Goal: Task Accomplishment & Management: Manage account settings

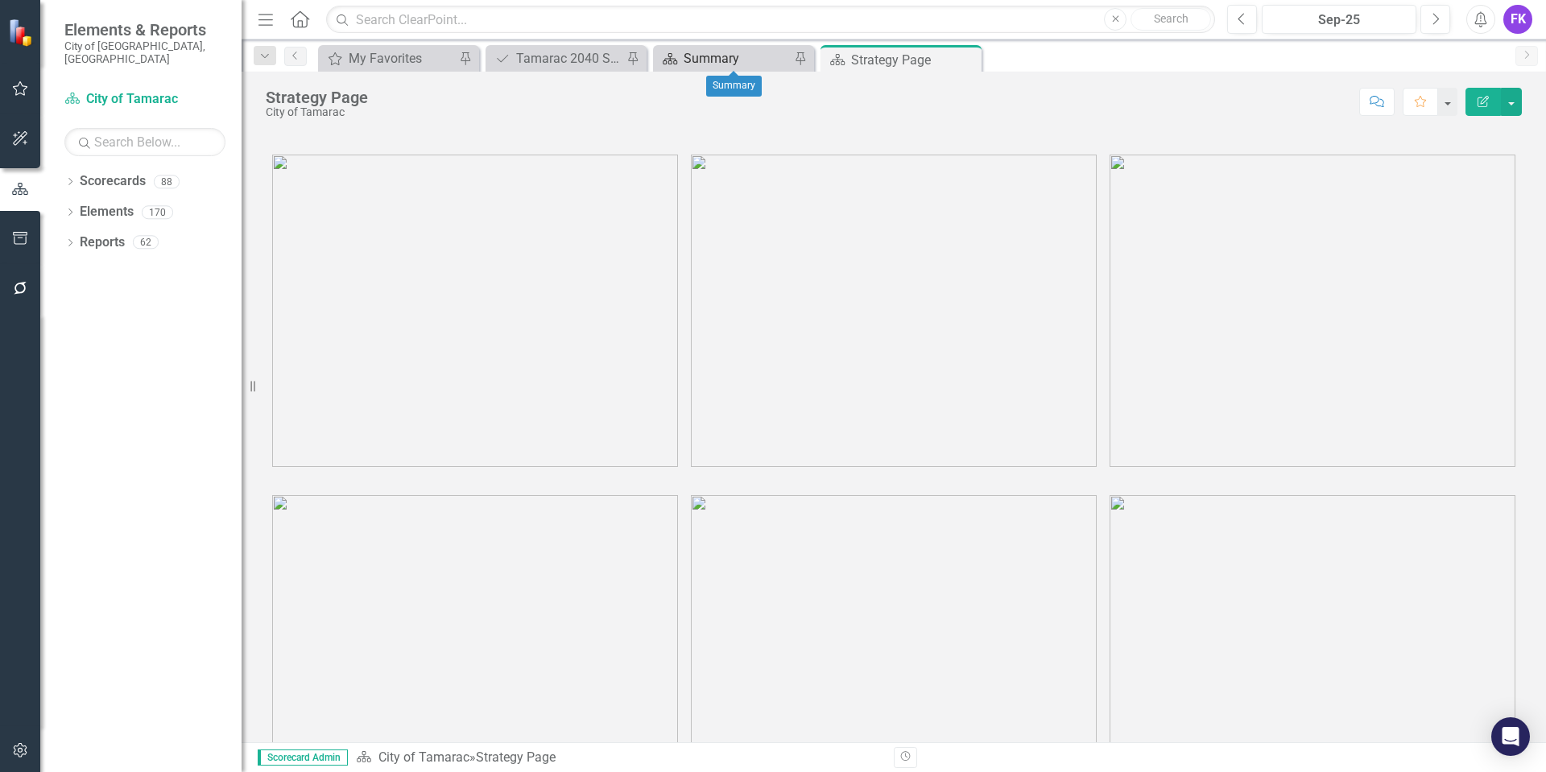
click at [703, 53] on div "Summary" at bounding box center [736, 58] width 106 height 20
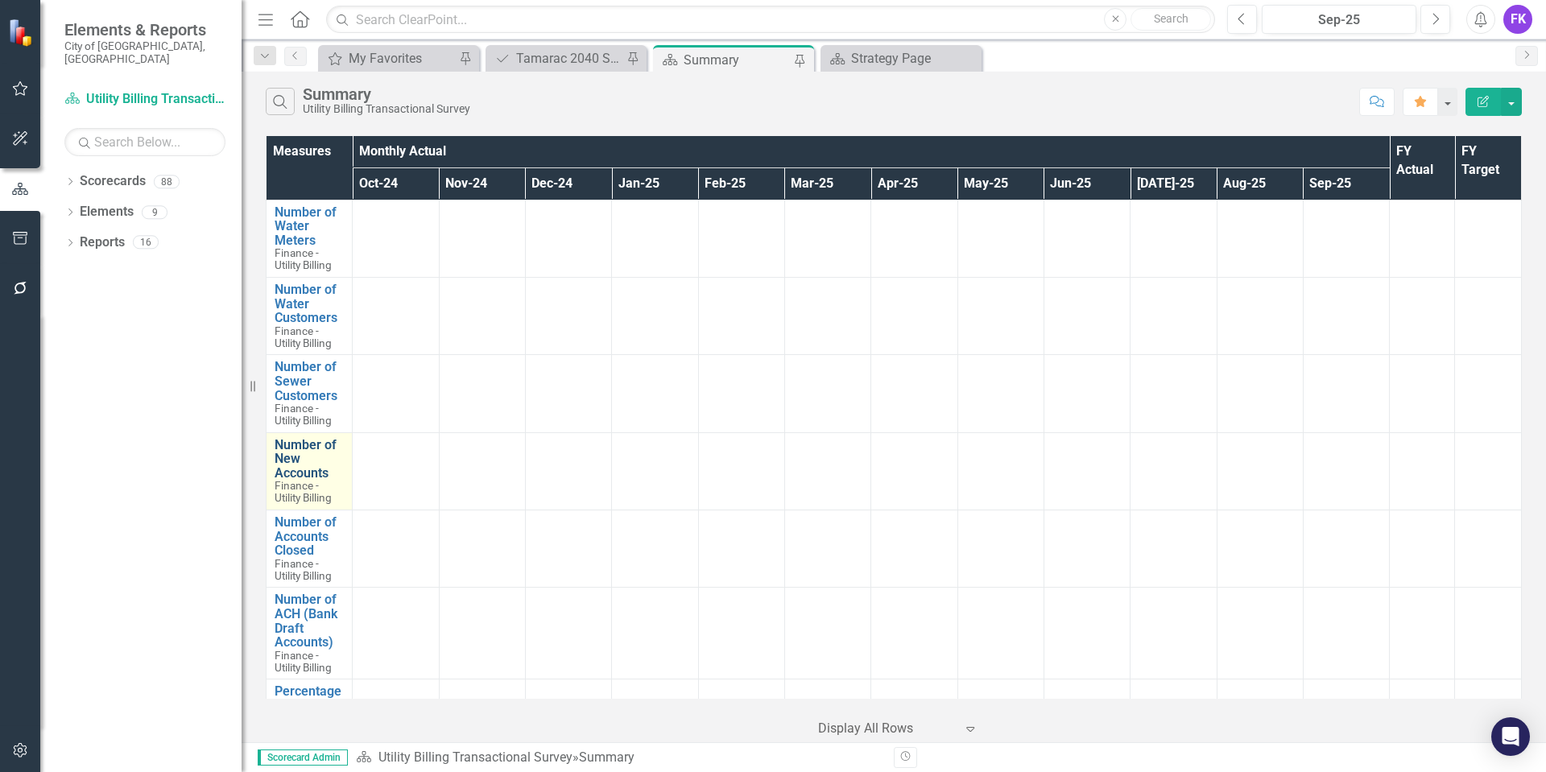
click at [293, 470] on link "Number of New Accounts" at bounding box center [309, 459] width 69 height 43
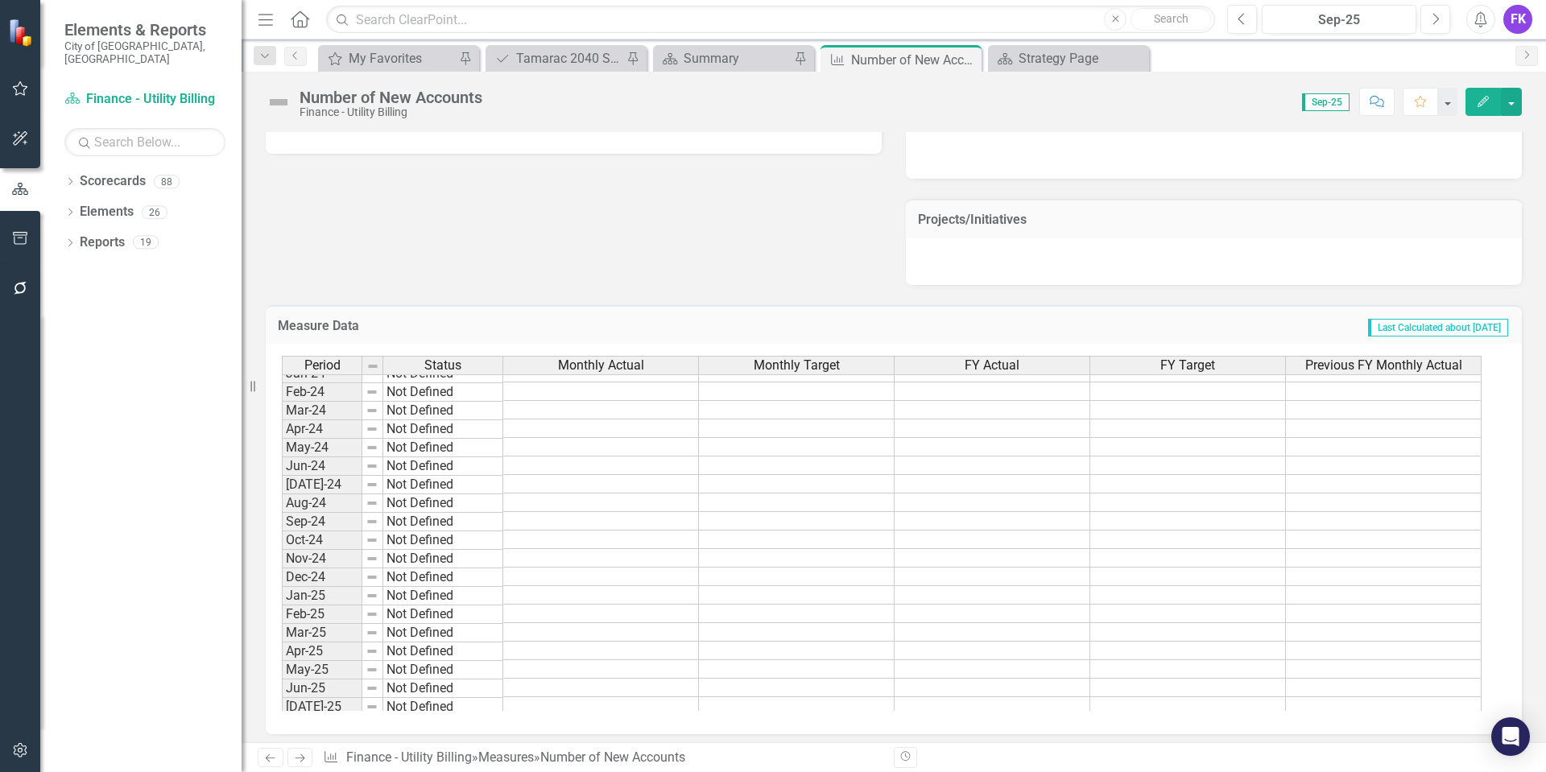
scroll to position [511, 0]
click at [546, 548] on tbody "Sept - 22 Not Defined Oct-22 Not Defined Nov-22 Not Defined Dec-22 Not Defined …" at bounding box center [881, 429] width 1199 height 723
click at [550, 542] on td at bounding box center [601, 540] width 196 height 19
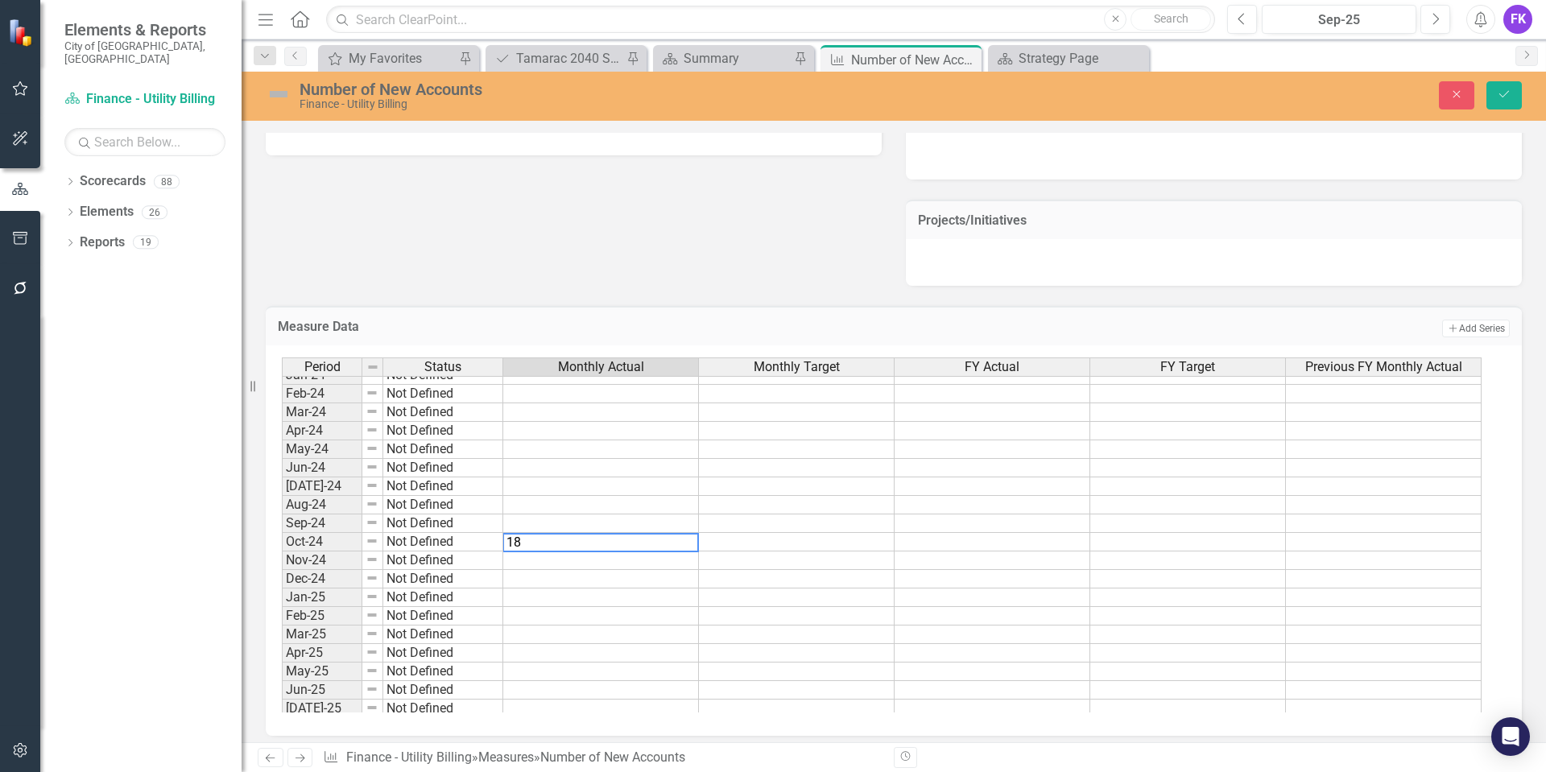
type textarea "184"
type textarea "115"
type textarea "181"
type textarea "156"
type textarea "165"
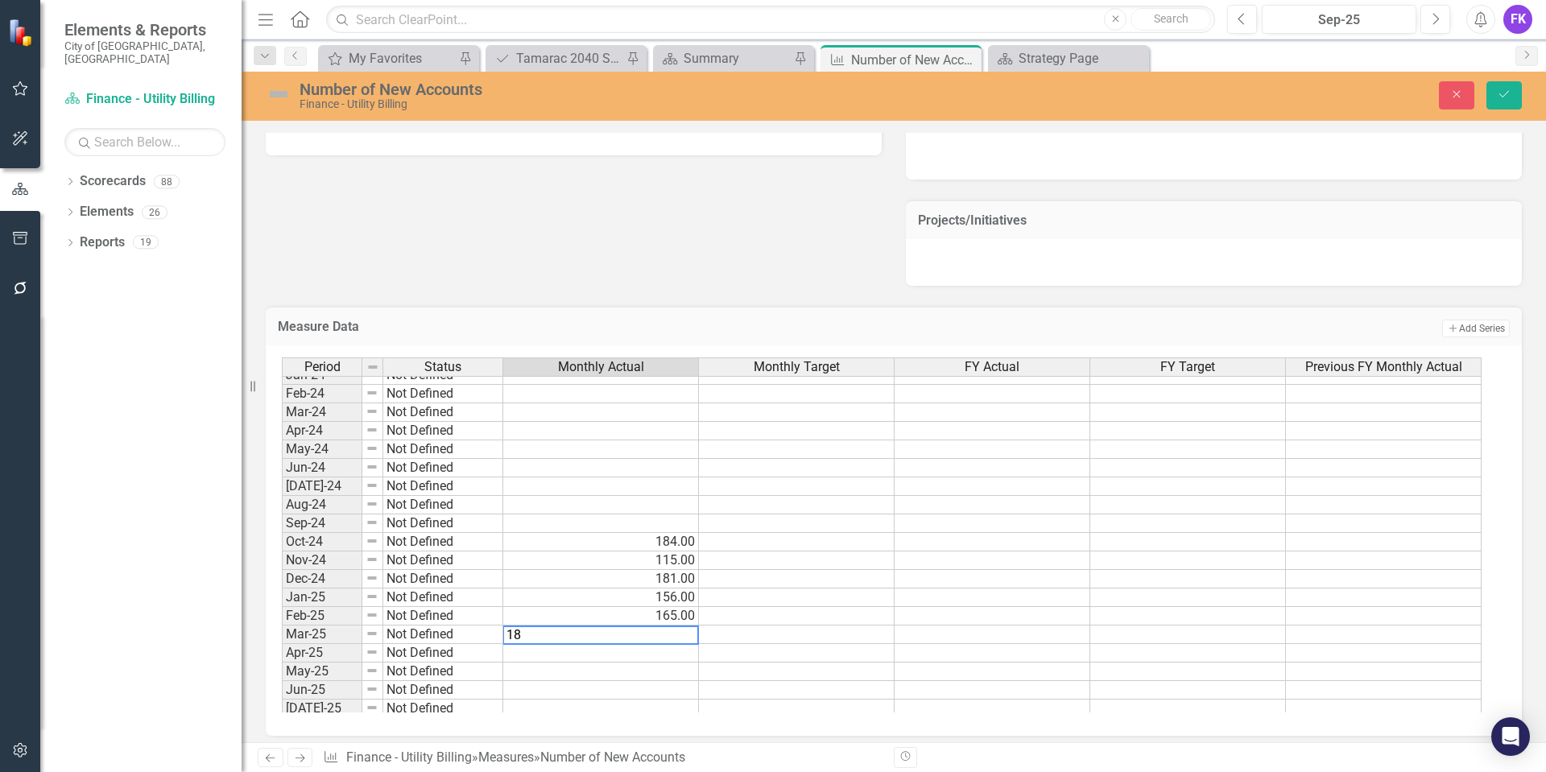
type textarea "183"
drag, startPoint x: 595, startPoint y: 652, endPoint x: 602, endPoint y: 647, distance: 8.7
click at [595, 652] on td at bounding box center [601, 653] width 196 height 19
type textarea "166"
type textarea "156"
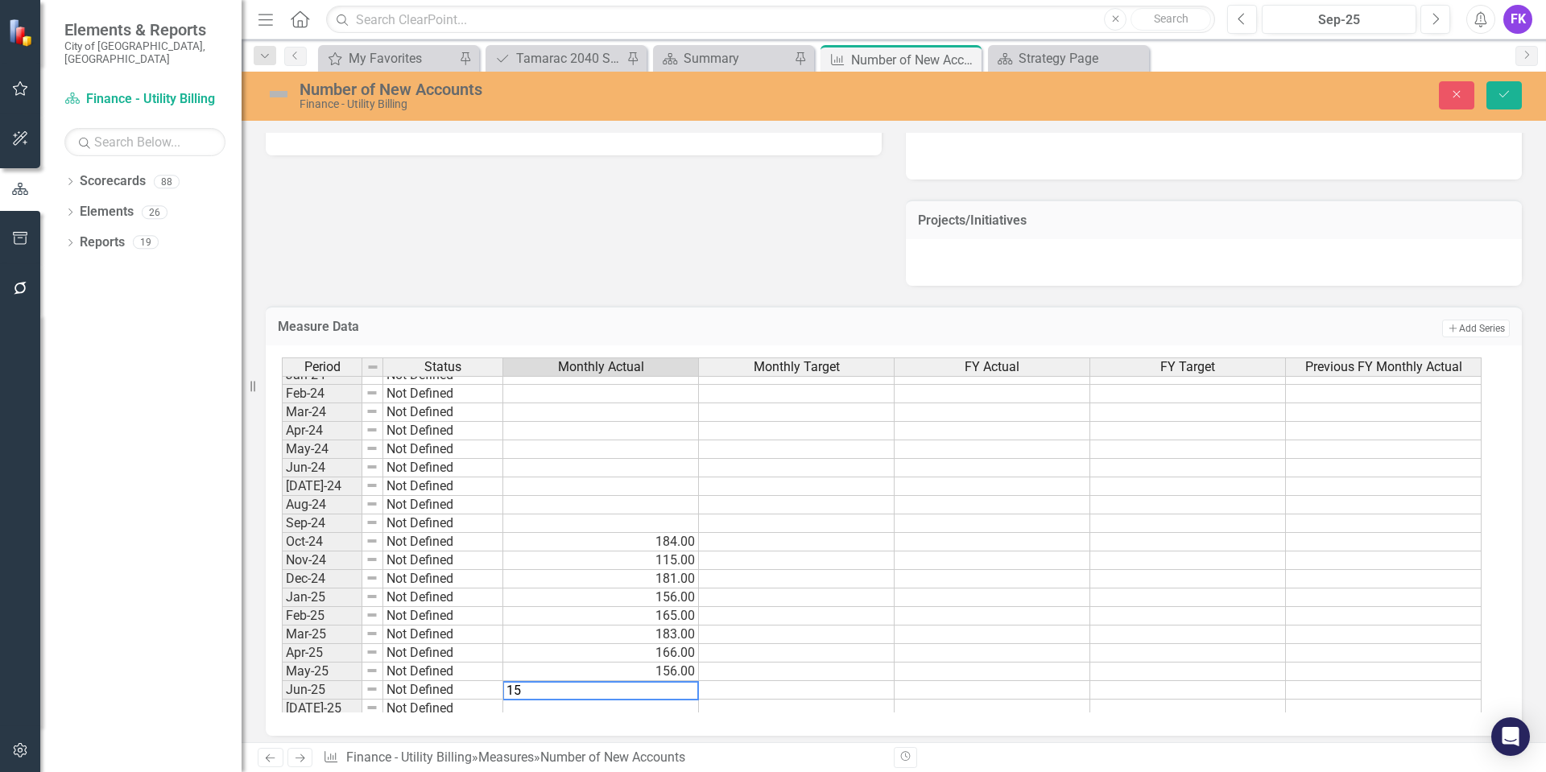
type textarea "155"
click at [677, 703] on td at bounding box center [601, 702] width 196 height 19
type textarea "134"
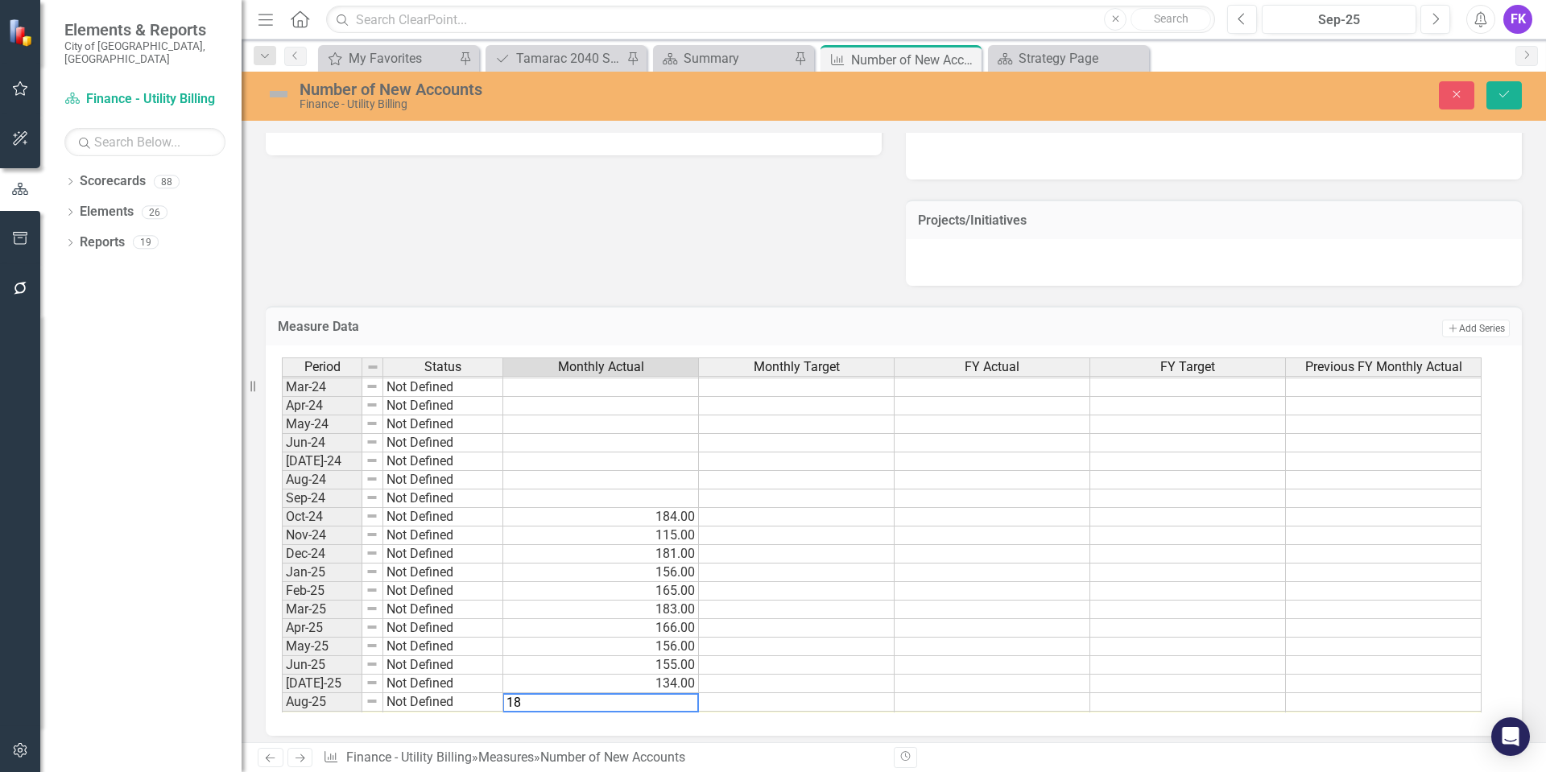
type textarea "184"
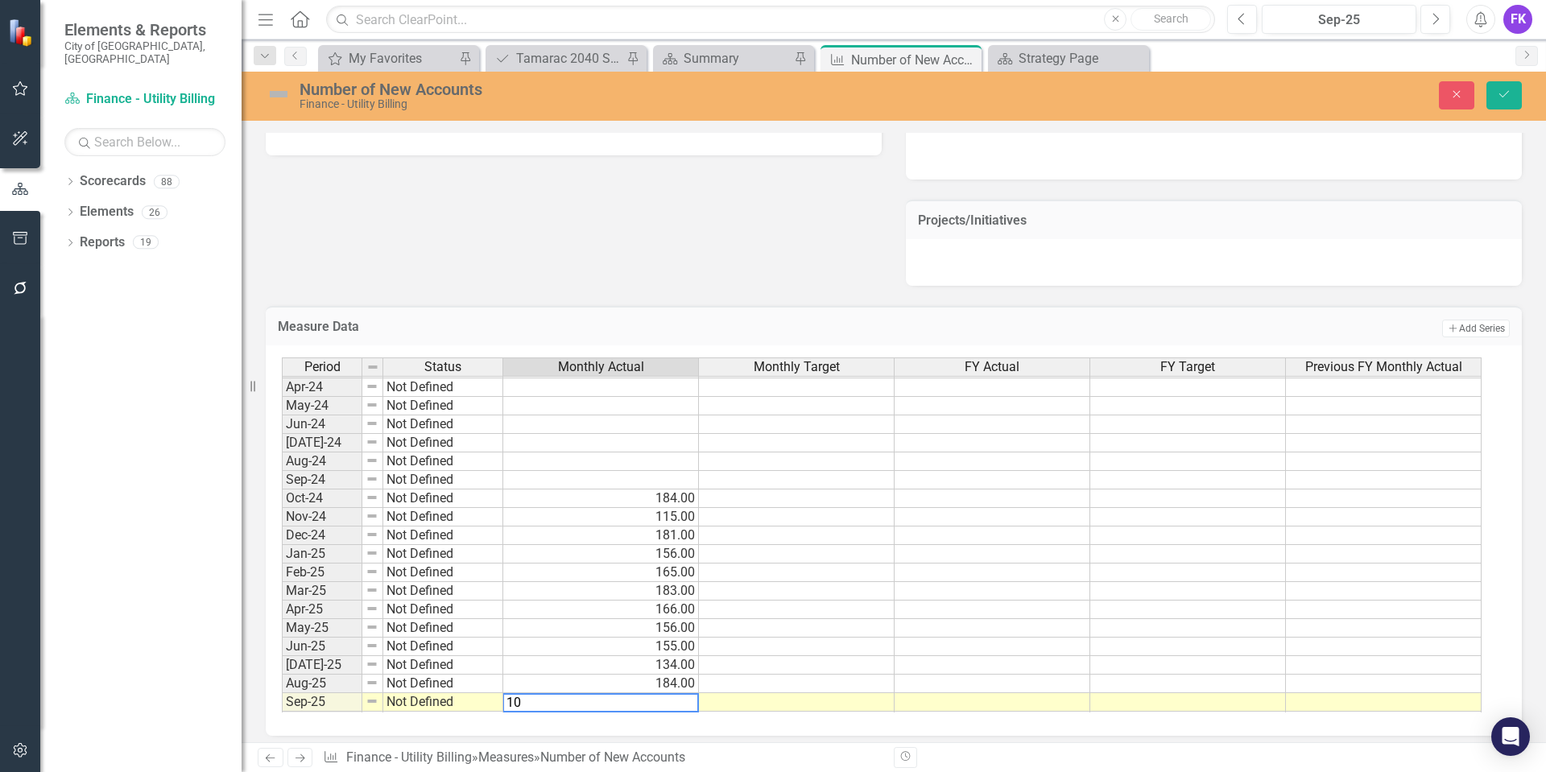
type textarea "108"
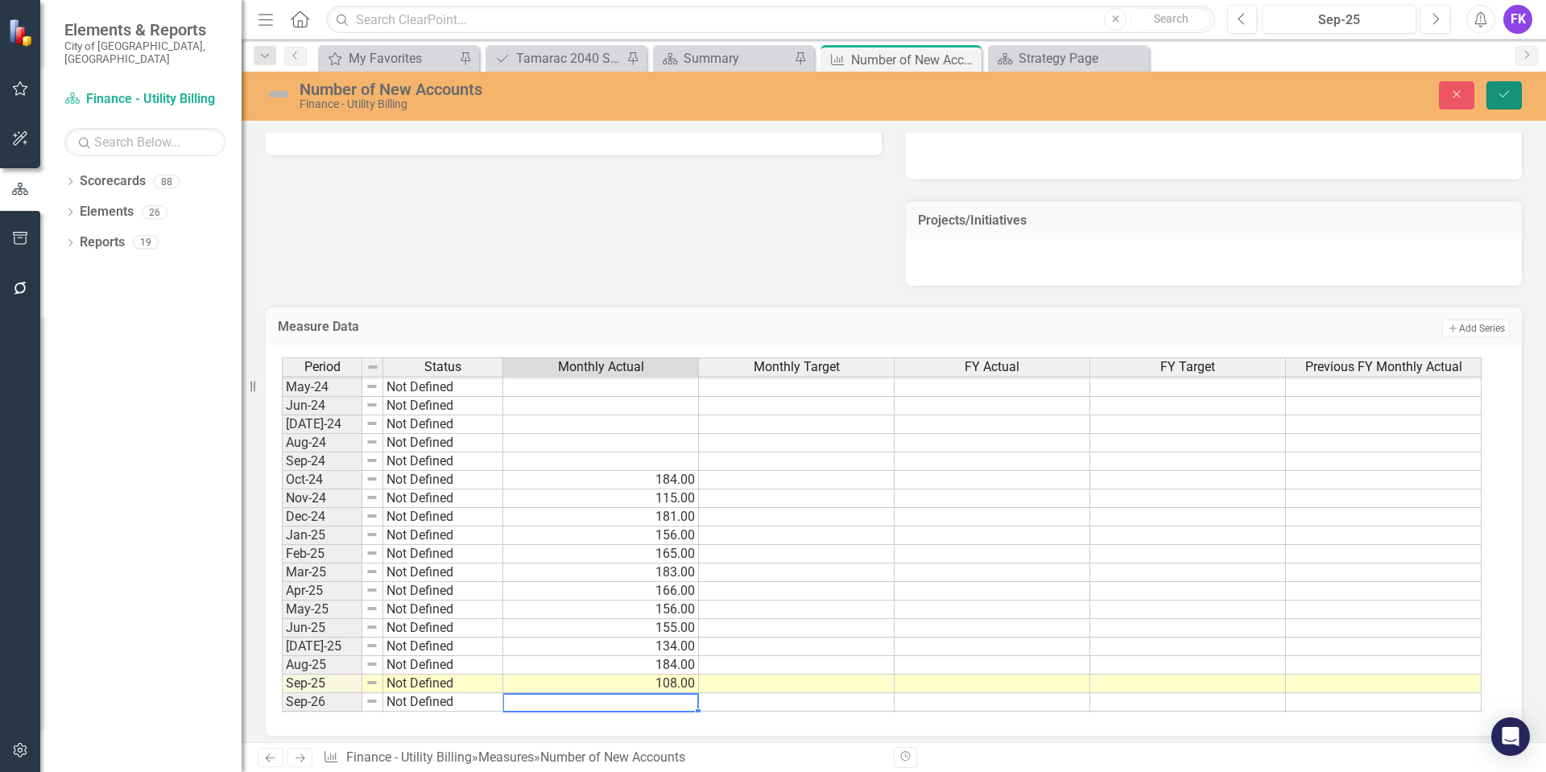
click at [1511, 97] on button "Save" at bounding box center [1503, 95] width 35 height 28
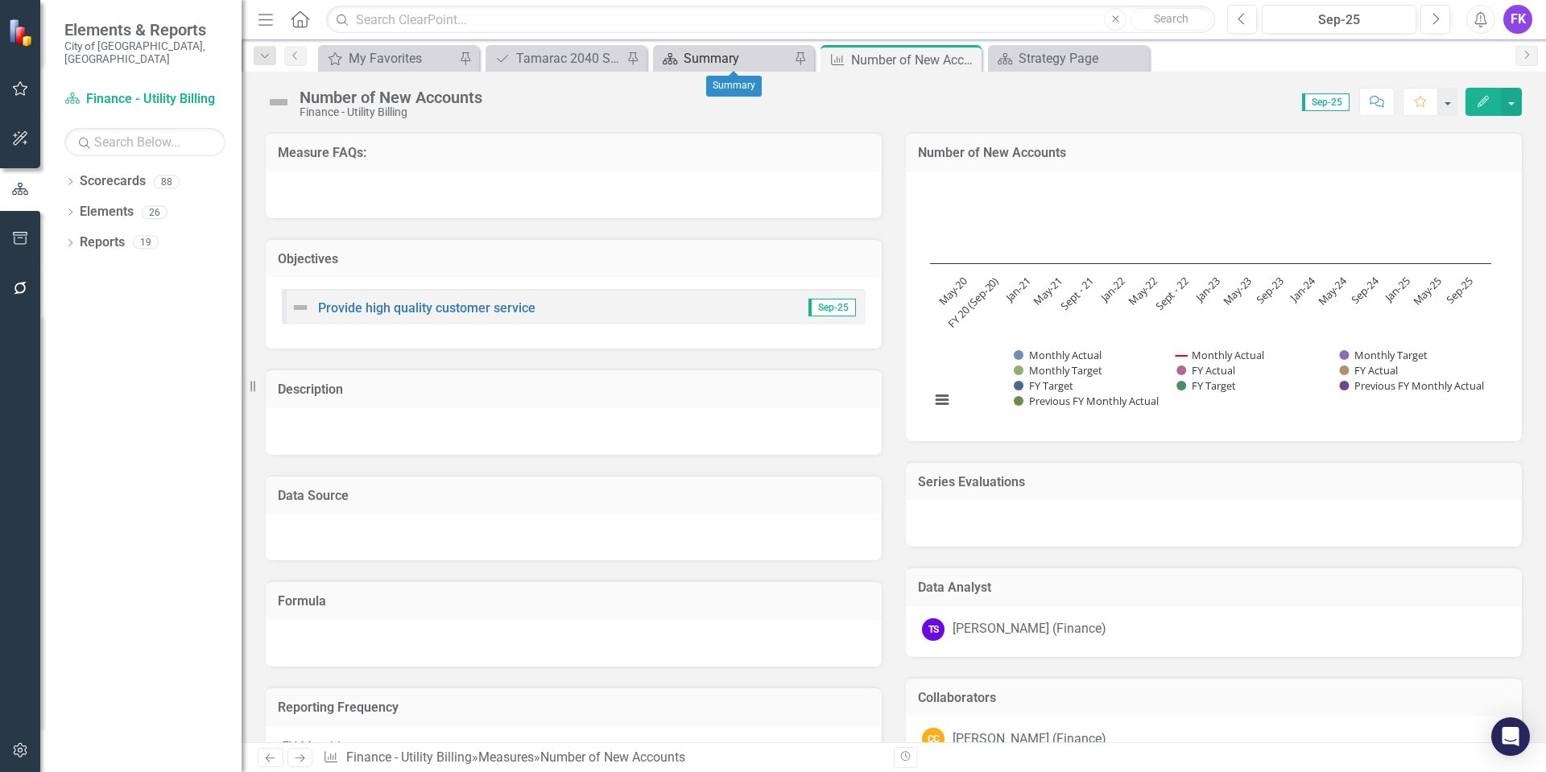
click at [744, 60] on div "Summary" at bounding box center [736, 58] width 106 height 20
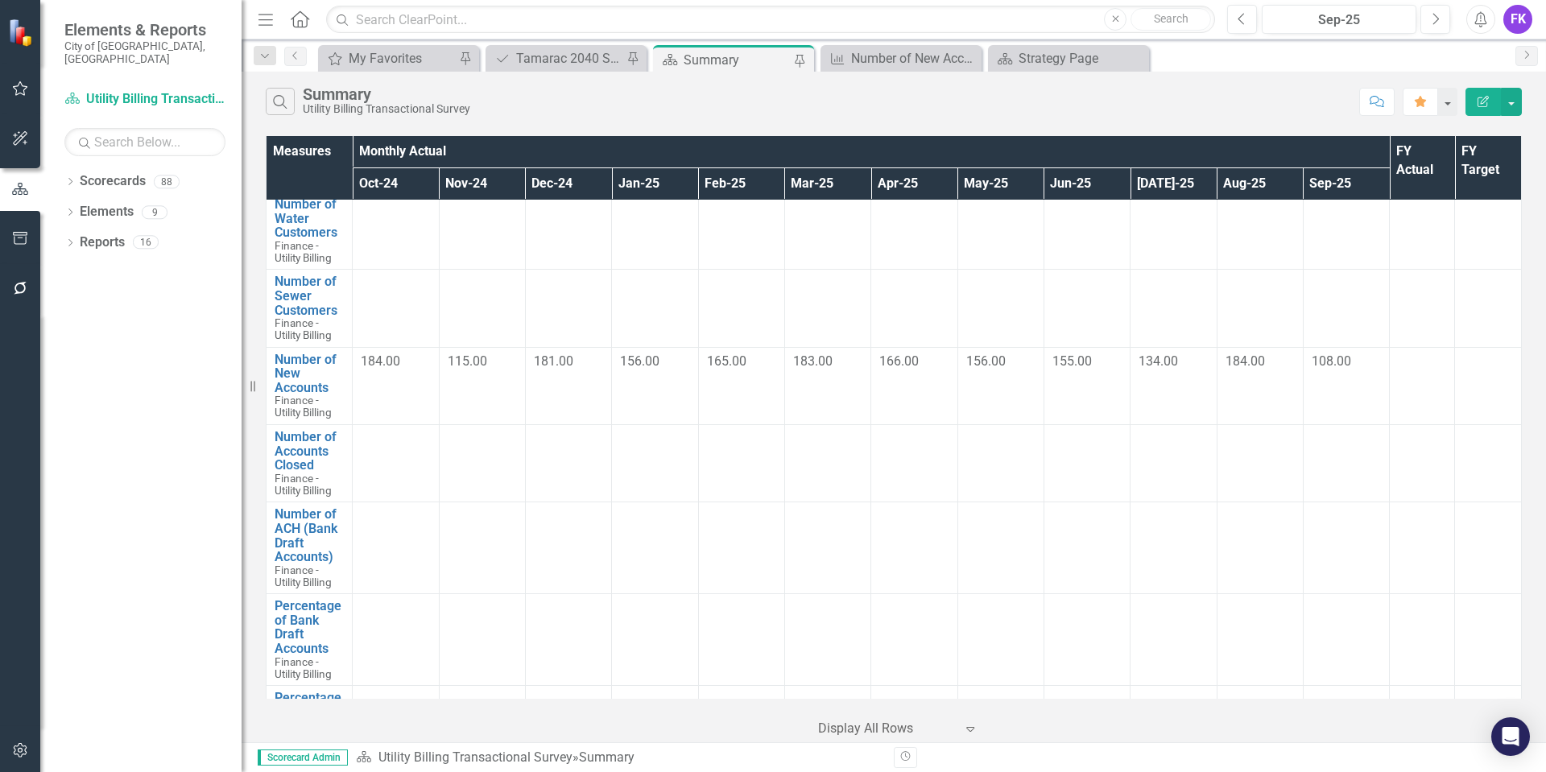
scroll to position [242, 0]
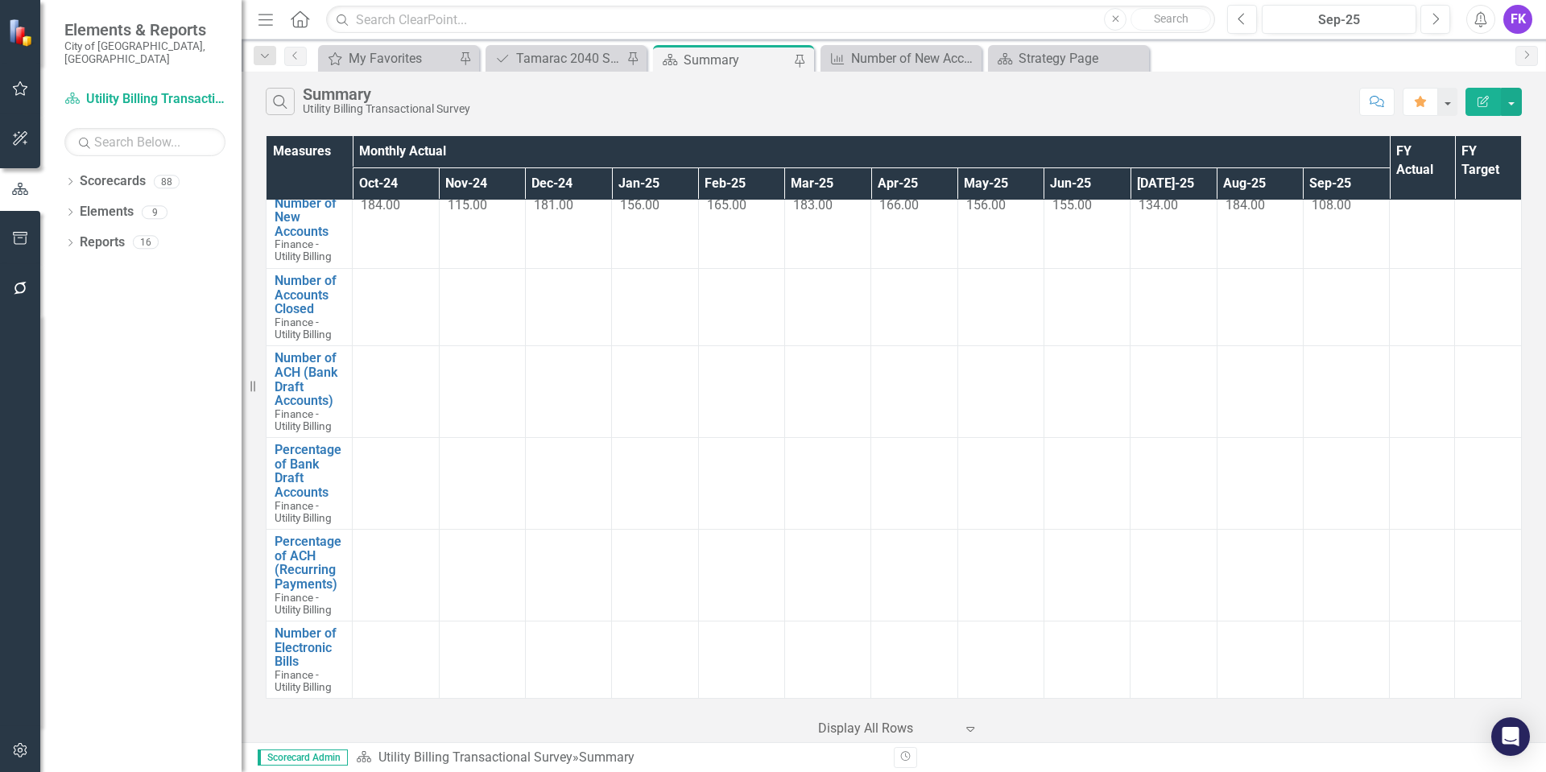
click at [406, 651] on td at bounding box center [396, 659] width 86 height 77
click at [297, 641] on link "Number of Electronic Bills" at bounding box center [309, 647] width 69 height 43
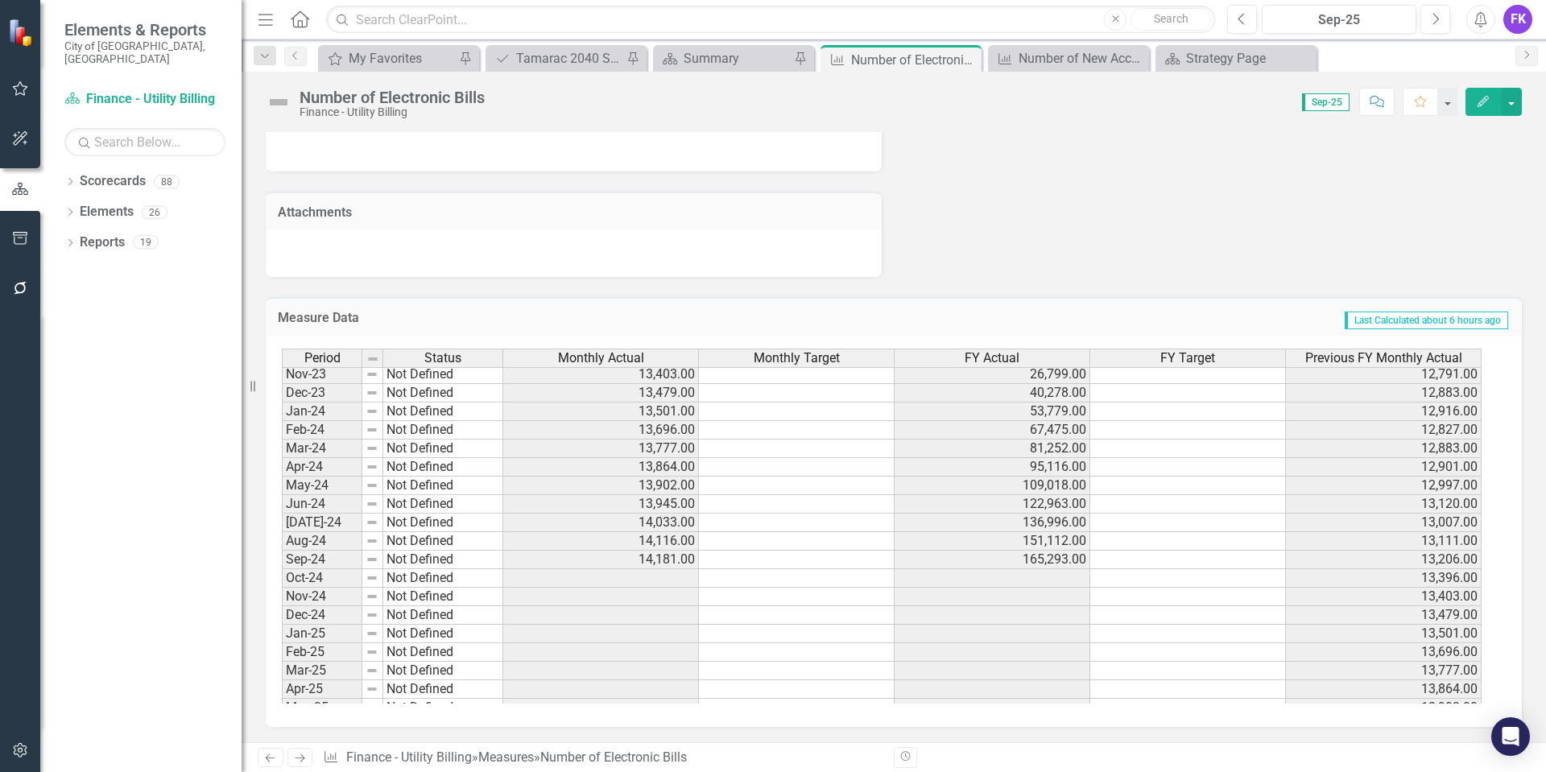
scroll to position [592, 0]
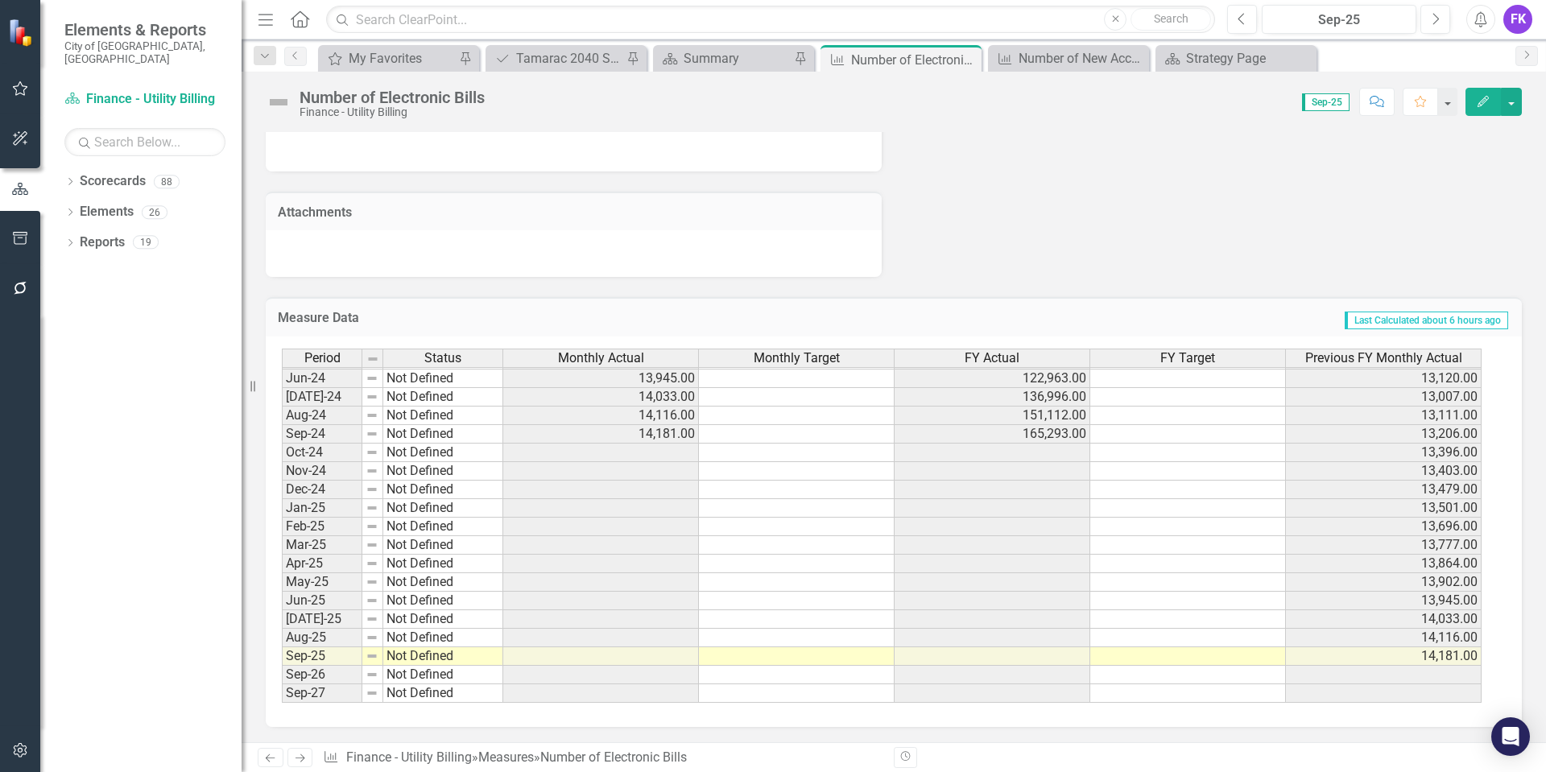
click at [661, 453] on tbody "Sept - 22 Not Defined 12,764.00 145,489.00 11,566.00 Oct-22 Not Defined 12,805.…" at bounding box center [881, 341] width 1199 height 723
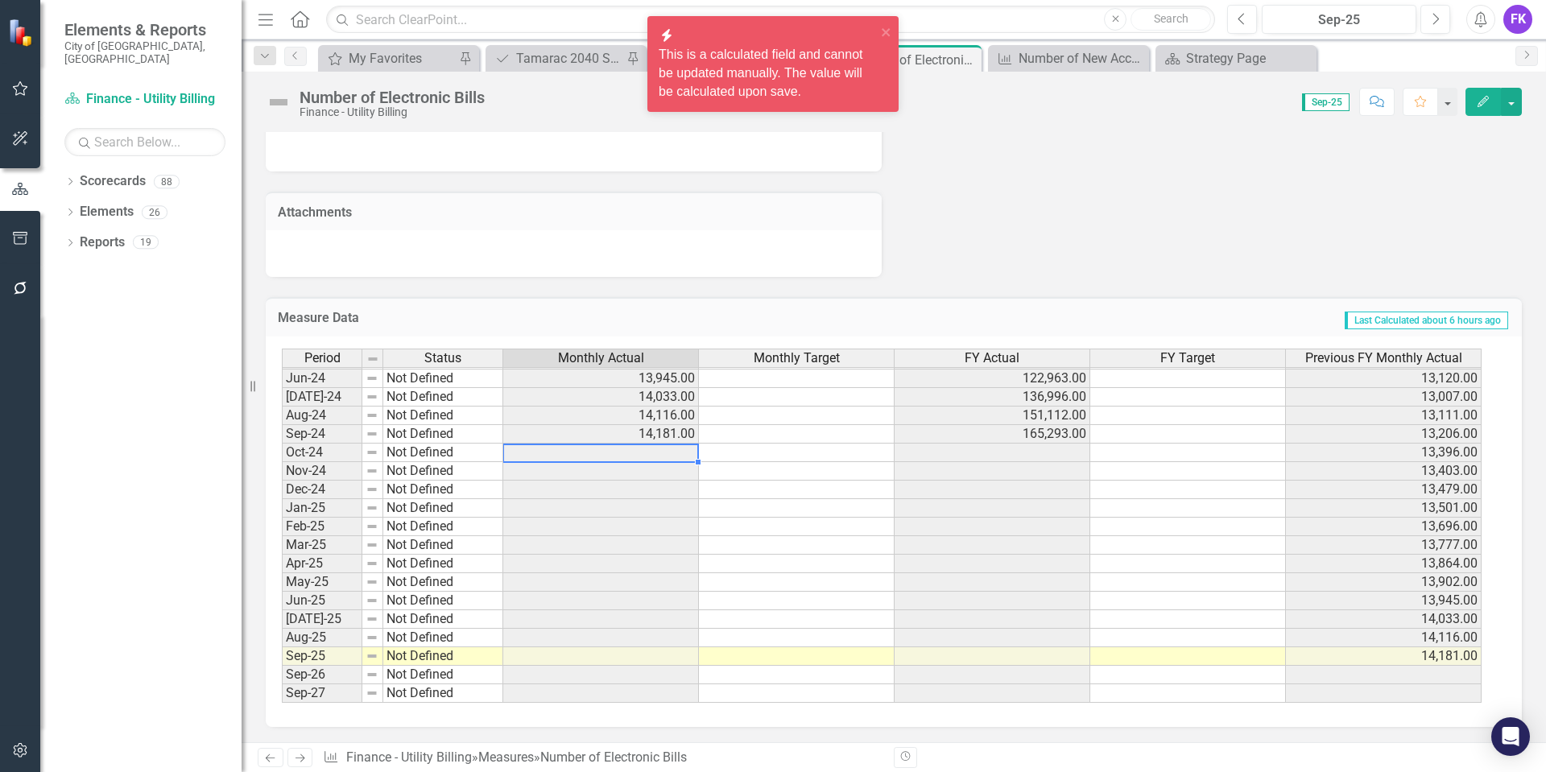
click at [775, 453] on td at bounding box center [797, 453] width 196 height 19
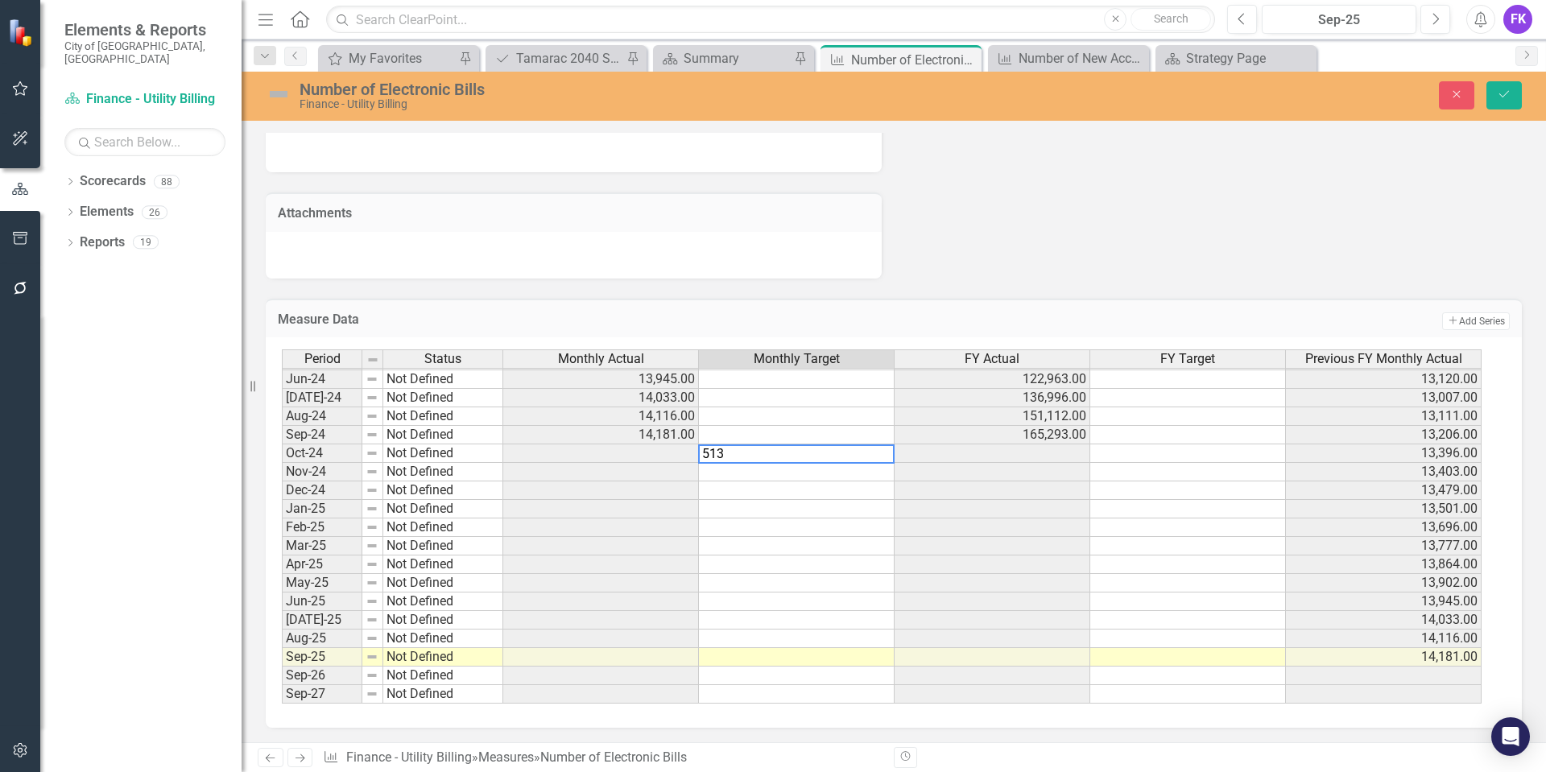
type textarea "5131"
type textarea "5407"
type textarea "5501"
type textarea "5483"
type textarea "5526"
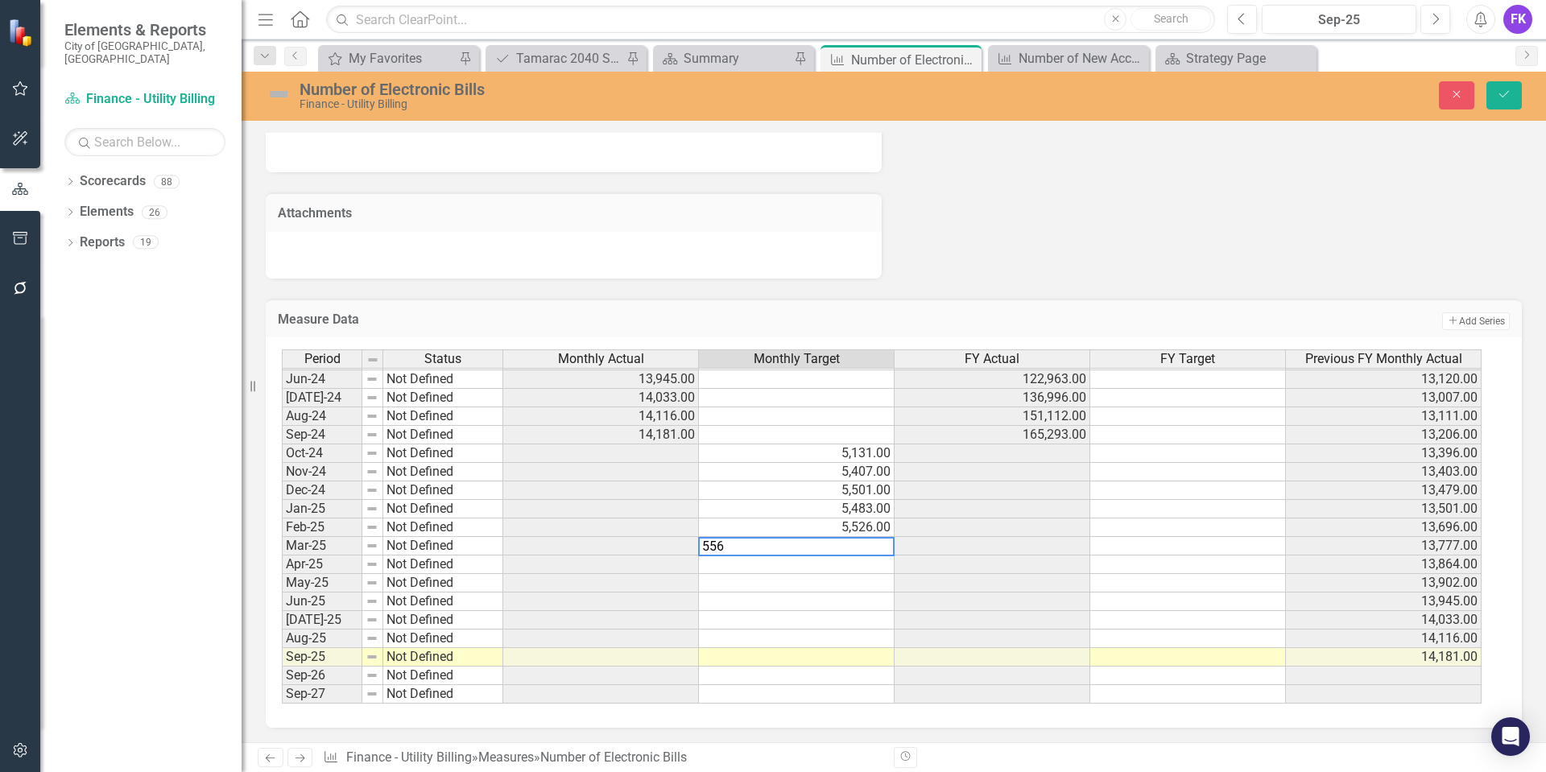
type textarea "5569"
type textarea "5589"
click at [762, 584] on td at bounding box center [797, 583] width 196 height 19
type textarea "3988"
type textarea "5086"
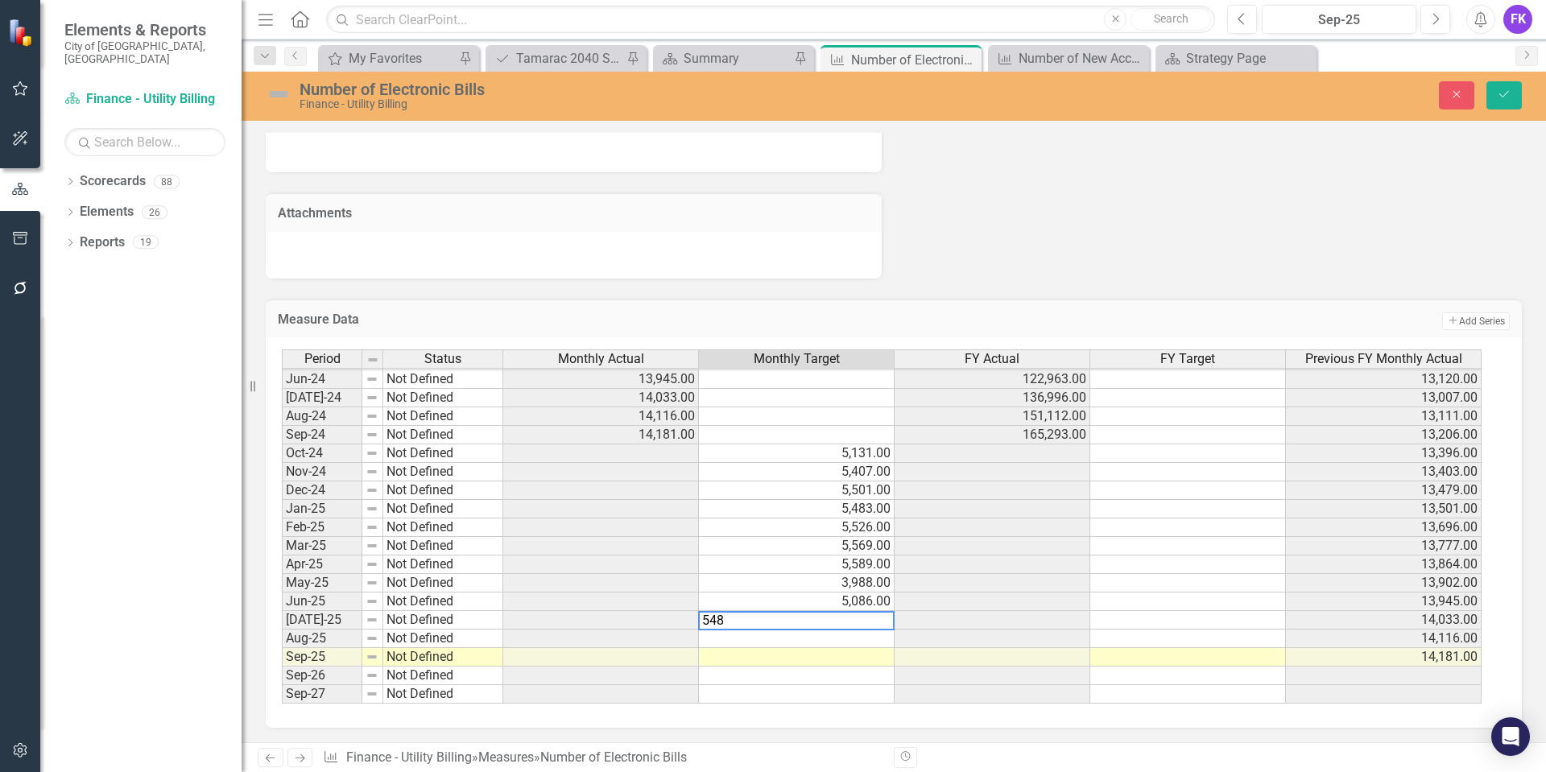
type textarea "5483"
type textarea "5696"
type textarea "5624"
click at [1498, 85] on button "Save" at bounding box center [1503, 95] width 35 height 28
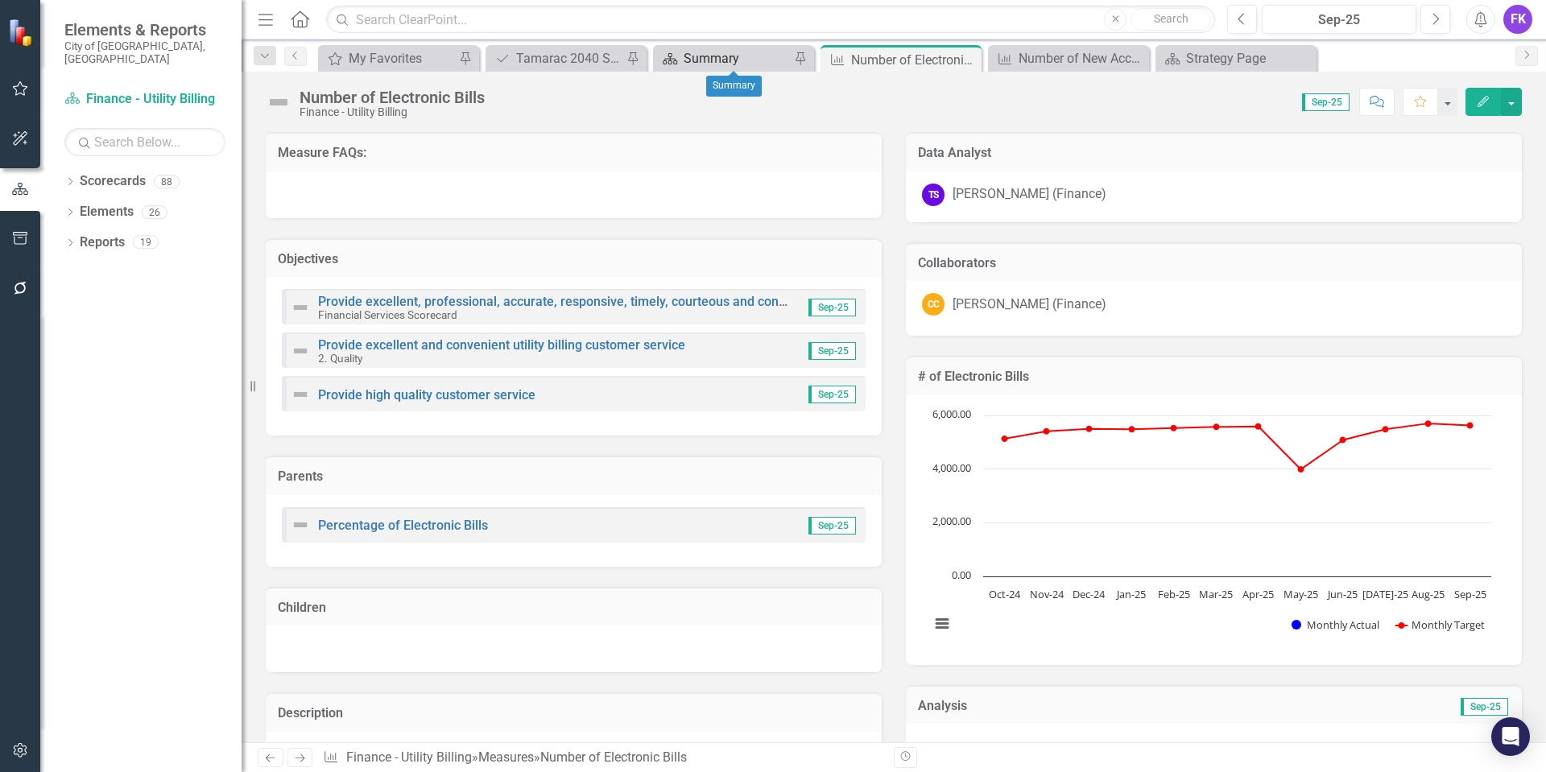
click at [708, 53] on div "Summary" at bounding box center [736, 58] width 106 height 20
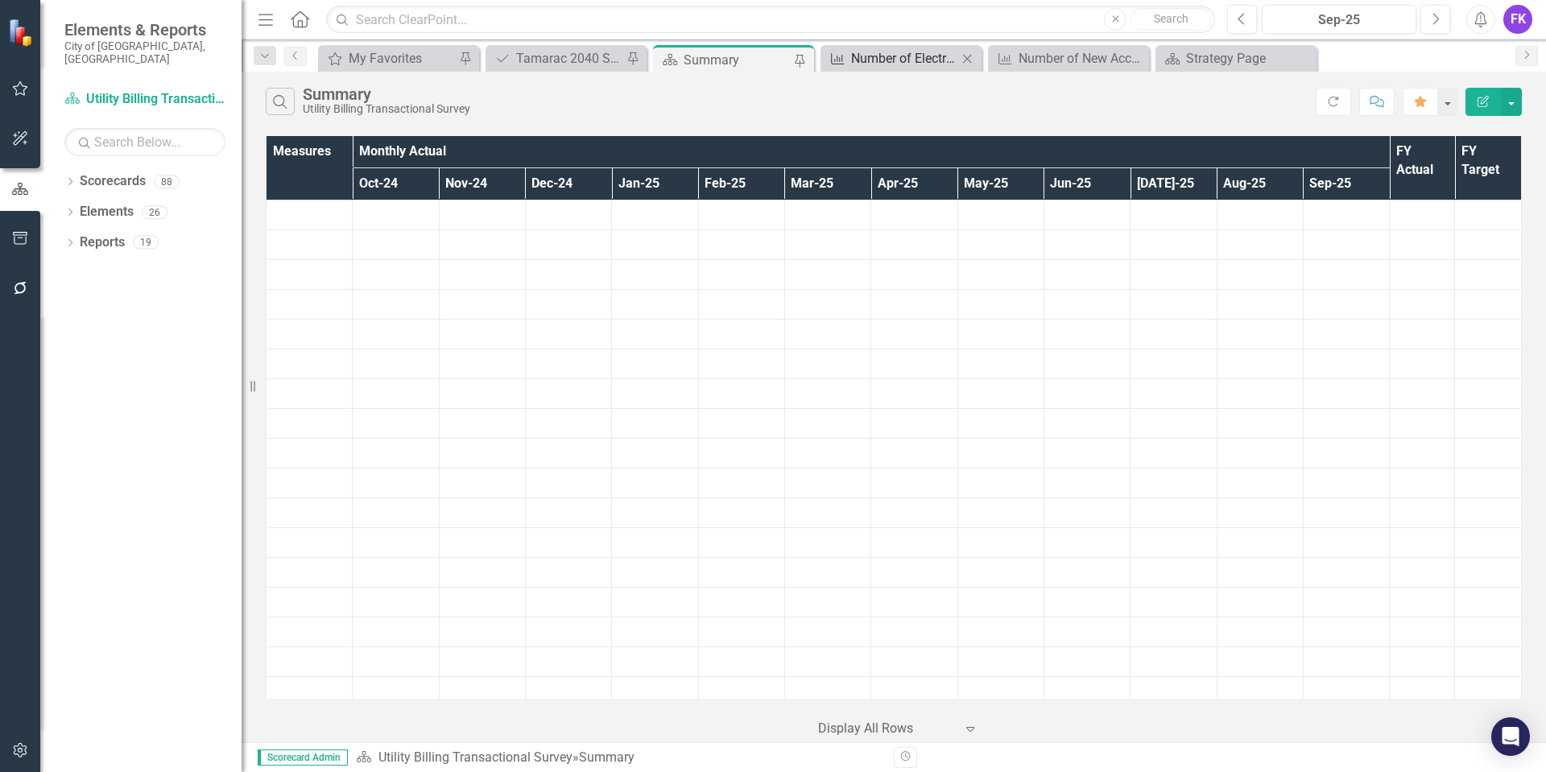
click at [879, 54] on div "Number of Electronic Bills" at bounding box center [904, 58] width 106 height 20
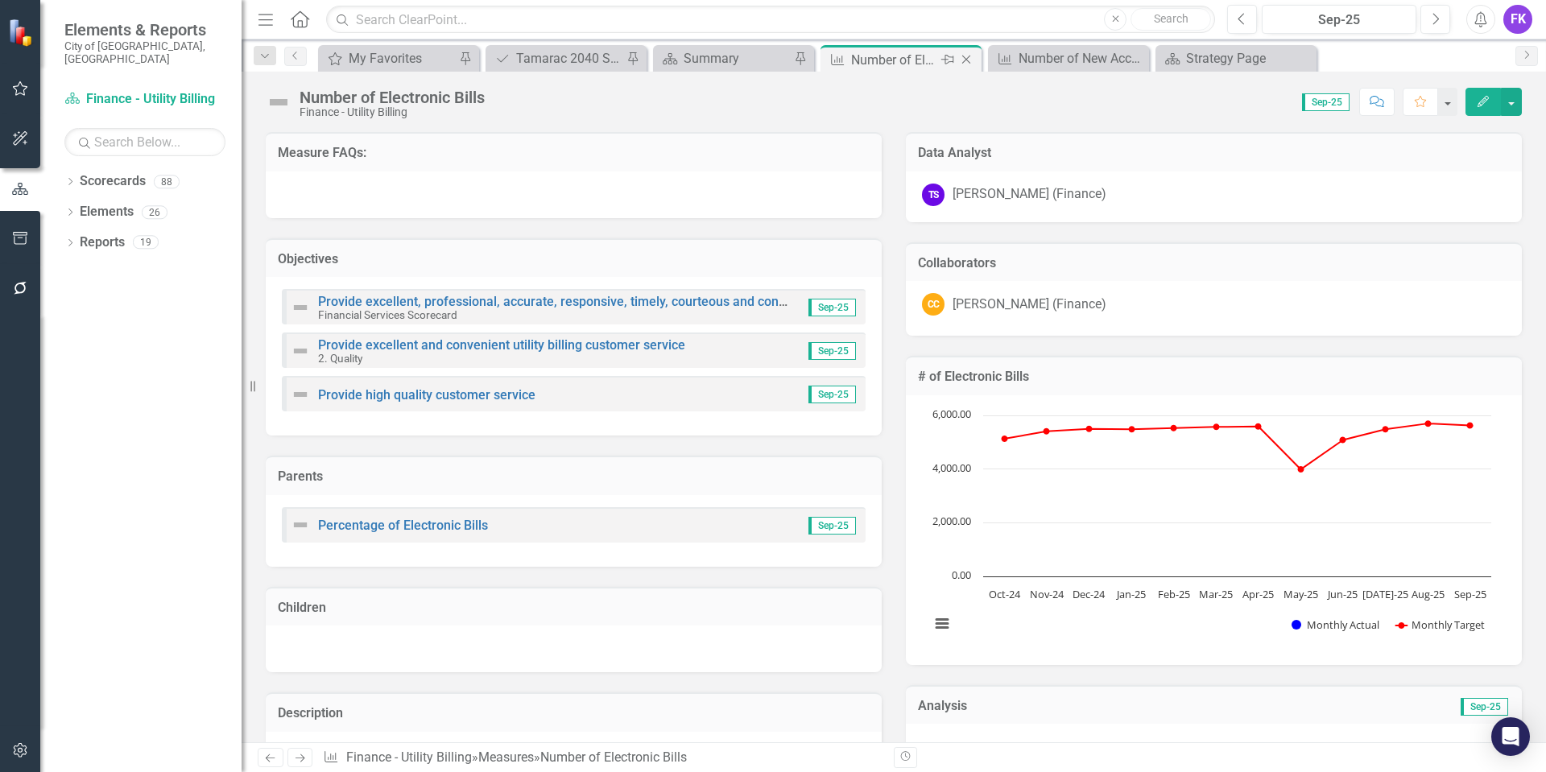
click at [968, 60] on icon "Close" at bounding box center [966, 59] width 16 height 13
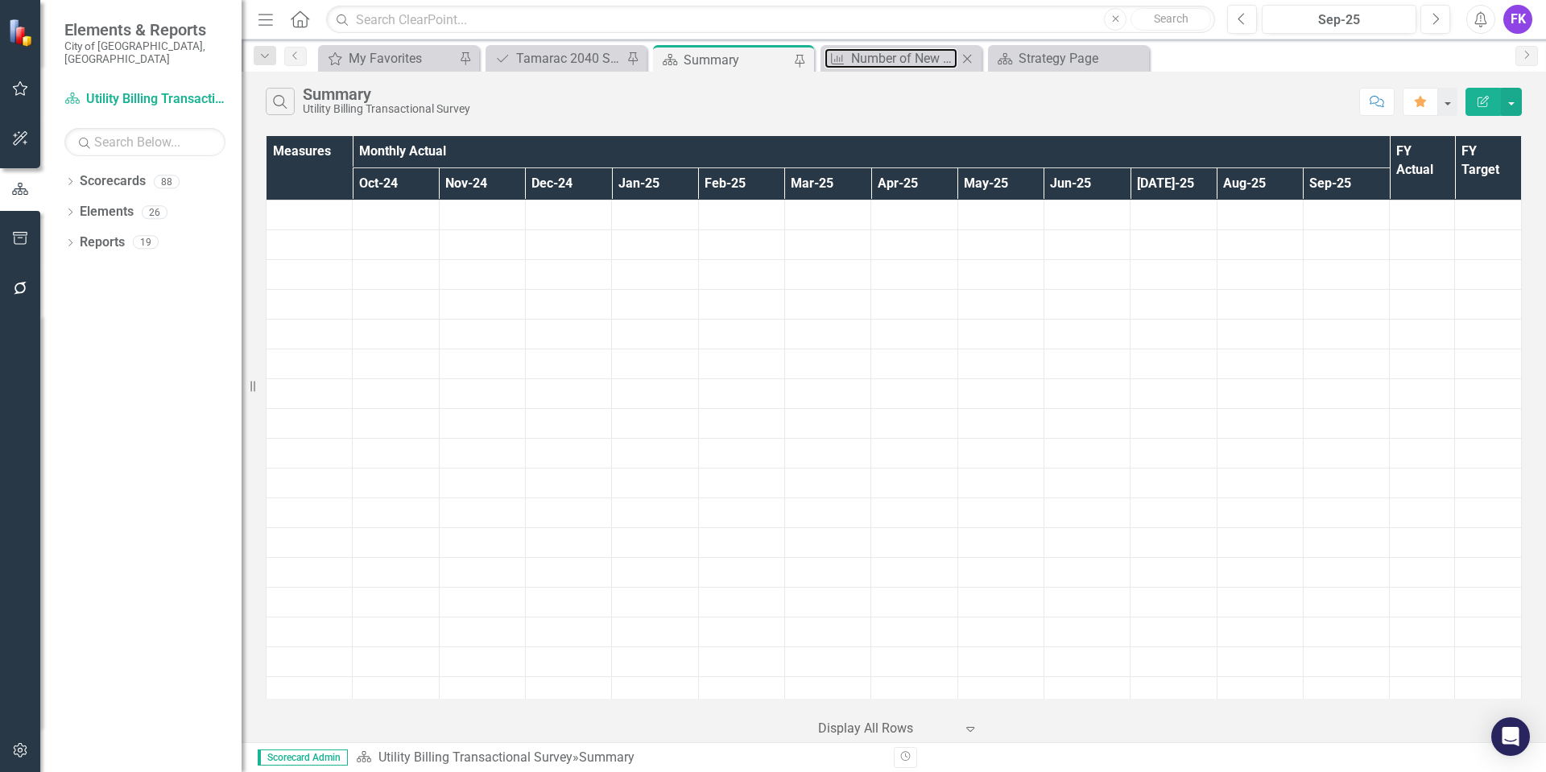
click at [919, 56] on div "Number of New Accounts" at bounding box center [904, 58] width 106 height 20
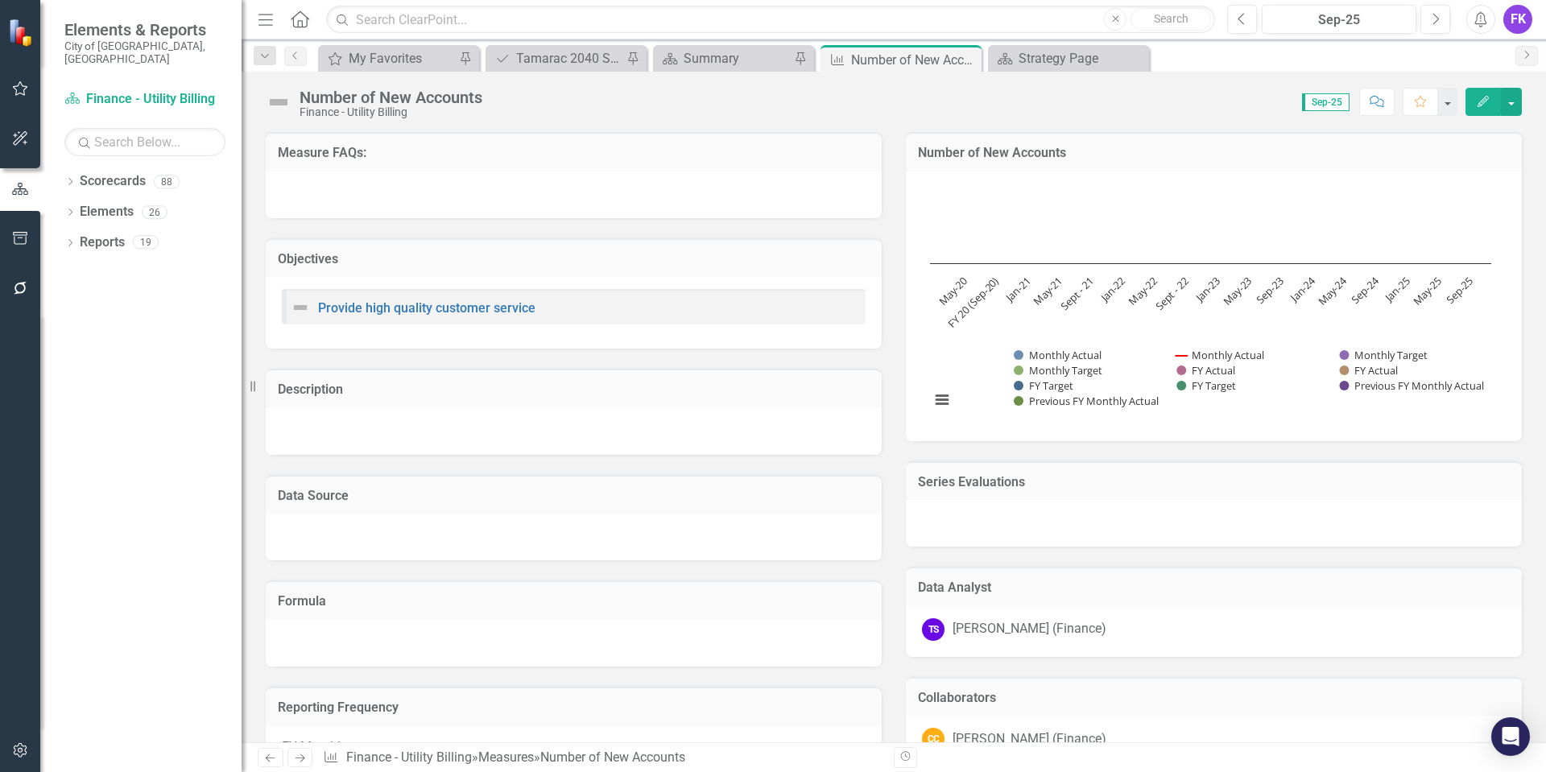
click at [860, 68] on div "Number of New Accounts" at bounding box center [914, 60] width 126 height 20
click at [967, 60] on icon "Close" at bounding box center [966, 59] width 16 height 13
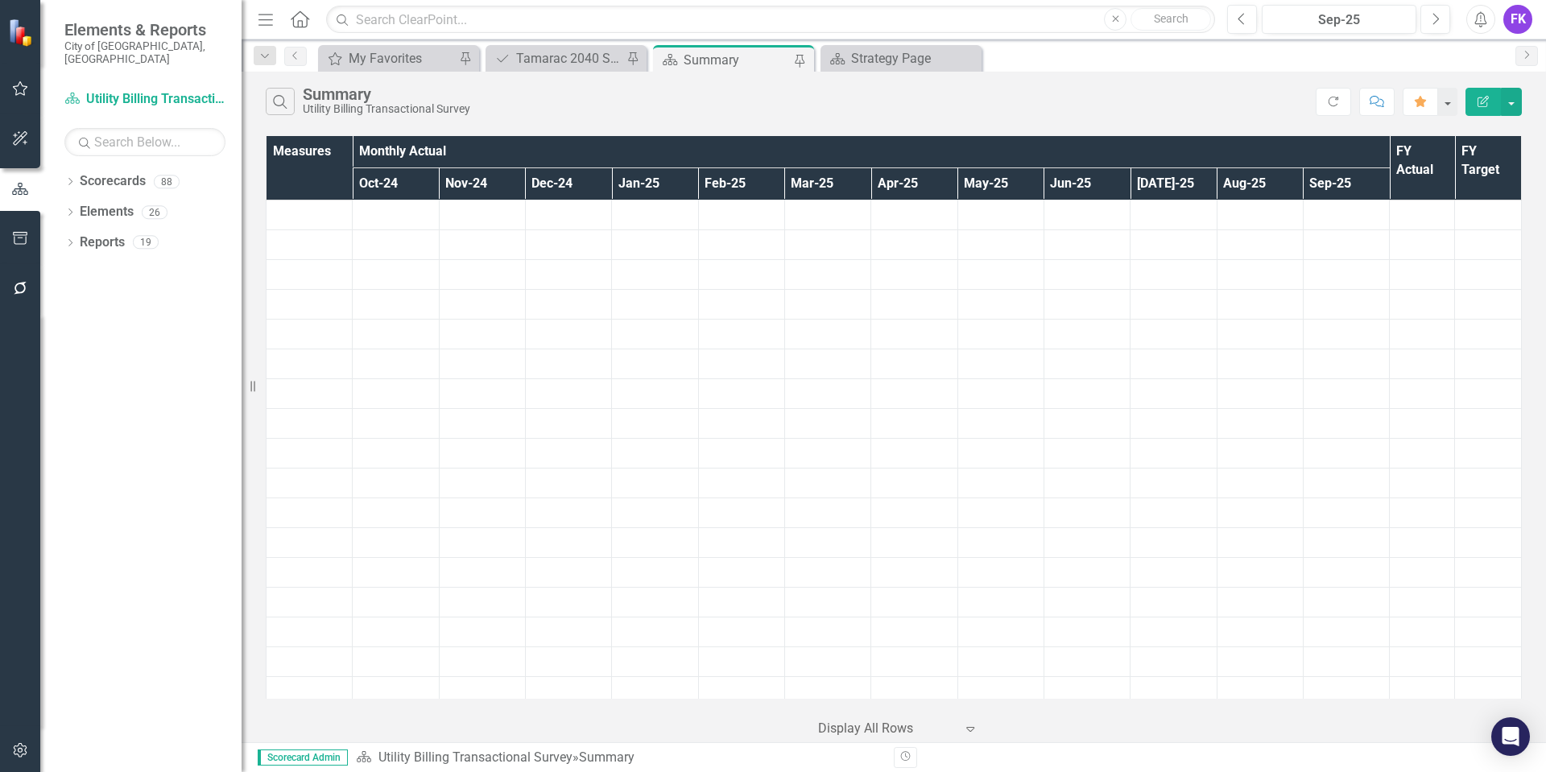
click at [733, 54] on div "Summary" at bounding box center [736, 60] width 106 height 20
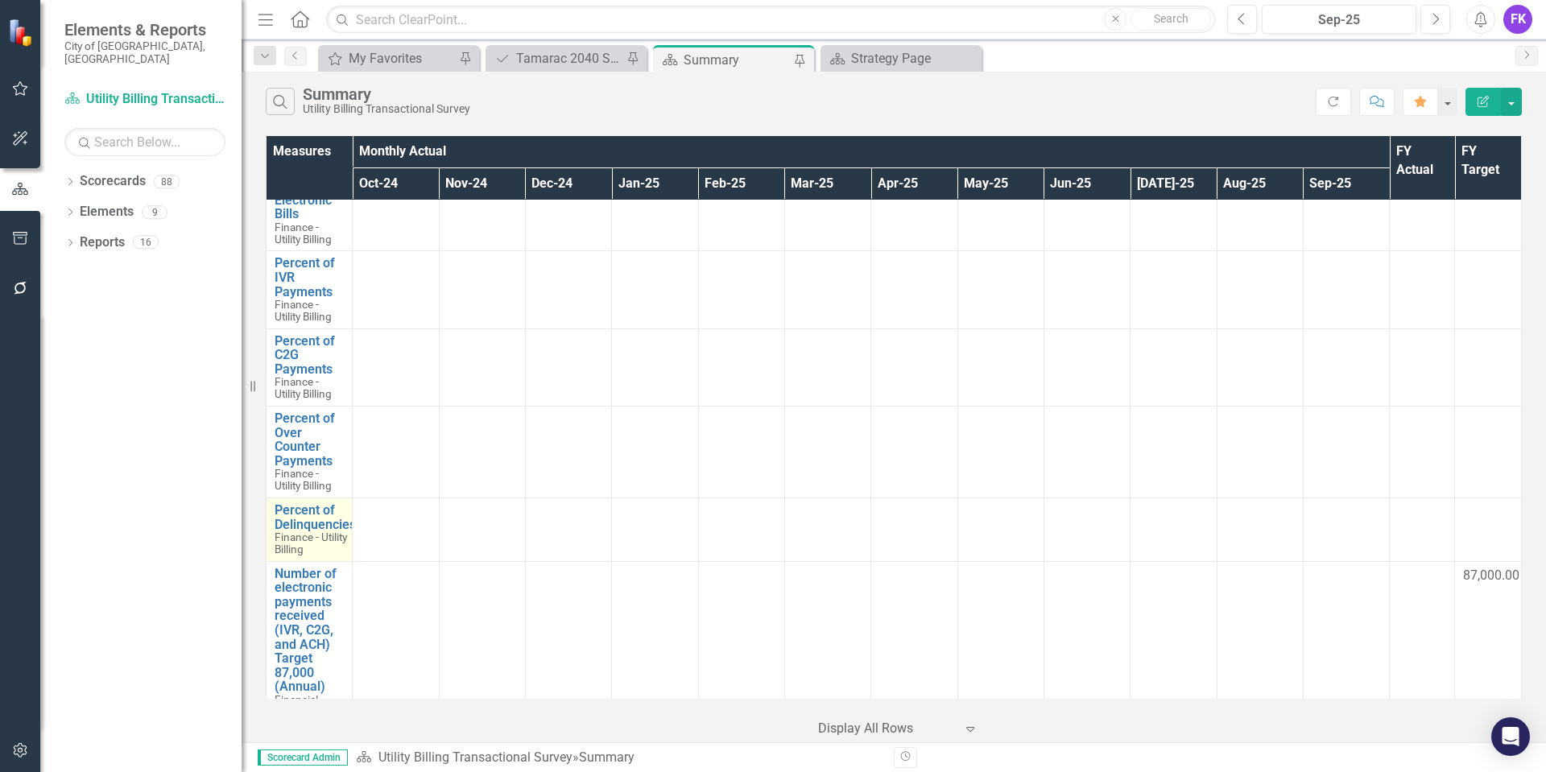
scroll to position [805, 0]
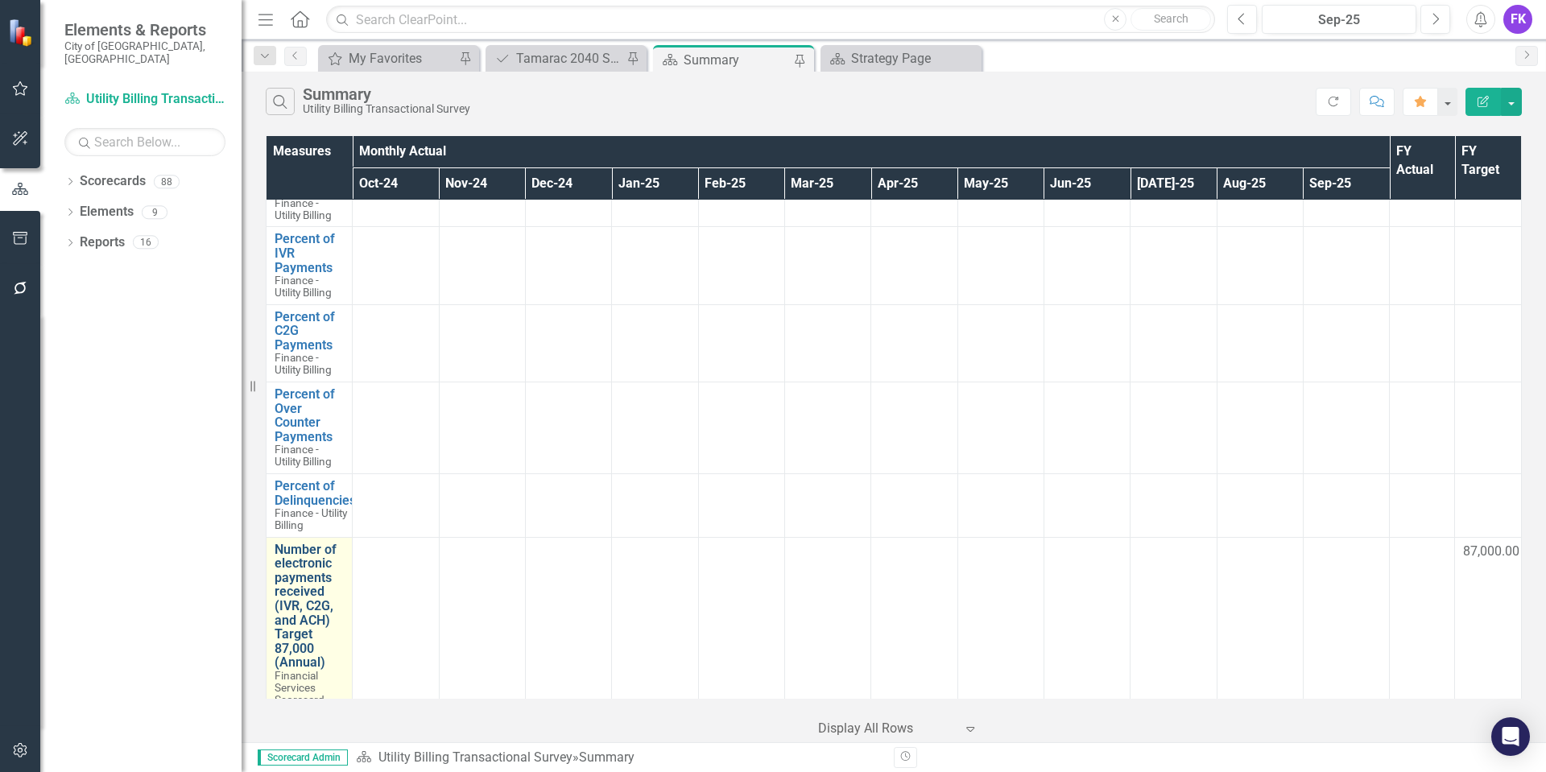
click at [311, 598] on link "Number of electronic payments received (IVR, C2G, and ACH) Target 87,000 (Annua…" at bounding box center [309, 606] width 69 height 127
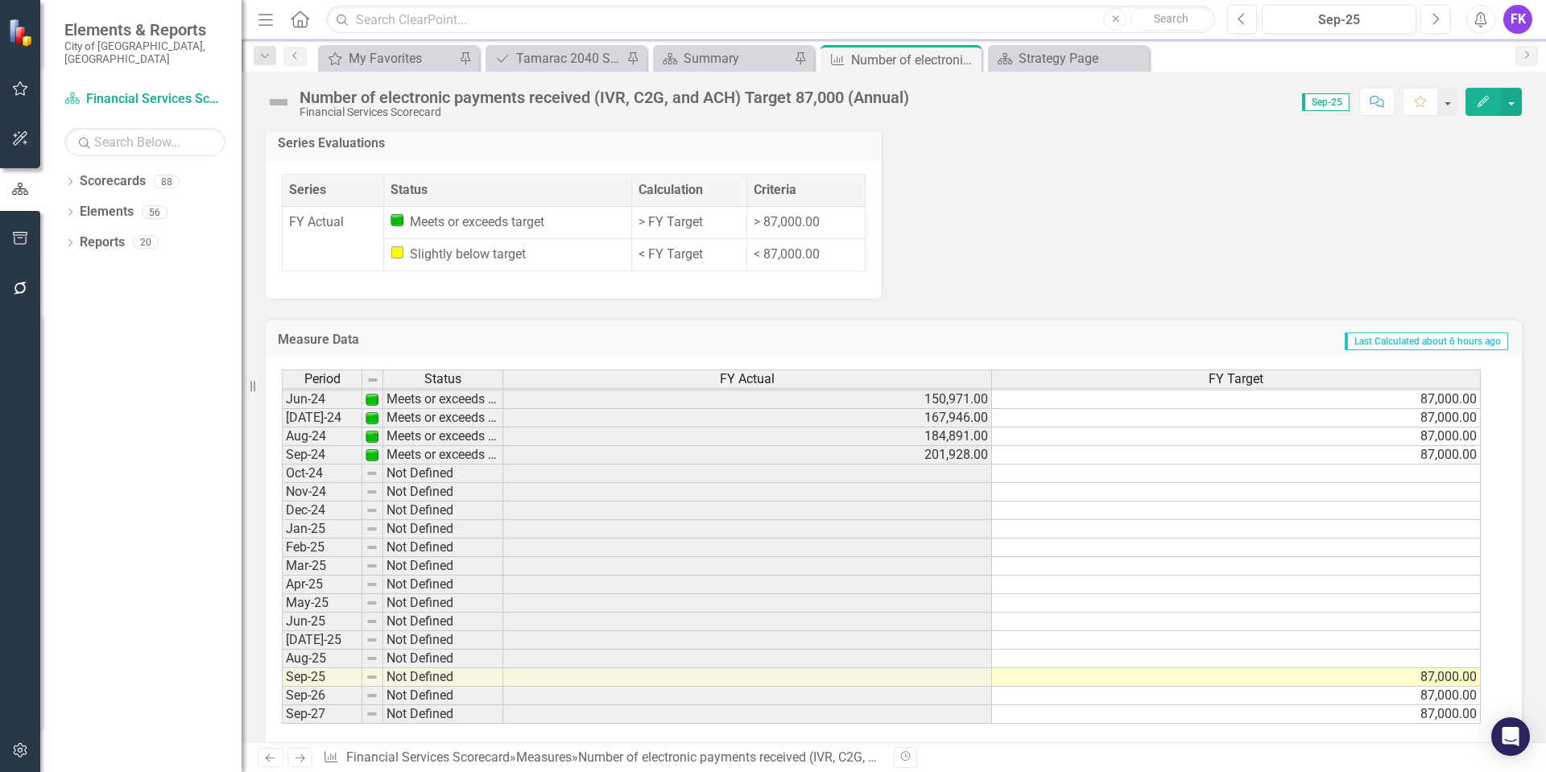
scroll to position [725, 0]
click at [923, 450] on tbody "Jan-23 Not Defined 61,934.00 Feb-23 Not Defined 76,919.00 Mar-23 Not Defined 93…" at bounding box center [881, 398] width 1199 height 649
click at [1217, 464] on td at bounding box center [1236, 473] width 489 height 19
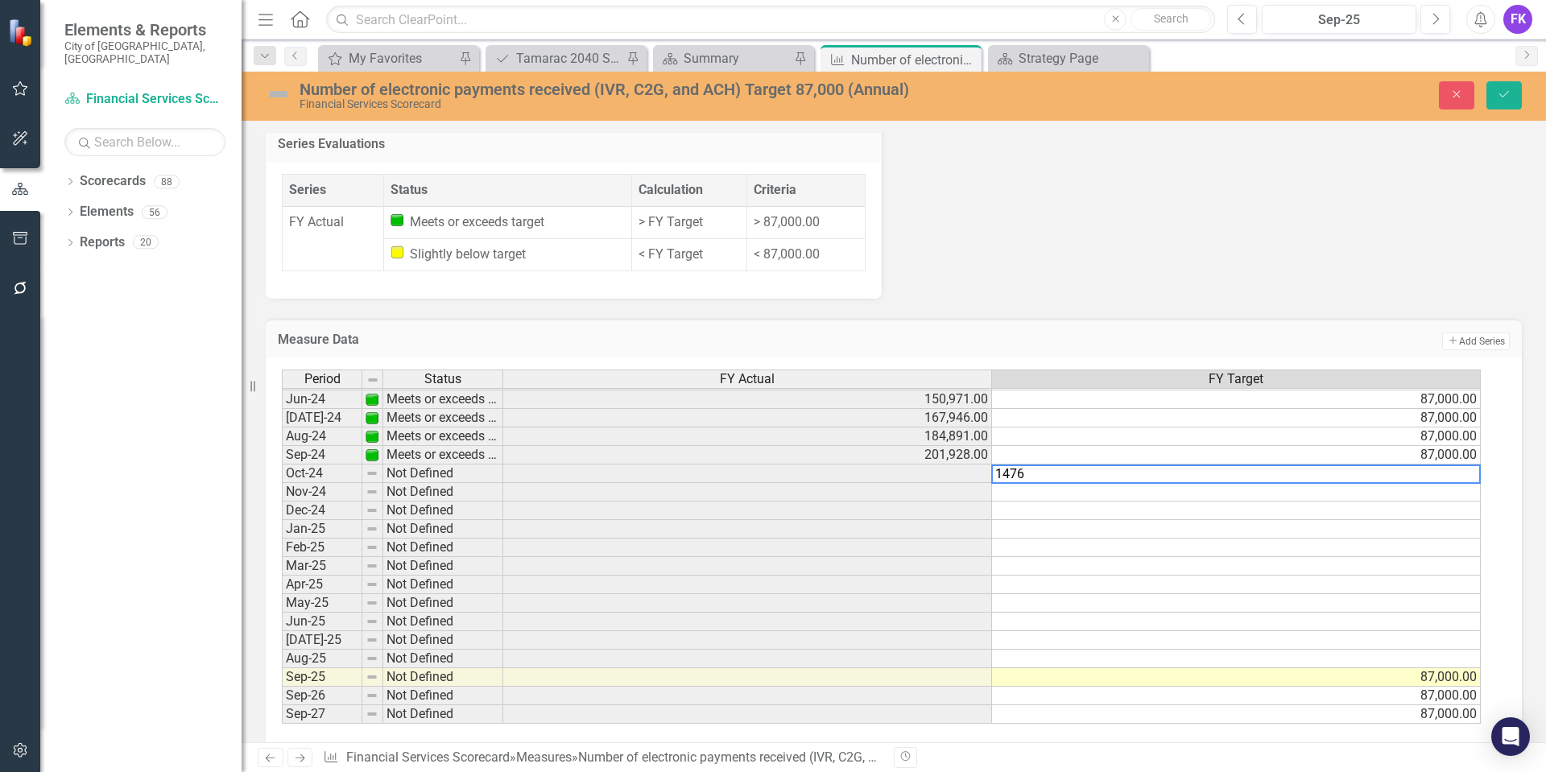
type textarea "14761"
type textarea "13607"
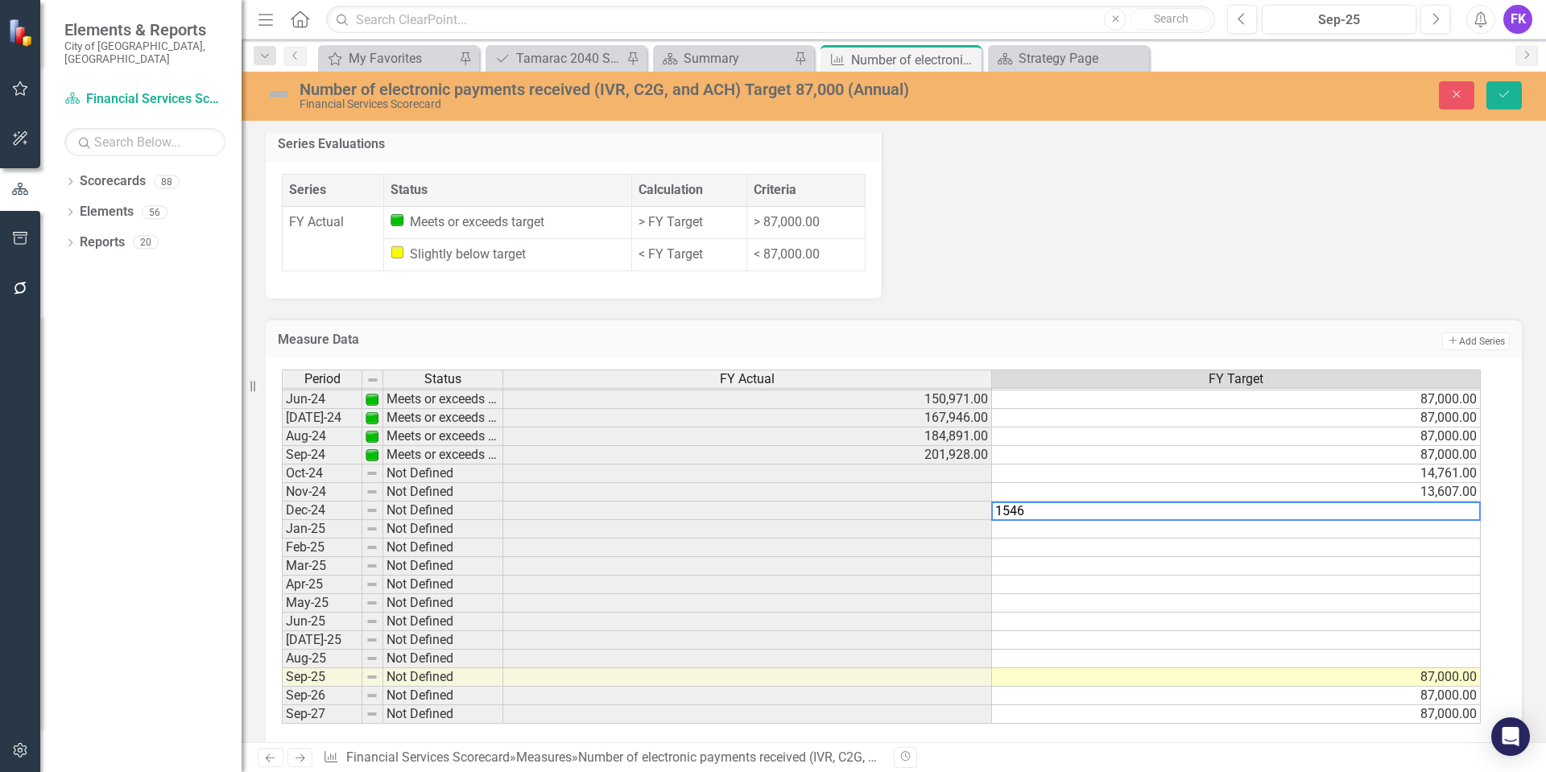
type textarea "15468"
type textarea "15436"
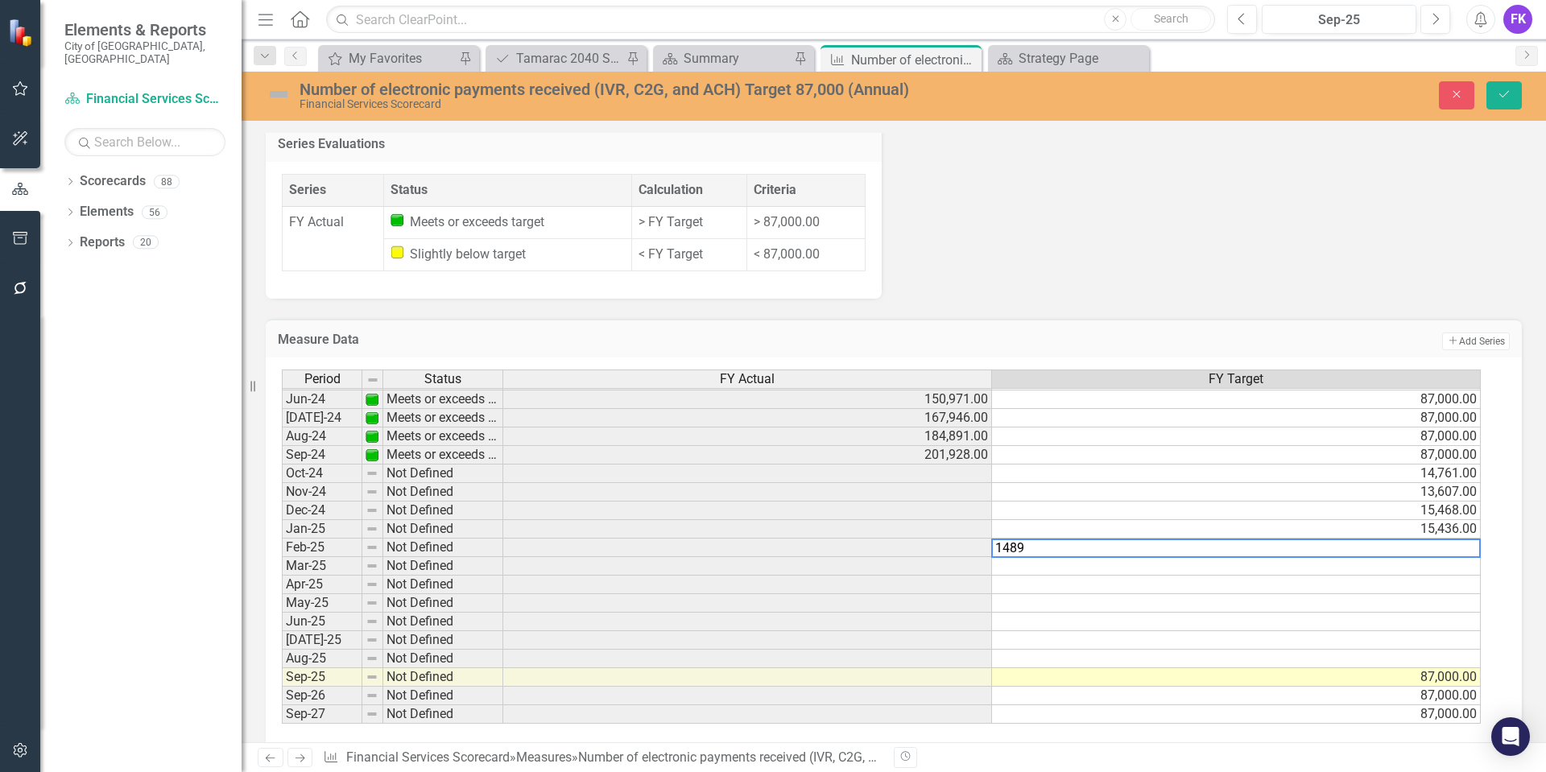
type textarea "14898"
type textarea "15714"
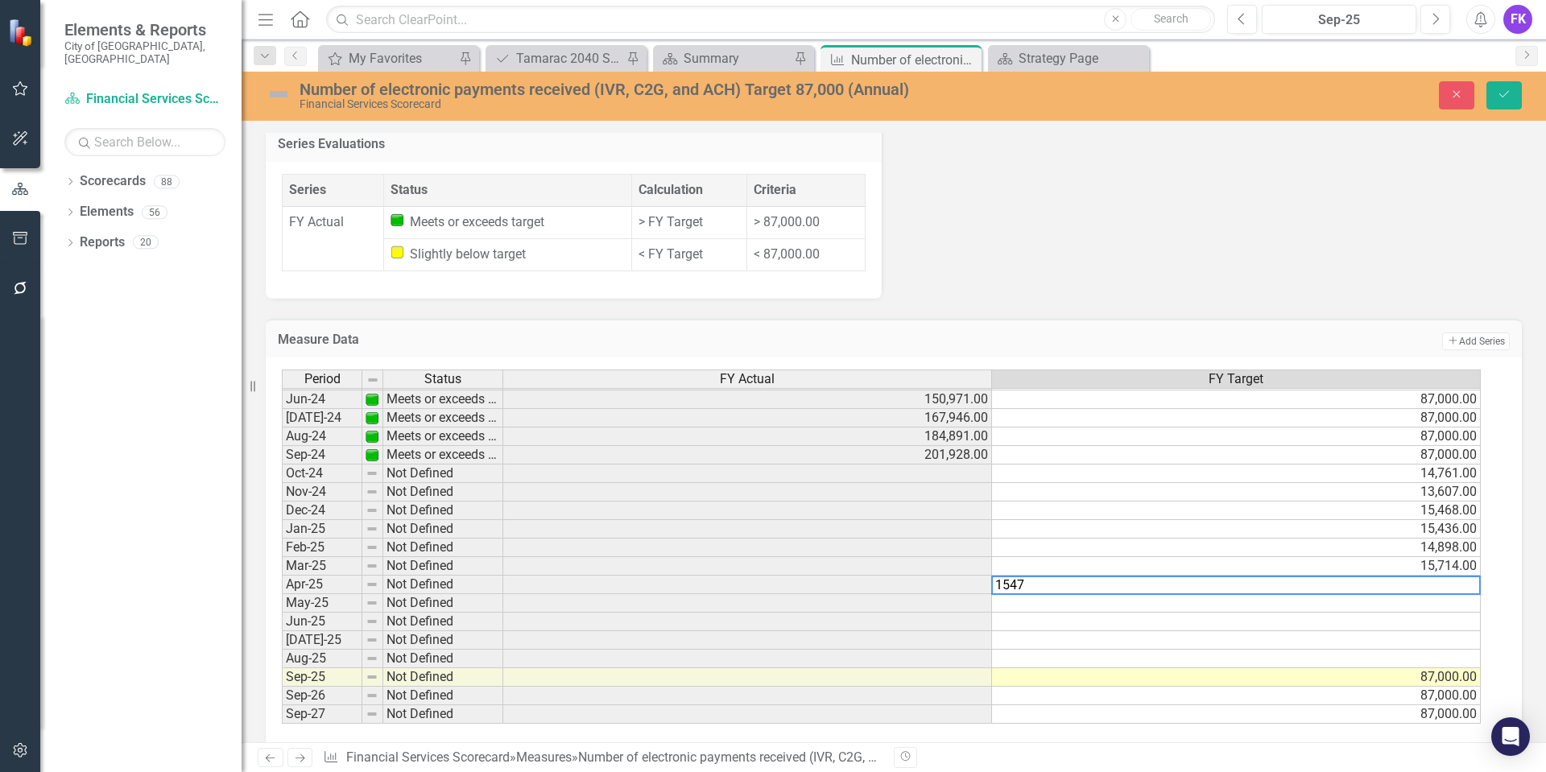
type textarea "15474"
click at [1414, 594] on td at bounding box center [1236, 603] width 489 height 19
type textarea "11649"
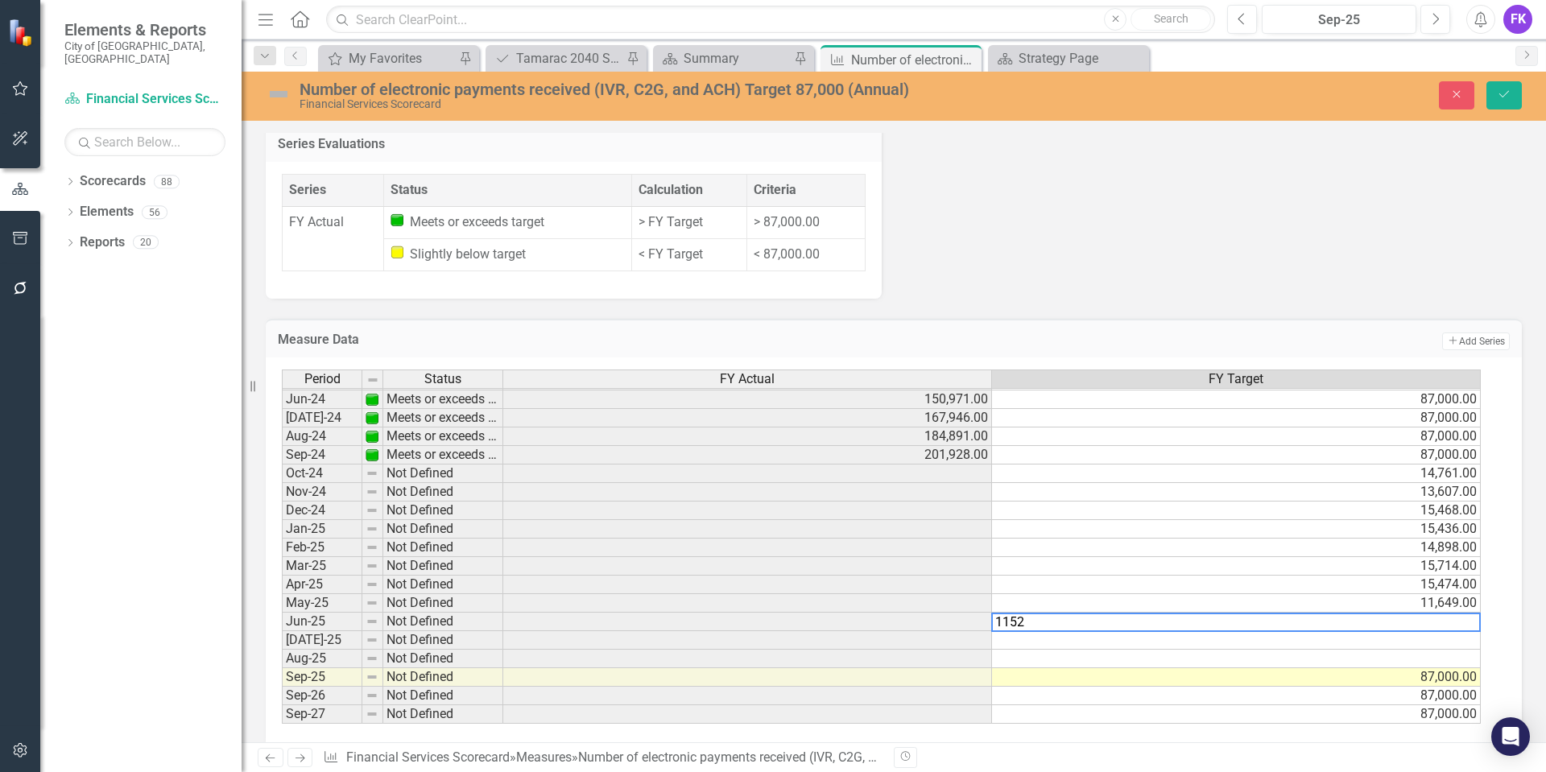
type textarea "11520"
type textarea "12107"
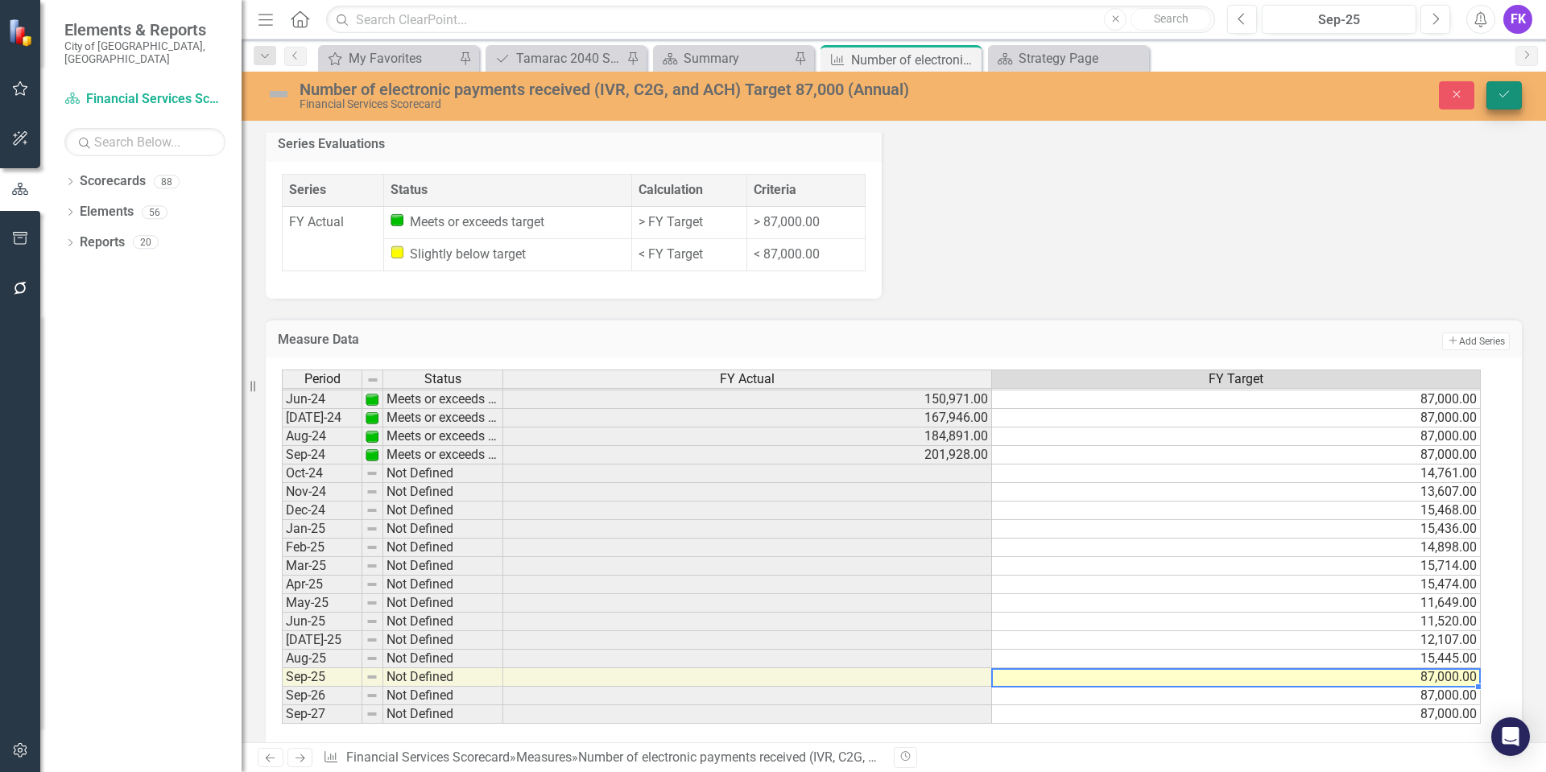
type textarea "87000"
click at [1504, 93] on icon "Save" at bounding box center [1504, 94] width 14 height 11
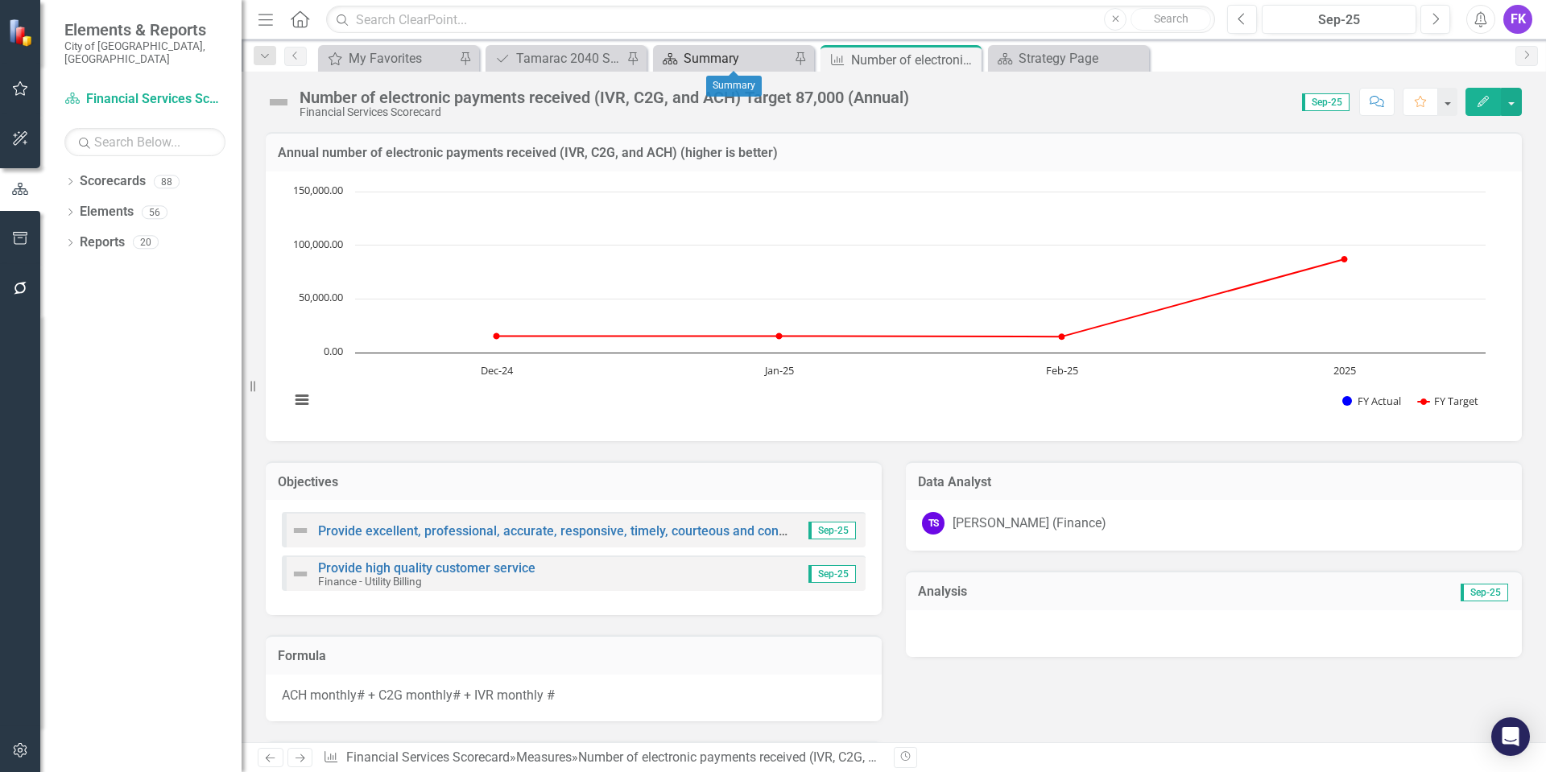
click at [712, 59] on div "Summary" at bounding box center [736, 58] width 106 height 20
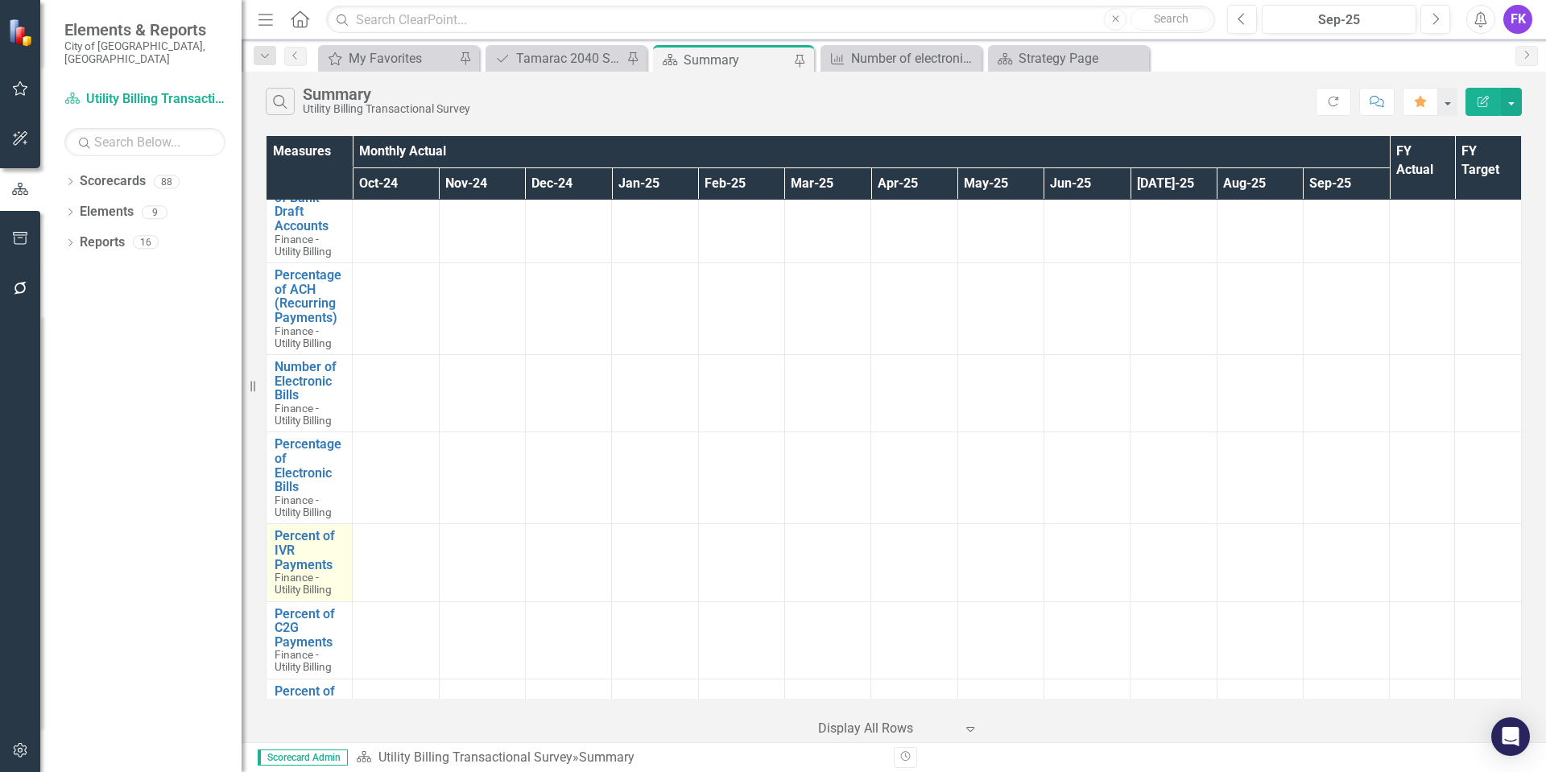
scroll to position [403, 0]
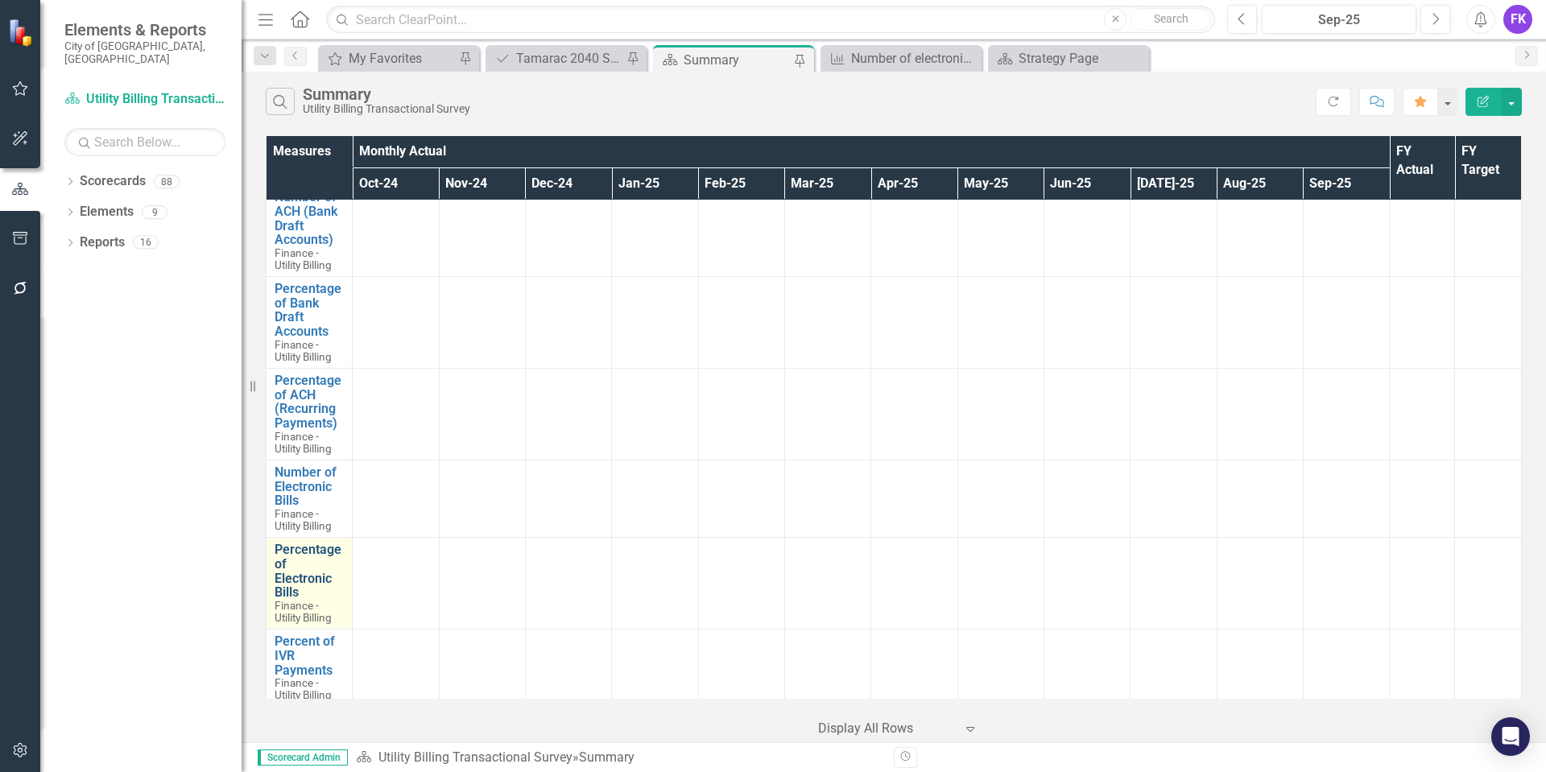
click at [299, 577] on link "Percentage of Electronic Bills" at bounding box center [309, 571] width 69 height 56
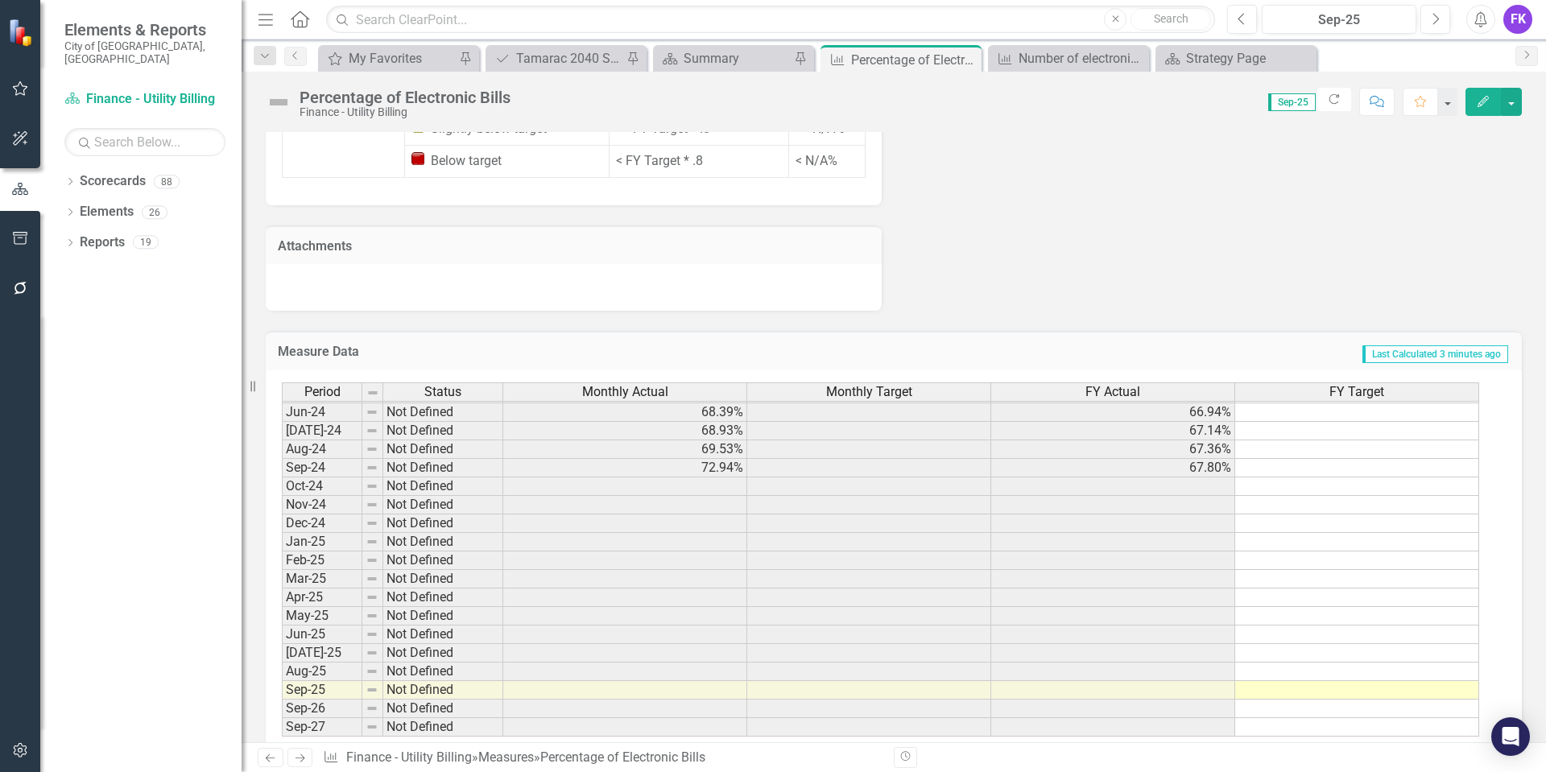
scroll to position [1253, 0]
click at [964, 58] on icon "Close" at bounding box center [966, 59] width 16 height 13
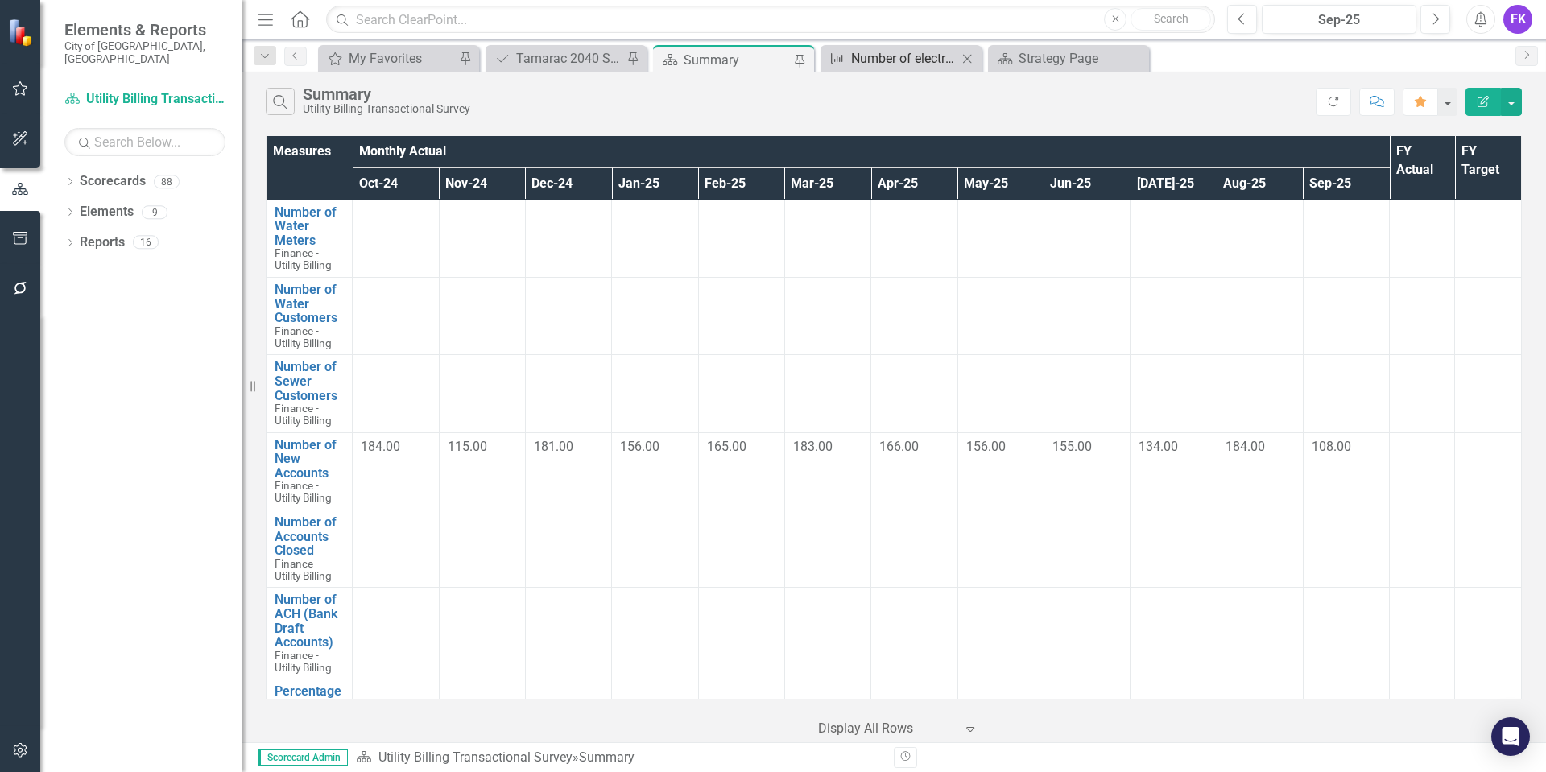
click at [884, 53] on div "Number of electronic payments received (IVR, C2G, and ACH) Target 87,000 (Annua…" at bounding box center [904, 58] width 106 height 20
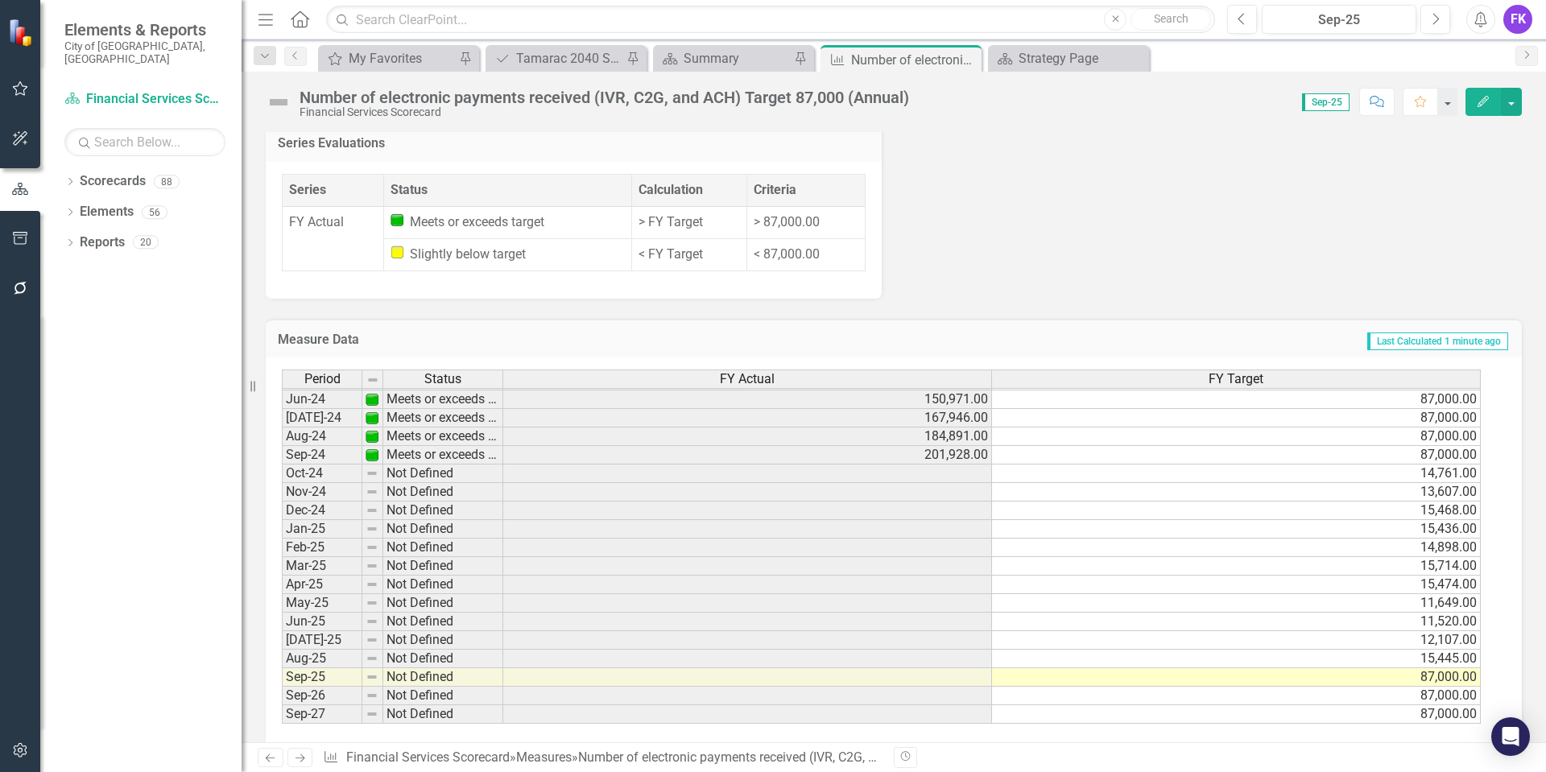
scroll to position [725, 0]
click at [932, 456] on tbody "May-23 Not Defined 124,988.00 Jun-23 Not Defined 140,988.00 [DATE]-23 Not Defin…" at bounding box center [881, 435] width 1199 height 575
click at [949, 464] on td at bounding box center [747, 473] width 489 height 19
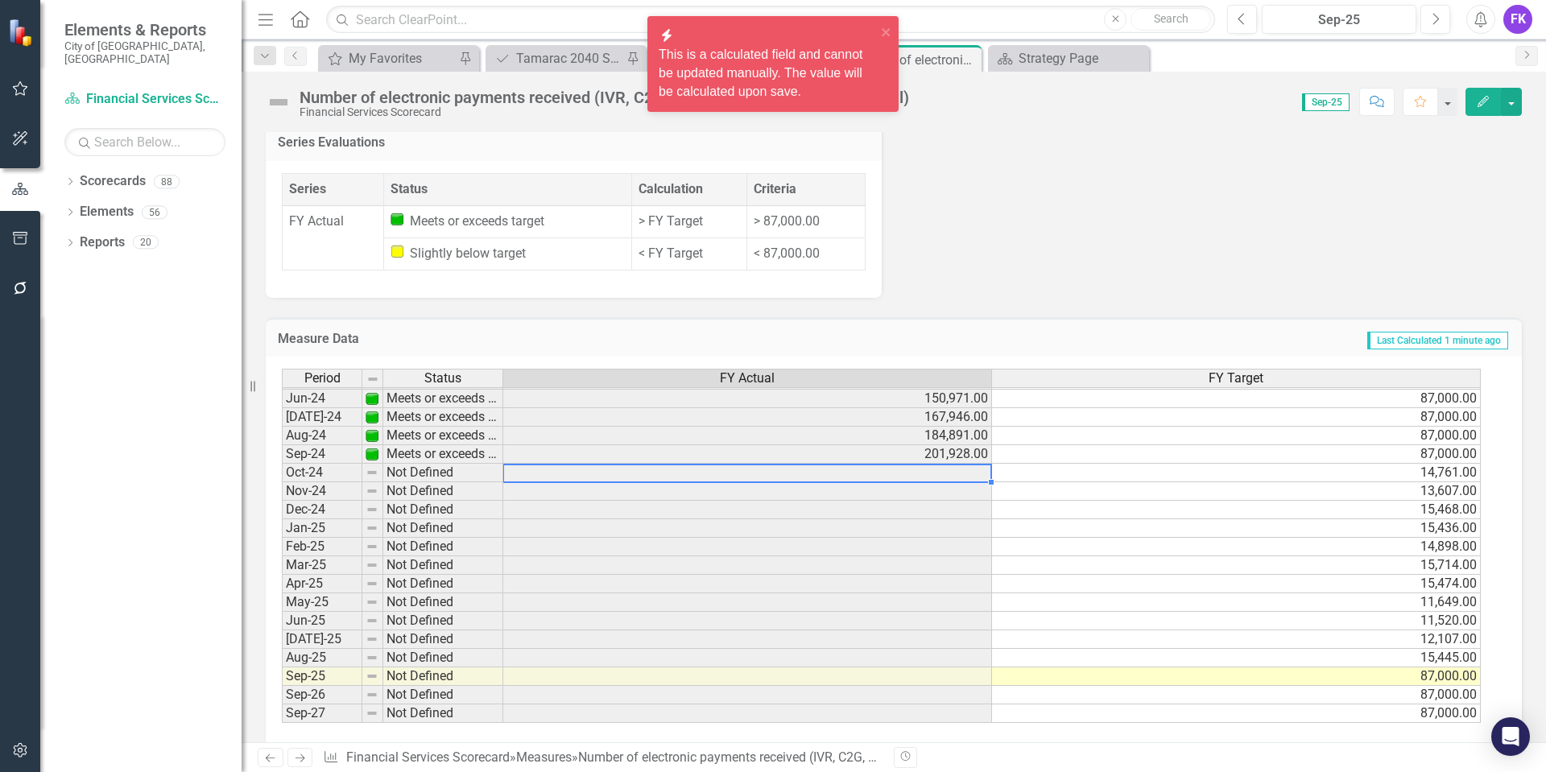
click at [949, 464] on td at bounding box center [747, 473] width 489 height 19
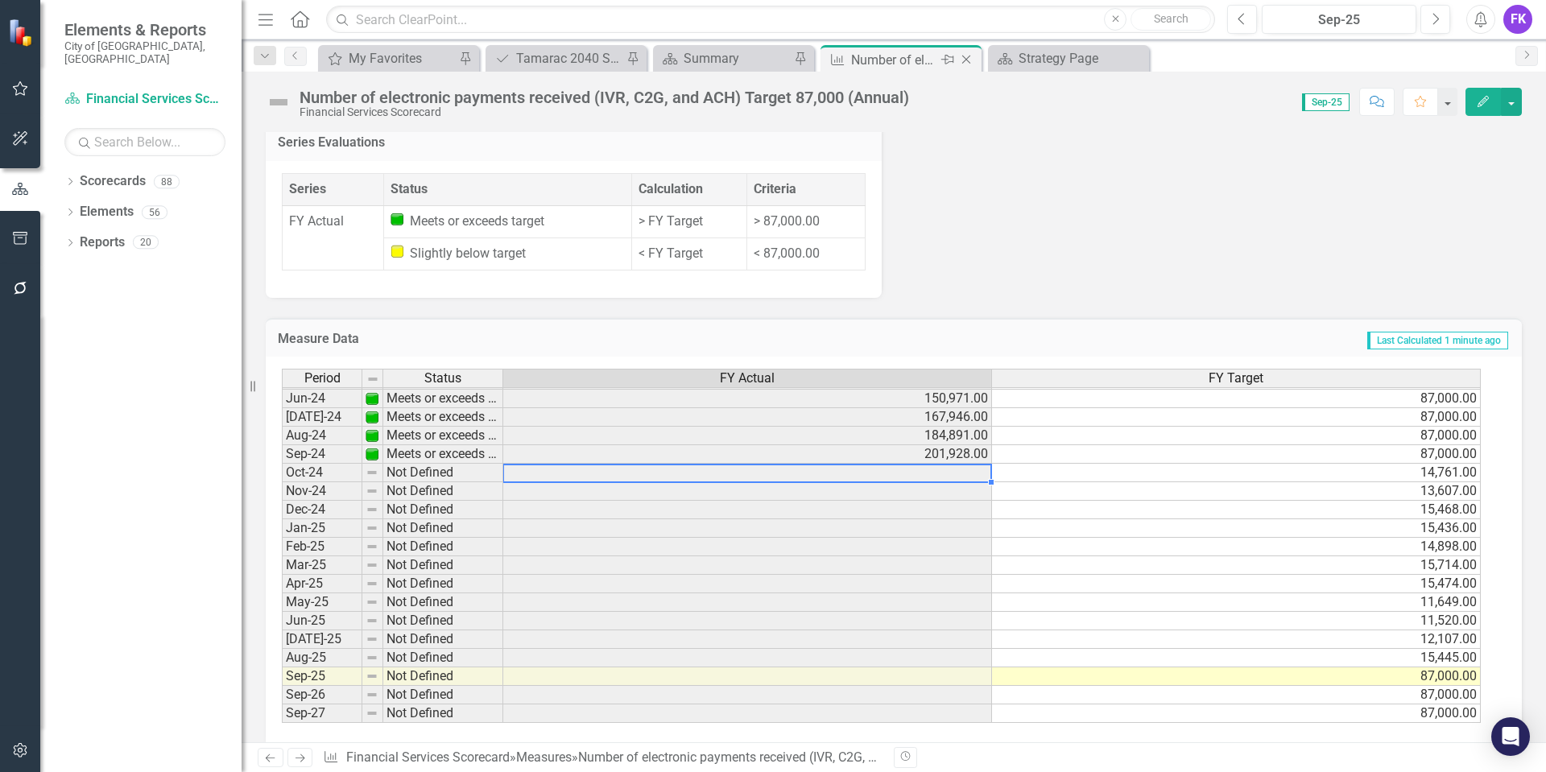
click at [960, 60] on icon "Close" at bounding box center [966, 59] width 16 height 13
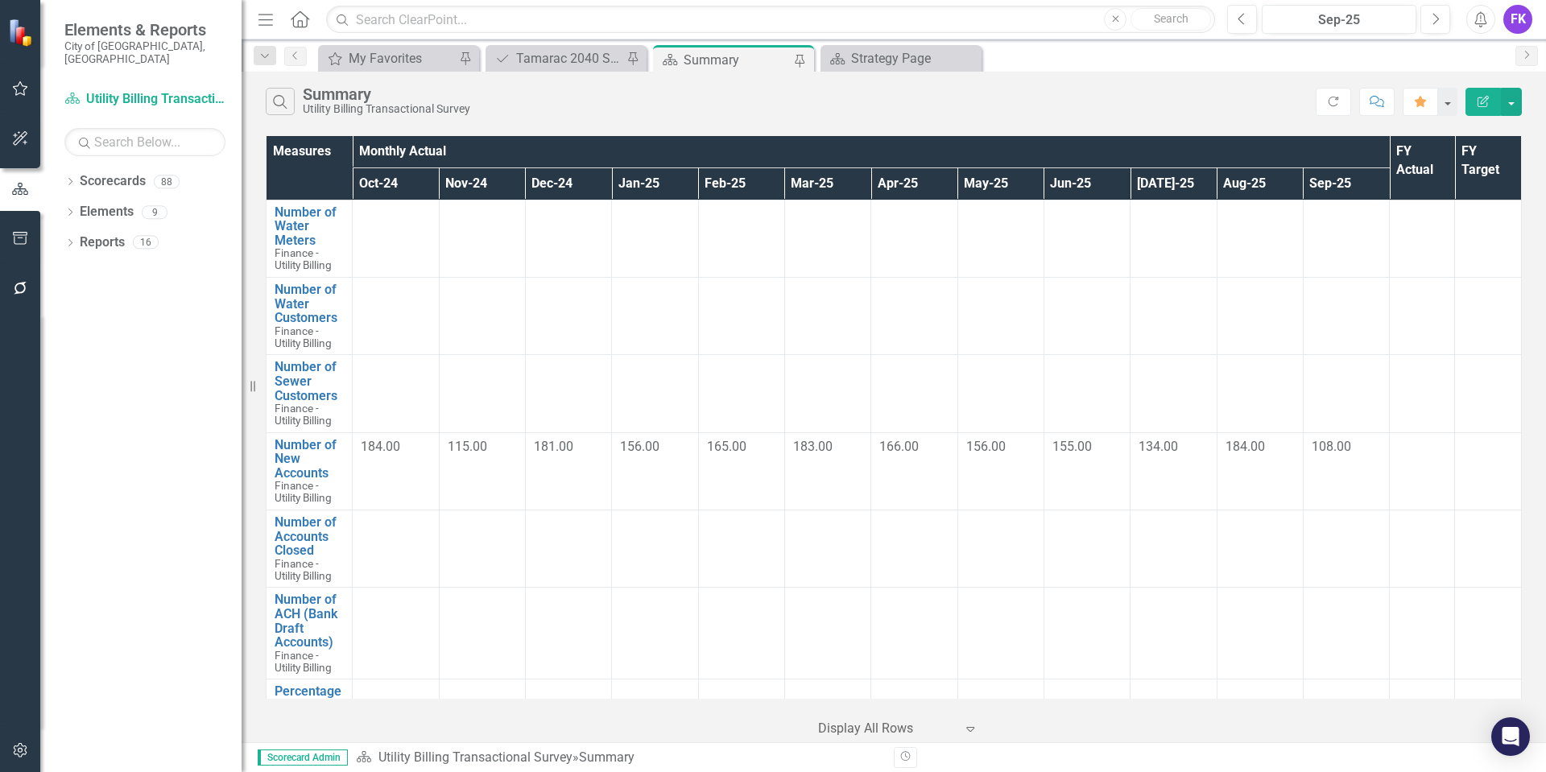
click at [728, 60] on div "Summary" at bounding box center [736, 60] width 106 height 20
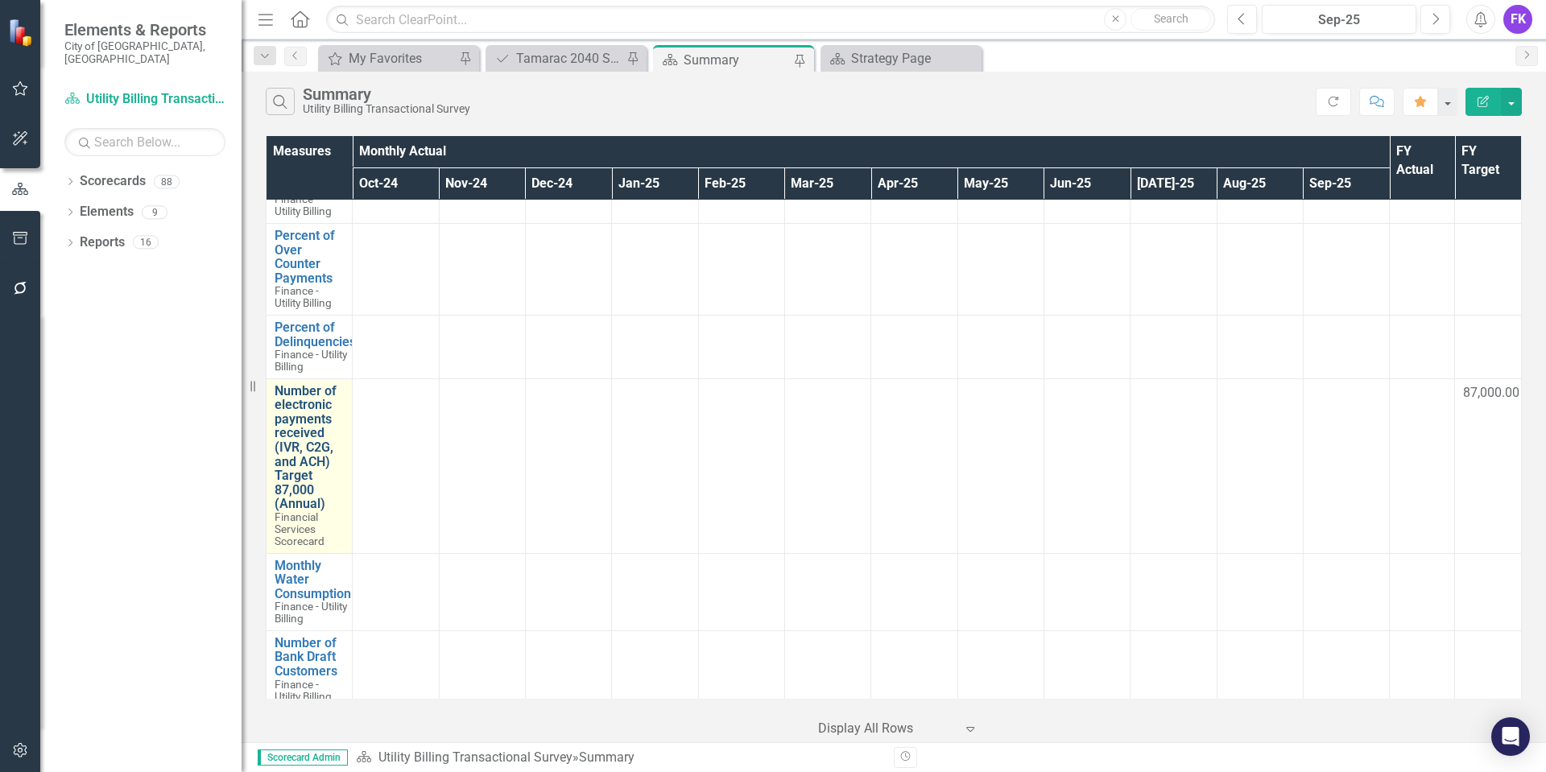
scroll to position [966, 0]
click at [310, 501] on link "Number of electronic payments received (IVR, C2G, and ACH) Target 87,000 (Annua…" at bounding box center [309, 445] width 69 height 127
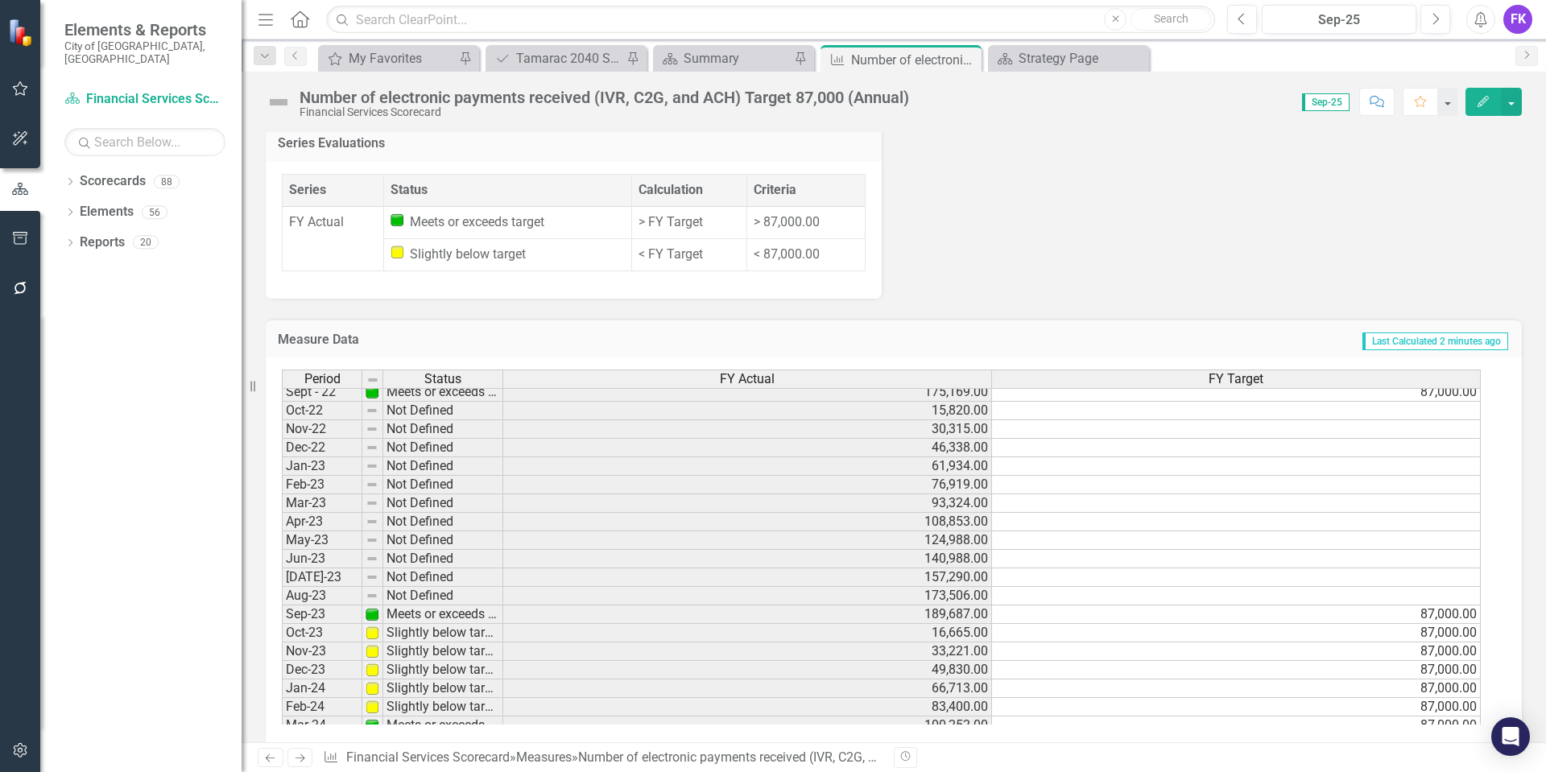
scroll to position [161, 0]
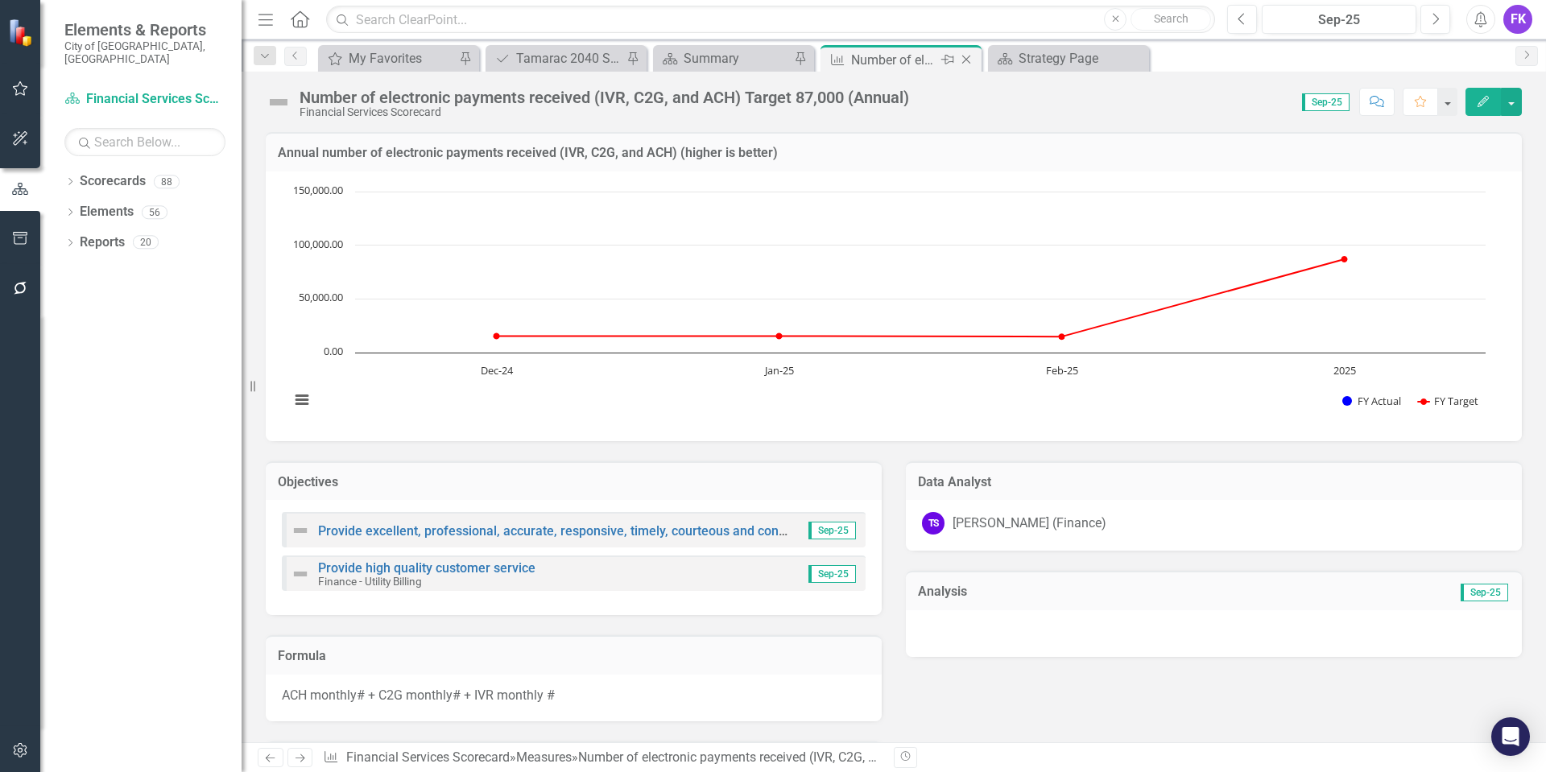
scroll to position [161, 0]
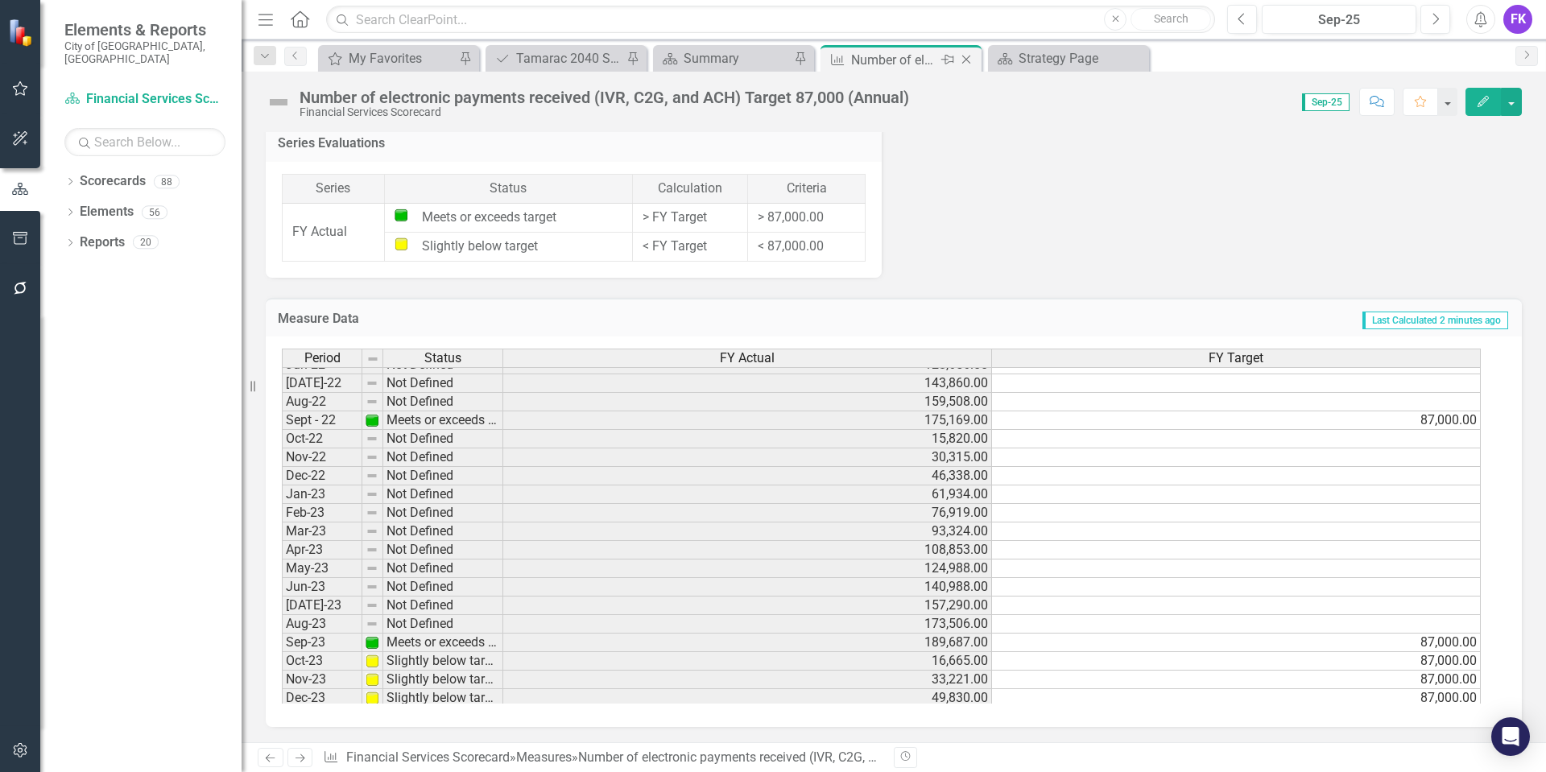
click at [966, 60] on icon at bounding box center [966, 60] width 9 height 9
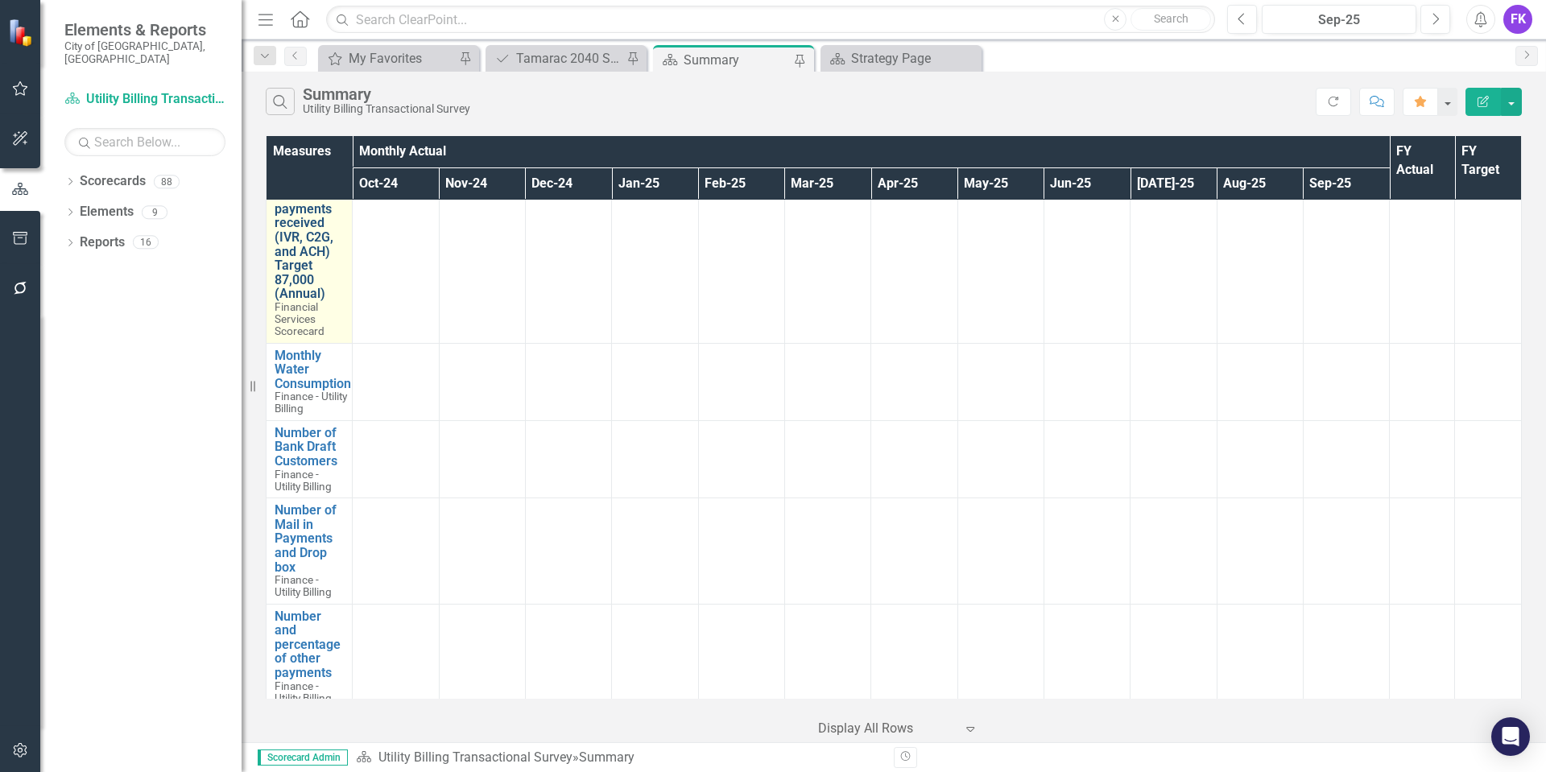
scroll to position [1208, 0]
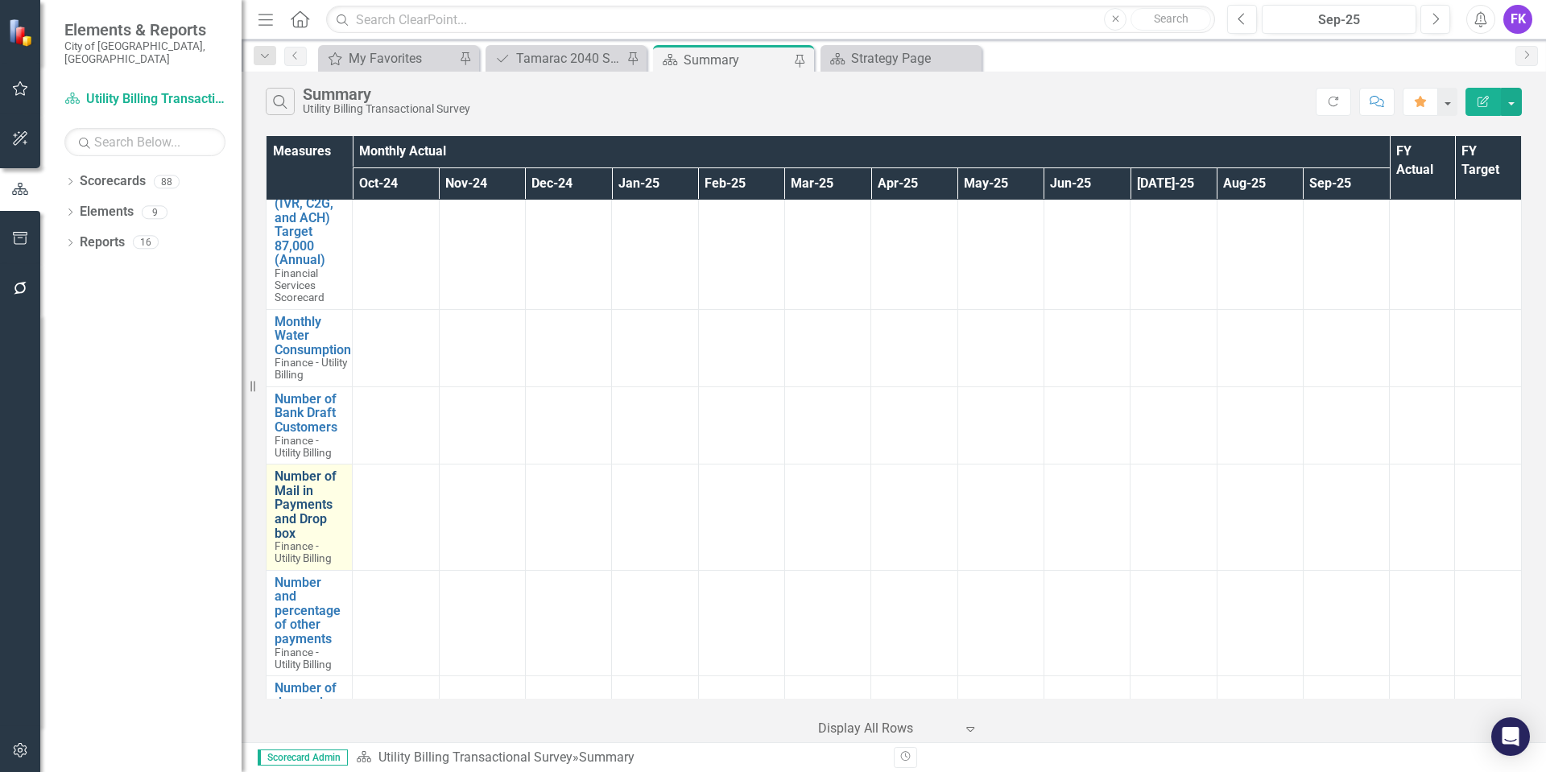
click at [309, 516] on link "Number of Mail in Payments and Drop box" at bounding box center [309, 504] width 69 height 71
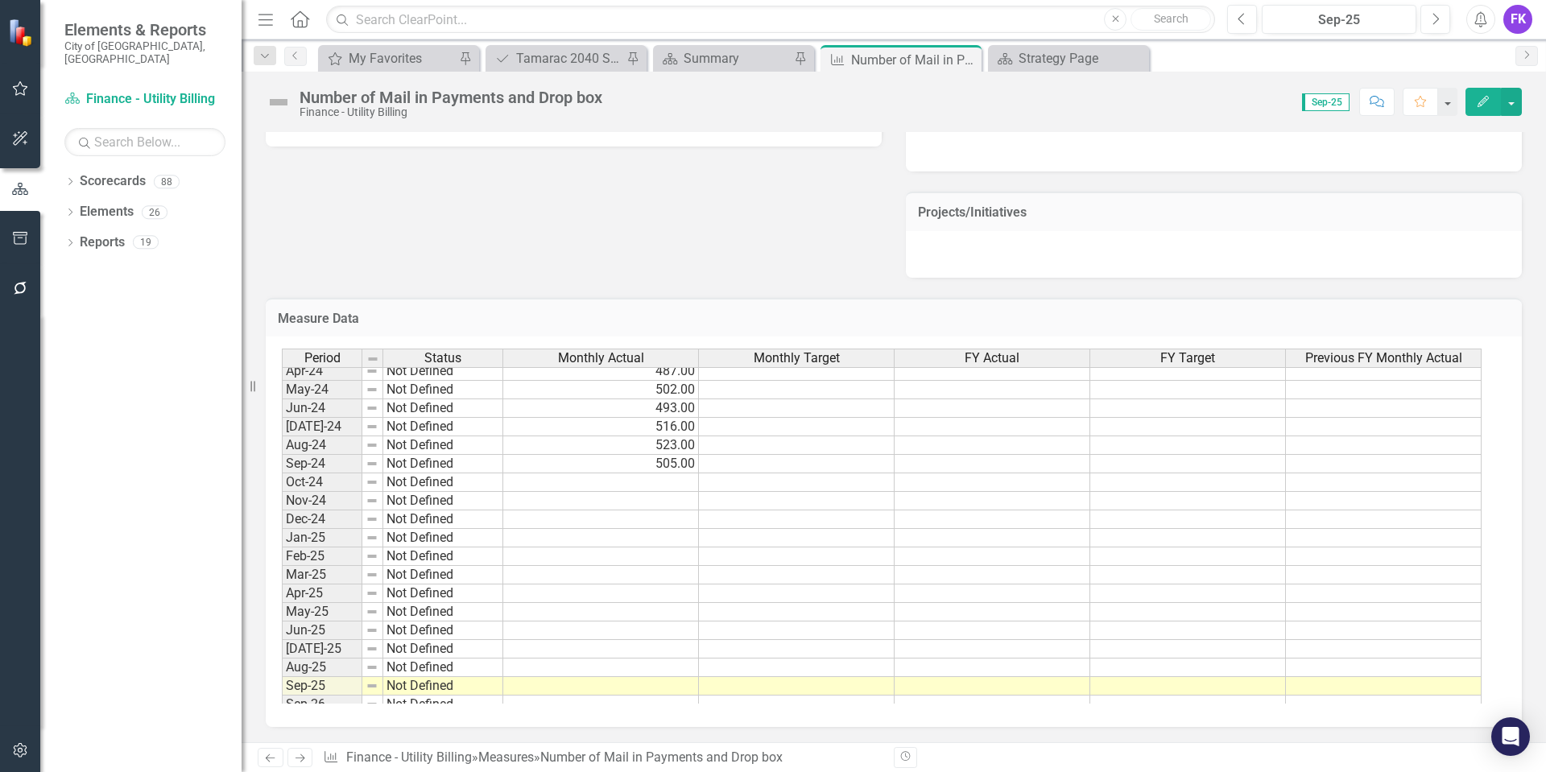
scroll to position [564, 0]
click at [676, 484] on tbody "Nov-22 Not Defined 699.00 Dec-22 Not Defined 702.00 Jan-23 Not Defined 625.00 F…" at bounding box center [881, 388] width 1199 height 686
click at [676, 484] on td at bounding box center [601, 481] width 196 height 19
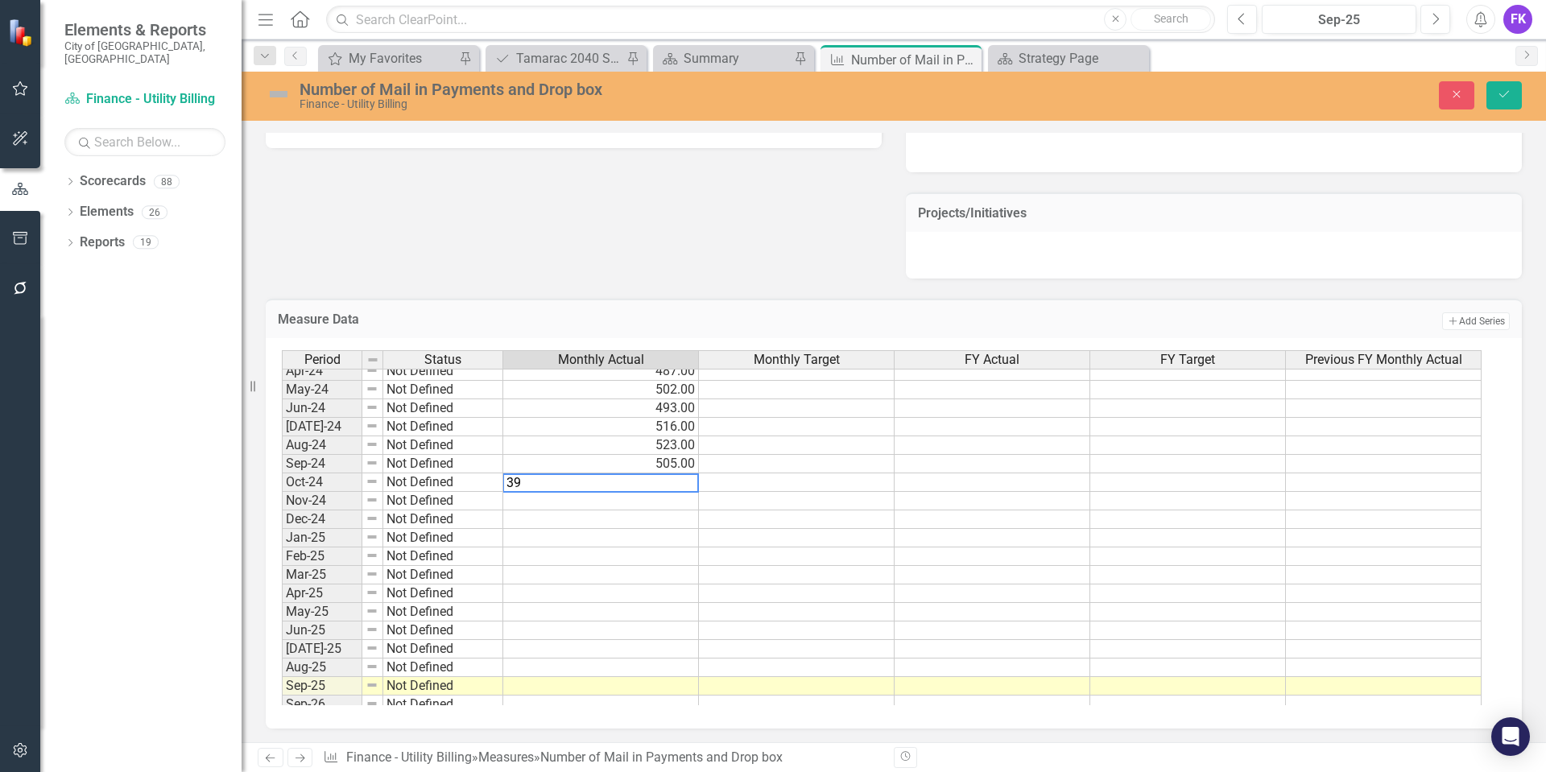
type textarea "395"
type textarea "371"
type textarea "432"
type textarea "444"
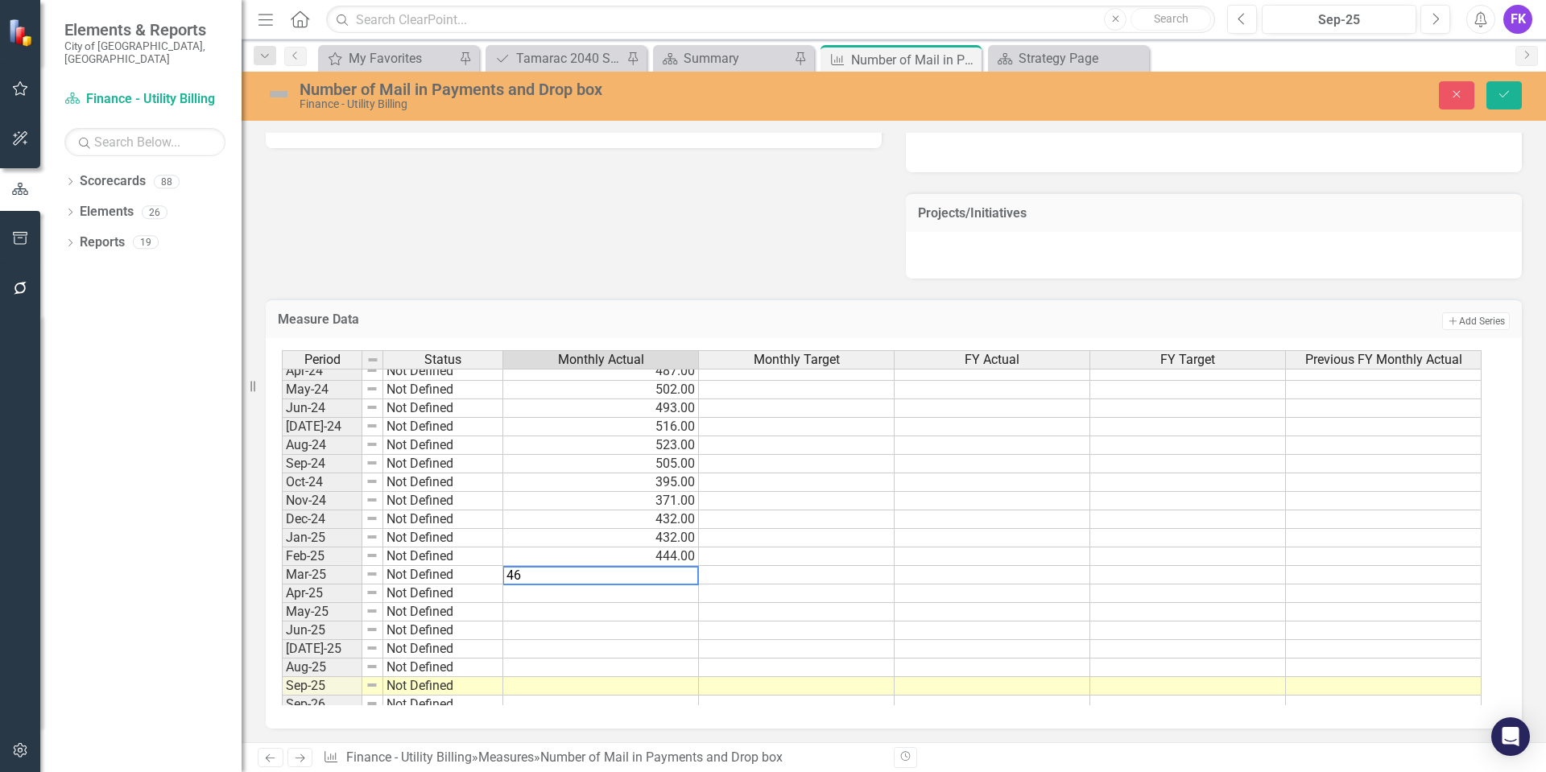
type textarea "466"
type textarea "438"
click at [678, 608] on td at bounding box center [601, 612] width 196 height 19
type textarea "451"
type textarea "438"
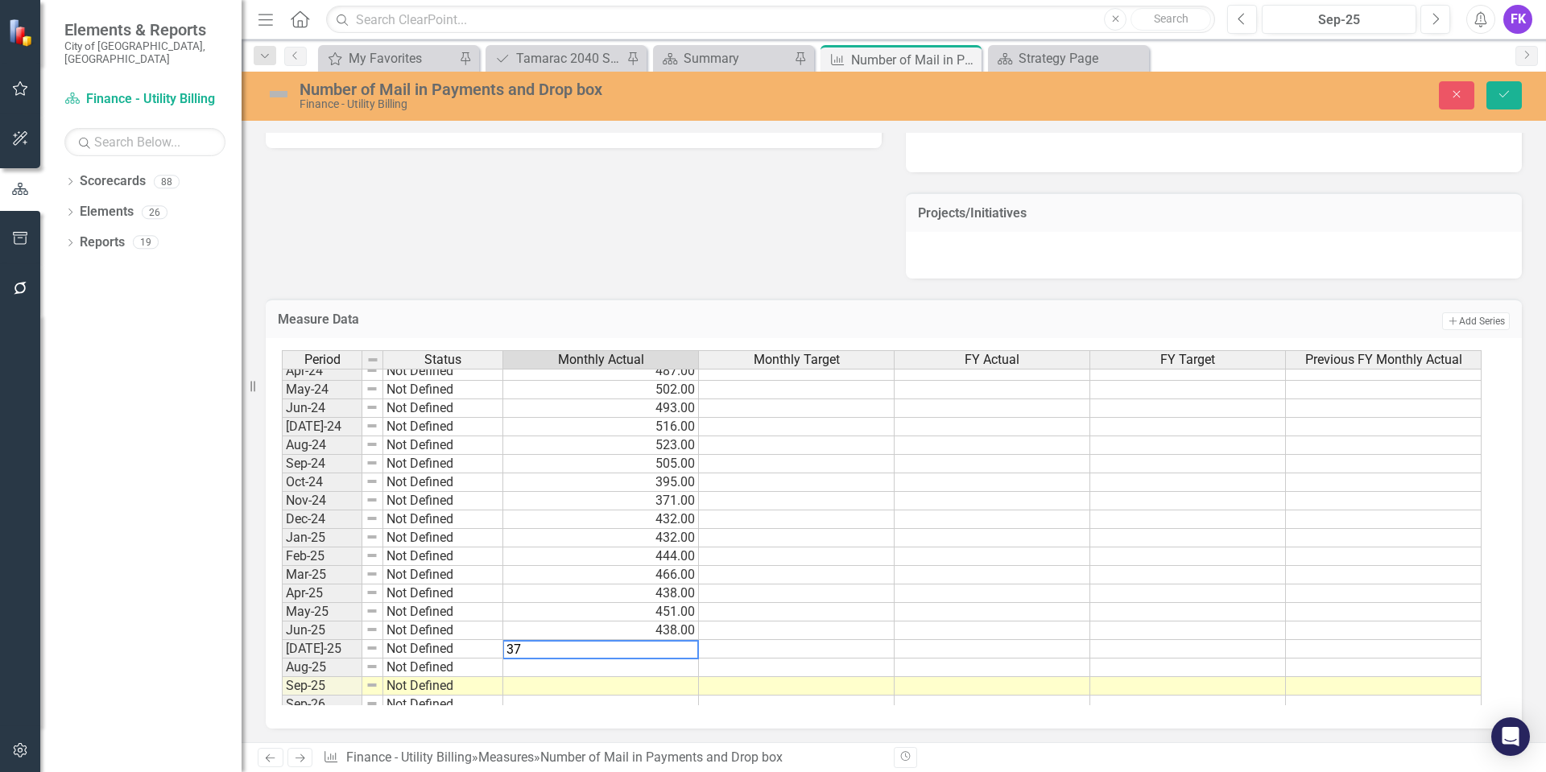
type textarea "372"
type textarea "329"
type textarea "420"
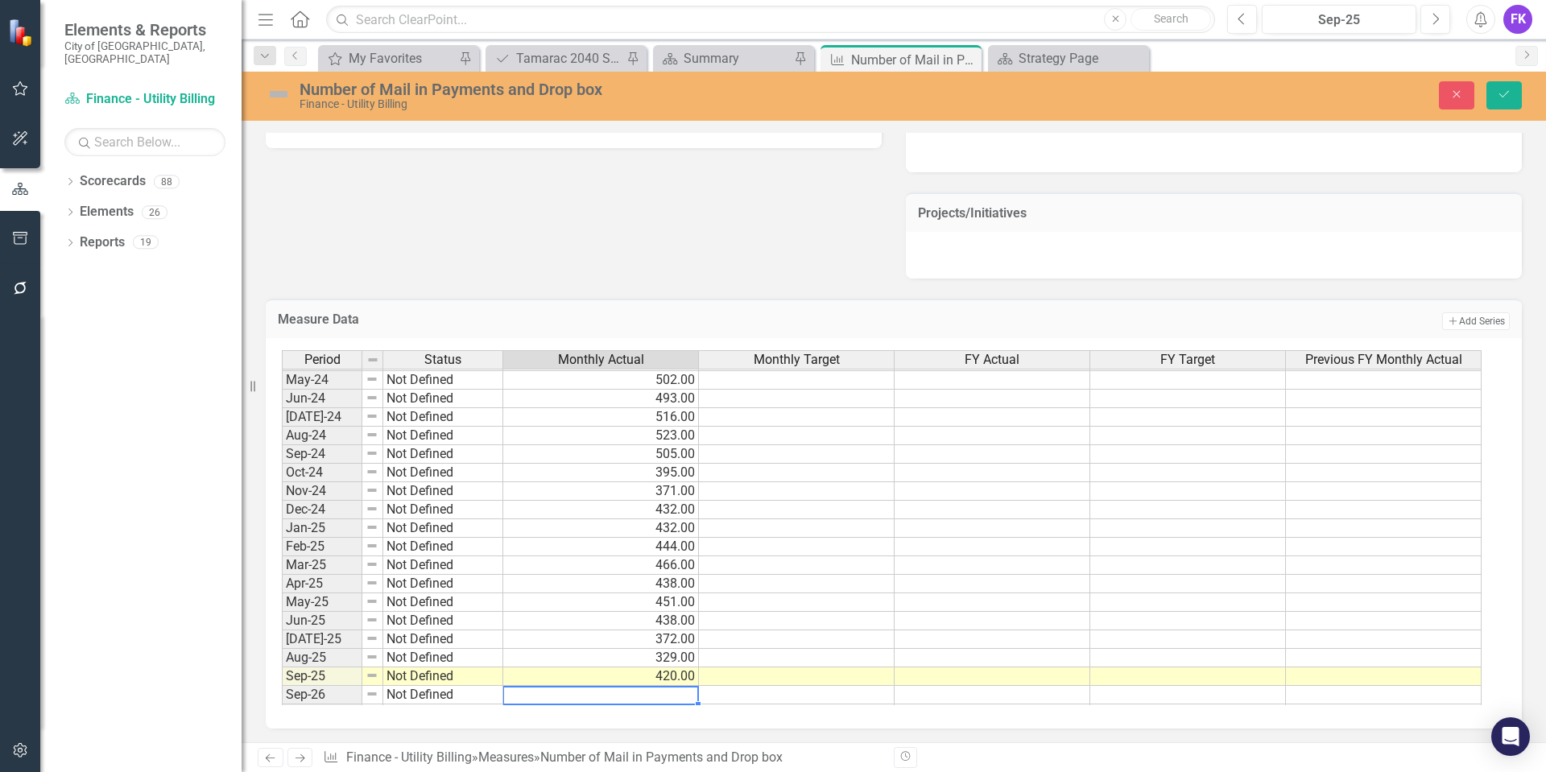
scroll to position [592, 0]
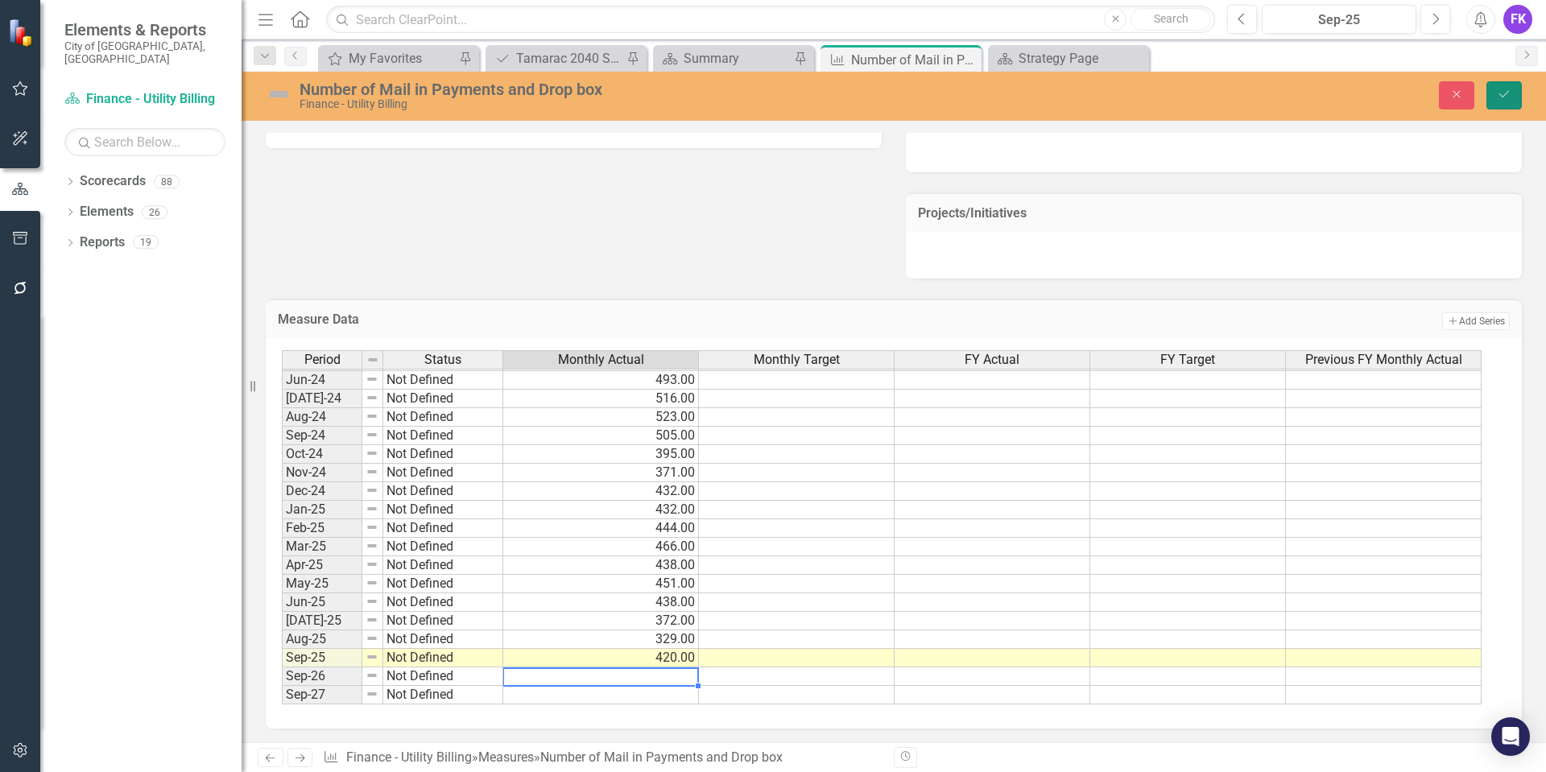
click at [1507, 90] on icon "Save" at bounding box center [1504, 94] width 14 height 11
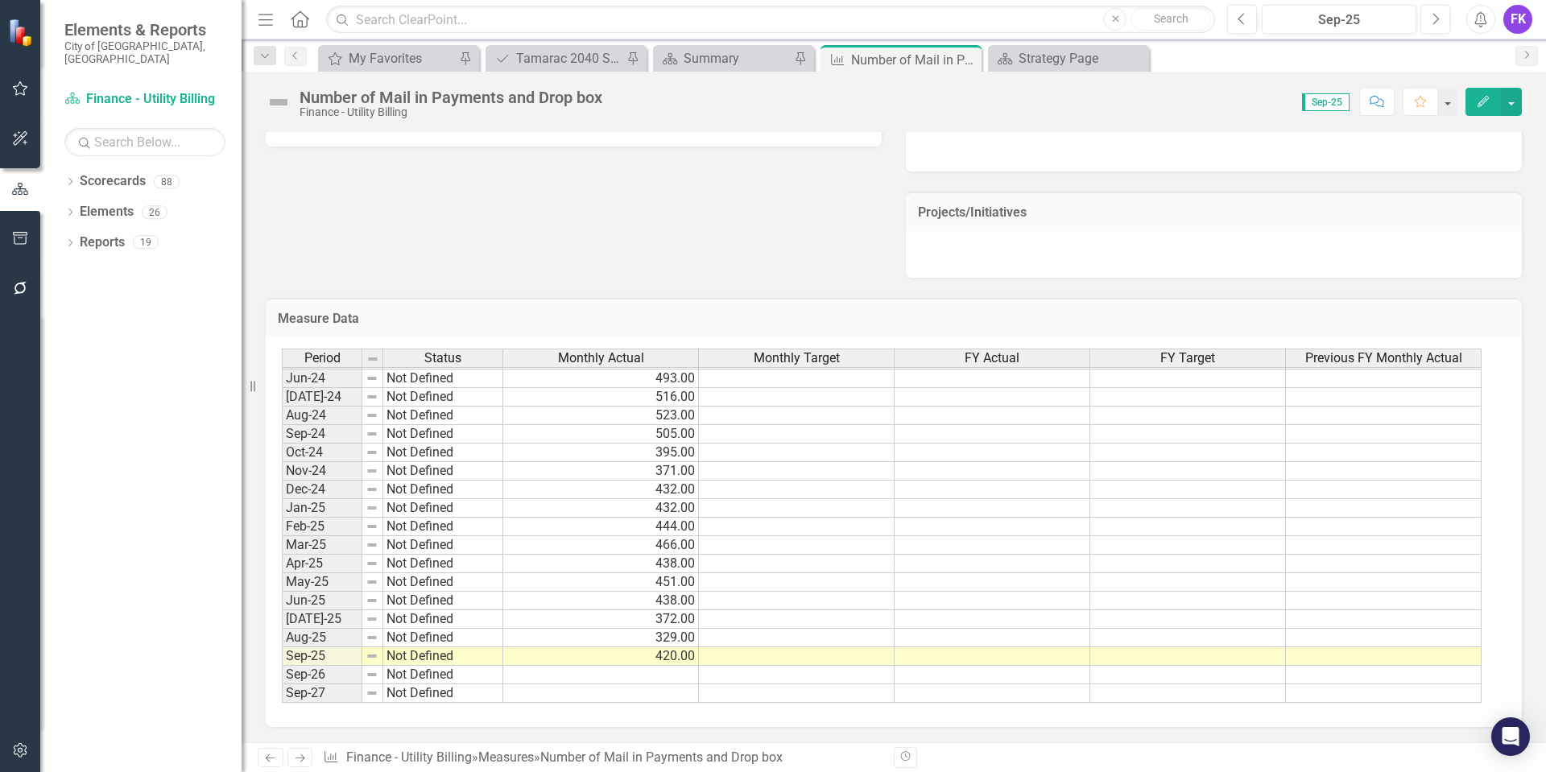
scroll to position [733, 0]
click at [970, 58] on icon "Close" at bounding box center [966, 59] width 16 height 13
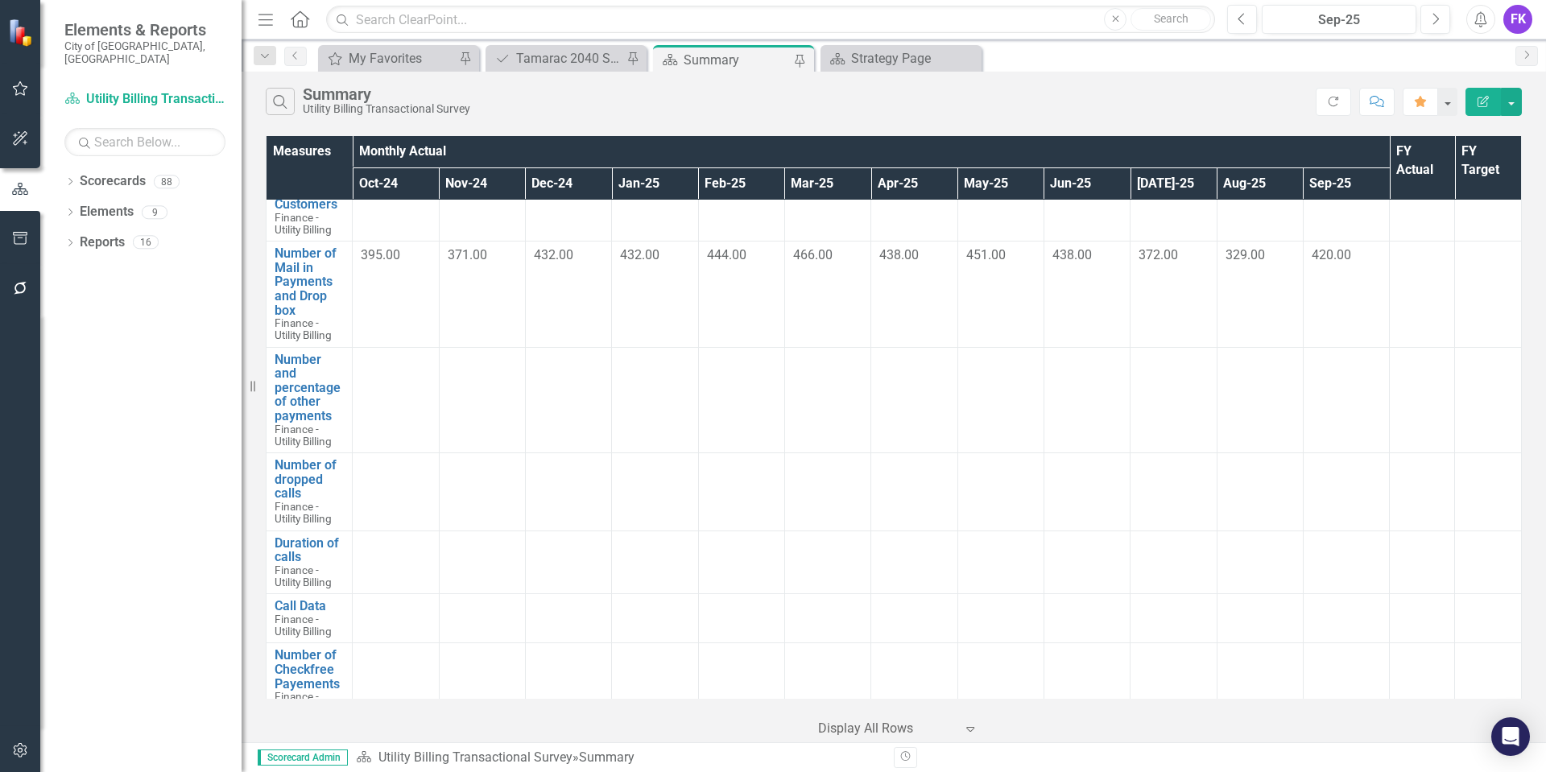
scroll to position [1449, 0]
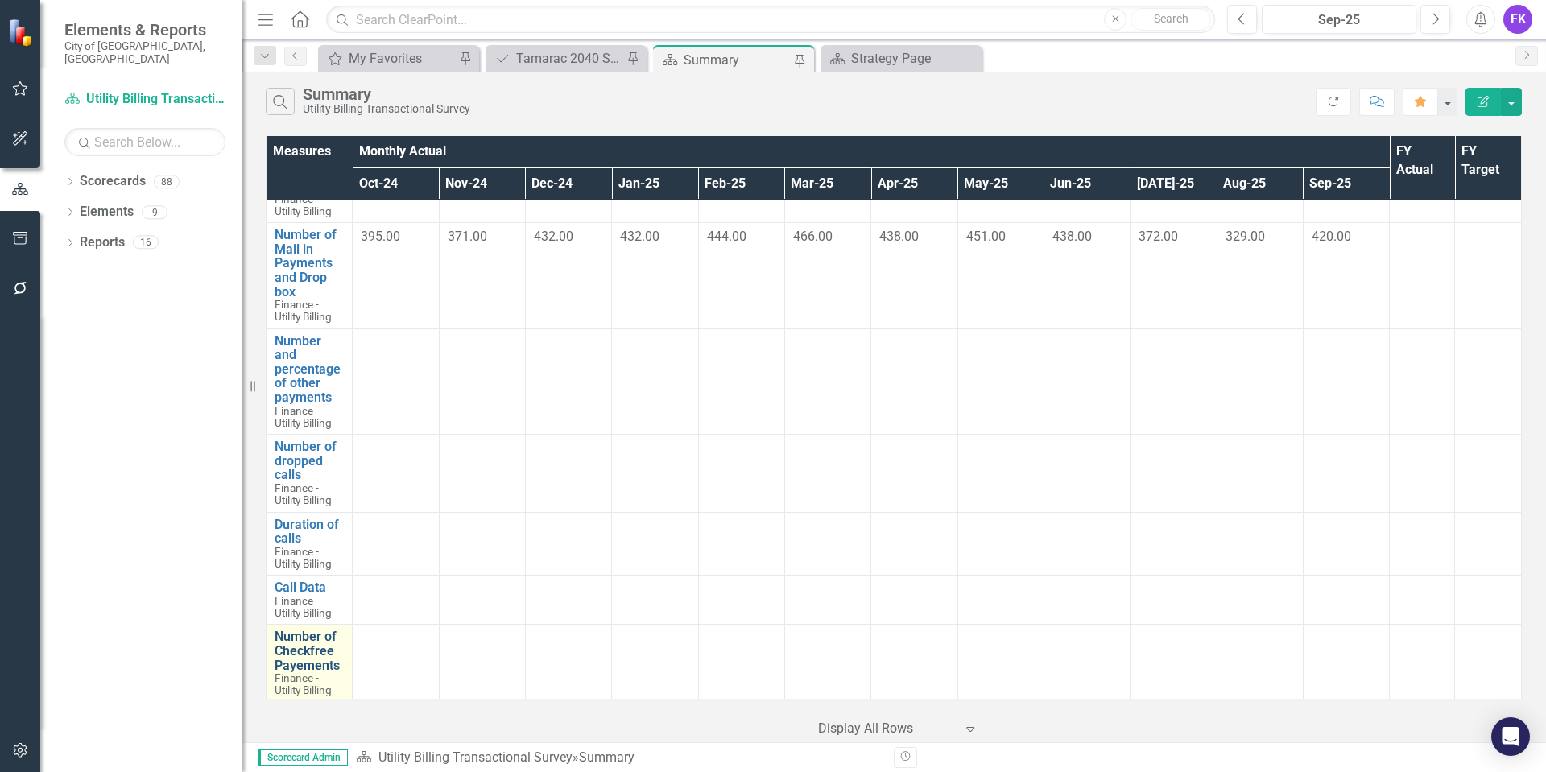
click at [300, 658] on link "Number of Checkfree Payements" at bounding box center [309, 651] width 69 height 43
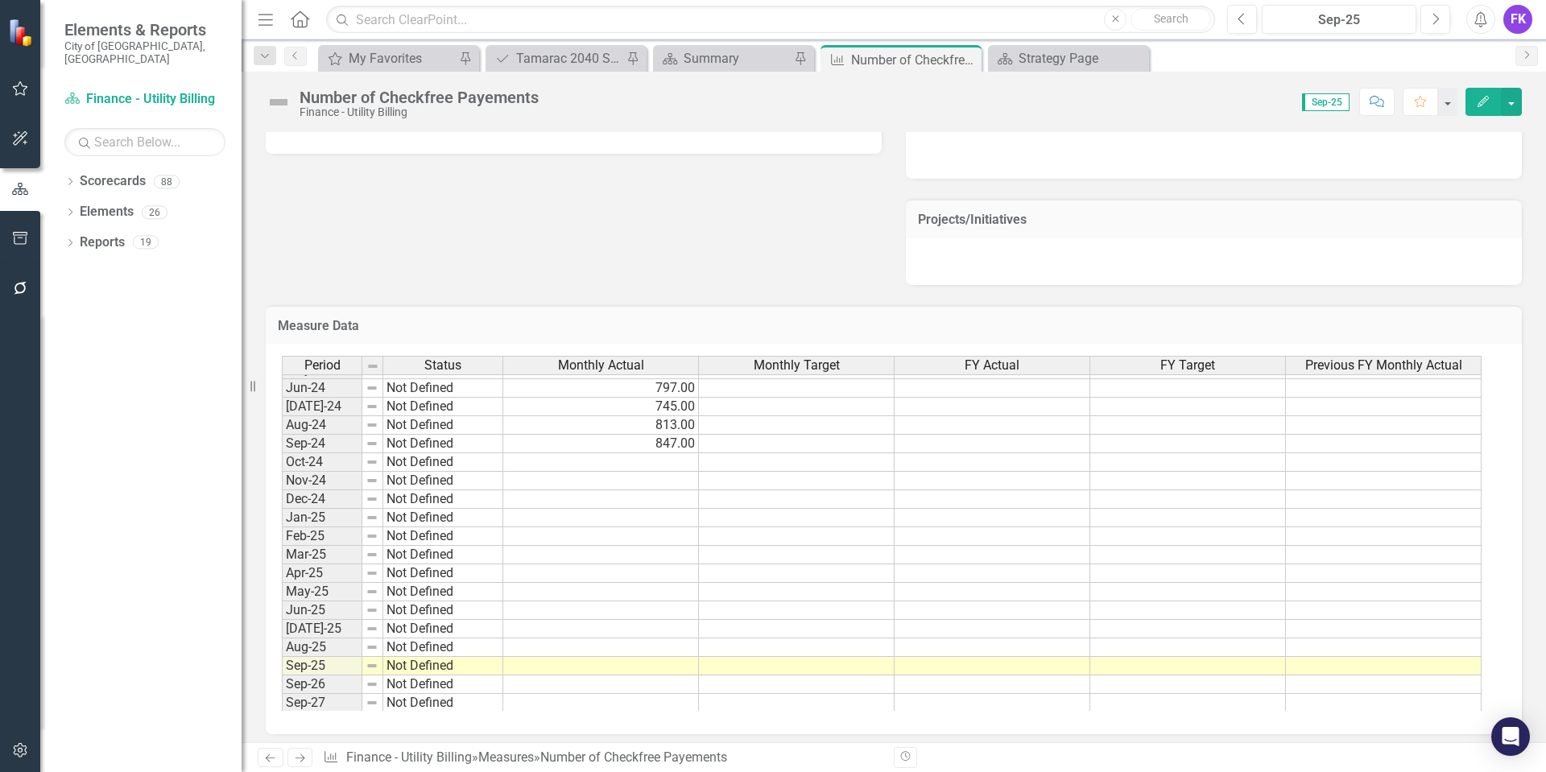
scroll to position [592, 0]
click at [652, 462] on tbody "Feb-23 Not Defined 754.00 Mar-23 Not Defined 800.00 Apr-23 Not Defined 806.00 M…" at bounding box center [881, 395] width 1199 height 630
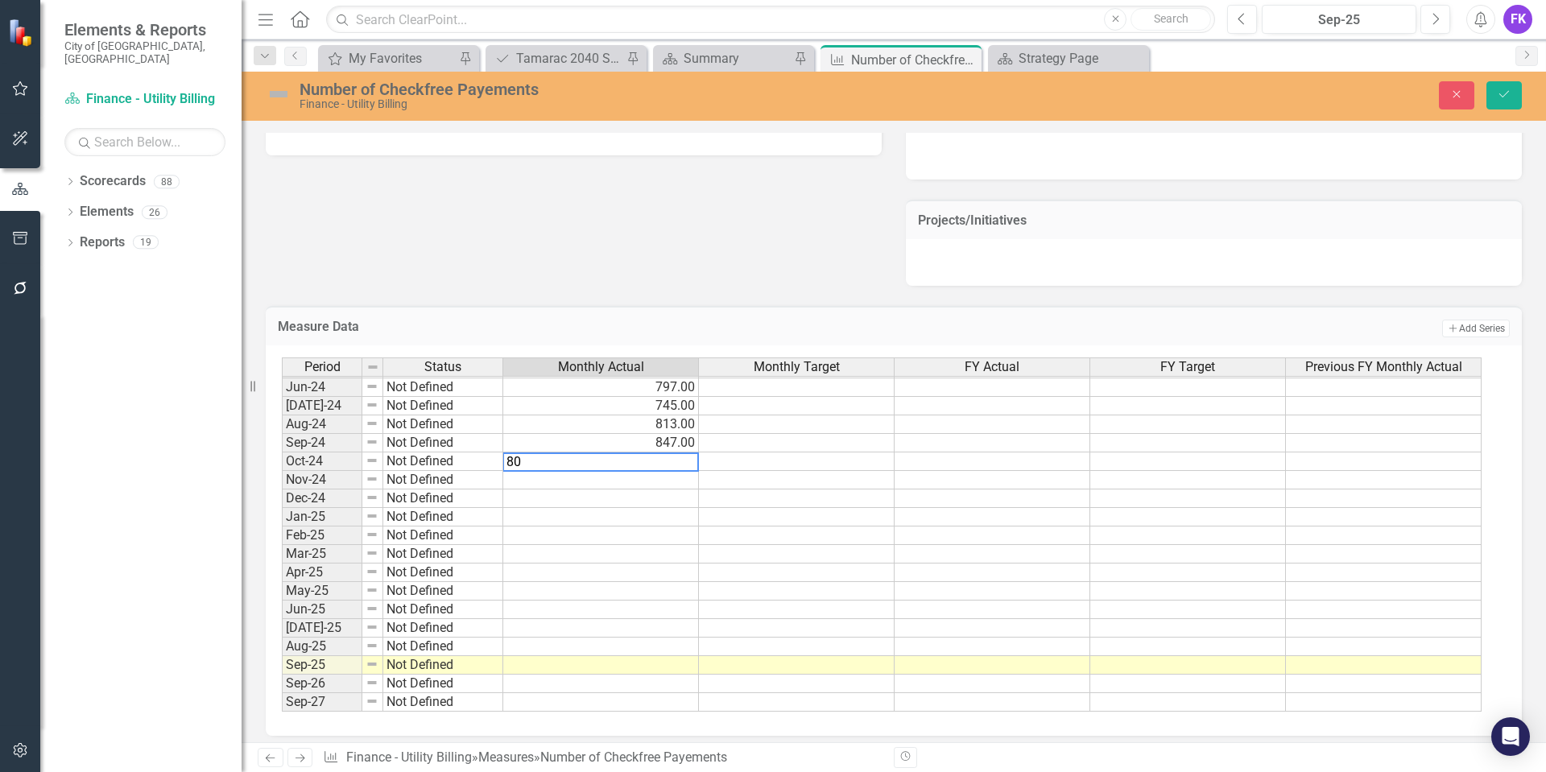
type textarea "806"
type textarea "701"
type textarea "826"
type textarea "763"
type textarea "696"
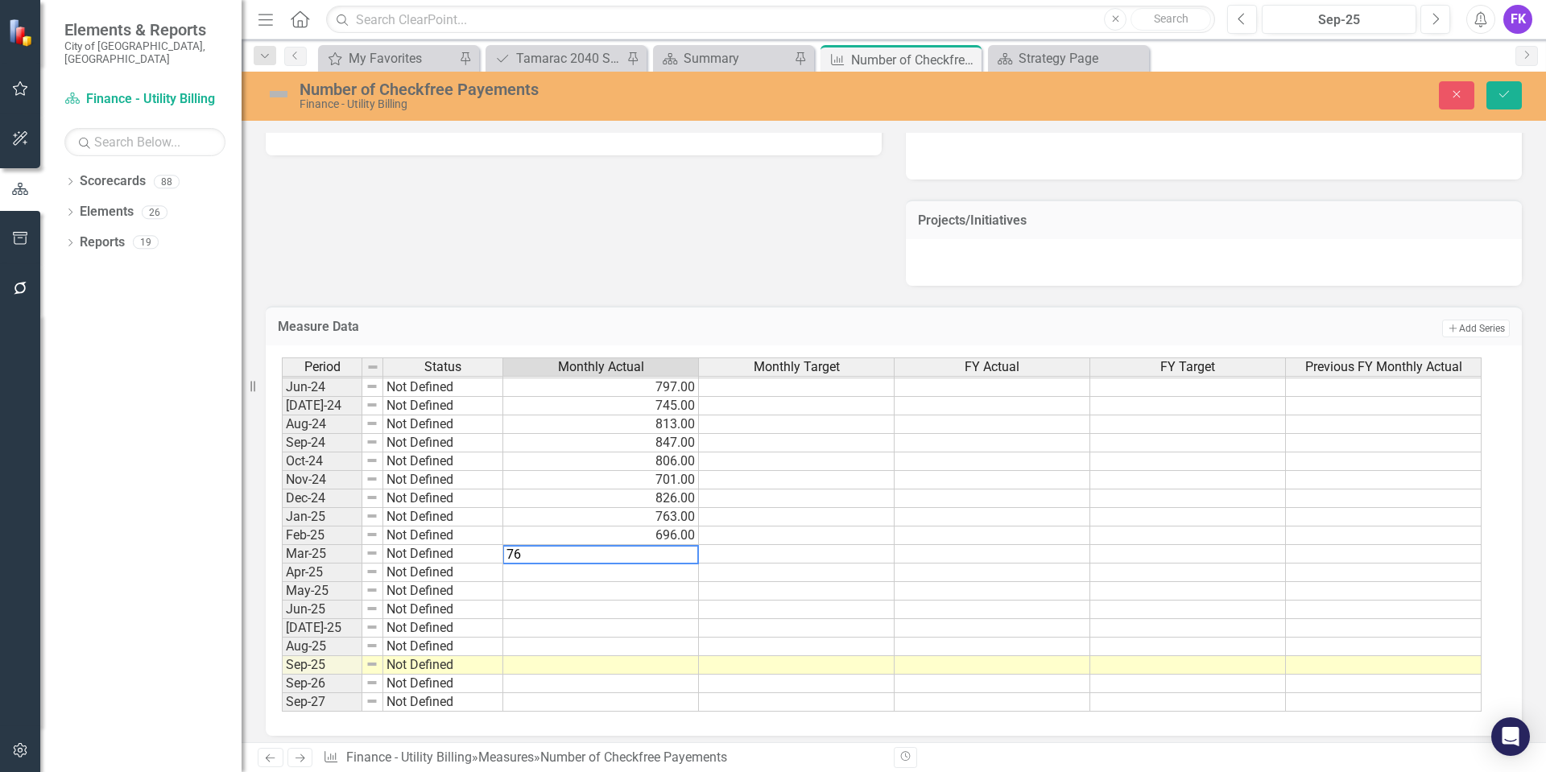
type textarea "760"
type textarea "764"
click at [621, 587] on td at bounding box center [601, 591] width 196 height 19
type textarea "727"
type textarea "678"
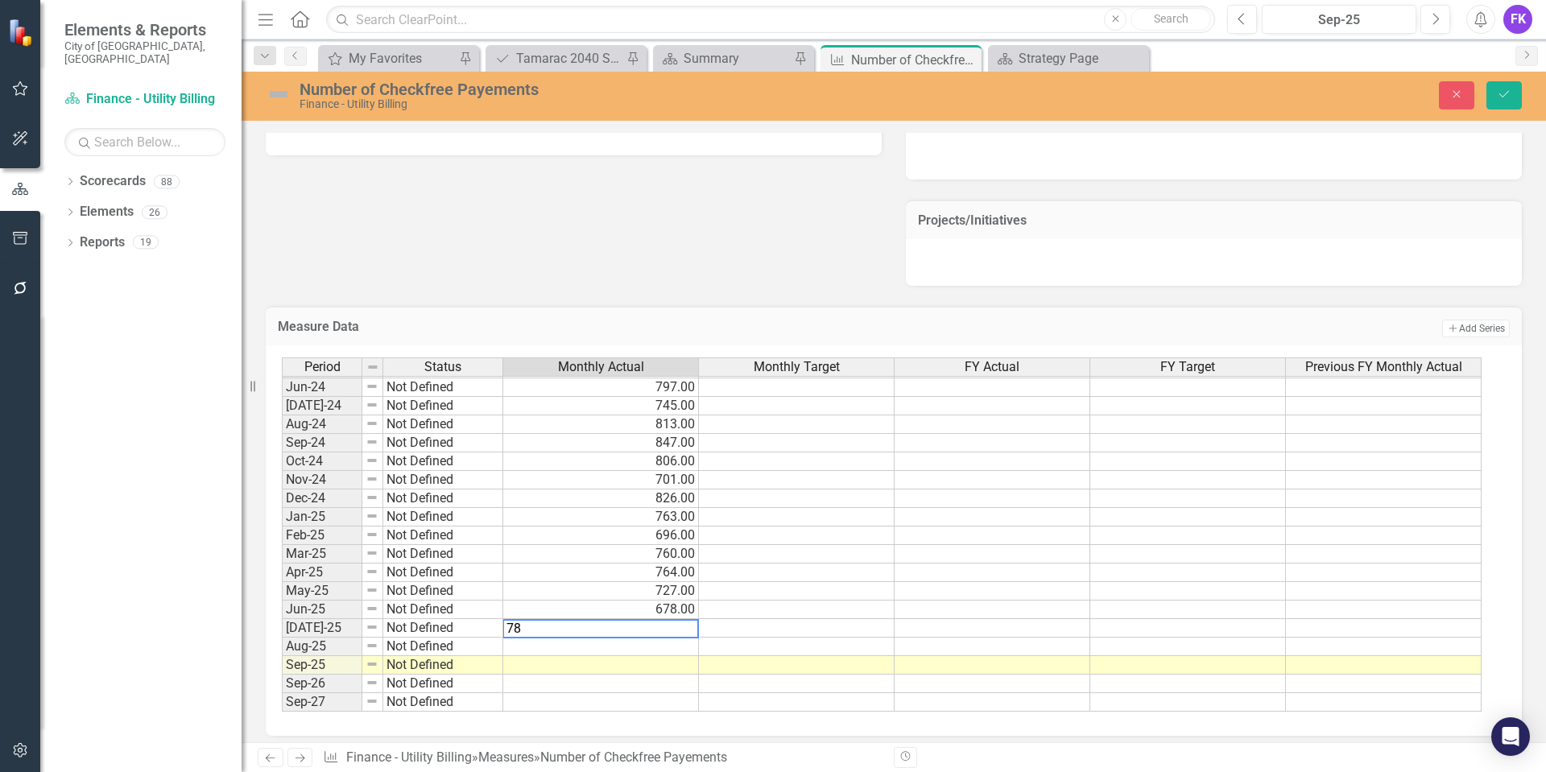
type textarea "783"
type textarea "730"
type textarea "784"
click at [1497, 90] on icon "Save" at bounding box center [1504, 94] width 14 height 11
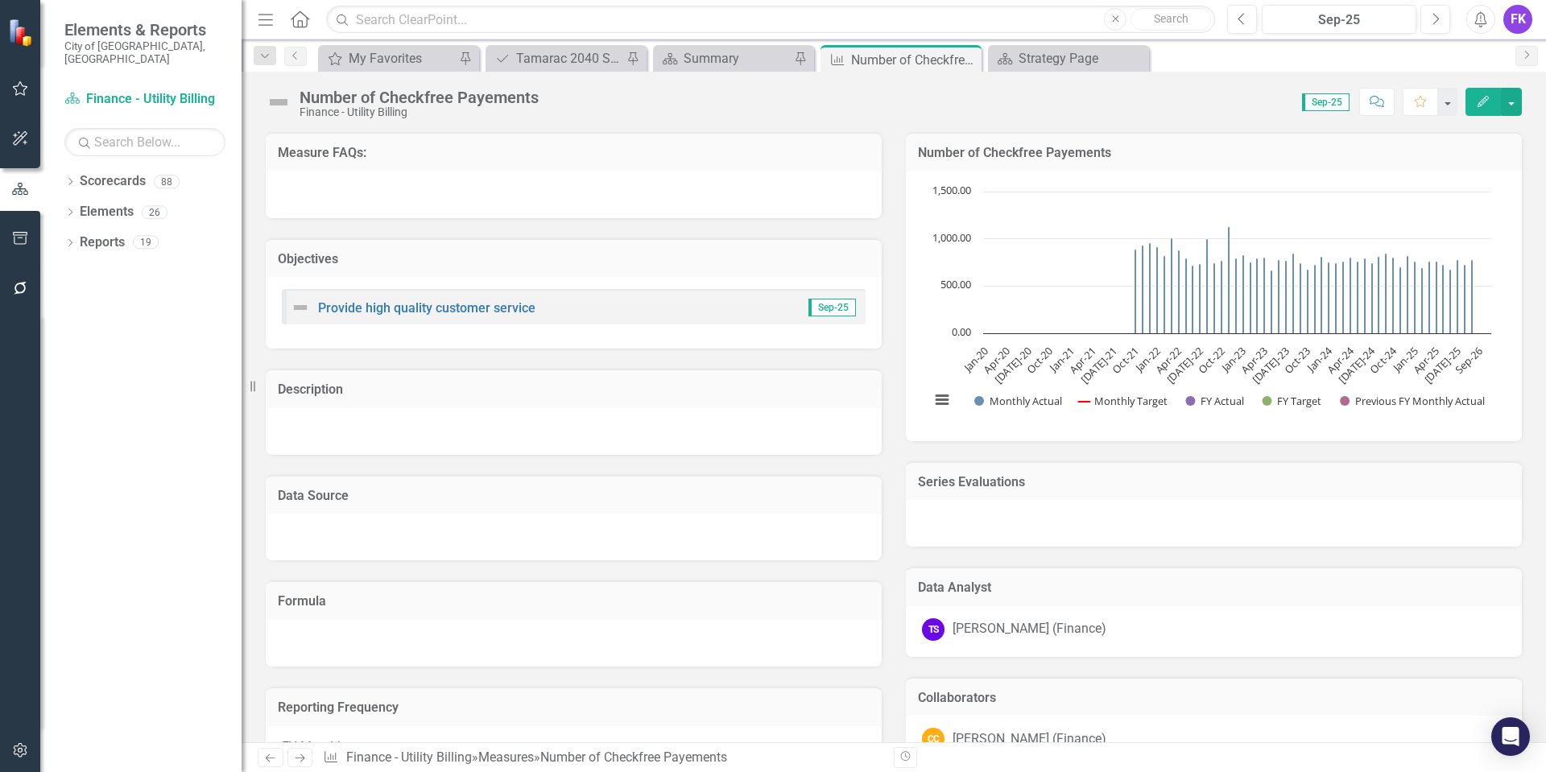
drag, startPoint x: 970, startPoint y: 55, endPoint x: 737, endPoint y: 39, distance: 234.0
click at [0, 0] on icon "Close" at bounding box center [0, 0] width 0 height 0
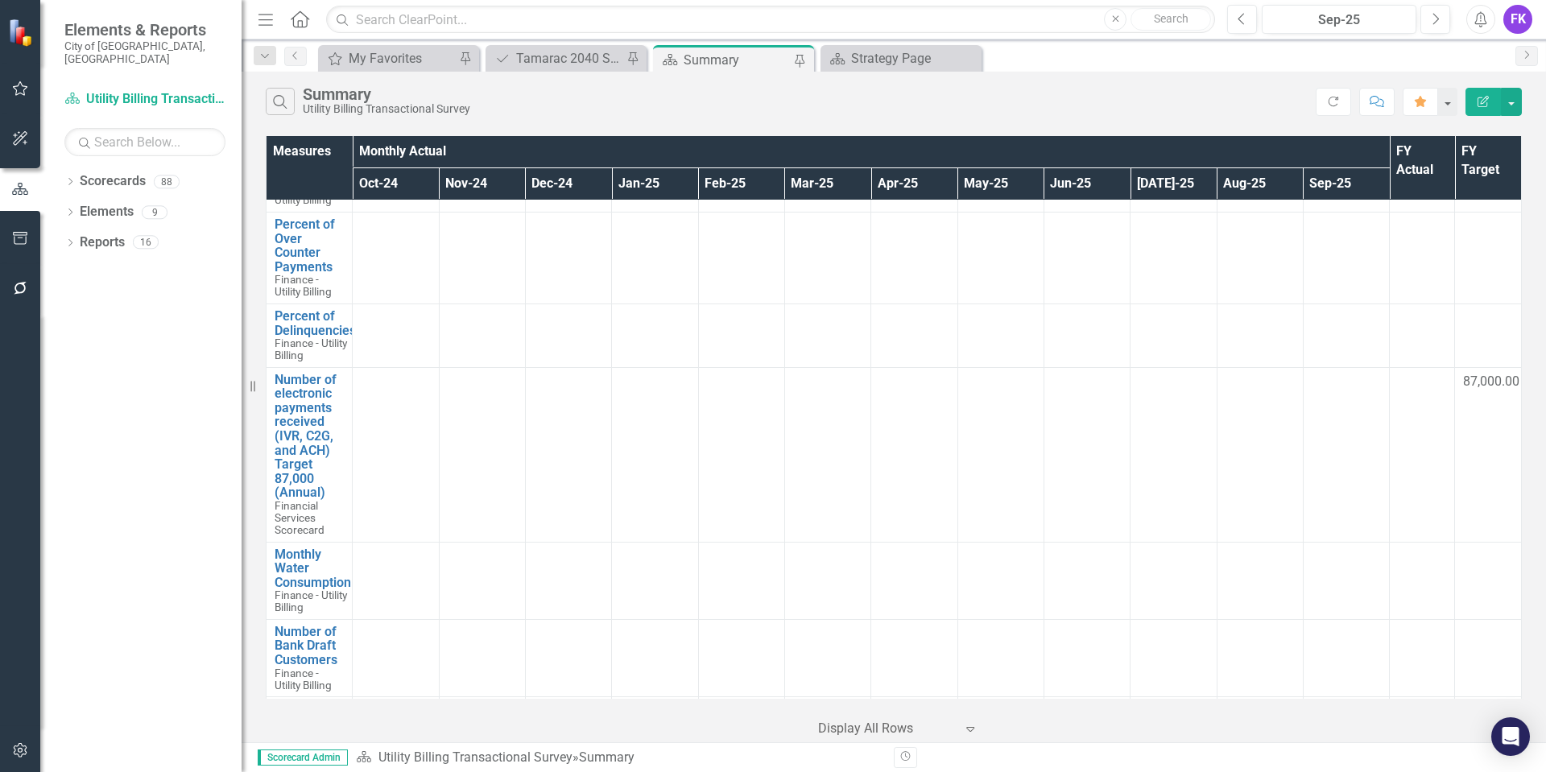
scroll to position [966, 0]
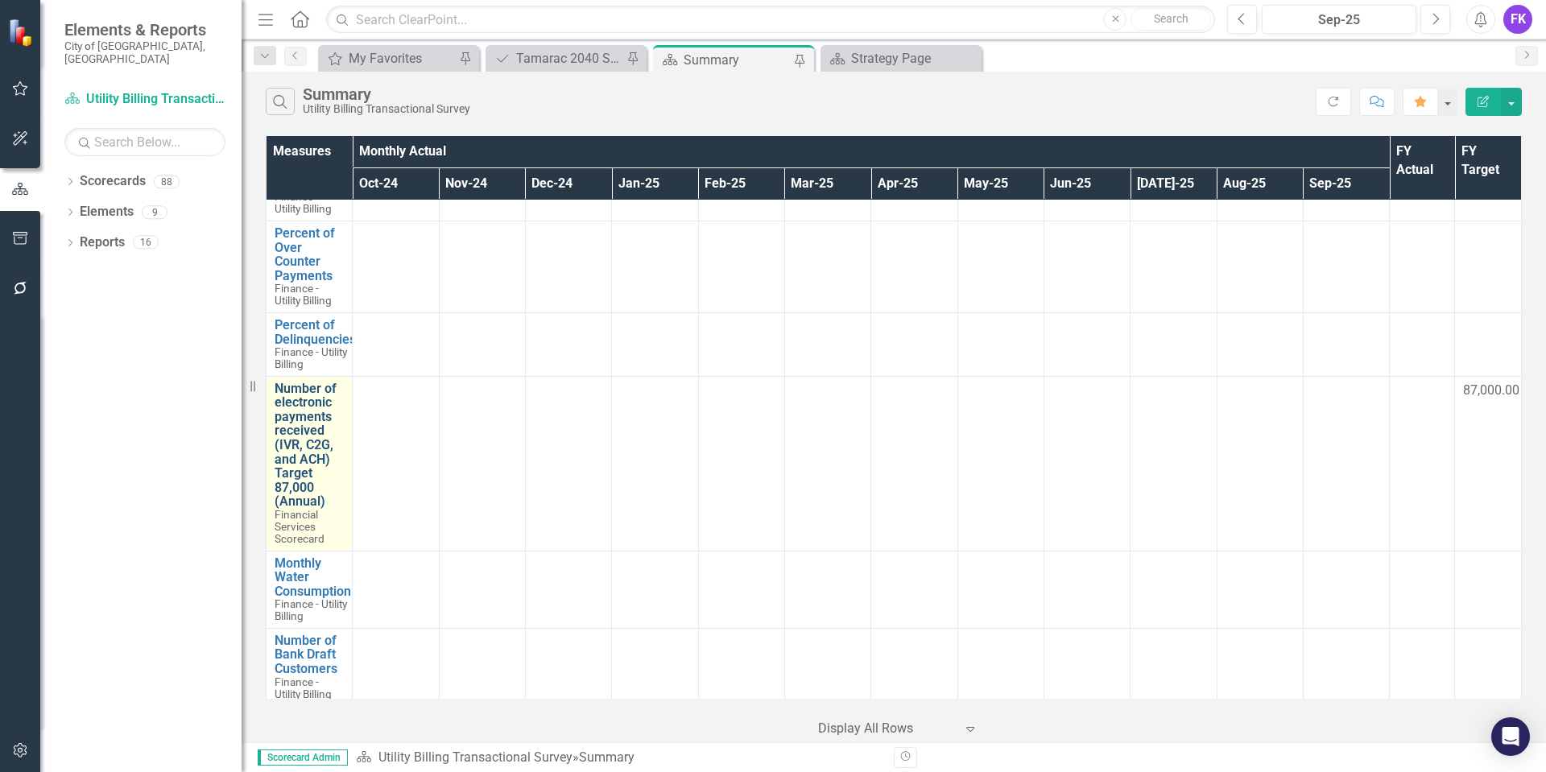
click at [295, 418] on link "Number of electronic payments received (IVR, C2G, and ACH) Target 87,000 (Annua…" at bounding box center [309, 445] width 69 height 127
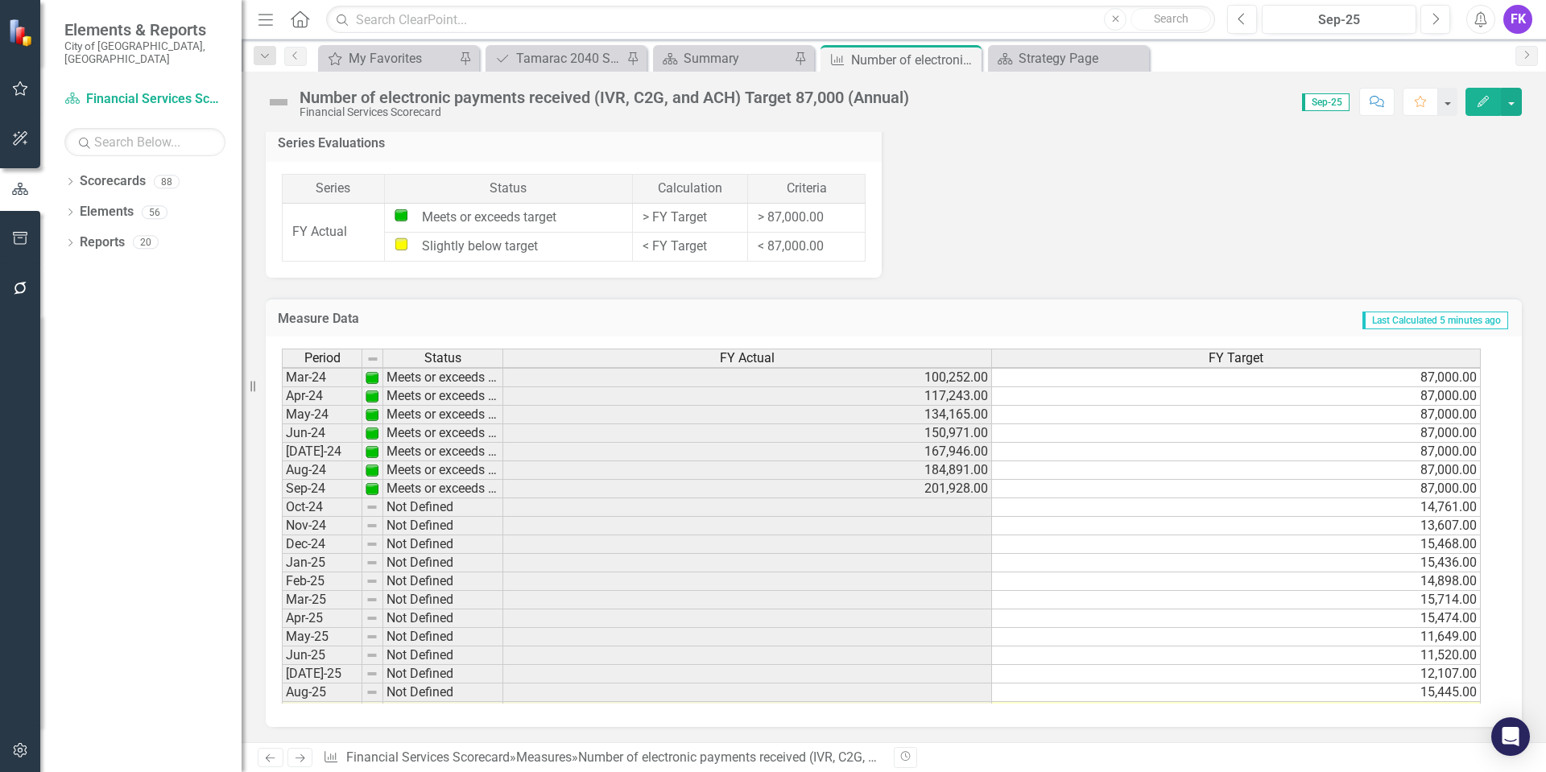
scroll to position [564, 0]
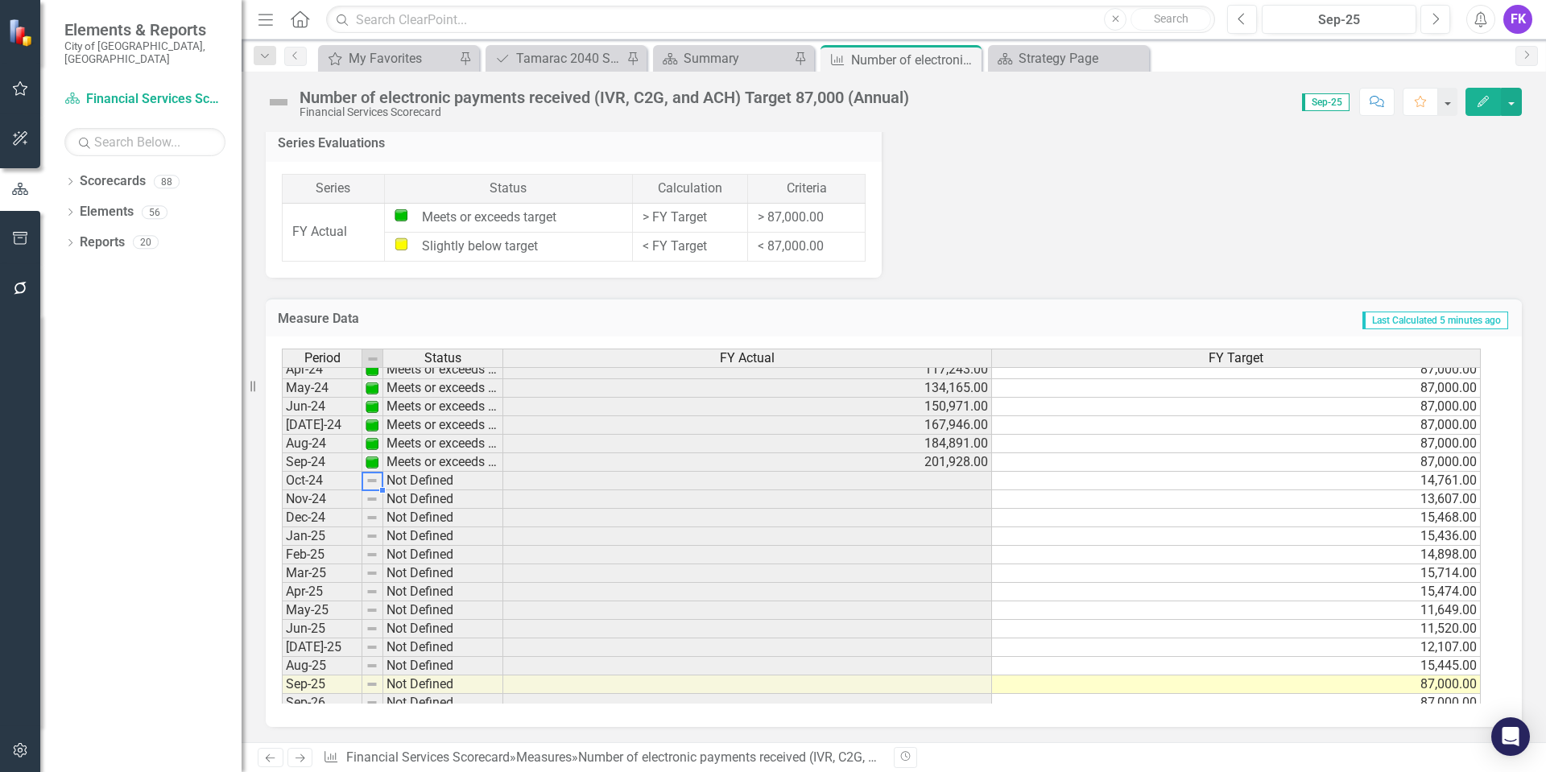
click at [378, 485] on tbody "Apr-23 Not Defined May-23 Not Defined Jun-23 Not Defined Jul-23 Not Defined Aug…" at bounding box center [392, 434] width 221 height 593
click at [433, 488] on td "Not Defined" at bounding box center [443, 481] width 120 height 19
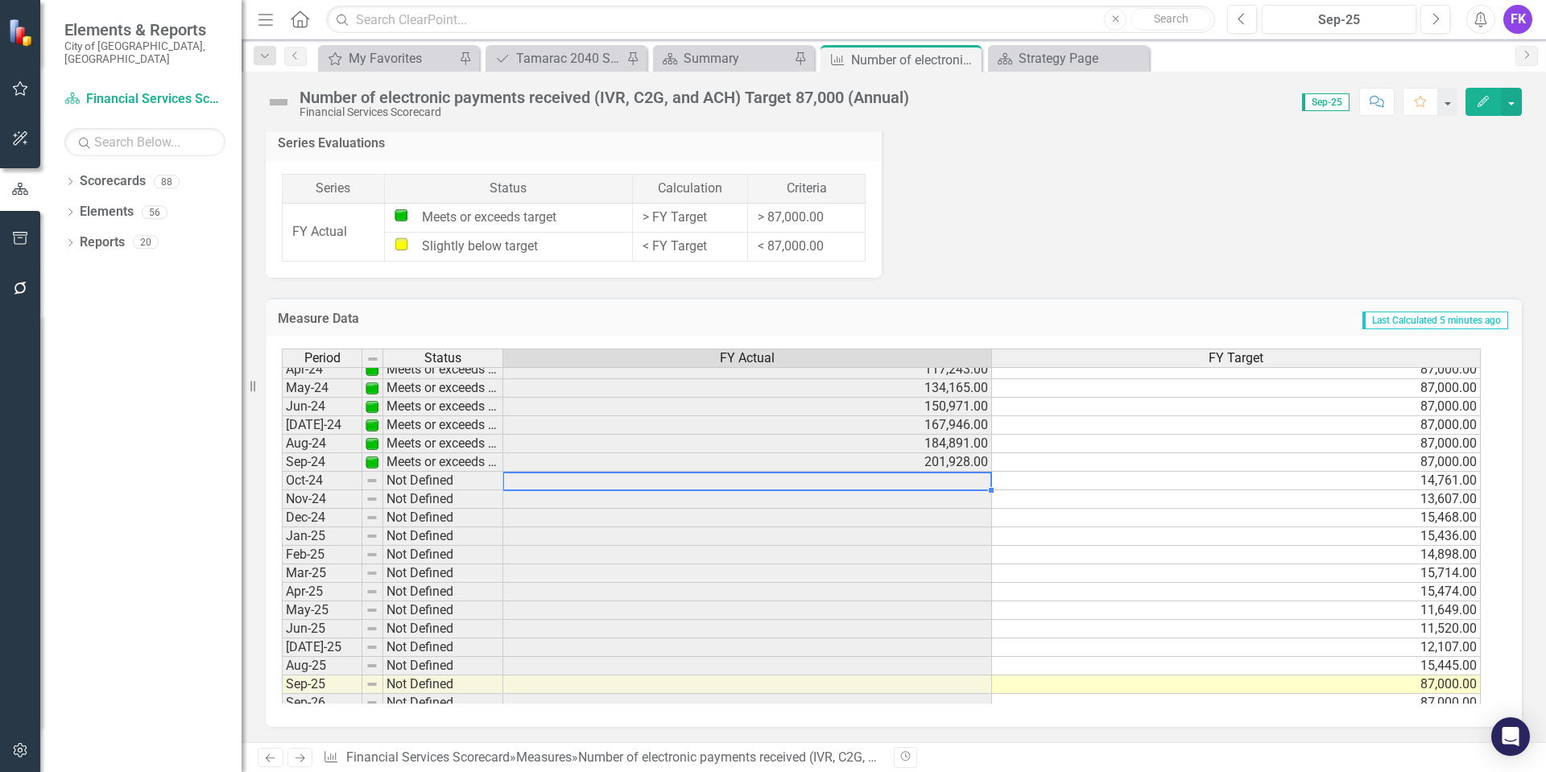
click at [551, 484] on td at bounding box center [747, 481] width 489 height 19
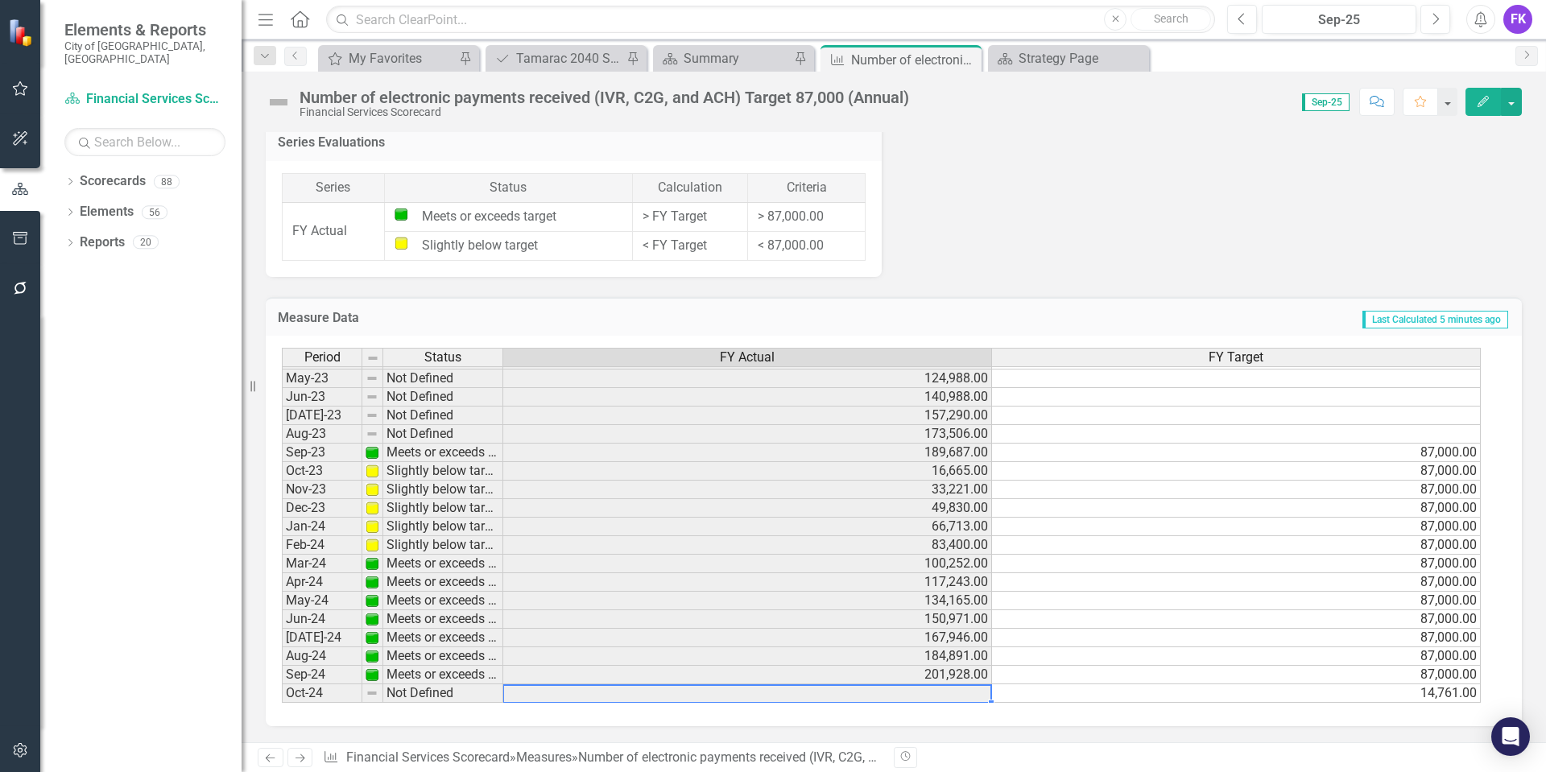
scroll to position [270, 0]
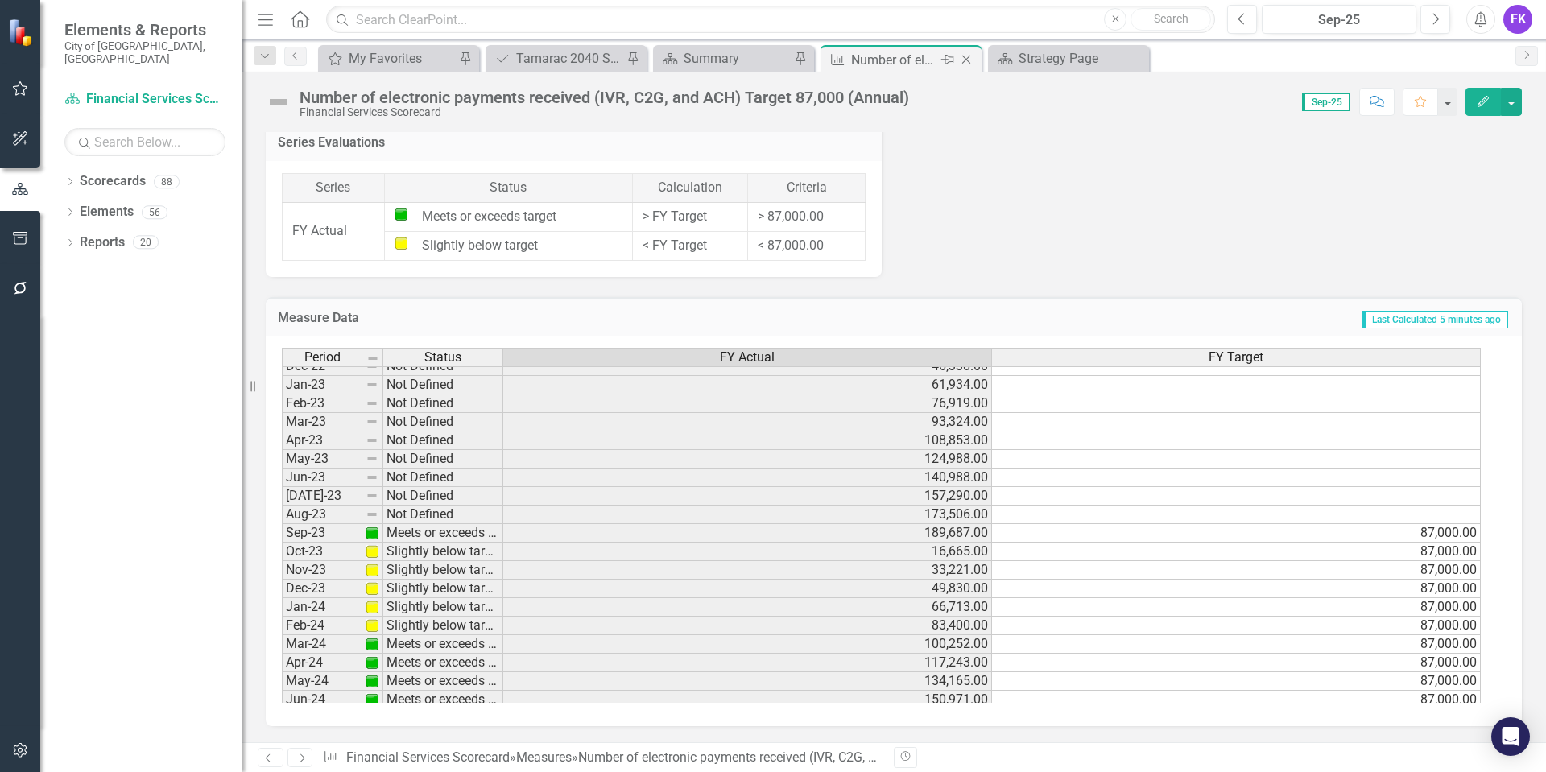
click at [964, 58] on icon "Close" at bounding box center [966, 59] width 16 height 13
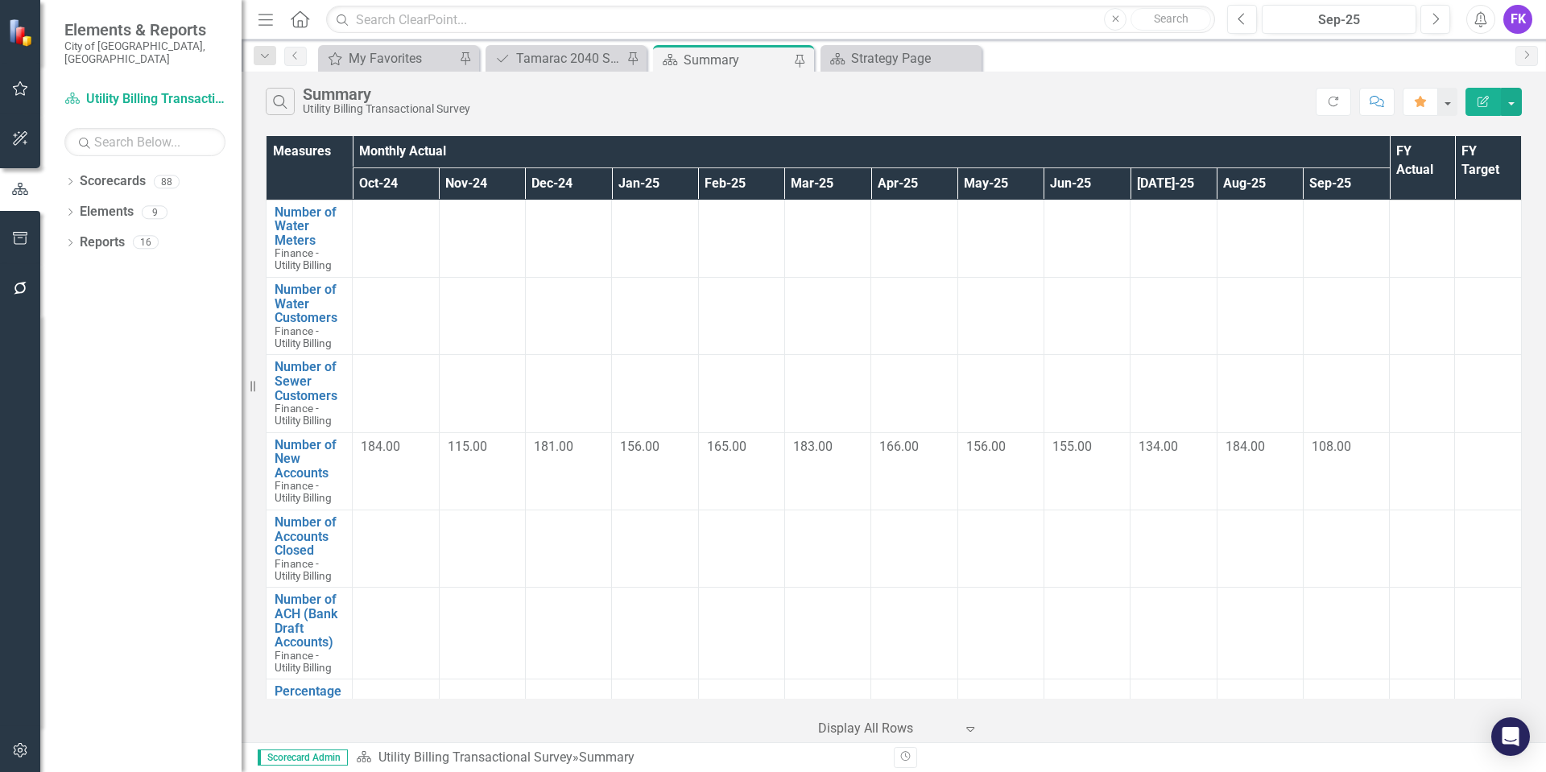
click at [716, 63] on div "Summary" at bounding box center [736, 60] width 106 height 20
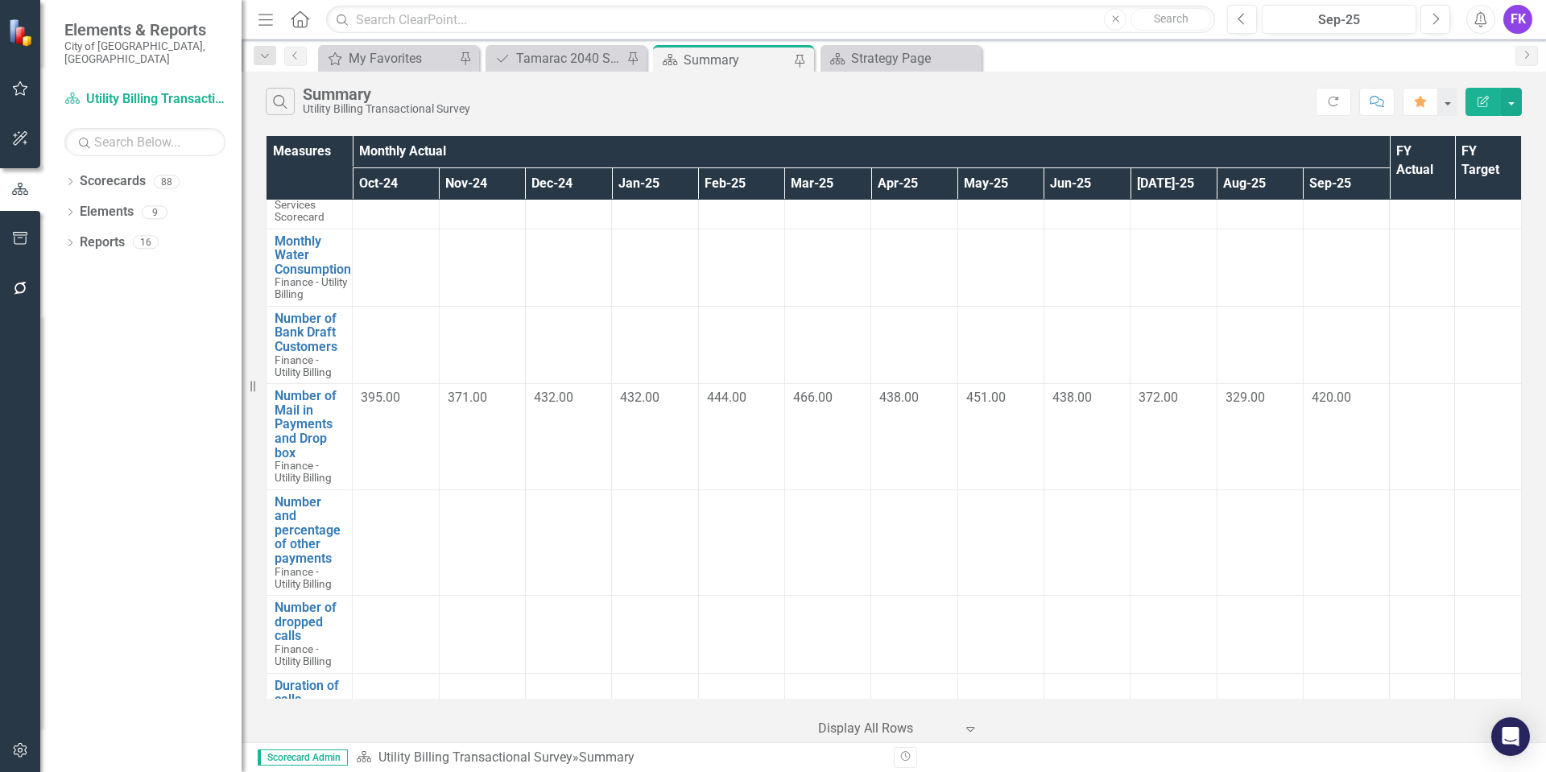
scroll to position [1530, 0]
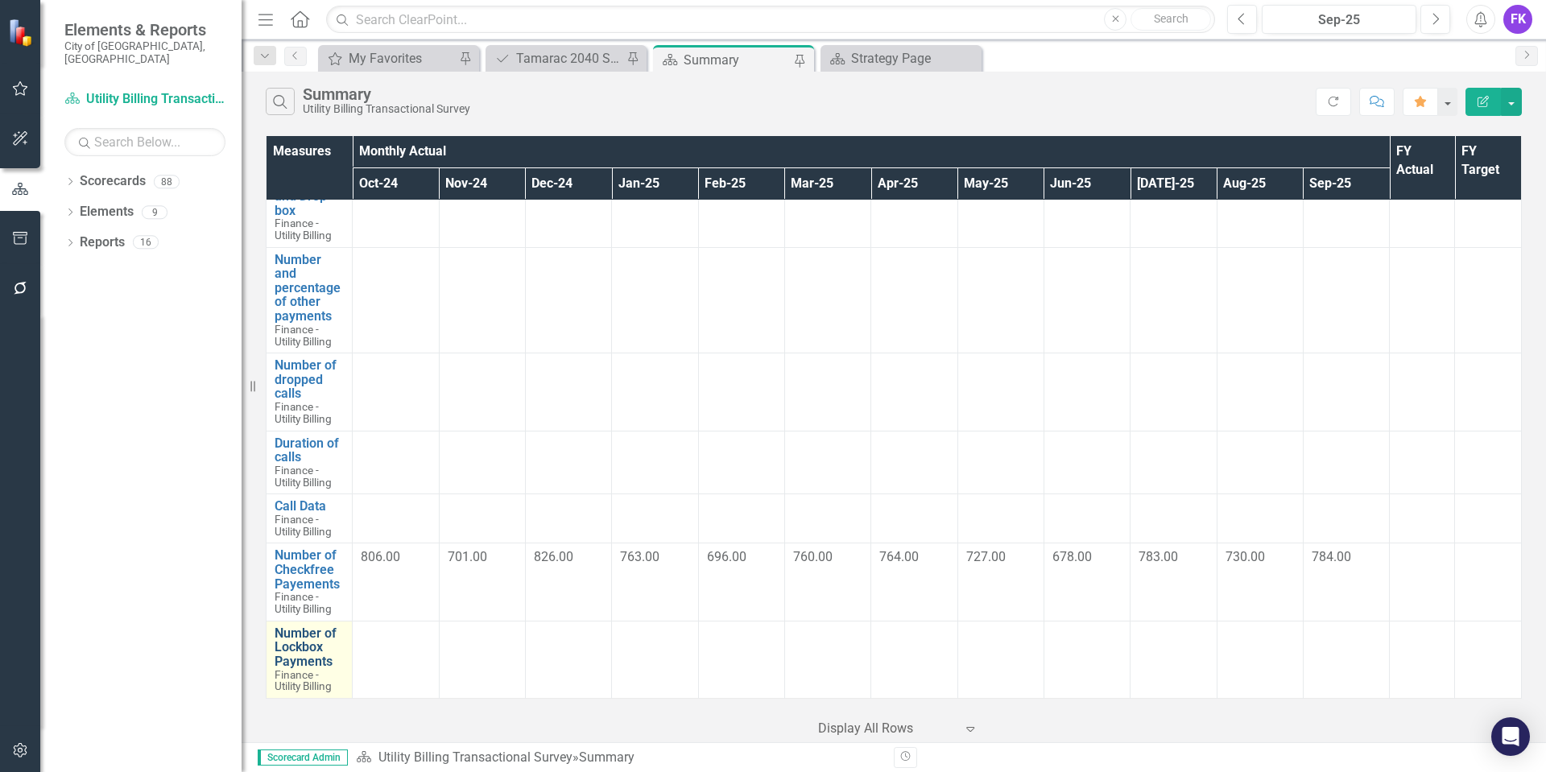
click at [298, 658] on link "Number of Lockbox Payments" at bounding box center [309, 647] width 69 height 43
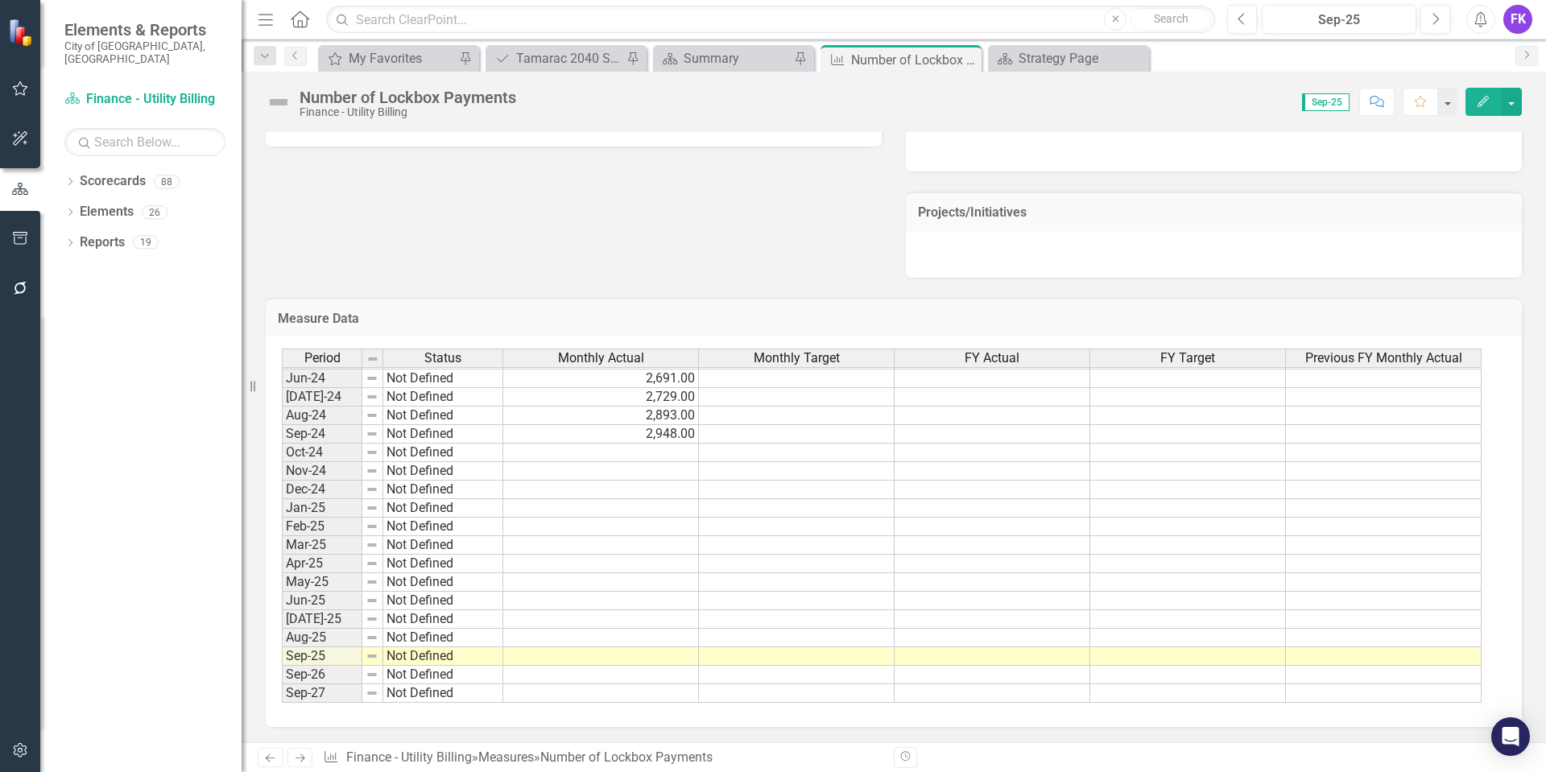
click at [675, 457] on tbody "Feb-23 Not Defined 2,359.00 Mar-23 Not Defined 2,692.00 Apr-23 Not Defined 2,38…" at bounding box center [881, 387] width 1199 height 630
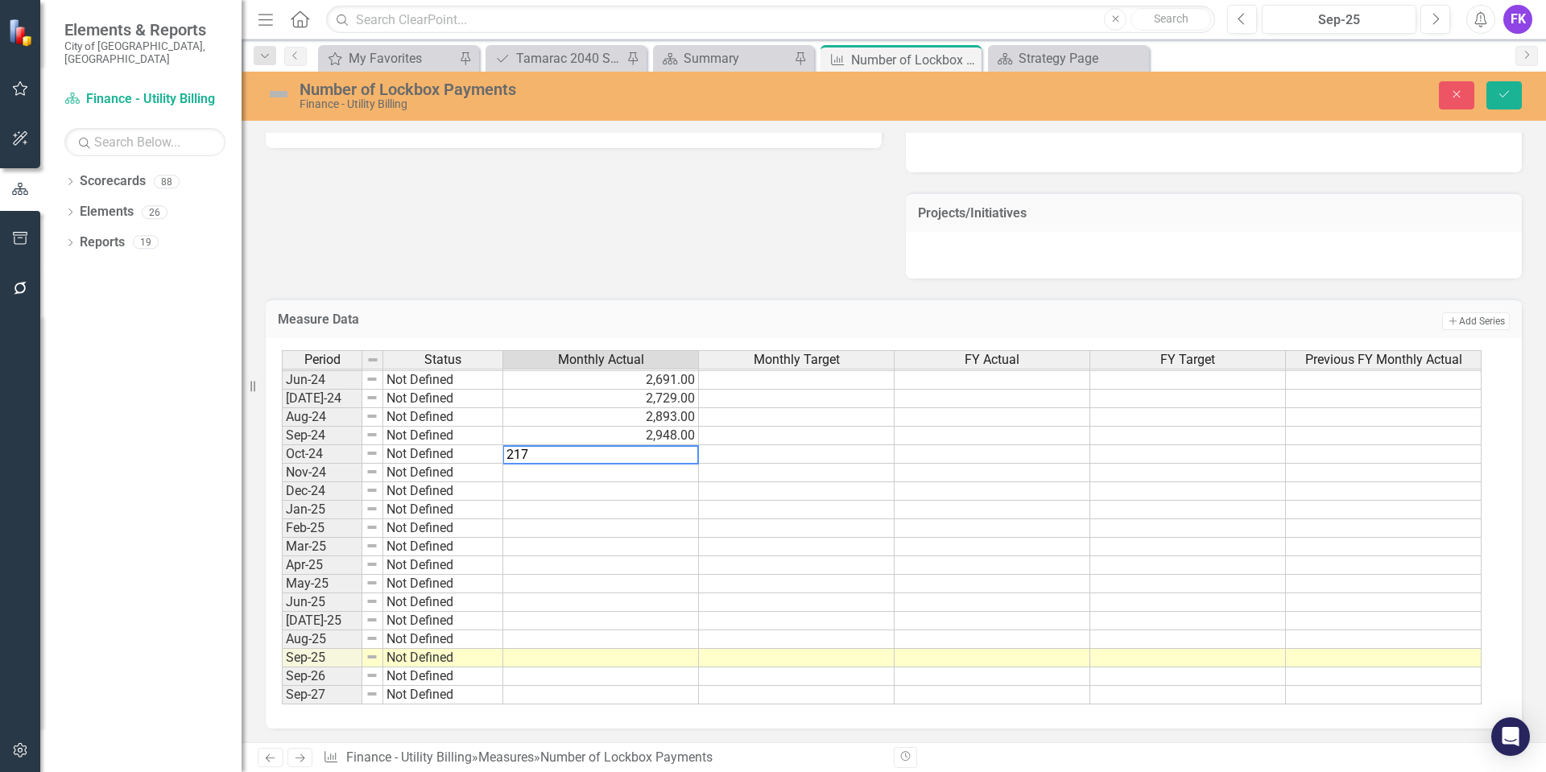
type textarea "2177"
type textarea "1613"
type textarea "2279"
type textarea "1887"
type textarea "1778"
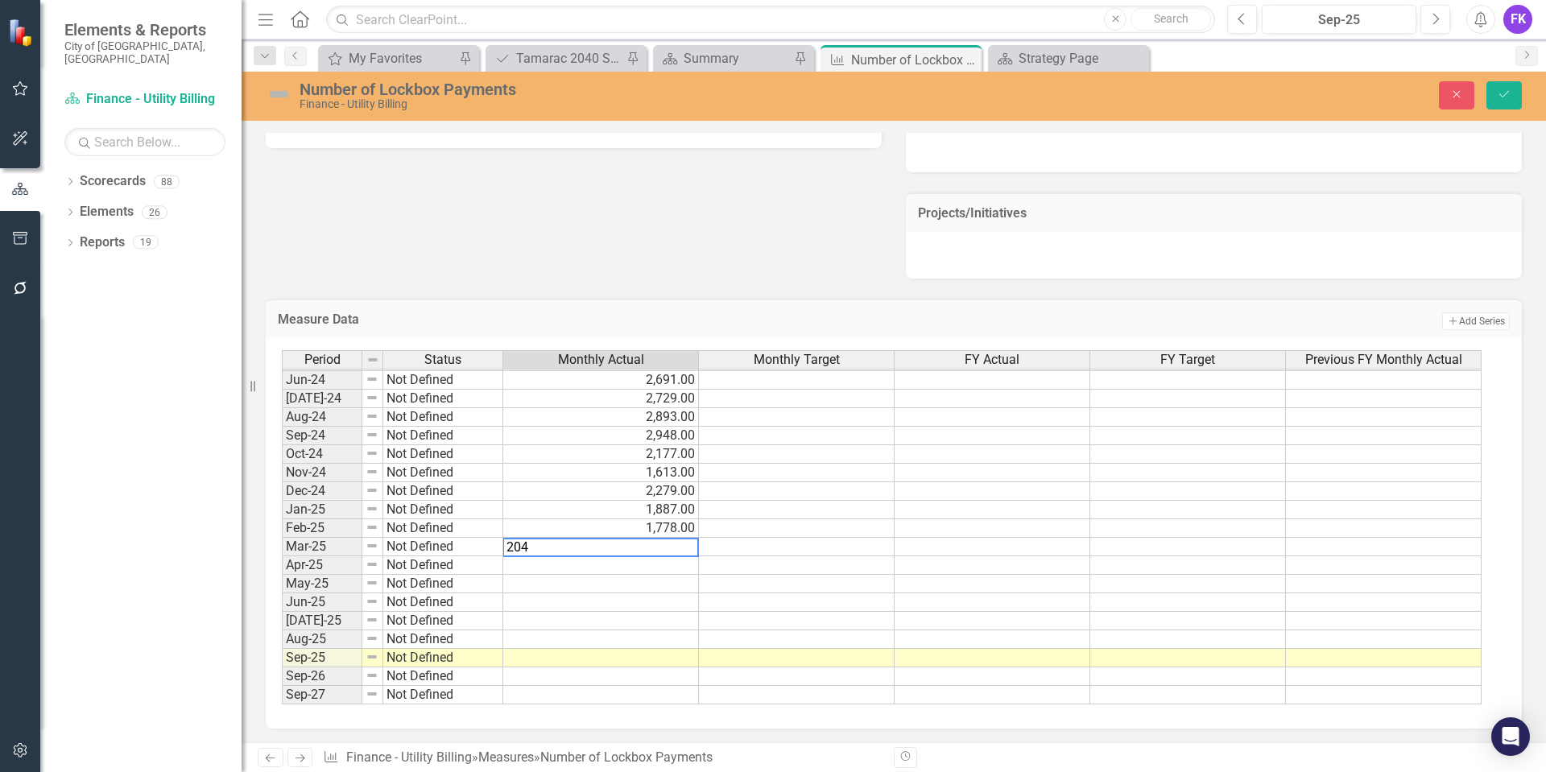
type textarea "2047"
type textarea "1926"
click at [679, 588] on td at bounding box center [601, 584] width 196 height 19
type textarea "1896"
type textarea "2042"
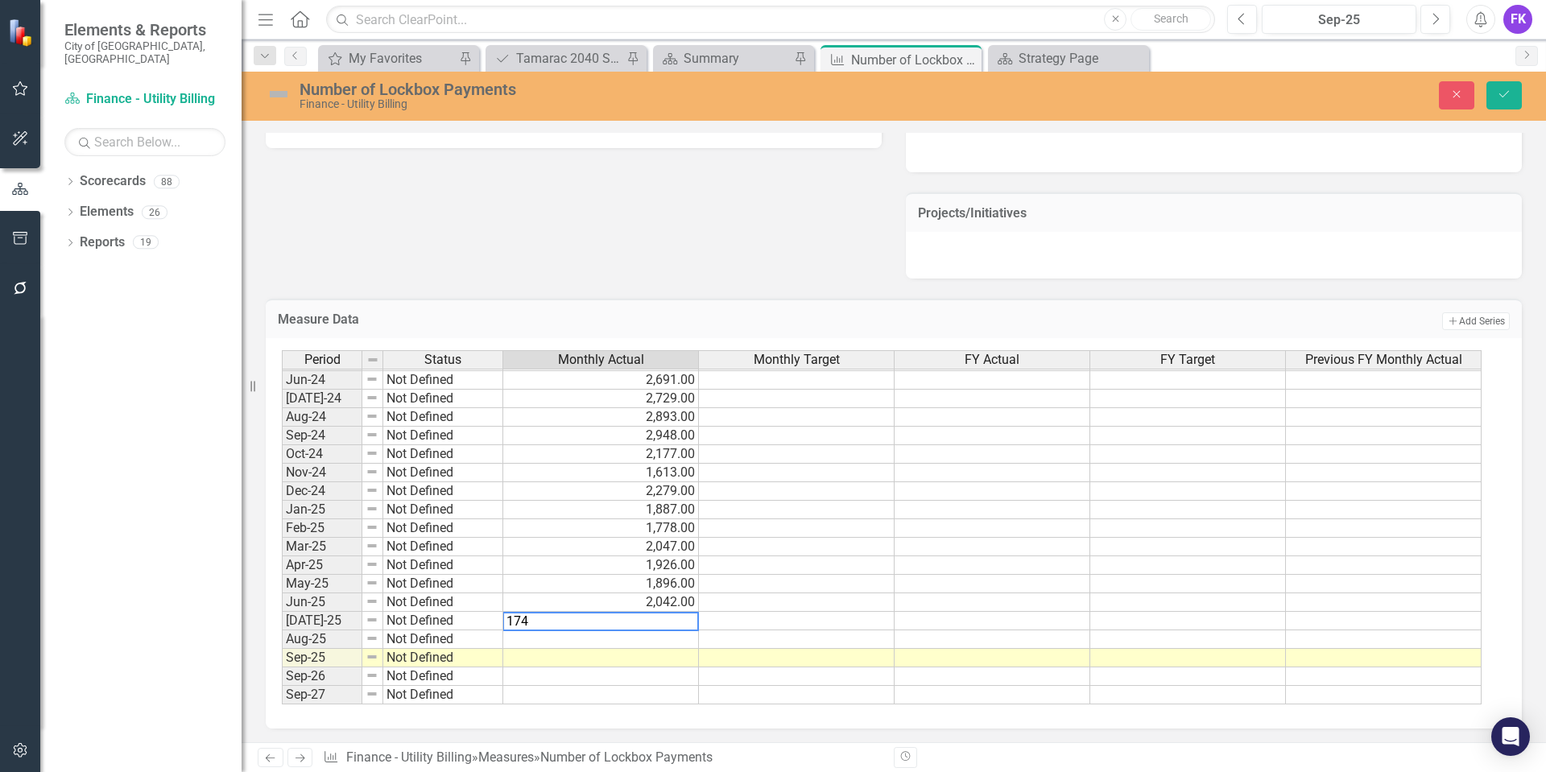
type textarea "1744"
type textarea "1536"
click at [638, 662] on td at bounding box center [601, 658] width 196 height 19
click at [663, 637] on td "1,536.00" at bounding box center [601, 639] width 196 height 19
click at [666, 618] on td "1,744.00" at bounding box center [601, 621] width 196 height 19
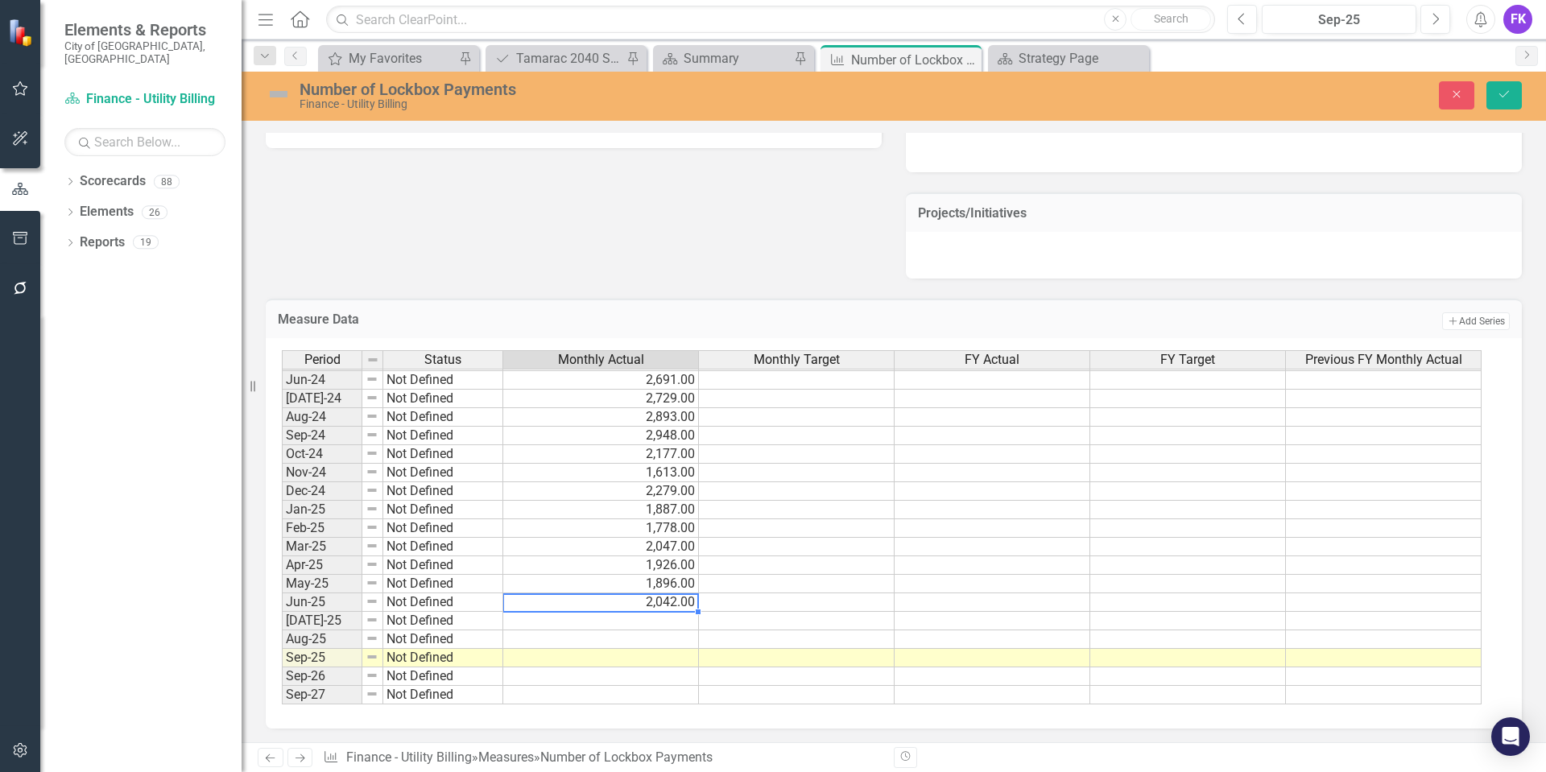
click at [282, 593] on div "Period Status Monthly Actual Monthly Target FY Actual FY Target Previous FY Mon…" at bounding box center [282, 407] width 0 height 594
click at [679, 586] on td "1,896.00" at bounding box center [601, 584] width 196 height 19
click at [681, 568] on td "1,926.00" at bounding box center [601, 565] width 196 height 19
click at [282, 555] on div "Period Status Monthly Actual Monthly Target FY Actual FY Target Previous FY Mon…" at bounding box center [282, 407] width 0 height 594
click at [685, 526] on td "1,778.00" at bounding box center [601, 528] width 196 height 19
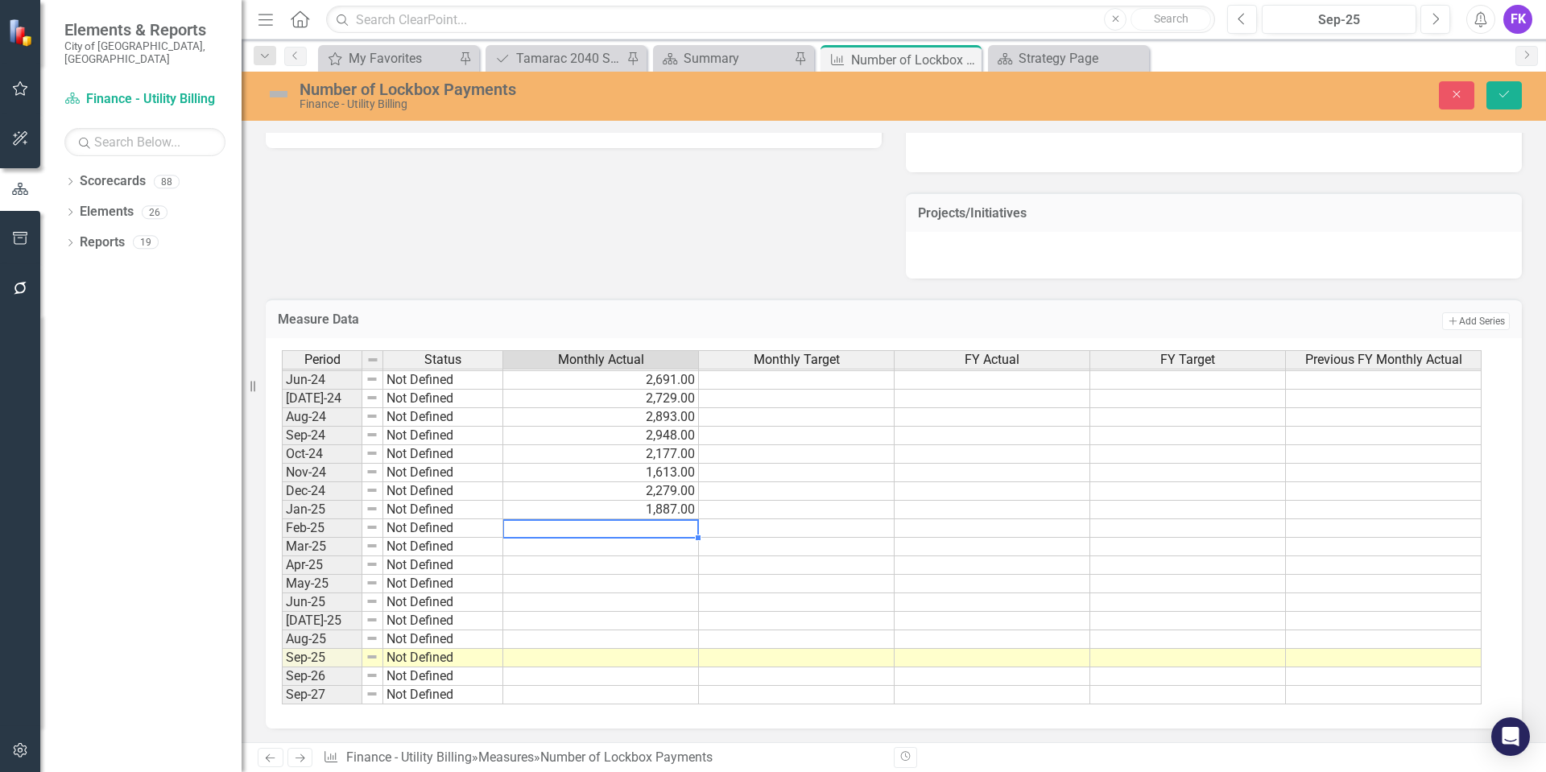
click at [685, 508] on td "1,887.00" at bounding box center [601, 510] width 196 height 19
click at [675, 485] on td "2,279.00" at bounding box center [601, 491] width 196 height 19
click at [675, 473] on td "1,613.00" at bounding box center [601, 473] width 196 height 19
click at [681, 457] on td "2,177.00" at bounding box center [601, 454] width 196 height 19
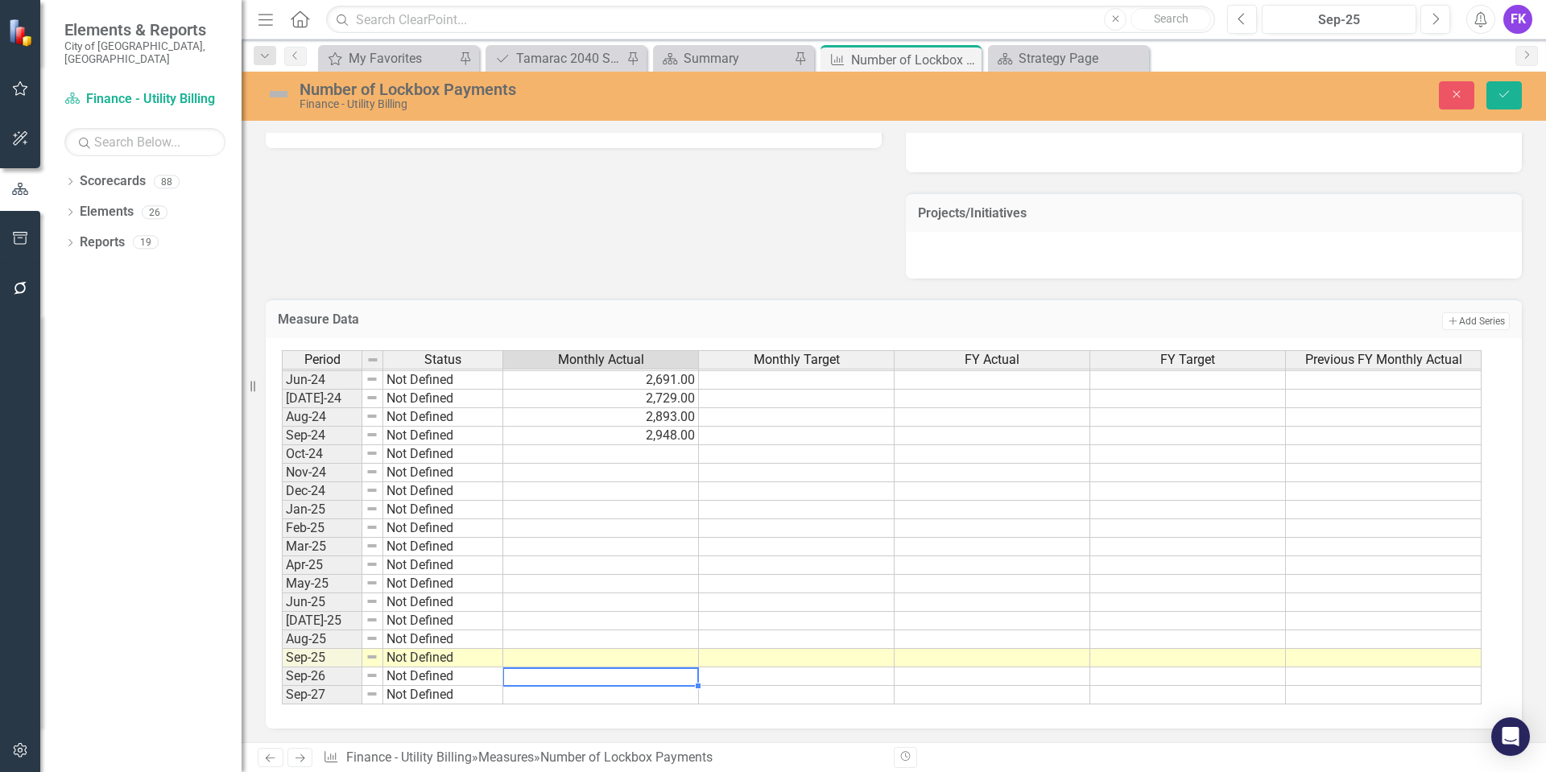
click at [667, 670] on td at bounding box center [601, 676] width 196 height 19
click at [671, 656] on td at bounding box center [601, 658] width 196 height 19
type textarea "15"
click at [637, 456] on td at bounding box center [601, 454] width 196 height 19
type textarea "2177"
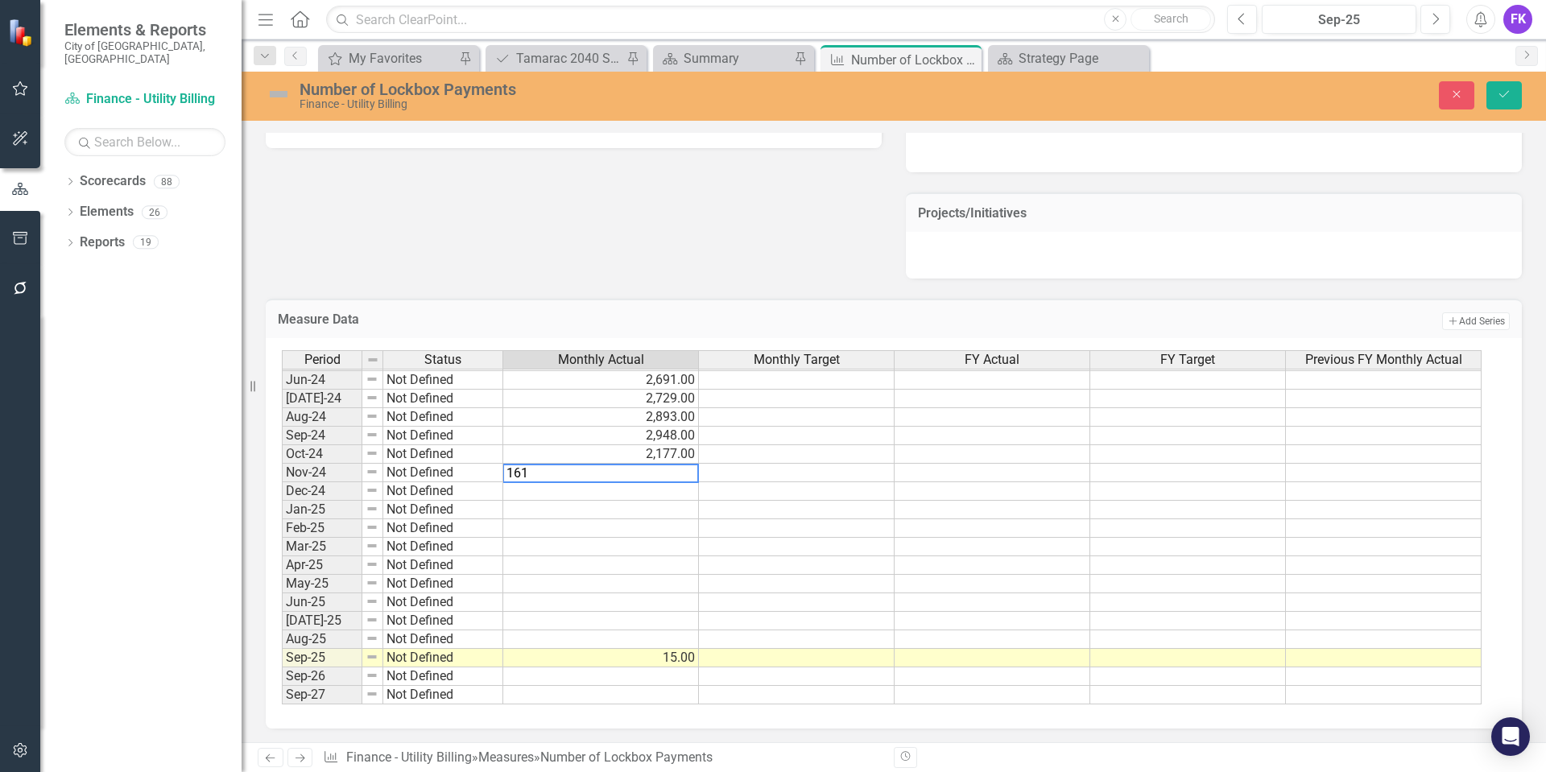
type textarea "1613"
type textarea "2279"
type textarea "1887"
type textarea "1778"
type textarea "2047"
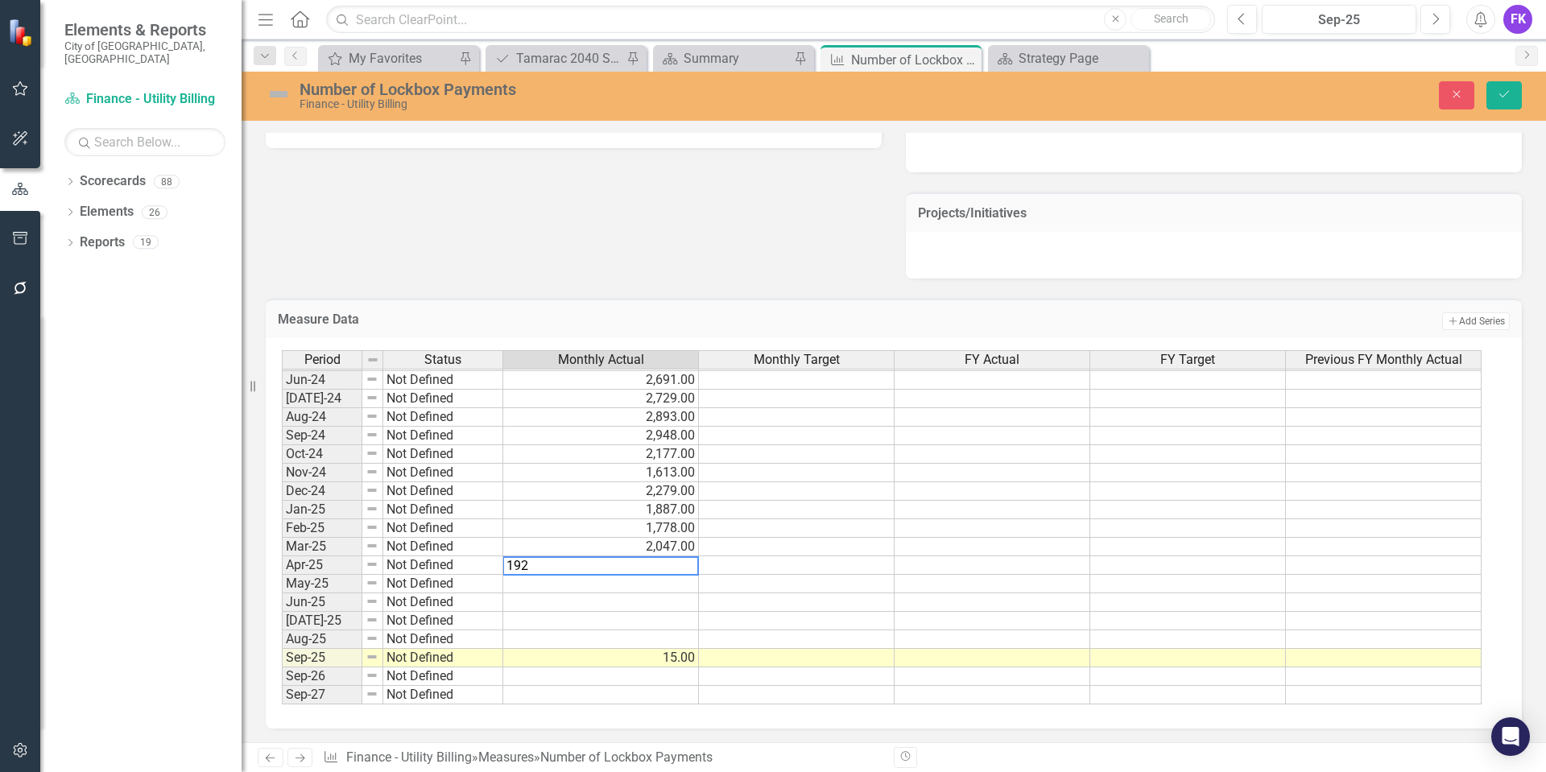
type textarea "1926"
click at [623, 581] on td at bounding box center [601, 584] width 196 height 19
type textarea "1820"
type textarea "1896"
type textarea "2042"
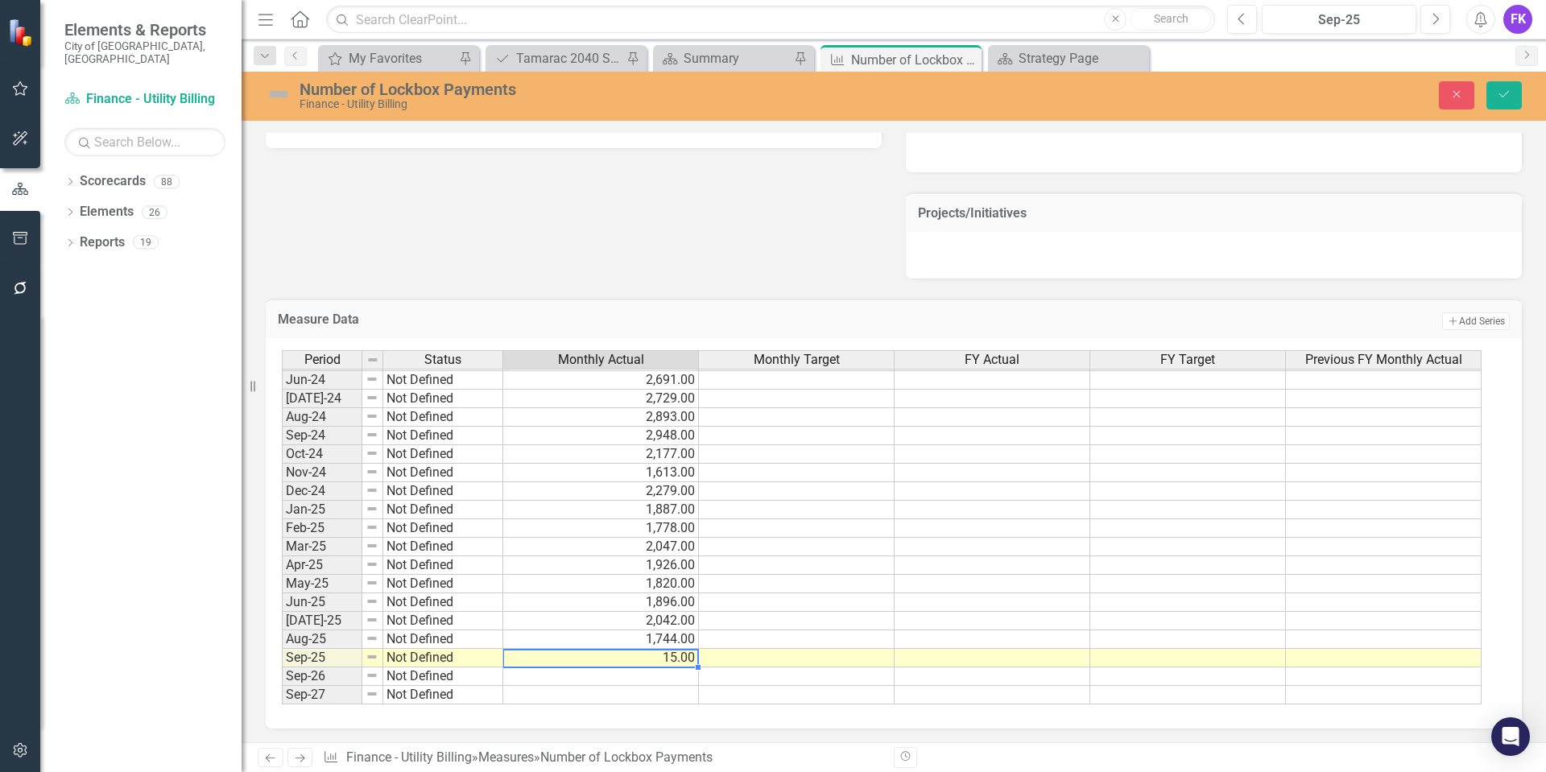
click at [641, 658] on td "15.00" at bounding box center [601, 658] width 196 height 19
click at [670, 657] on td "15.00" at bounding box center [601, 658] width 196 height 19
type textarea "1536"
click at [1497, 99] on icon "Save" at bounding box center [1504, 94] width 14 height 11
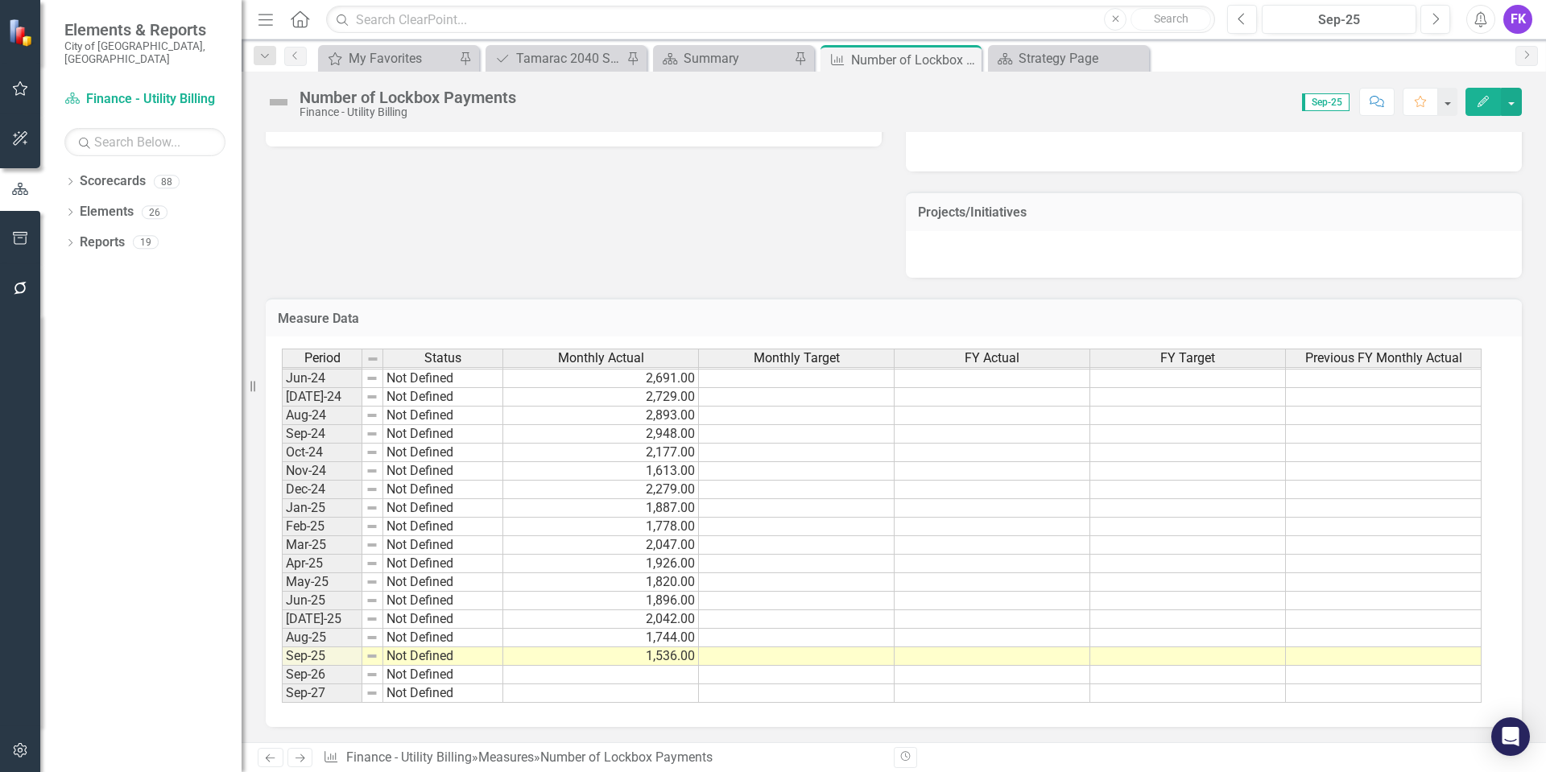
scroll to position [733, 0]
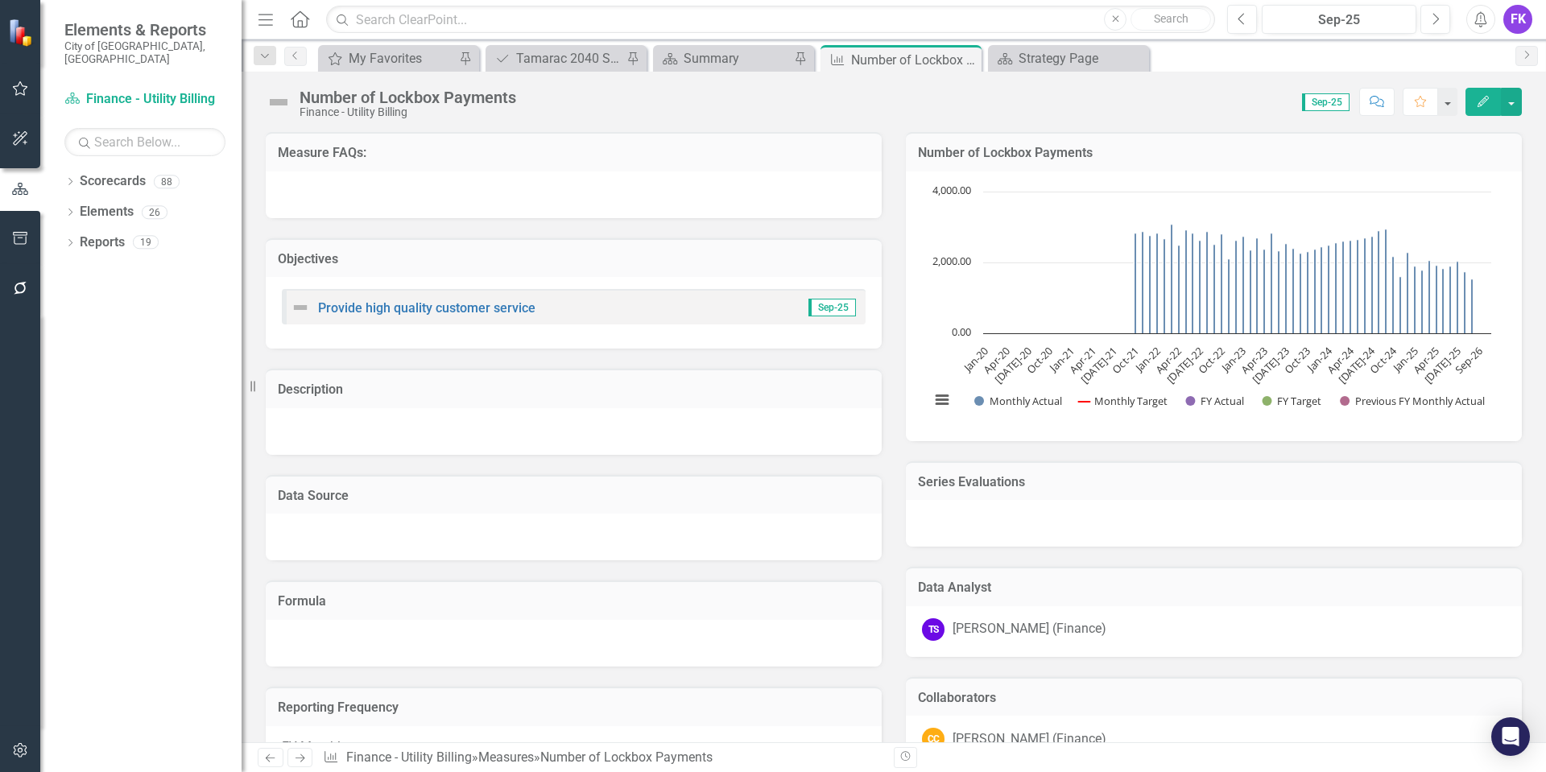
scroll to position [592, 0]
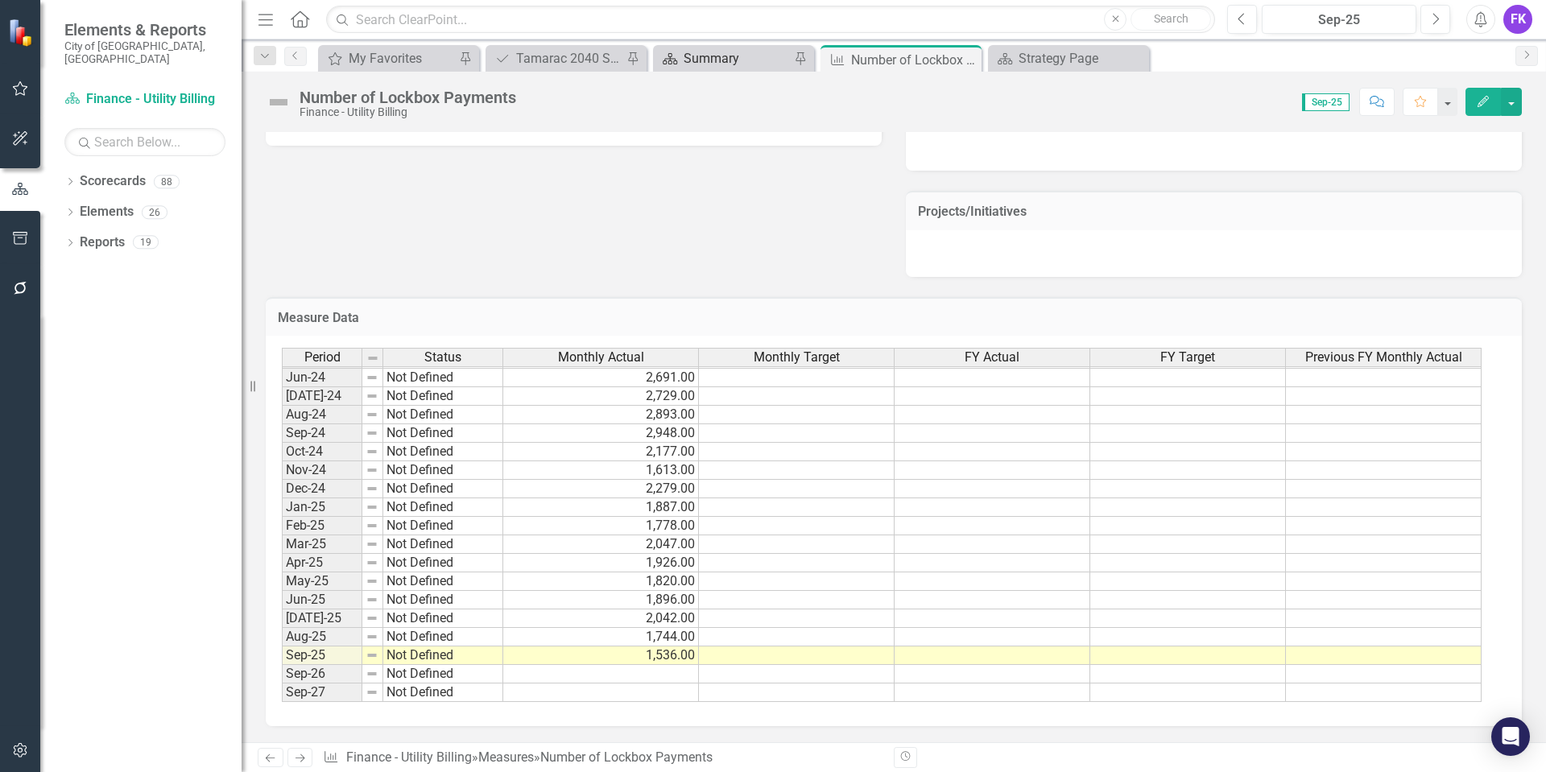
click at [692, 55] on div "Summary" at bounding box center [736, 58] width 106 height 20
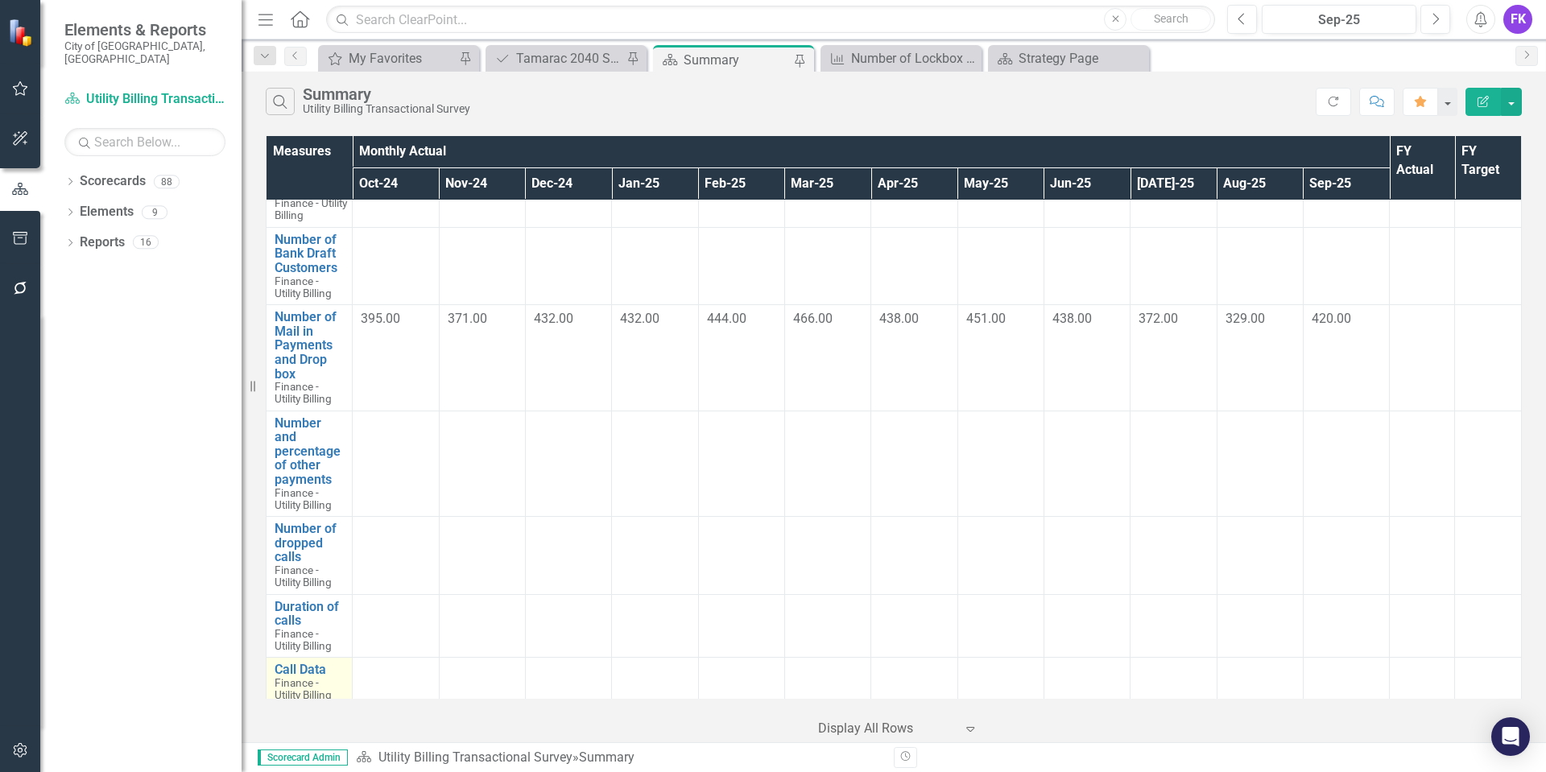
scroll to position [1530, 0]
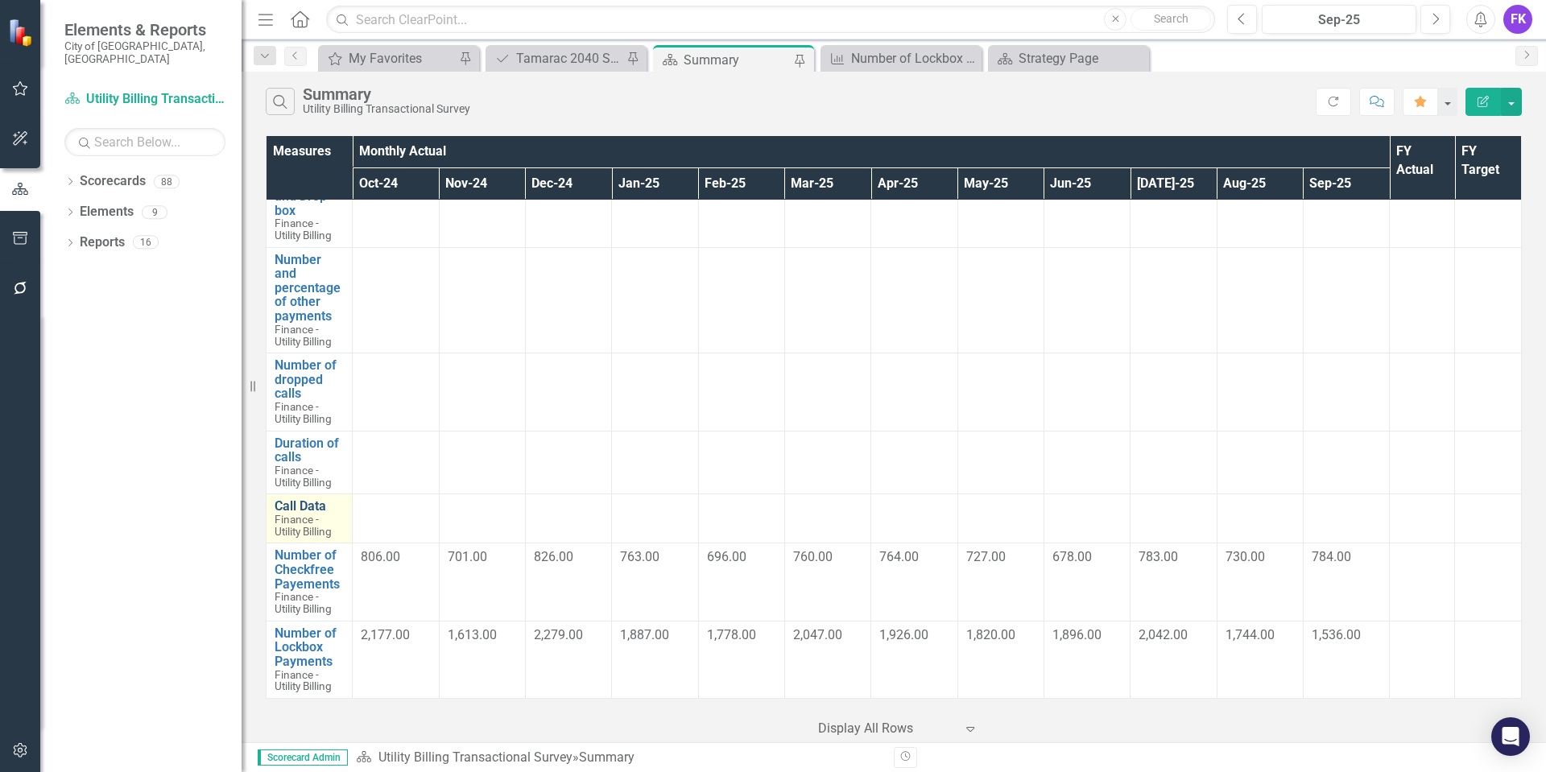
click at [306, 499] on link "Call Data" at bounding box center [309, 506] width 69 height 14
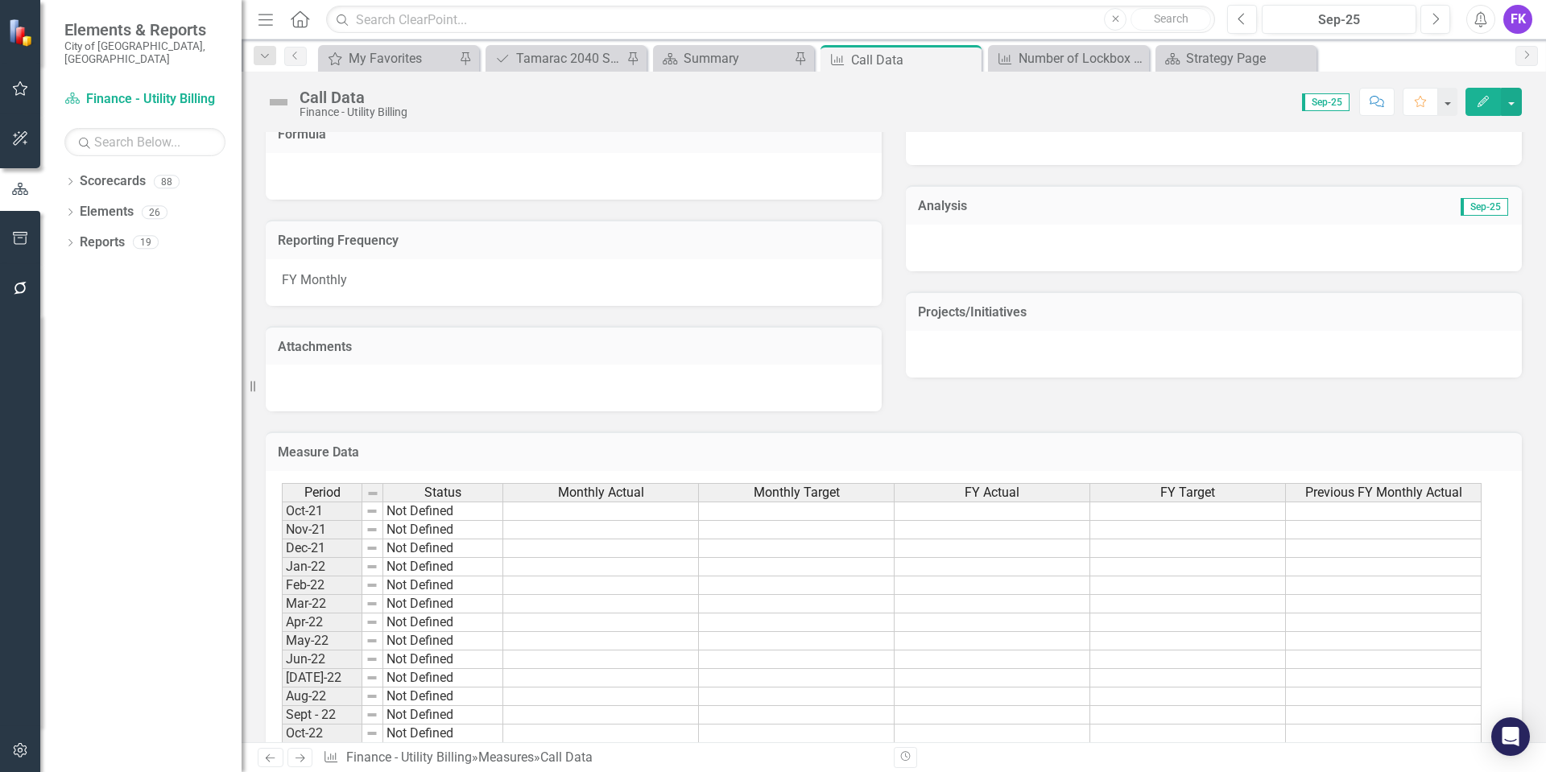
scroll to position [732, 0]
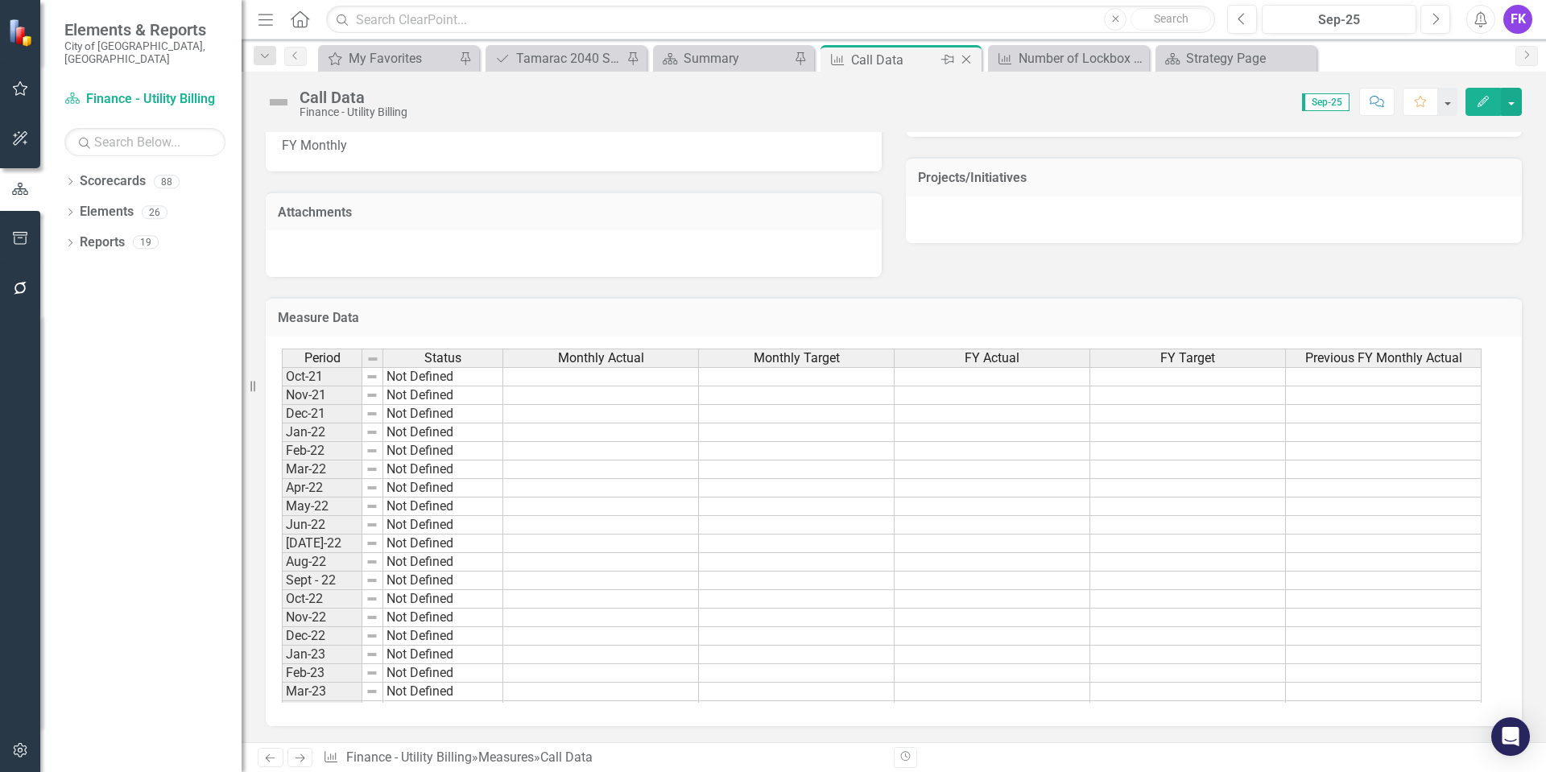
click at [967, 63] on icon "Close" at bounding box center [966, 59] width 16 height 13
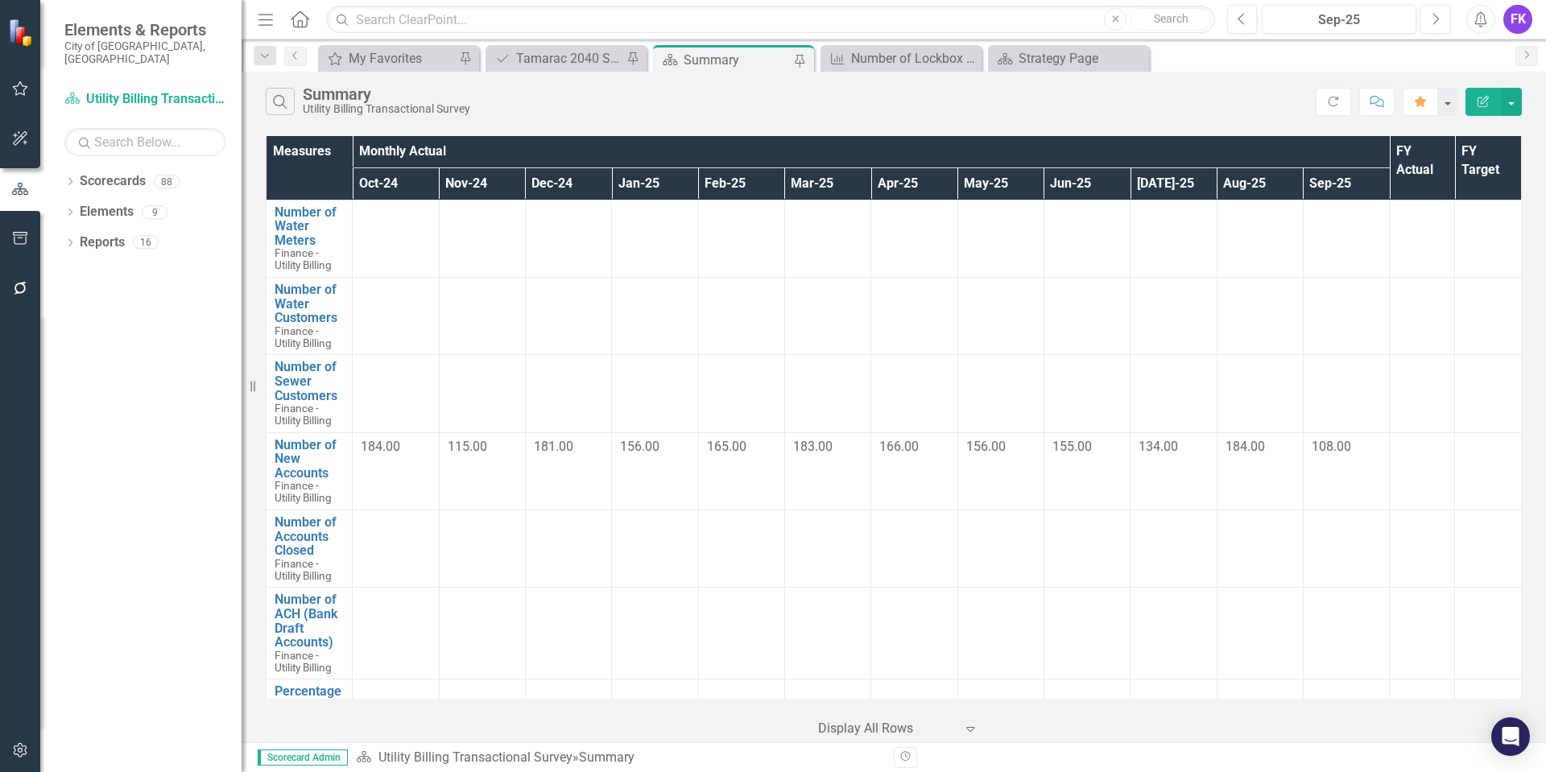
click at [59, 169] on div "Dropdown Scorecards 88 Dropdown City of Tamarac Dropdown Building Certificate o…" at bounding box center [140, 470] width 201 height 604
click at [74, 179] on icon "Dropdown" at bounding box center [69, 183] width 11 height 9
click at [60, 207] on icon "Dropdown" at bounding box center [54, 212] width 12 height 10
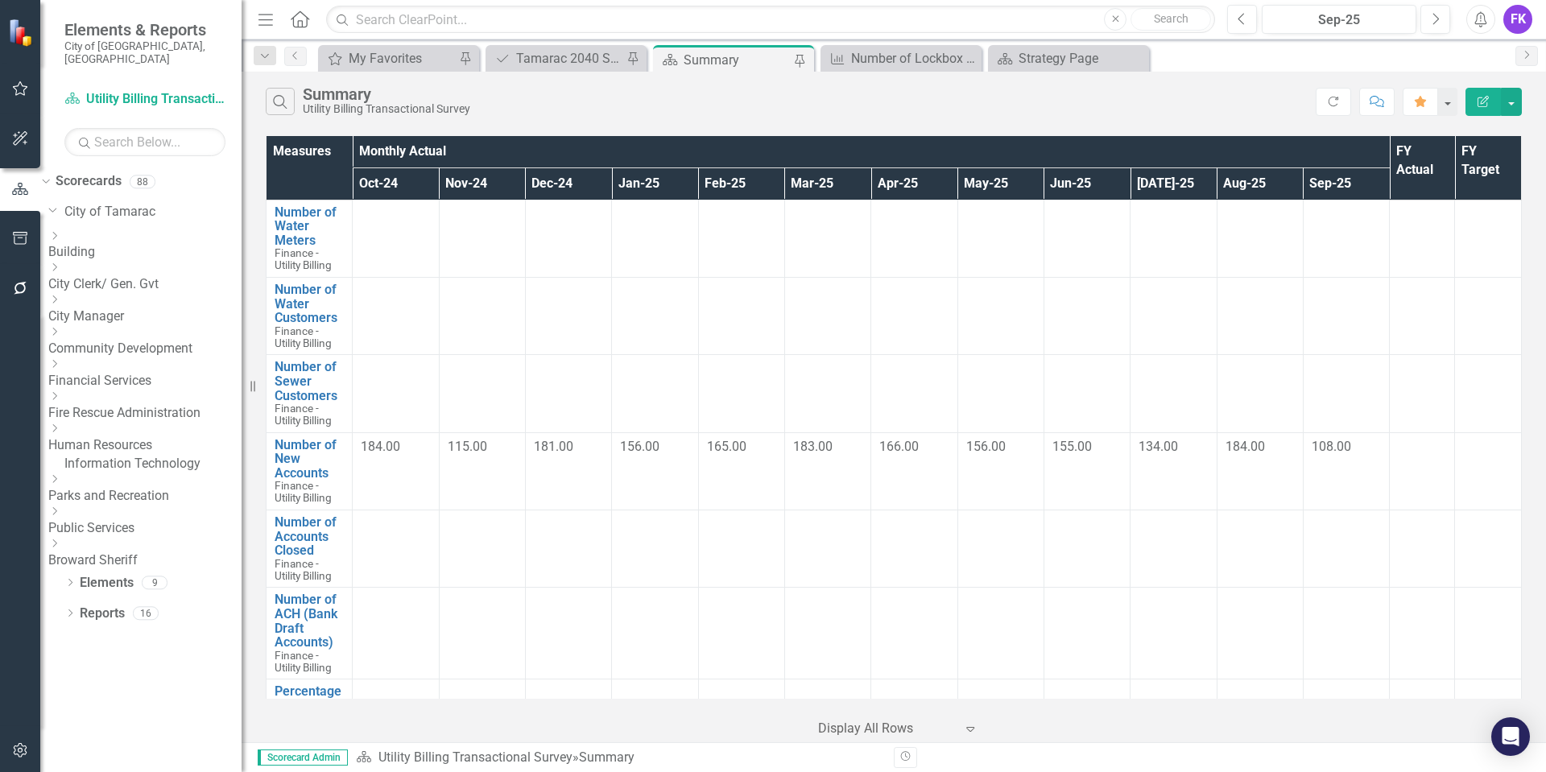
click at [60, 359] on icon "Dropdown" at bounding box center [54, 364] width 12 height 10
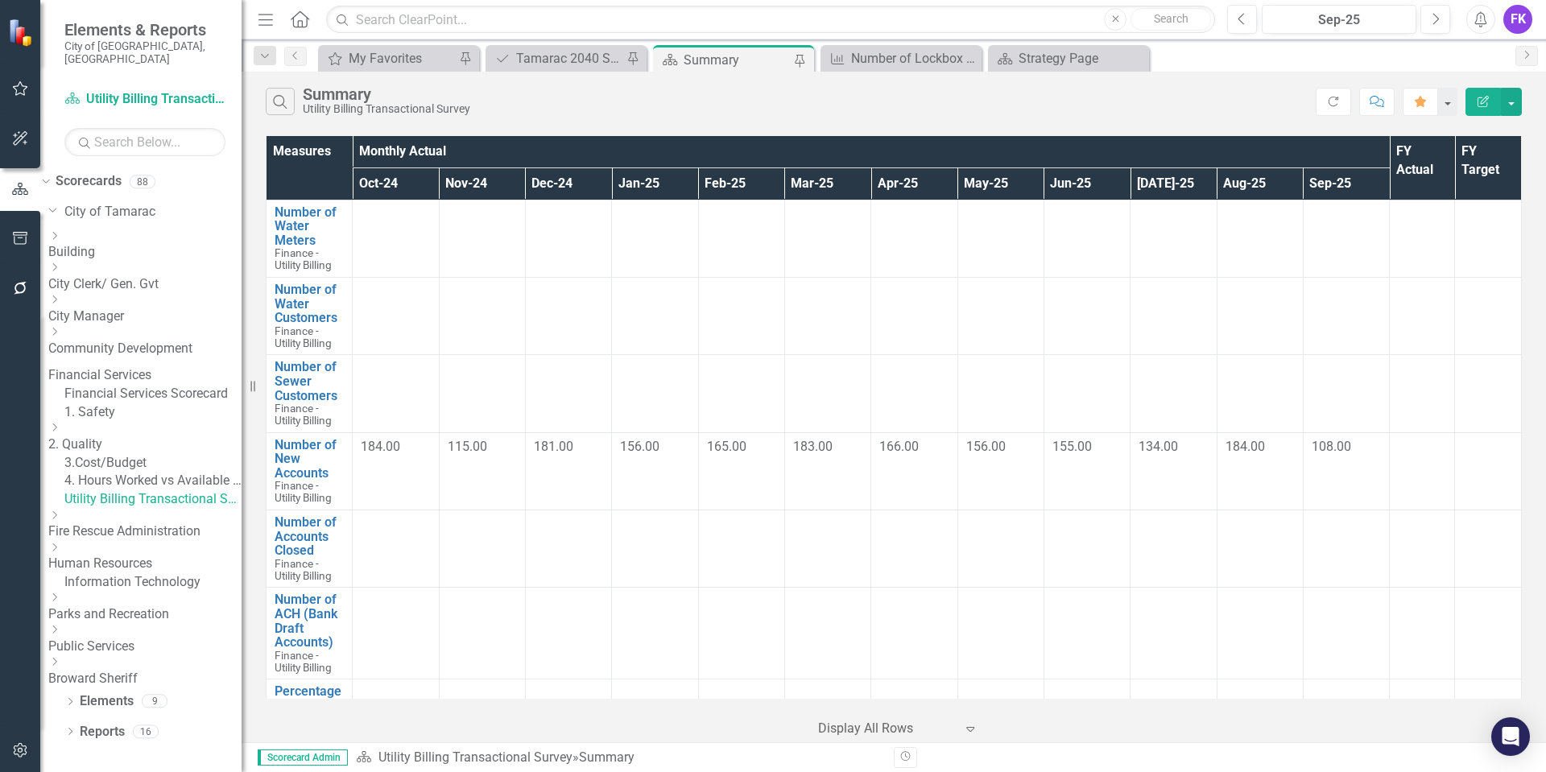
click at [182, 385] on link "Financial Services Scorecard" at bounding box center [152, 394] width 177 height 19
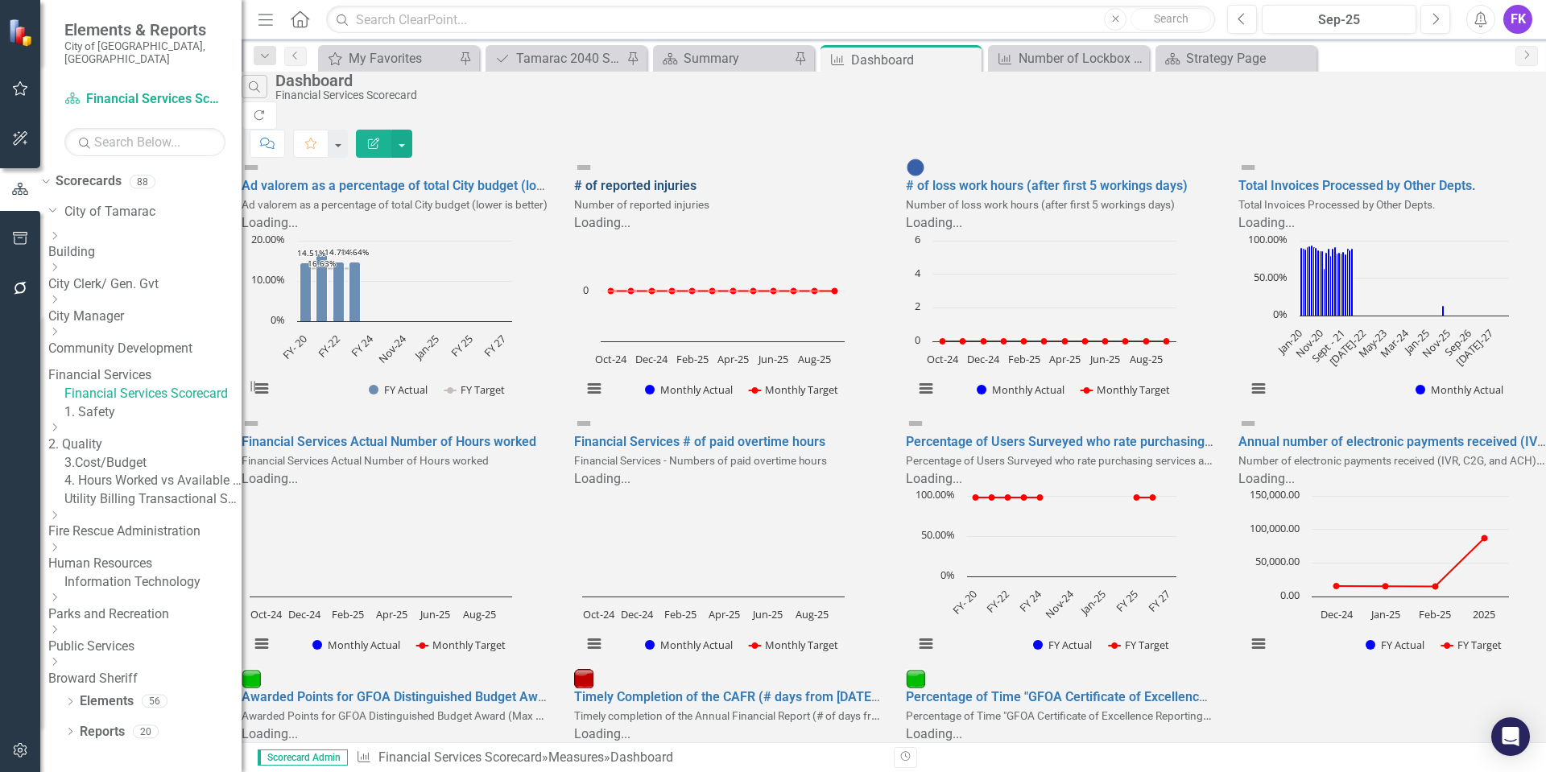
click at [654, 178] on link "# of reported injuries" at bounding box center [635, 185] width 122 height 15
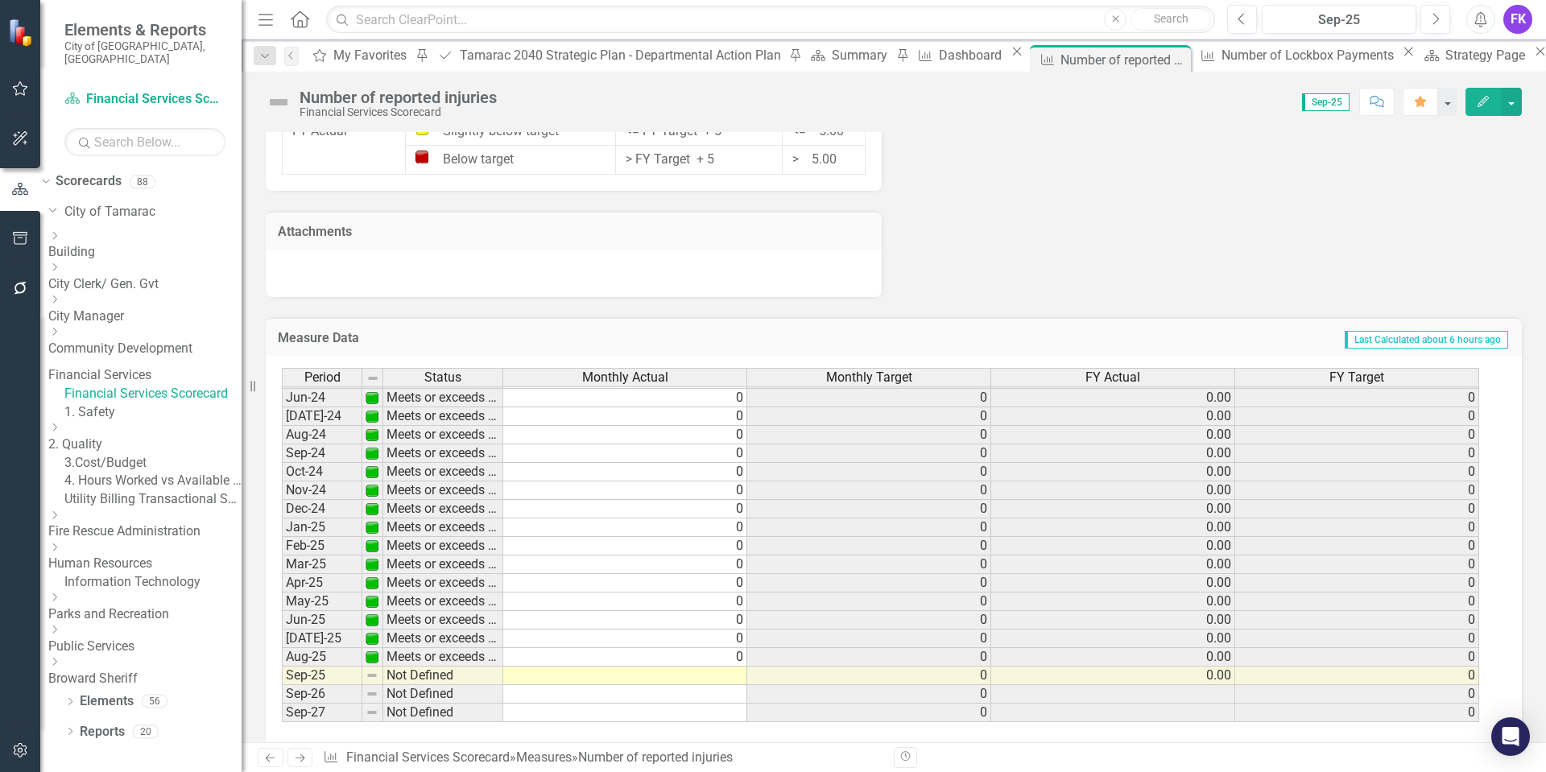
scroll to position [1147, 0]
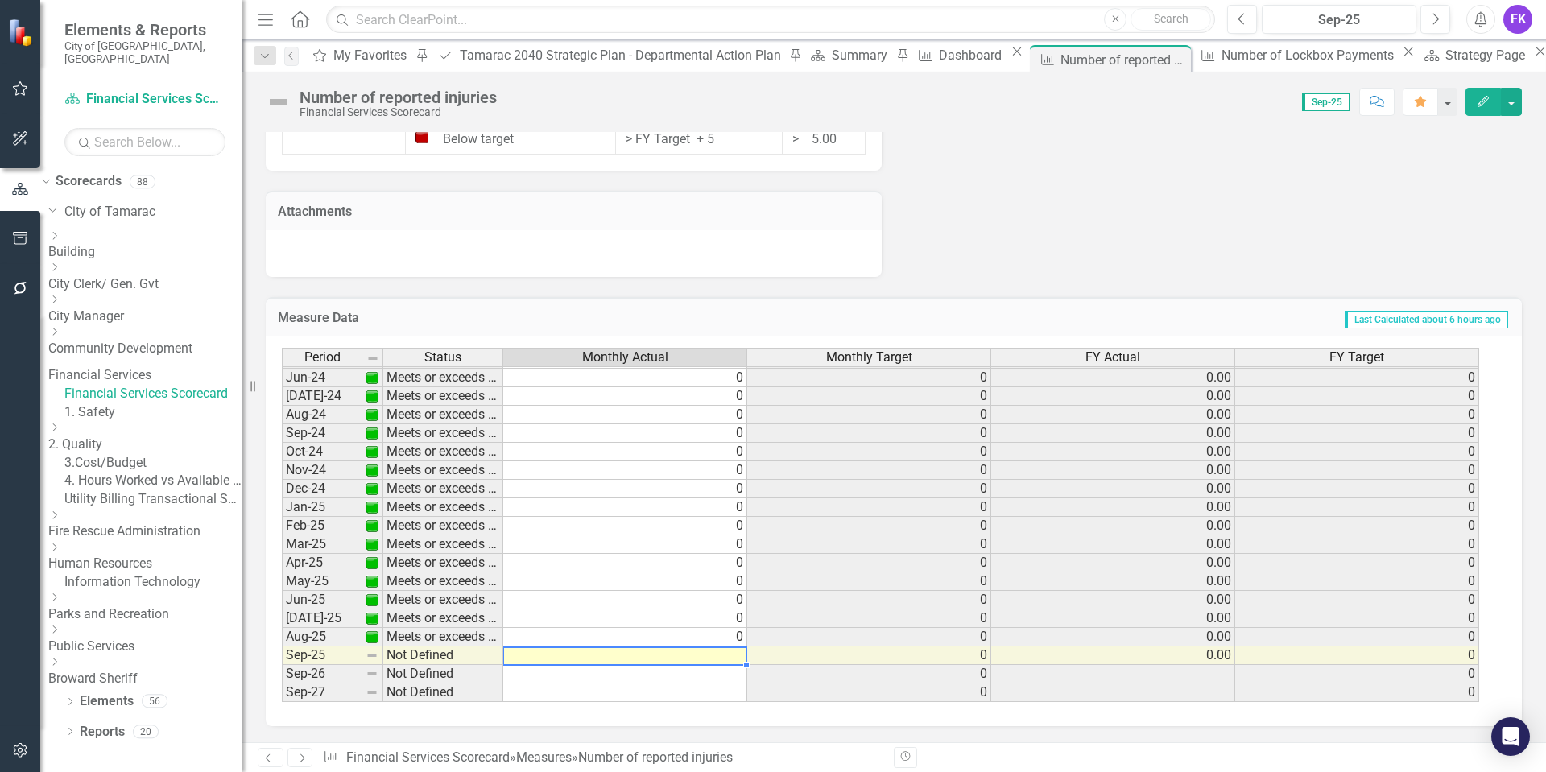
click at [713, 651] on td at bounding box center [625, 655] width 244 height 19
type textarea "0"
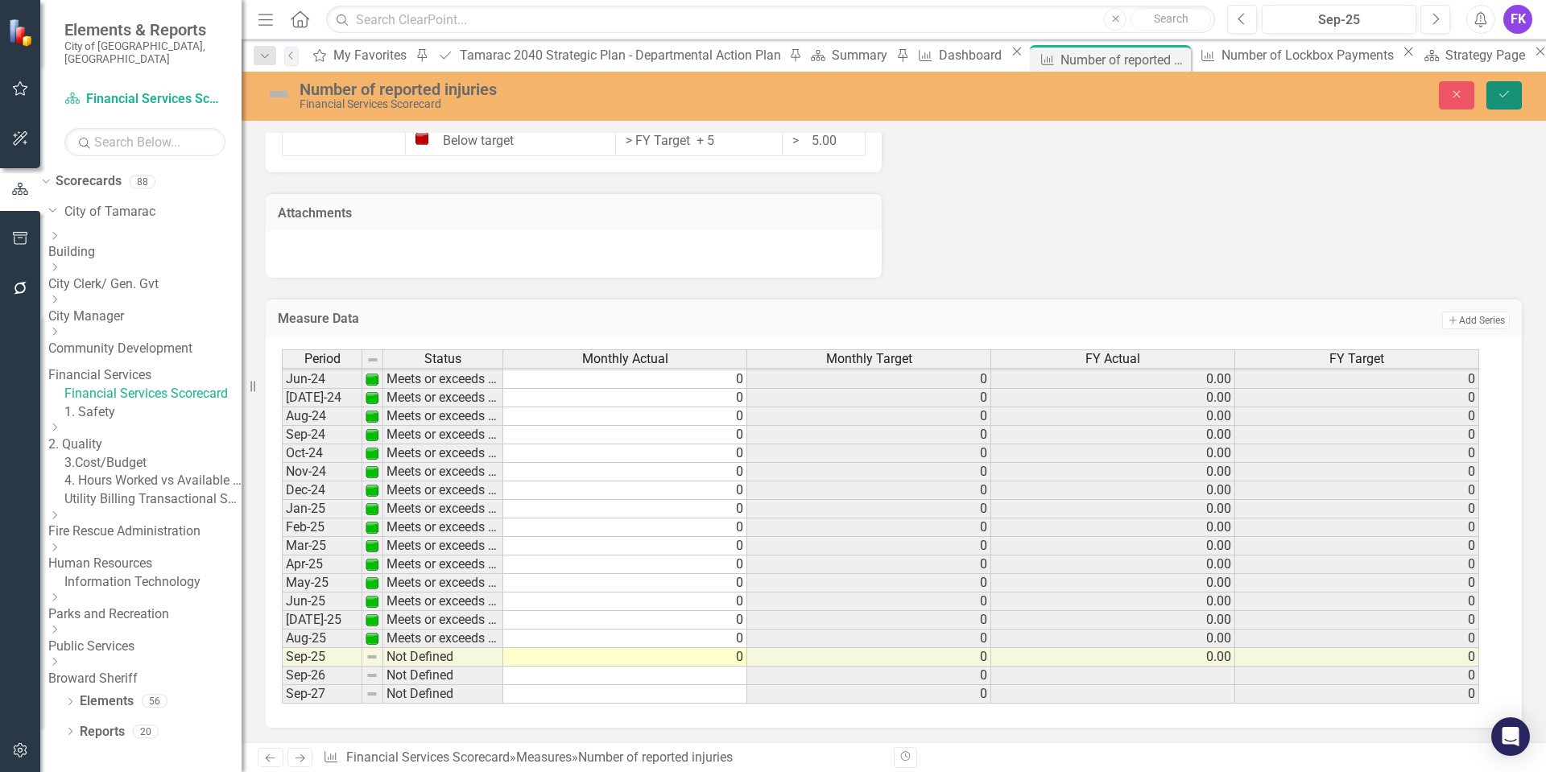
click at [1509, 85] on button "Save" at bounding box center [1503, 95] width 35 height 28
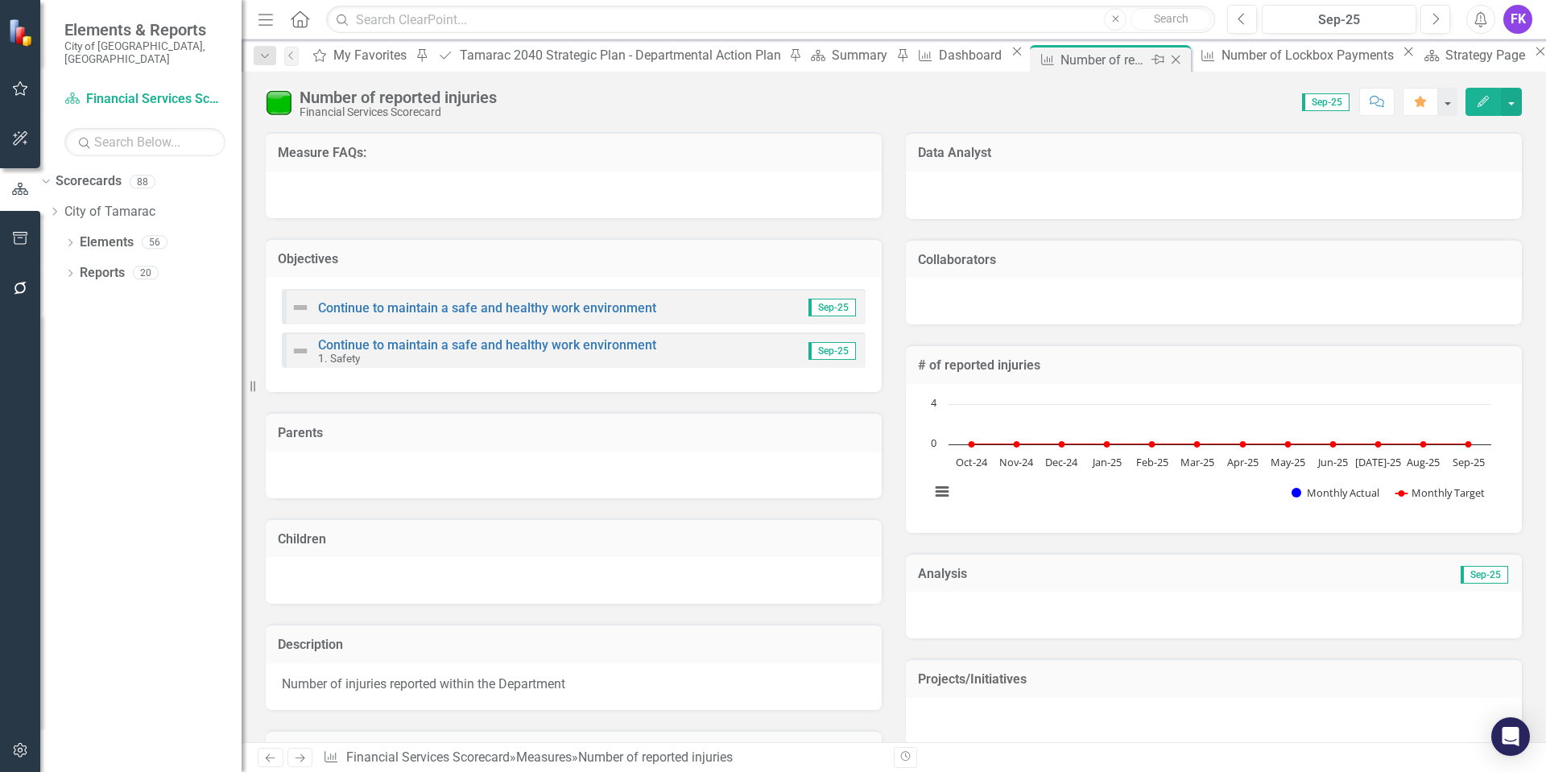
click at [1167, 57] on icon "Close" at bounding box center [1175, 59] width 16 height 13
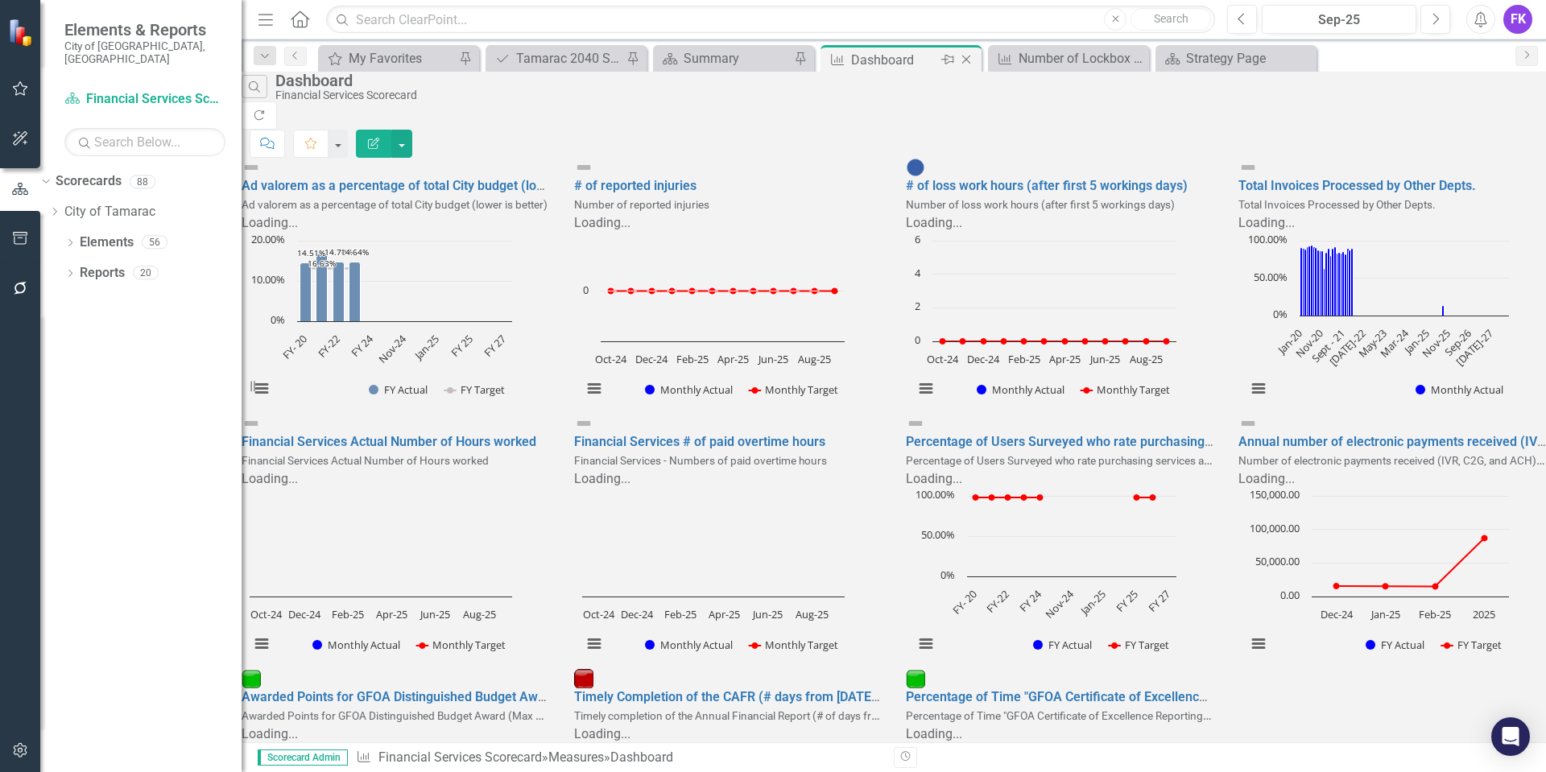
click at [898, 64] on div "Dashboard" at bounding box center [894, 60] width 86 height 20
click at [692, 48] on div "Summary" at bounding box center [736, 58] width 106 height 20
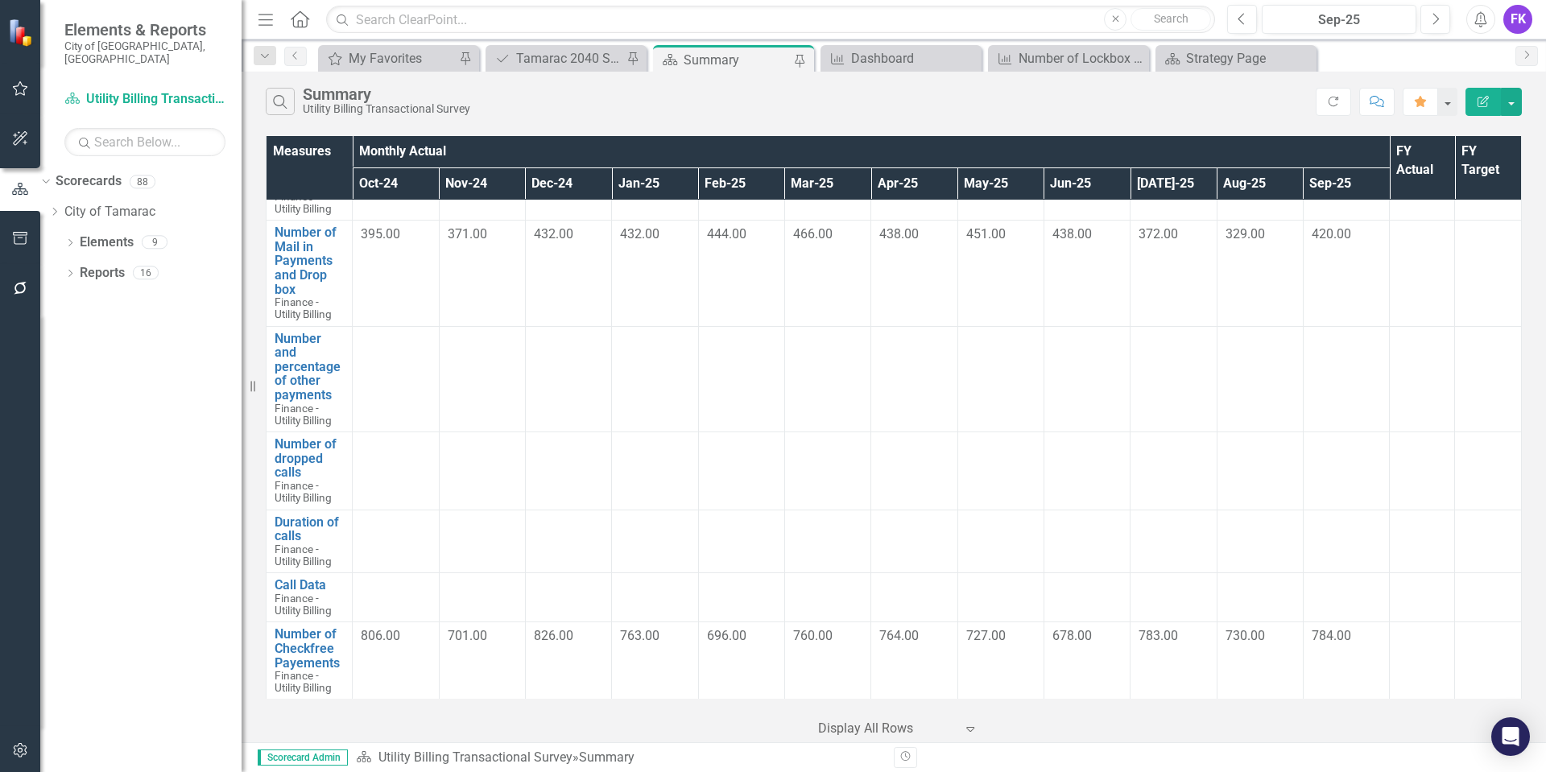
scroll to position [1530, 0]
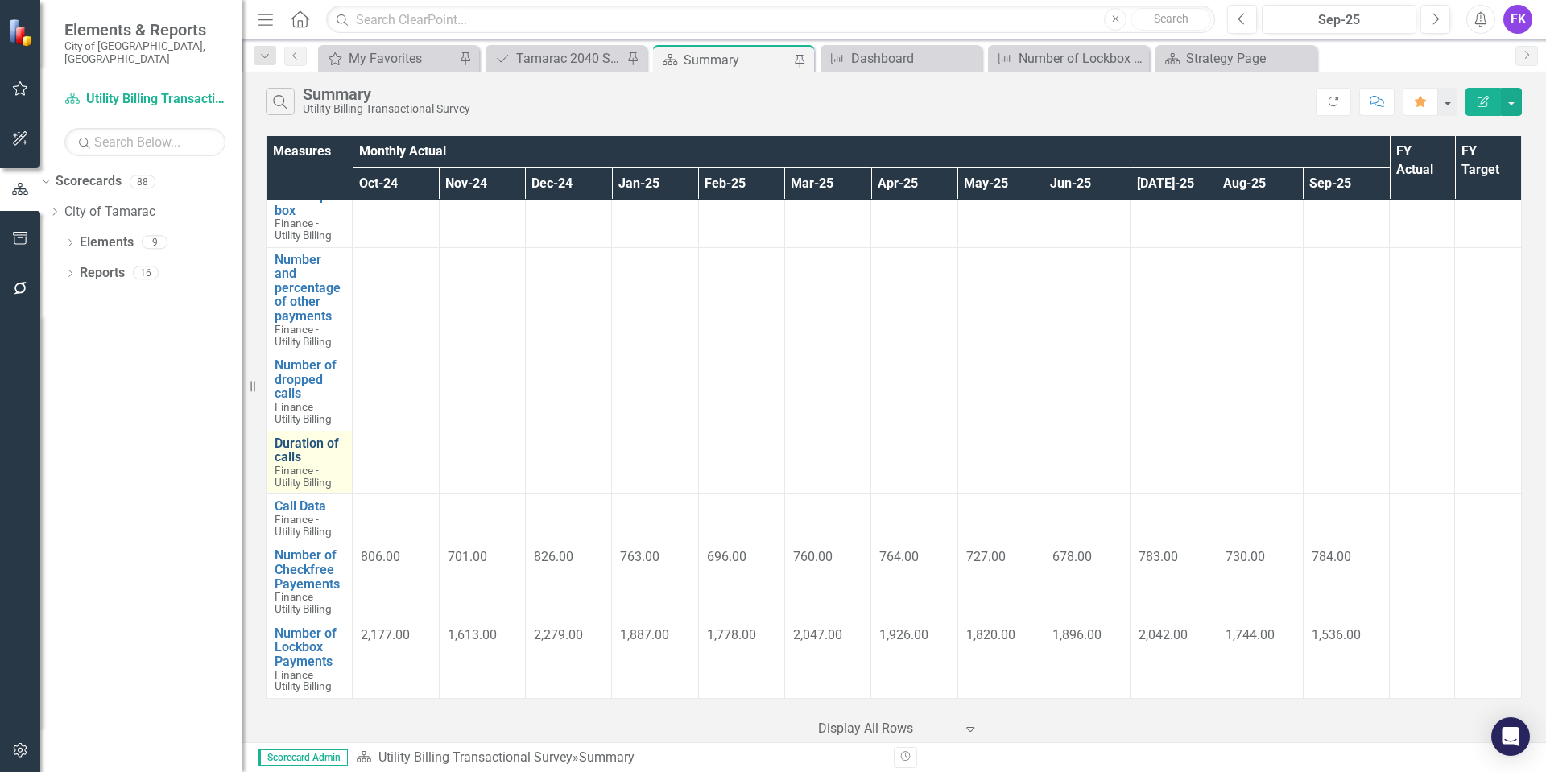
click at [308, 444] on link "Duration of calls" at bounding box center [309, 450] width 69 height 28
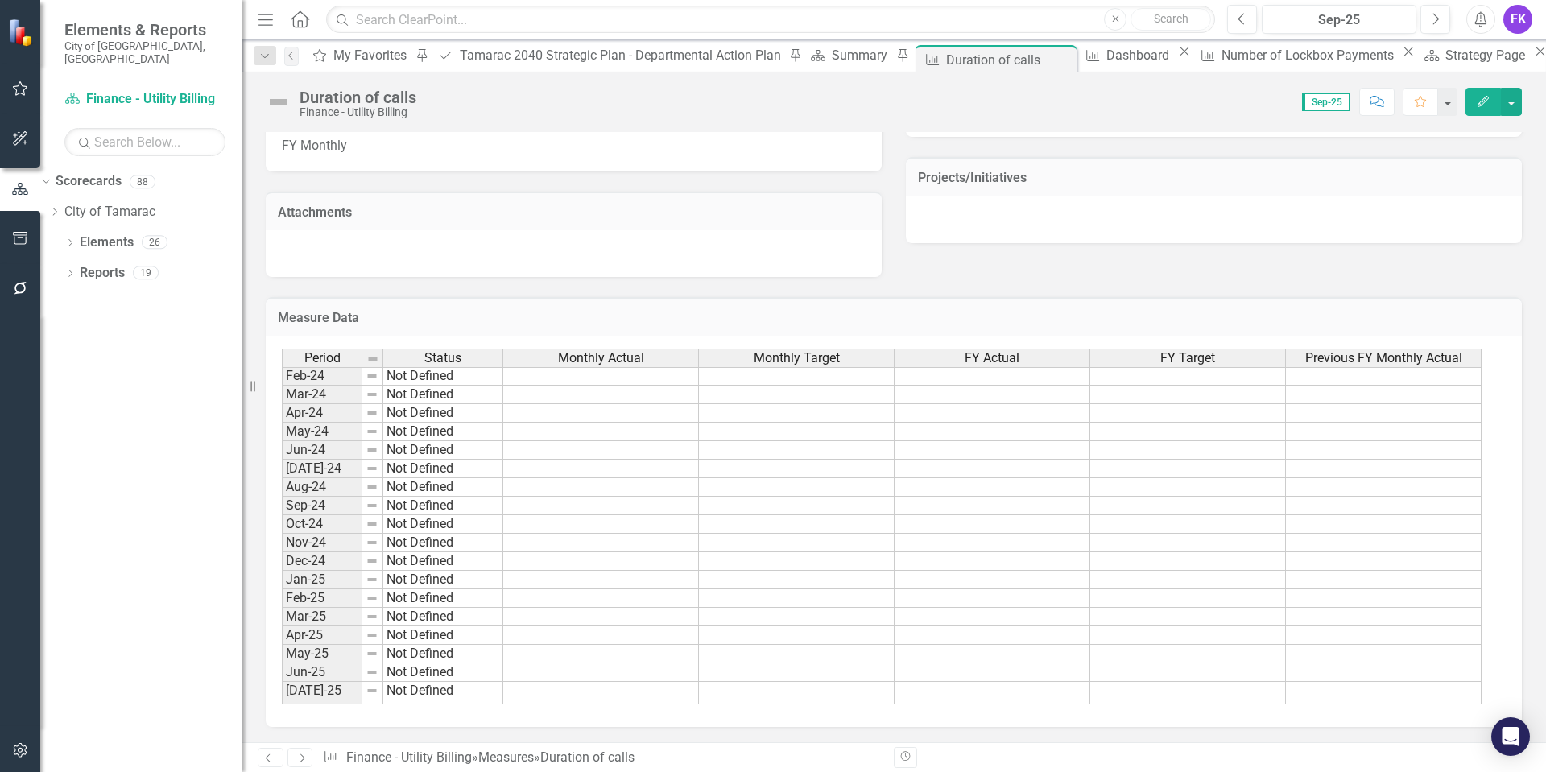
scroll to position [592, 0]
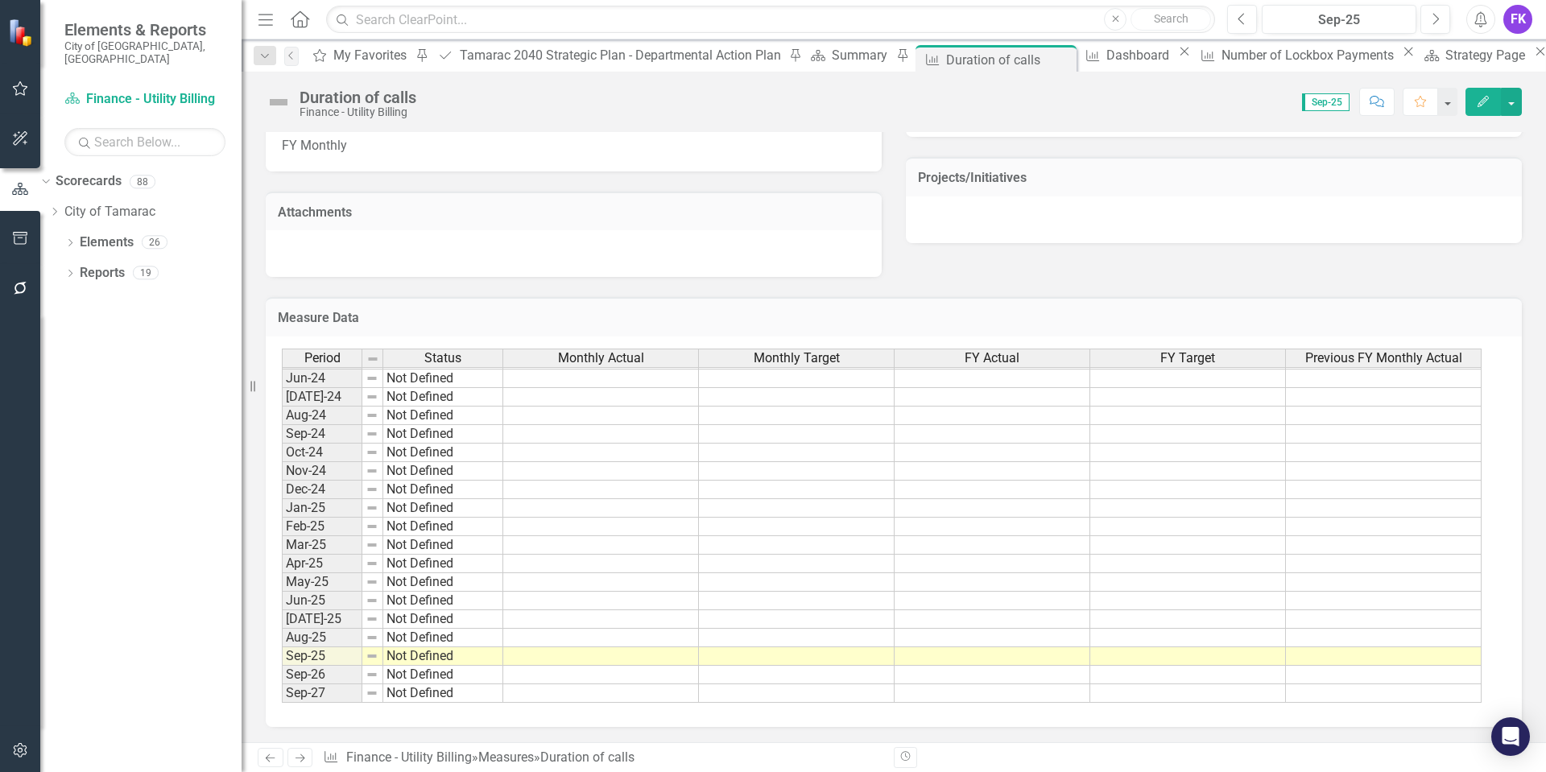
click at [592, 457] on tbody "Nov-22 Not Defined Dec-22 Not Defined Jan-23 Not Defined Feb-23 Not Defined Mar…" at bounding box center [881, 360] width 1199 height 686
click at [590, 457] on td at bounding box center [601, 453] width 196 height 19
click at [593, 450] on td at bounding box center [601, 453] width 196 height 19
click at [594, 450] on td at bounding box center [601, 453] width 196 height 19
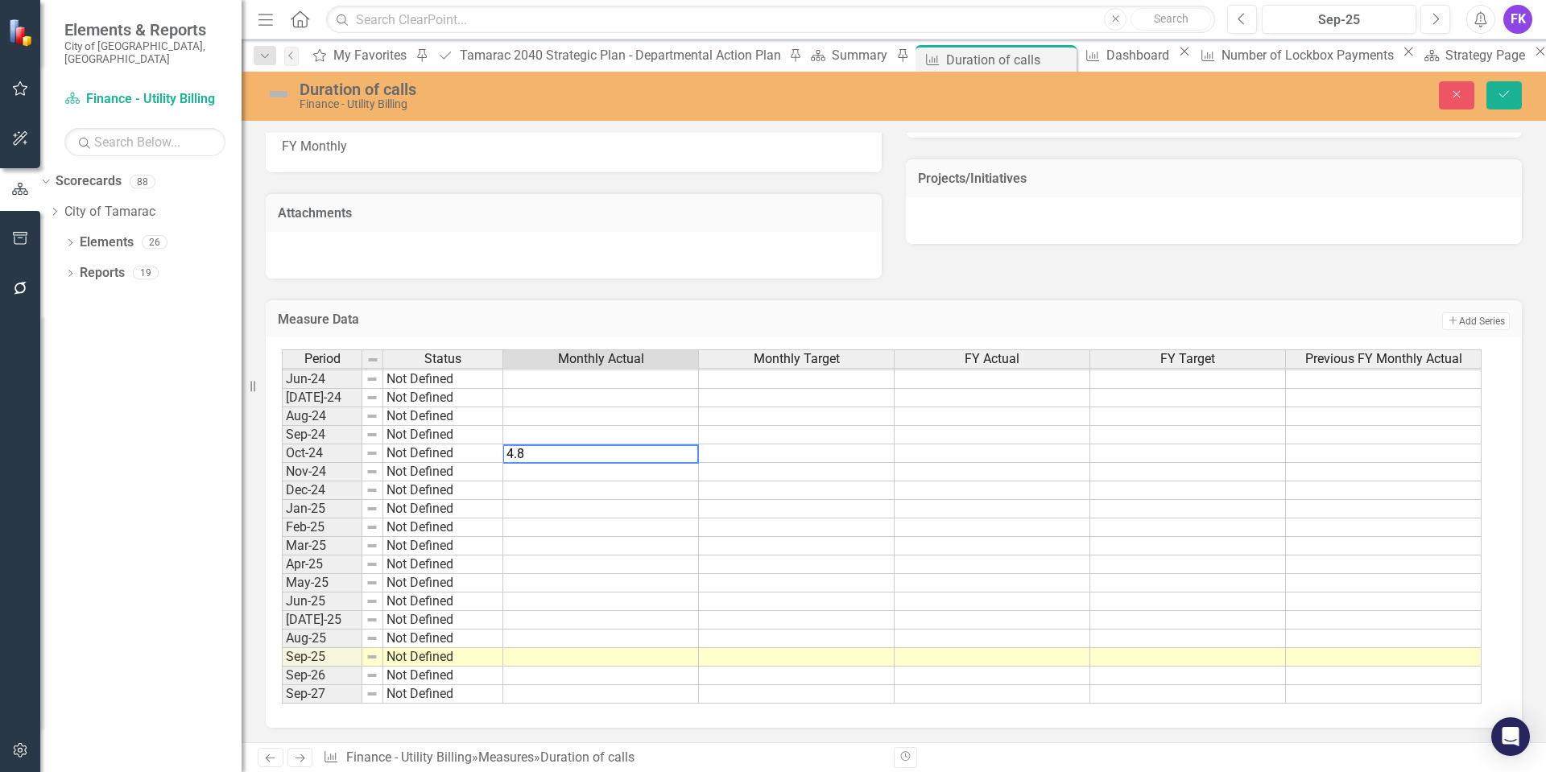
type textarea "4.87"
type textarea "4.63"
type textarea "4.60"
type textarea "8.85"
type textarea "8.53"
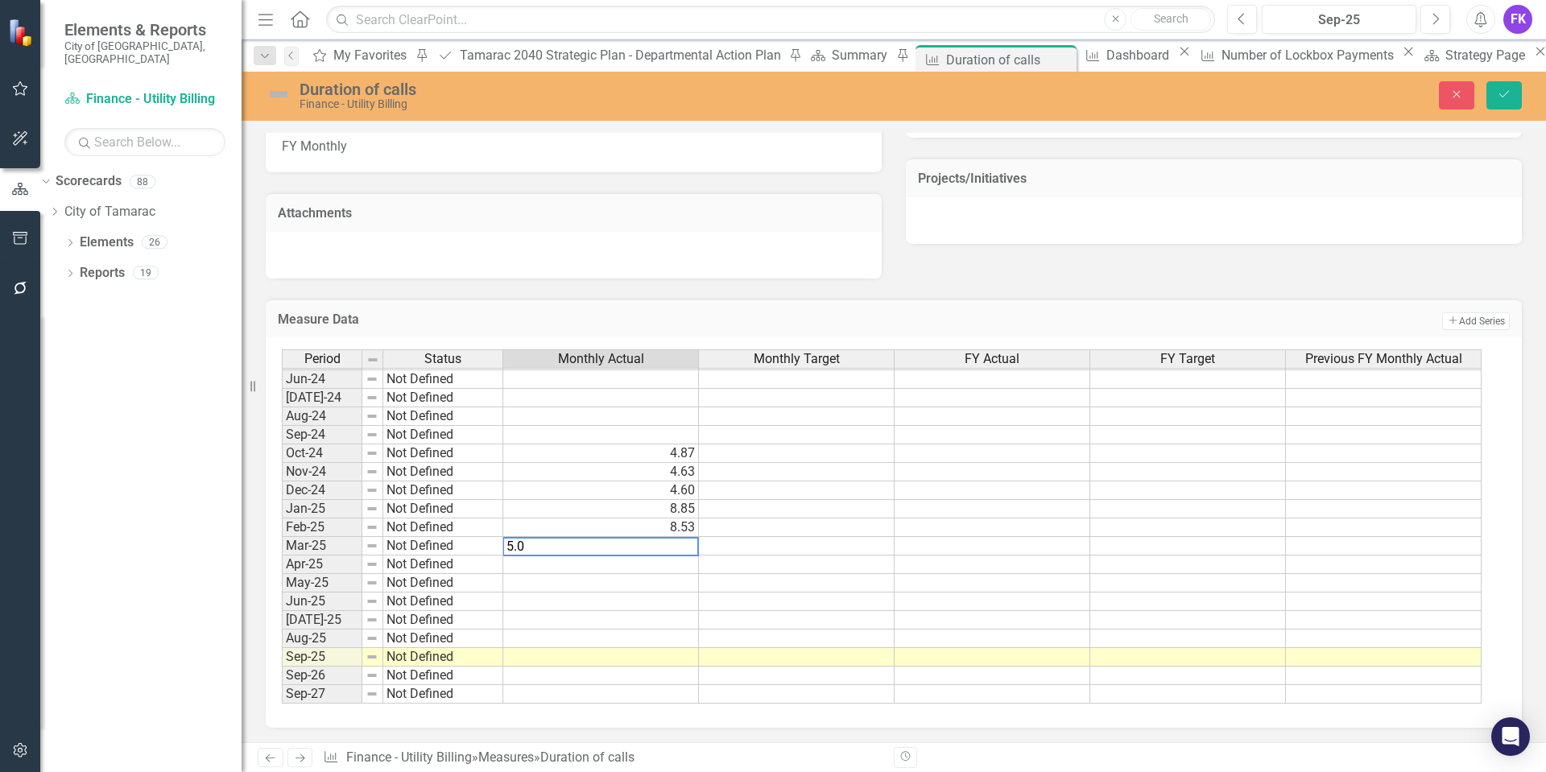
type textarea "5.00"
type textarea "2.70"
type textarea "3.13"
type textarea "7.43"
type textarea "9.20"
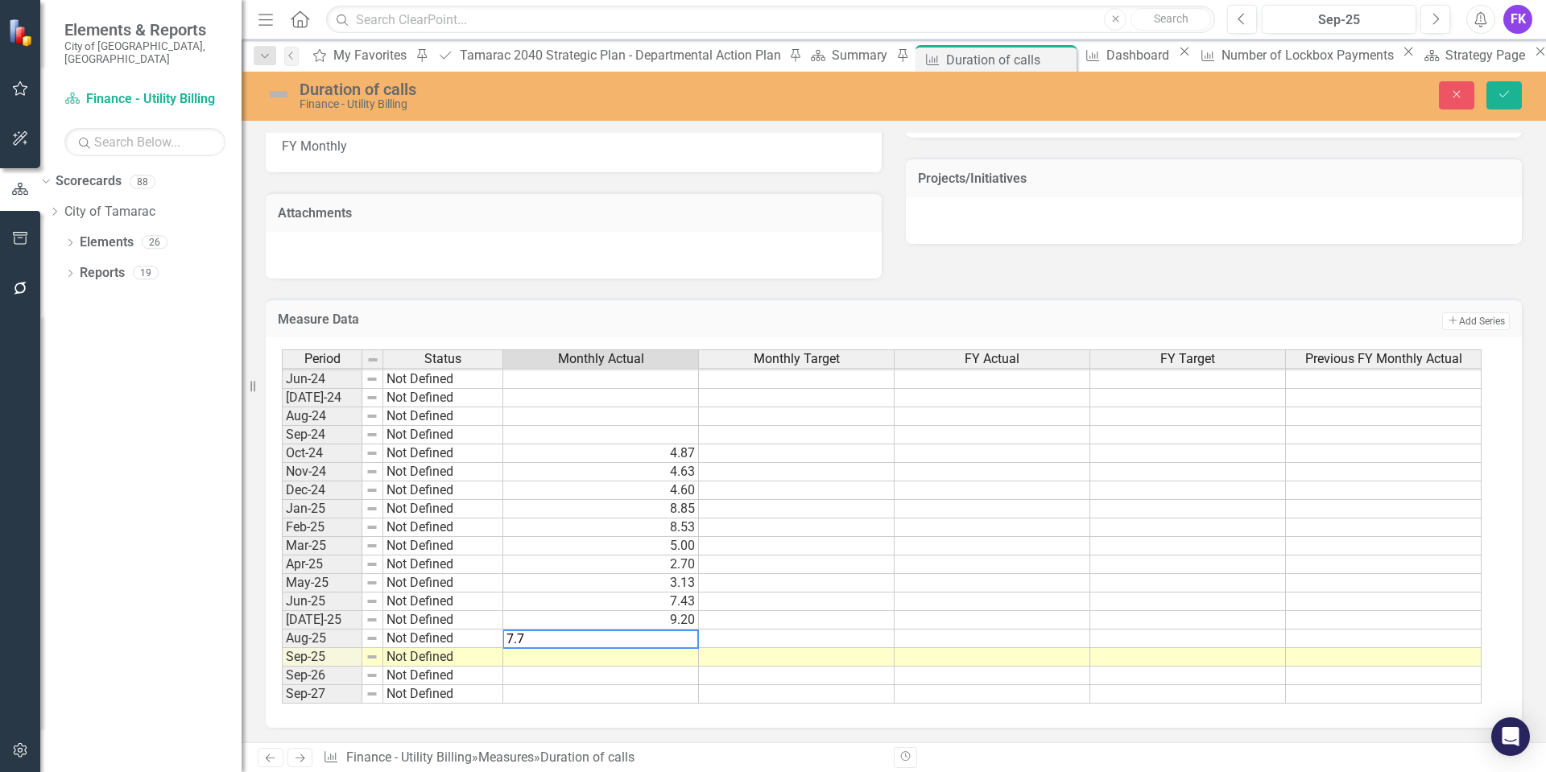
type textarea "7.72"
type textarea "8.32"
click at [1506, 91] on icon "Save" at bounding box center [1504, 94] width 14 height 11
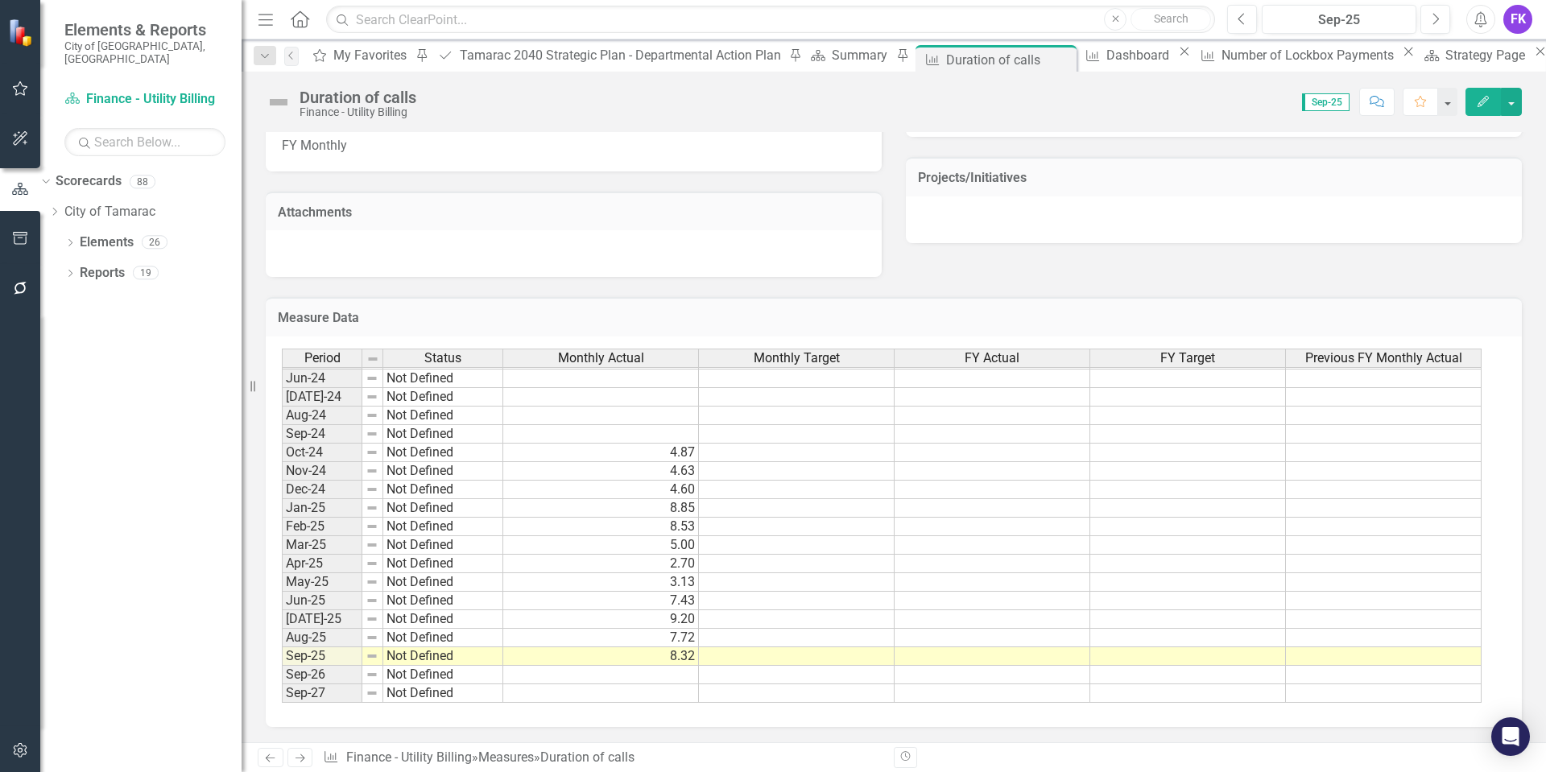
scroll to position [410, 0]
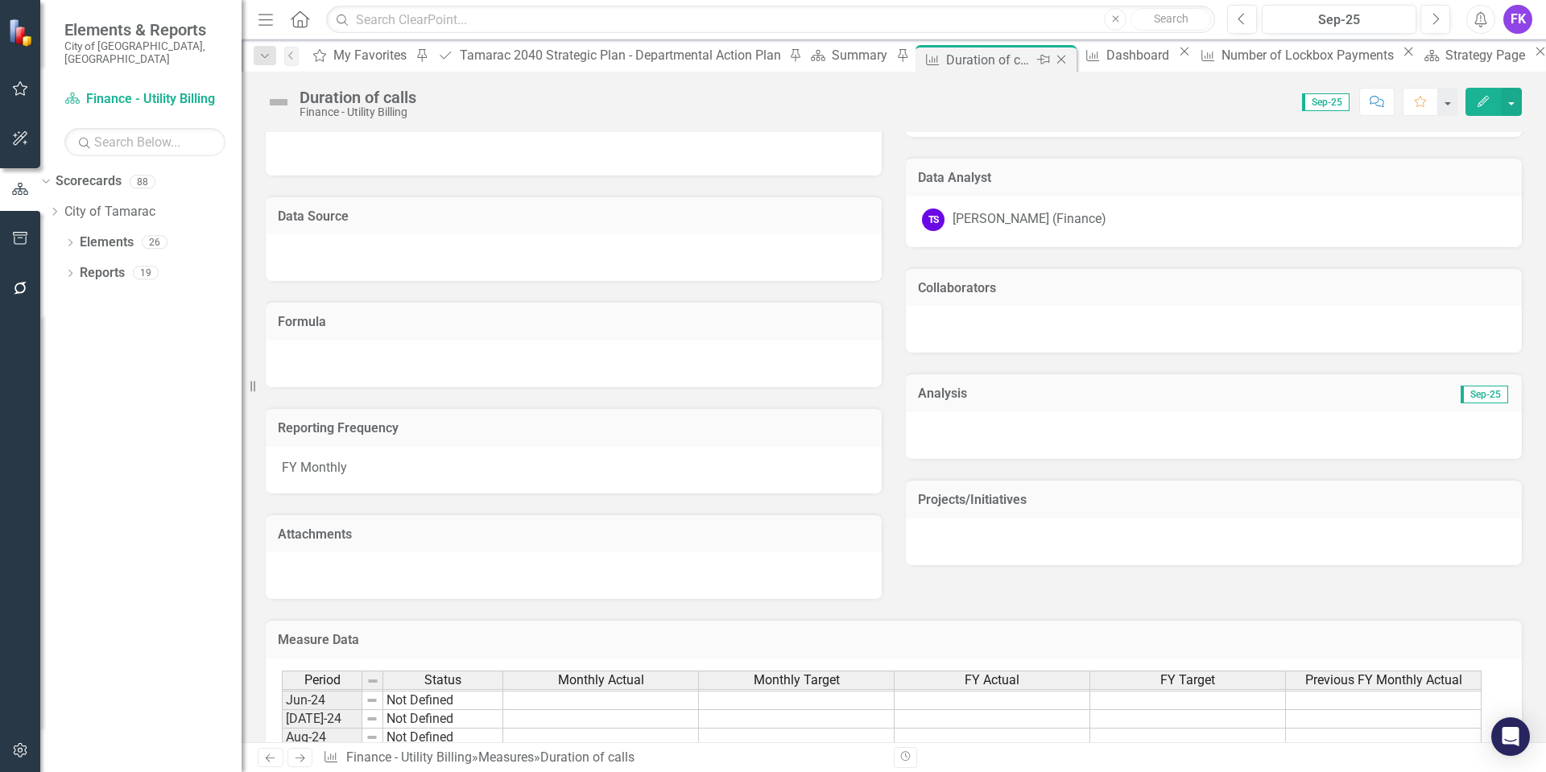
click at [1053, 55] on icon "Close" at bounding box center [1061, 59] width 16 height 13
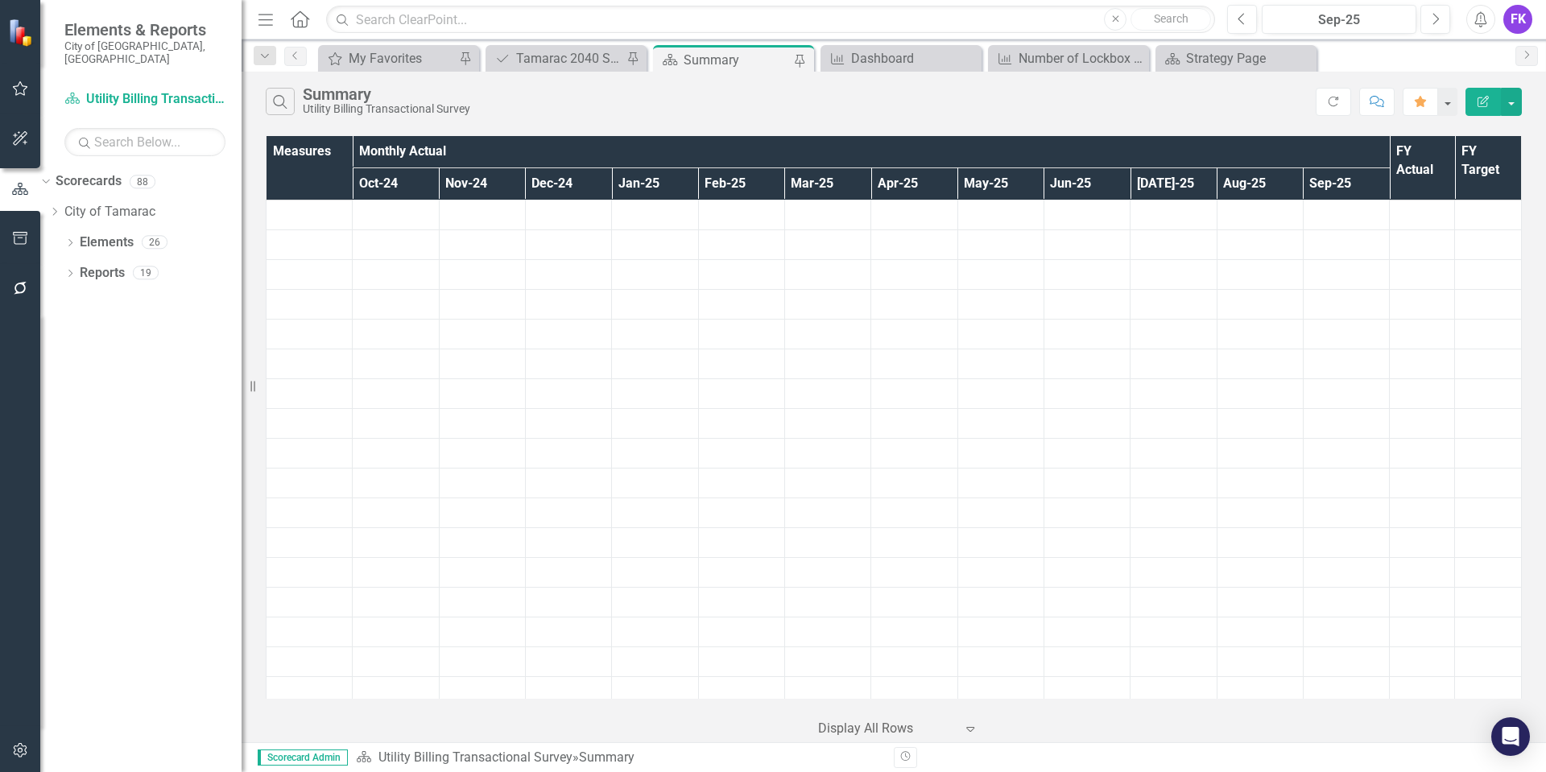
click at [725, 72] on div "Search Summary Utility Billing Transactional Survey Refresh Comment Favorite Ed…" at bounding box center [894, 98] width 1304 height 52
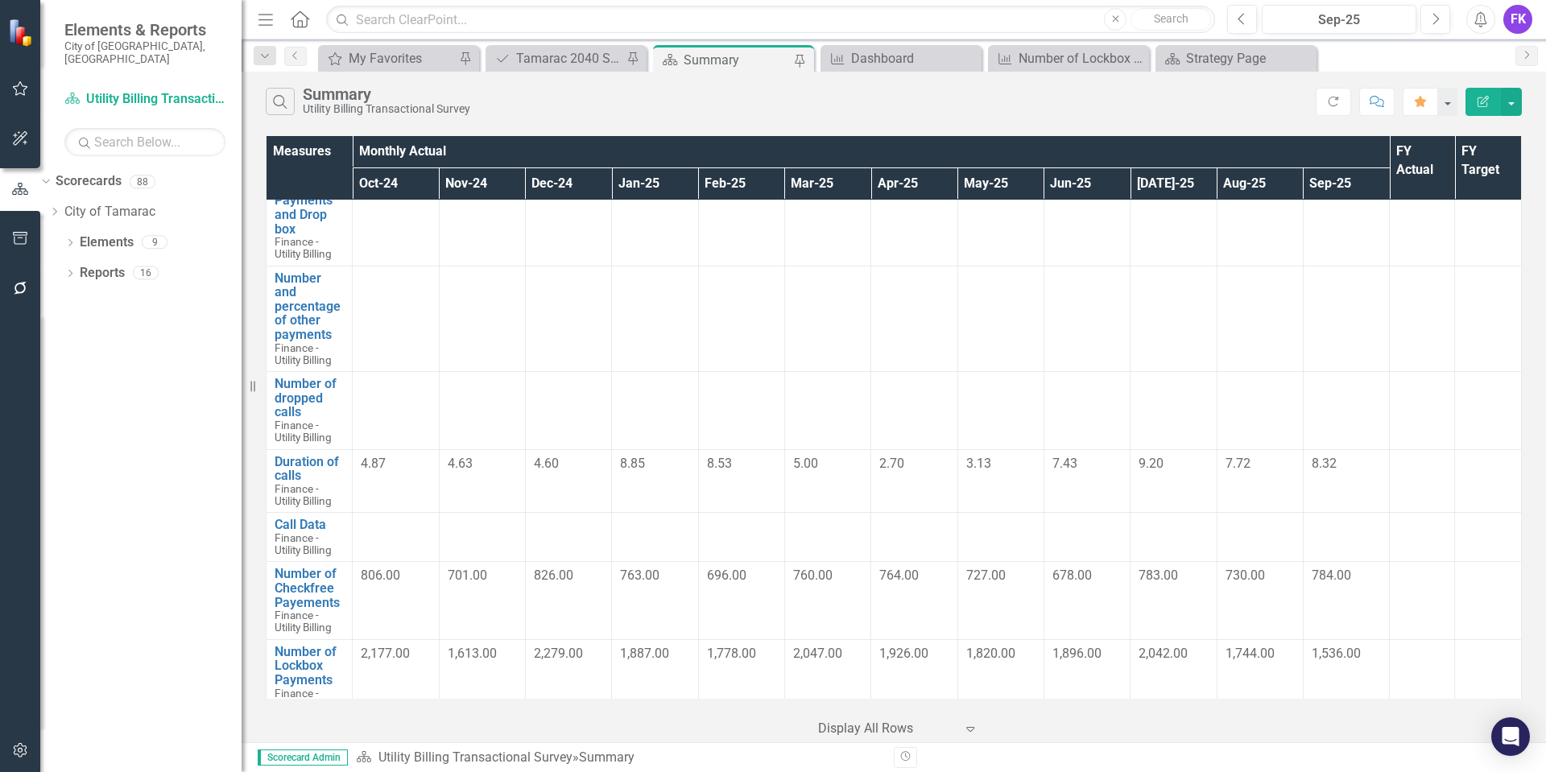
scroll to position [1530, 0]
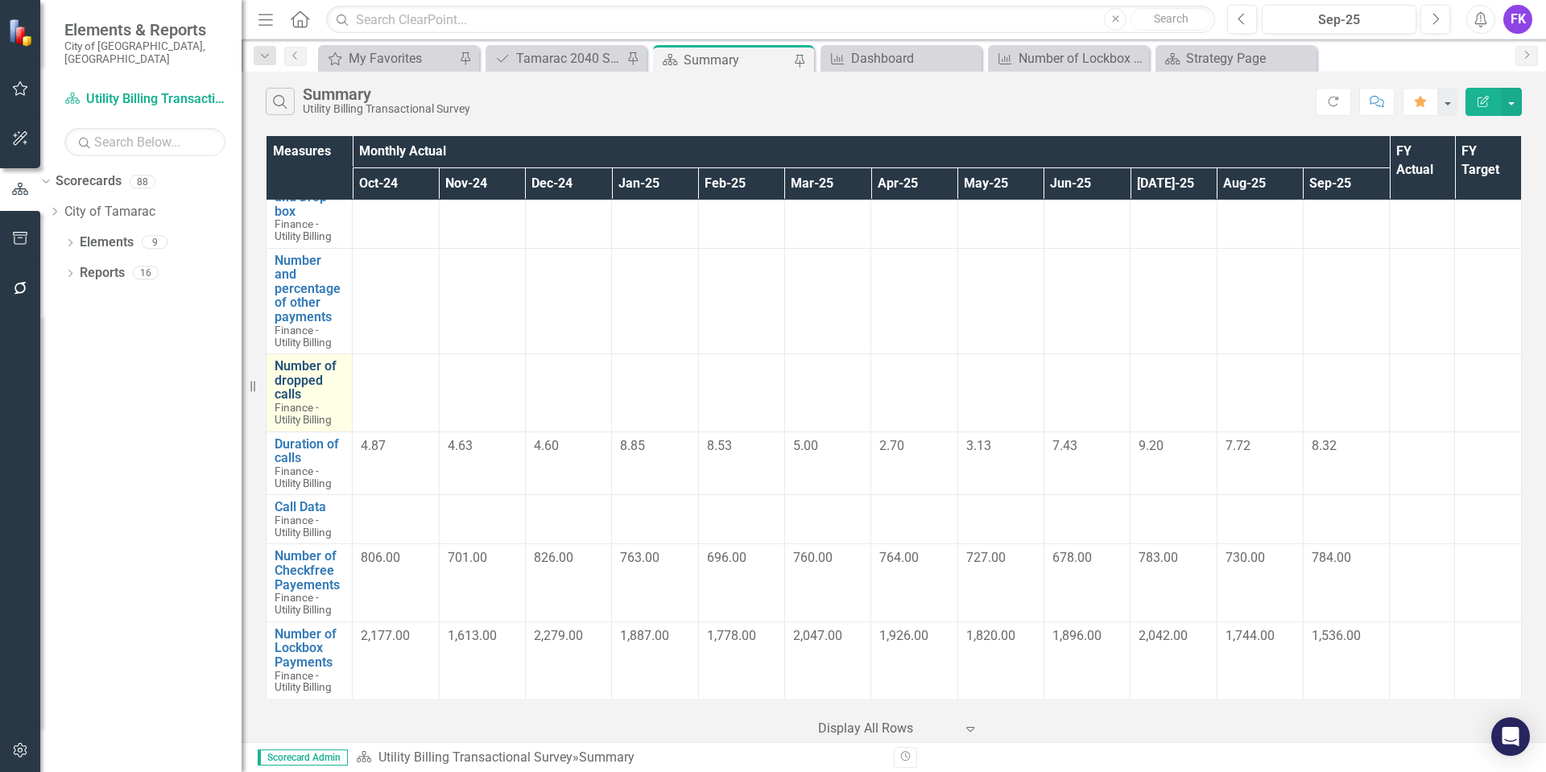
click at [279, 375] on link "Number of dropped calls" at bounding box center [309, 380] width 69 height 43
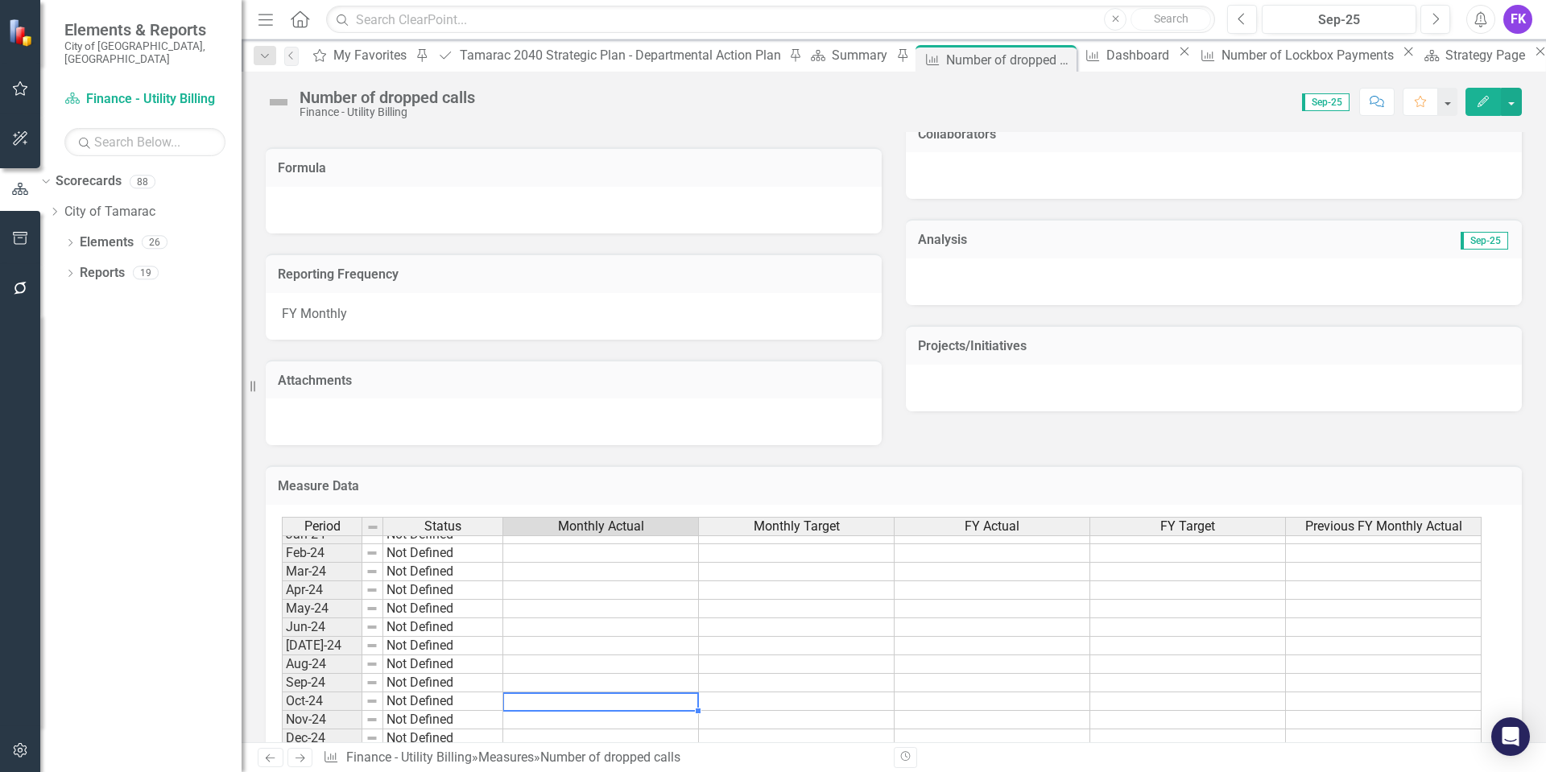
click at [674, 700] on tbody "Feb-23 Not Defined Mar-23 Not Defined Apr-23 Not Defined May-23 Not Defined Jun…" at bounding box center [881, 636] width 1199 height 630
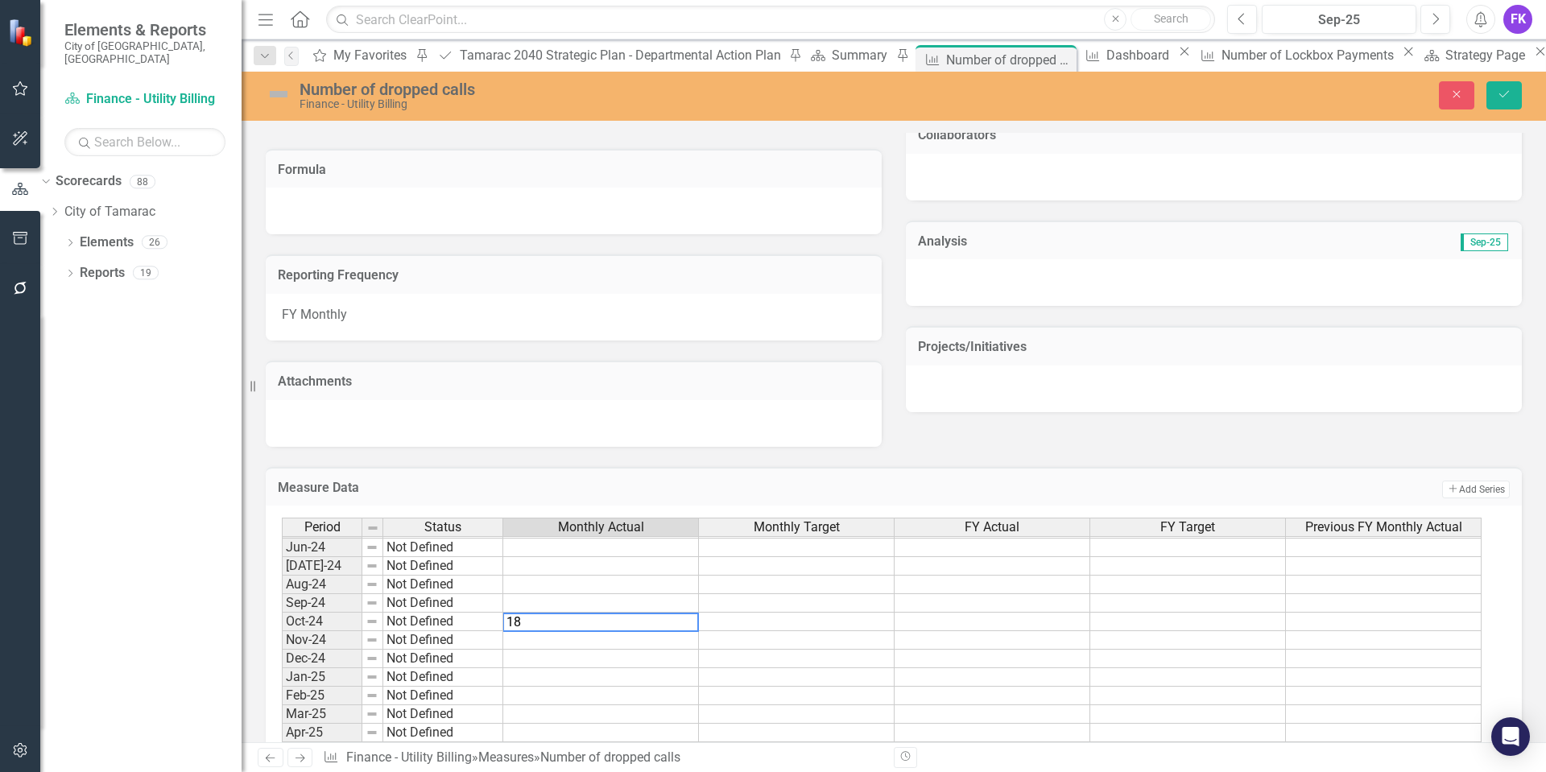
type textarea "181"
type textarea "186"
type textarea "192"
type textarea "210"
type textarea "161"
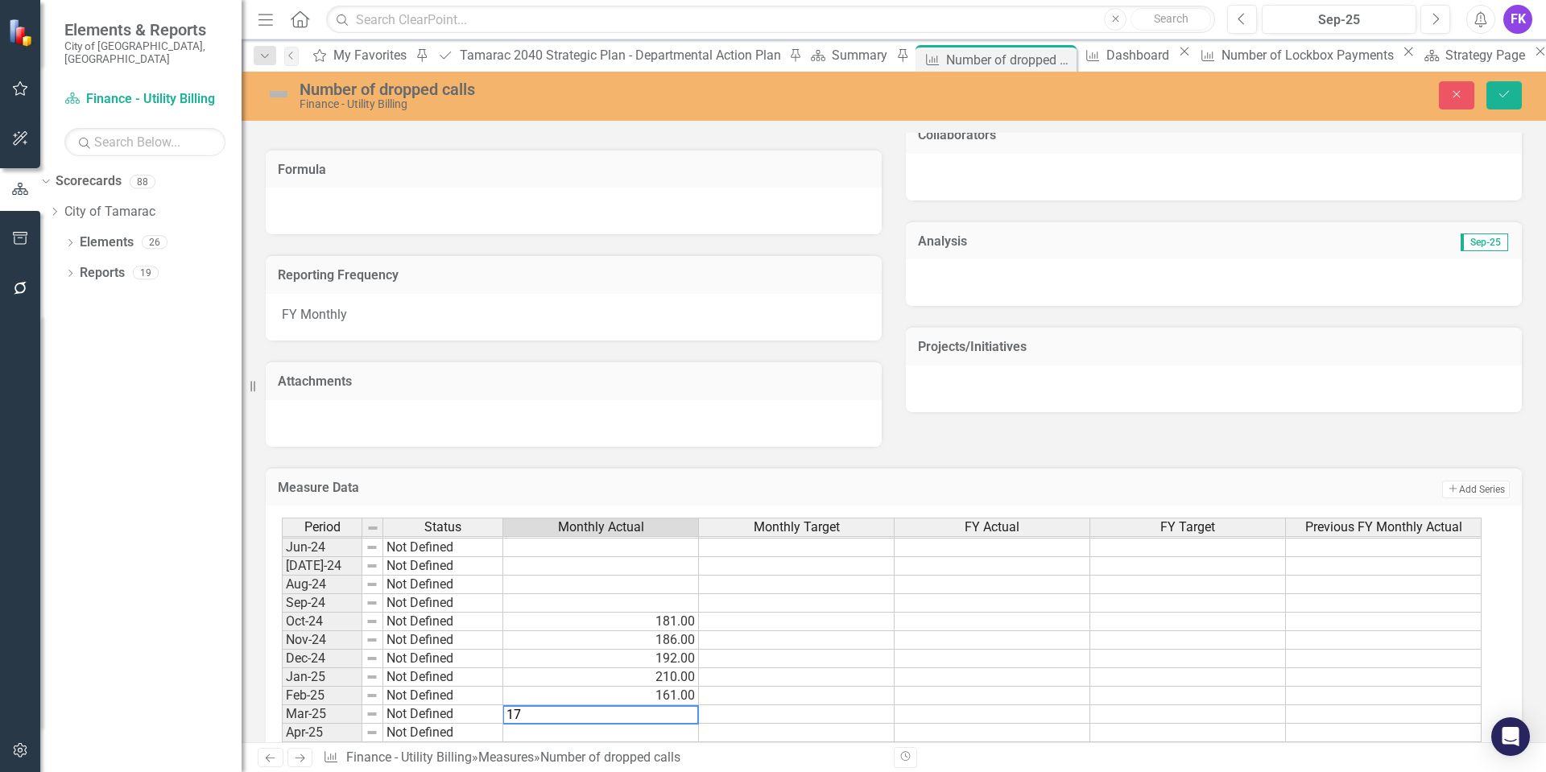
type textarea "171"
type textarea "116"
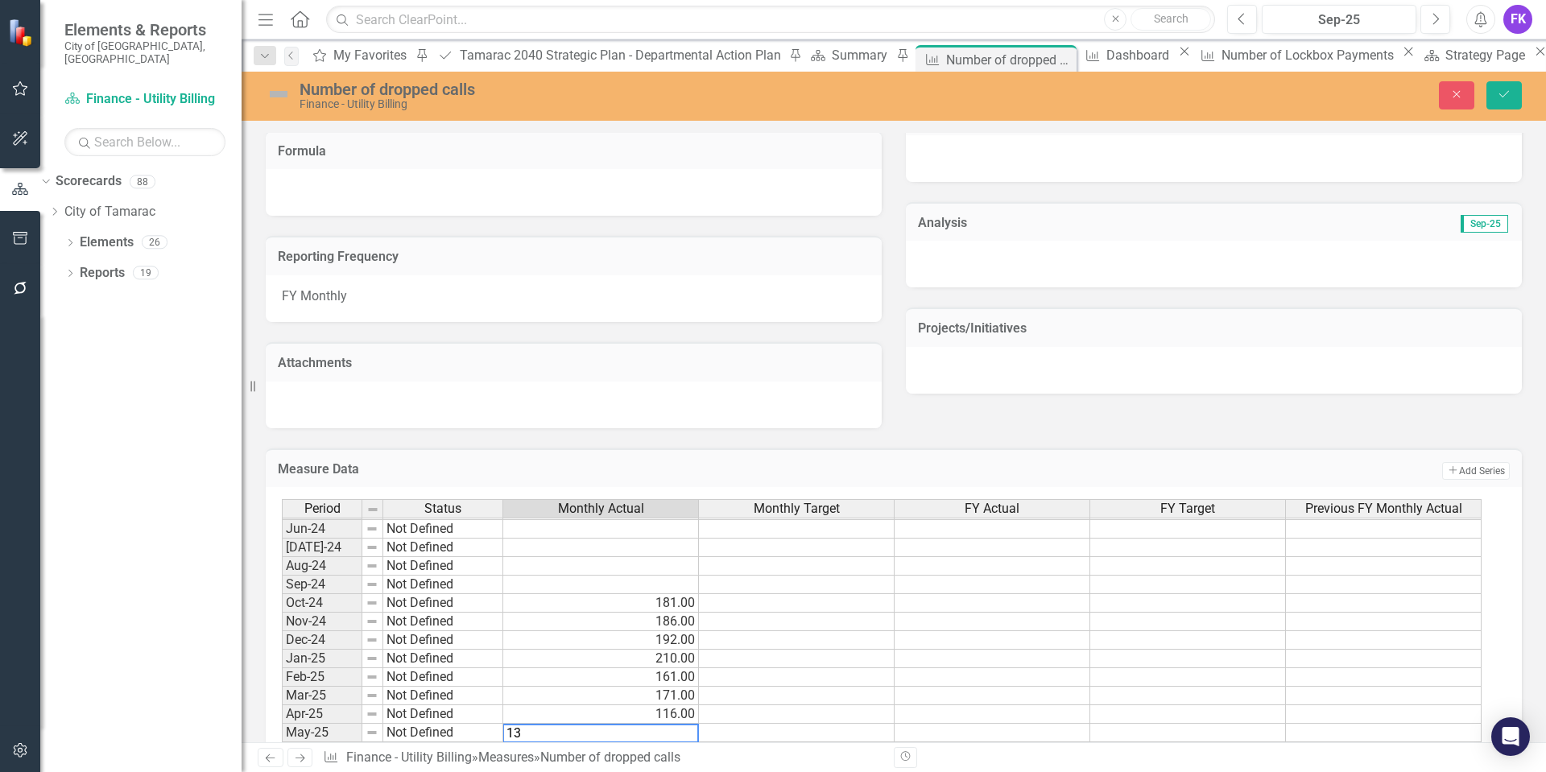
type textarea "137"
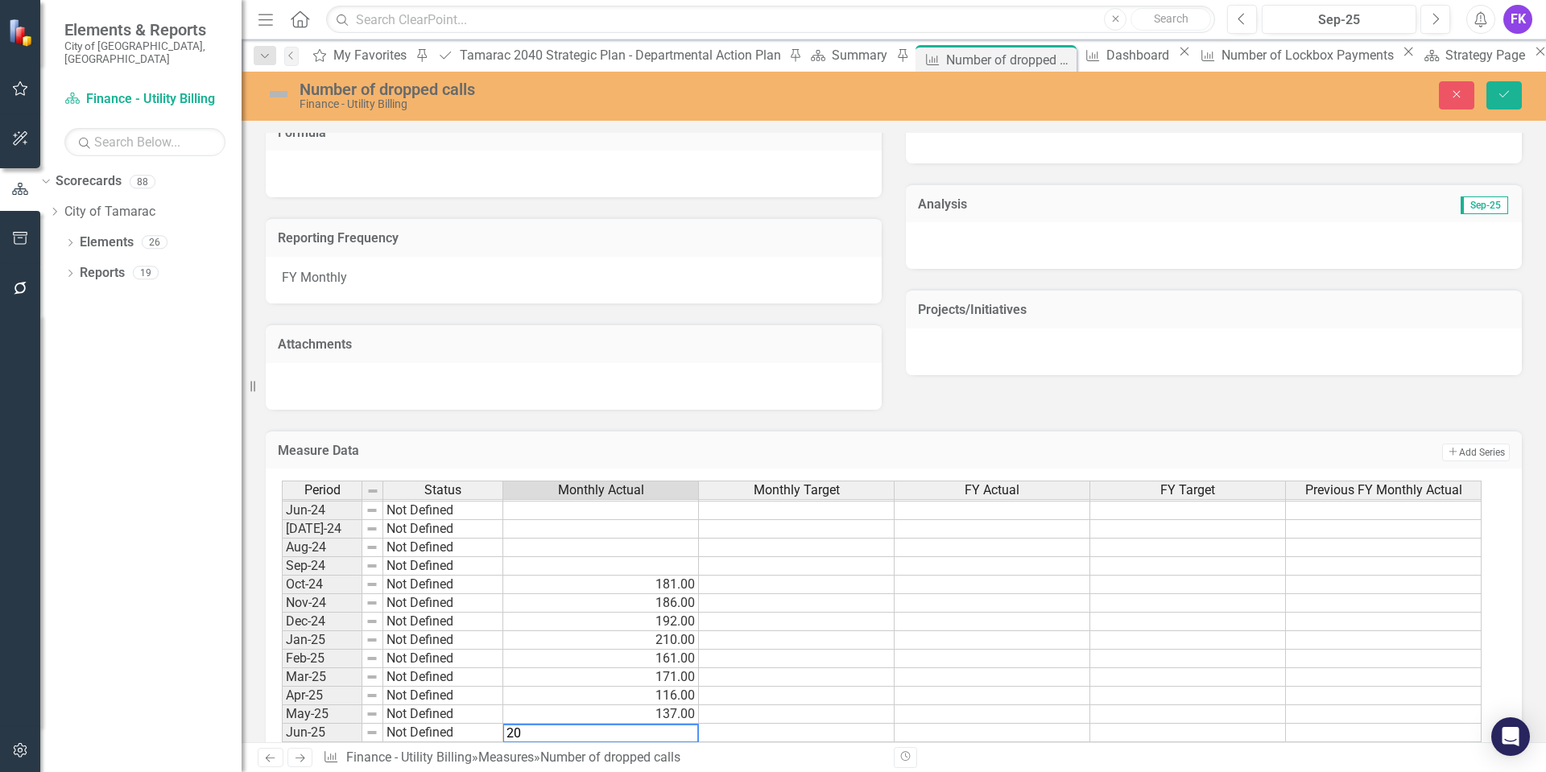
type textarea "209"
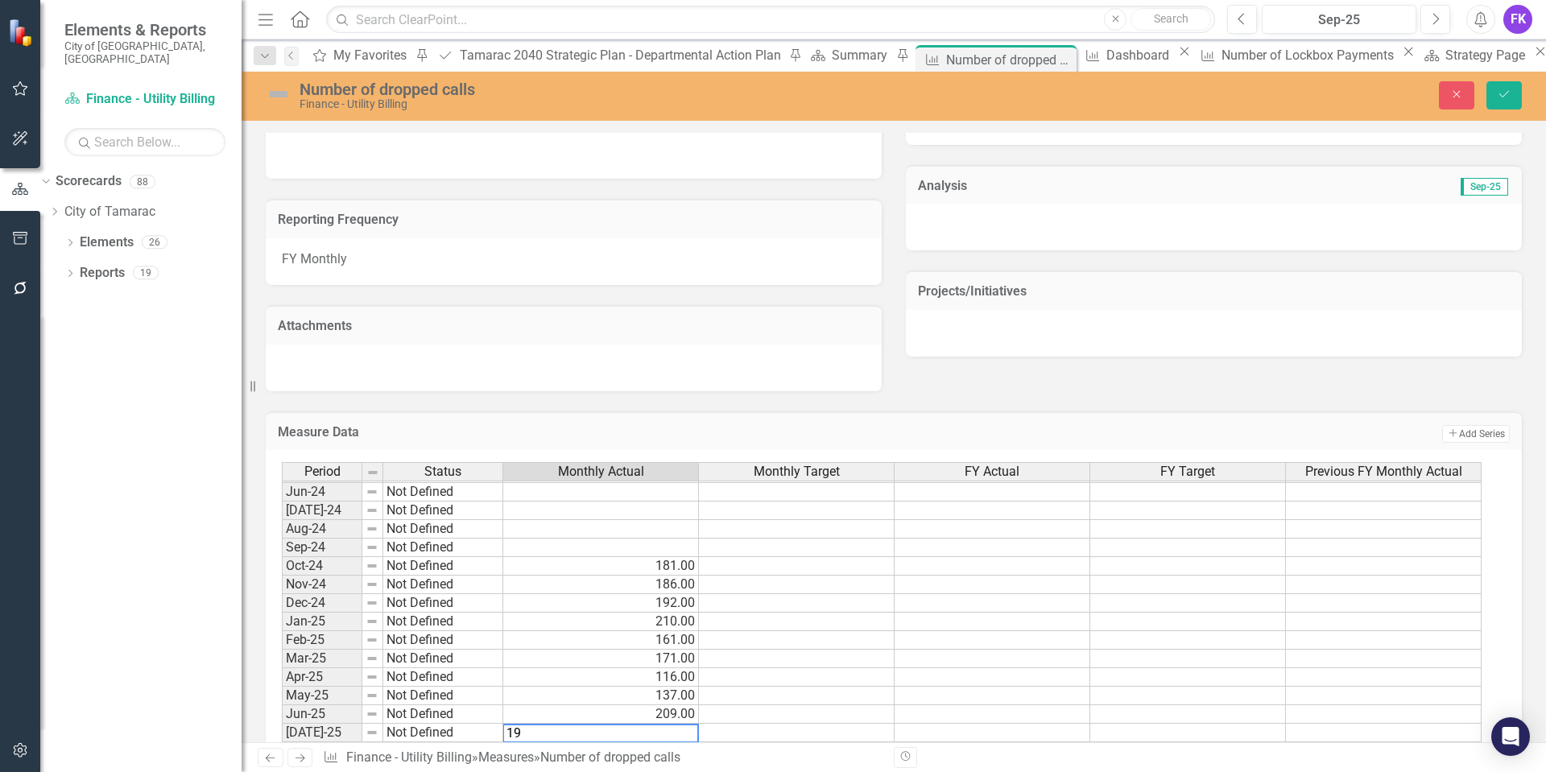
type textarea "194"
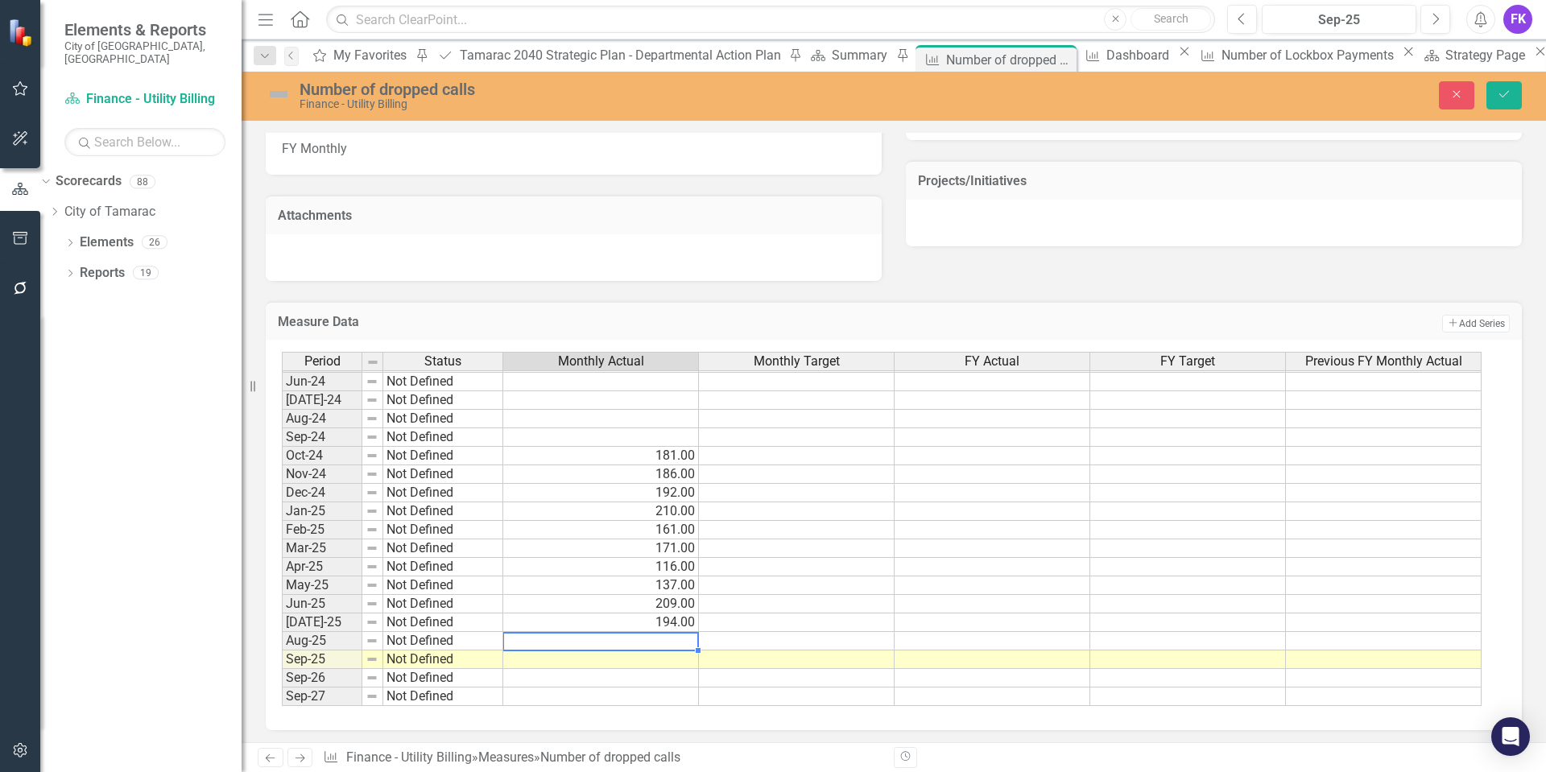
scroll to position [733, 0]
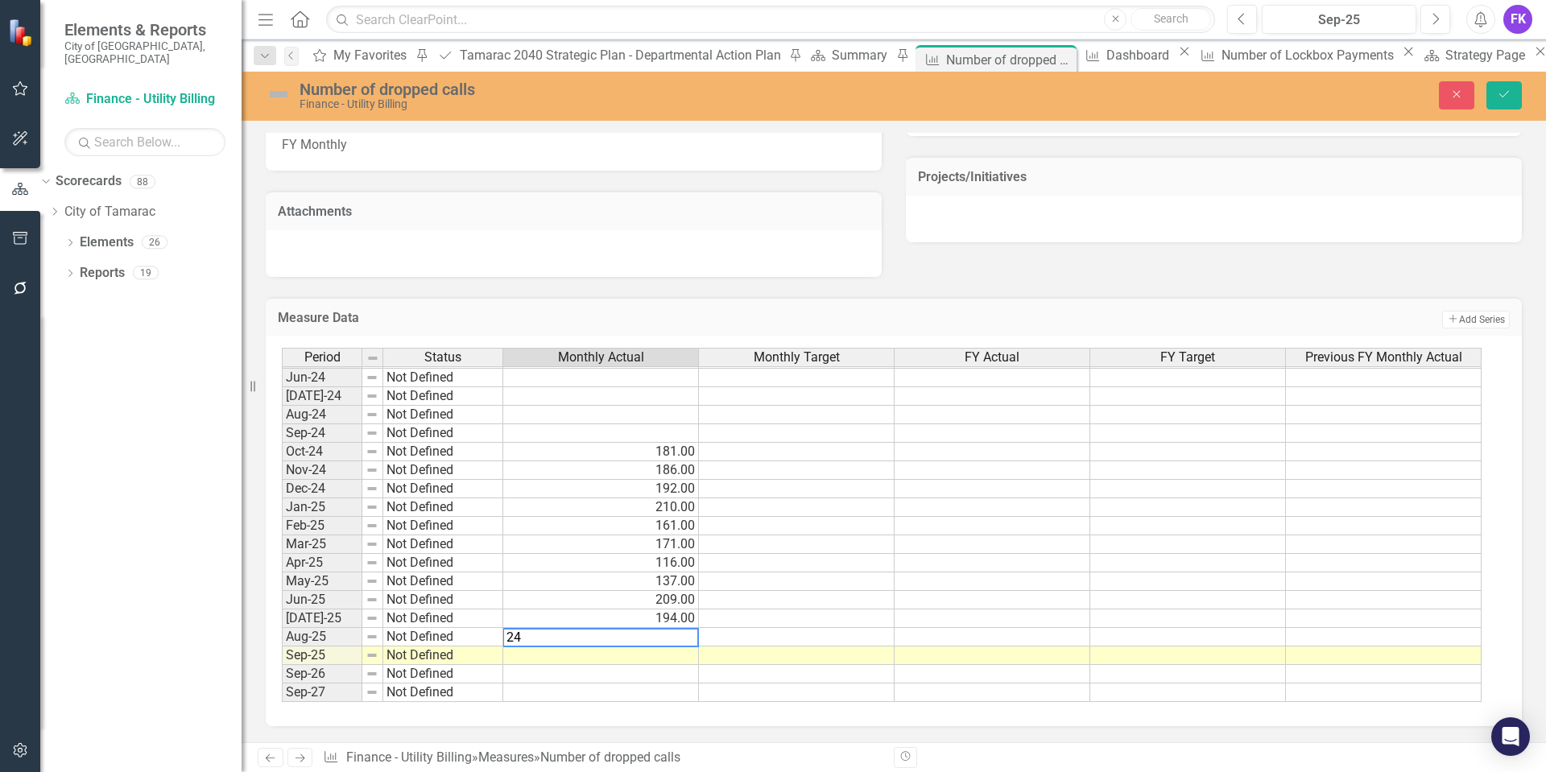
type textarea "245"
type textarea "321"
click at [1510, 94] on icon "Save" at bounding box center [1504, 94] width 14 height 11
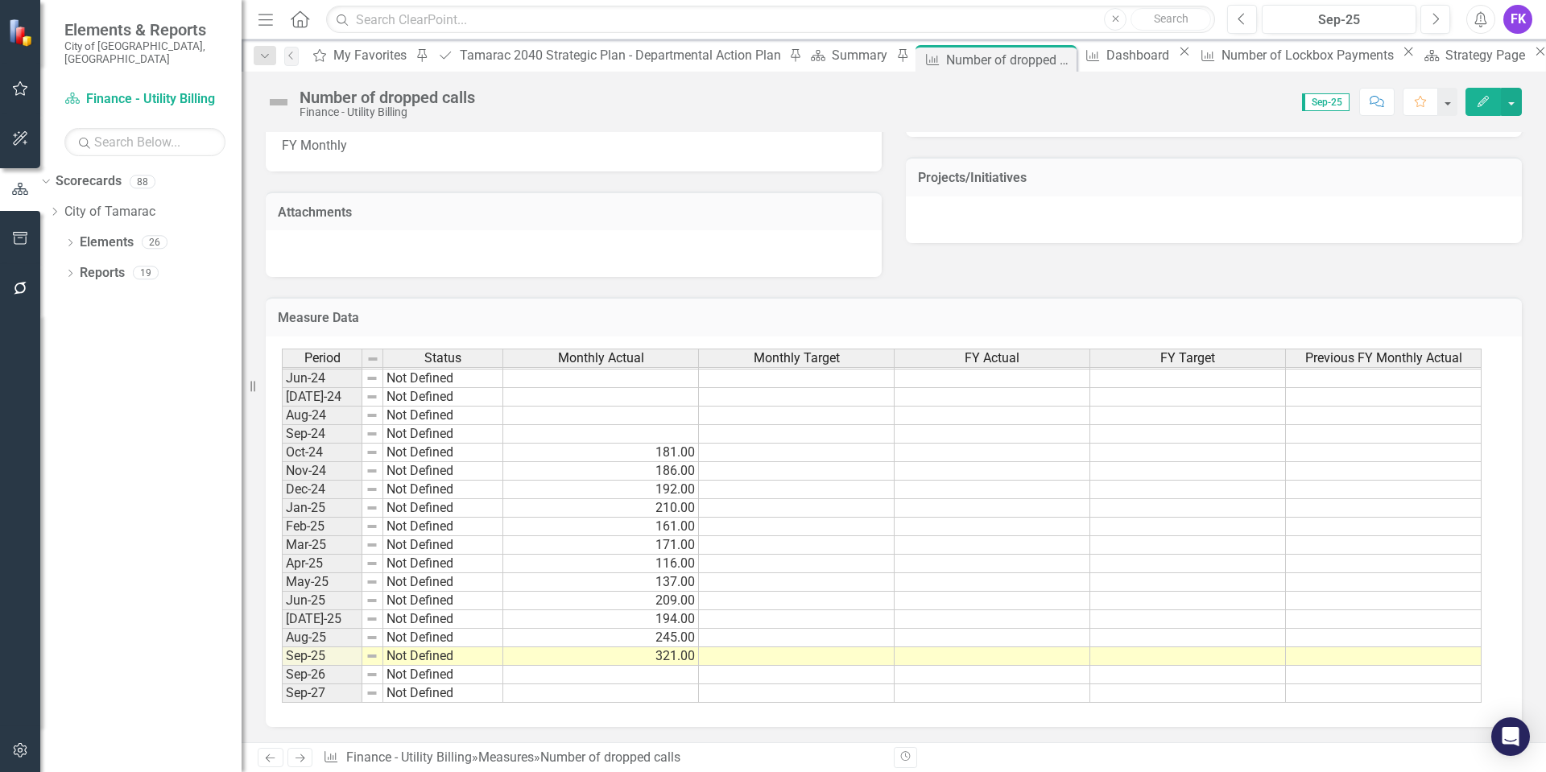
scroll to position [733, 0]
click at [1053, 57] on icon "Close" at bounding box center [1061, 59] width 16 height 13
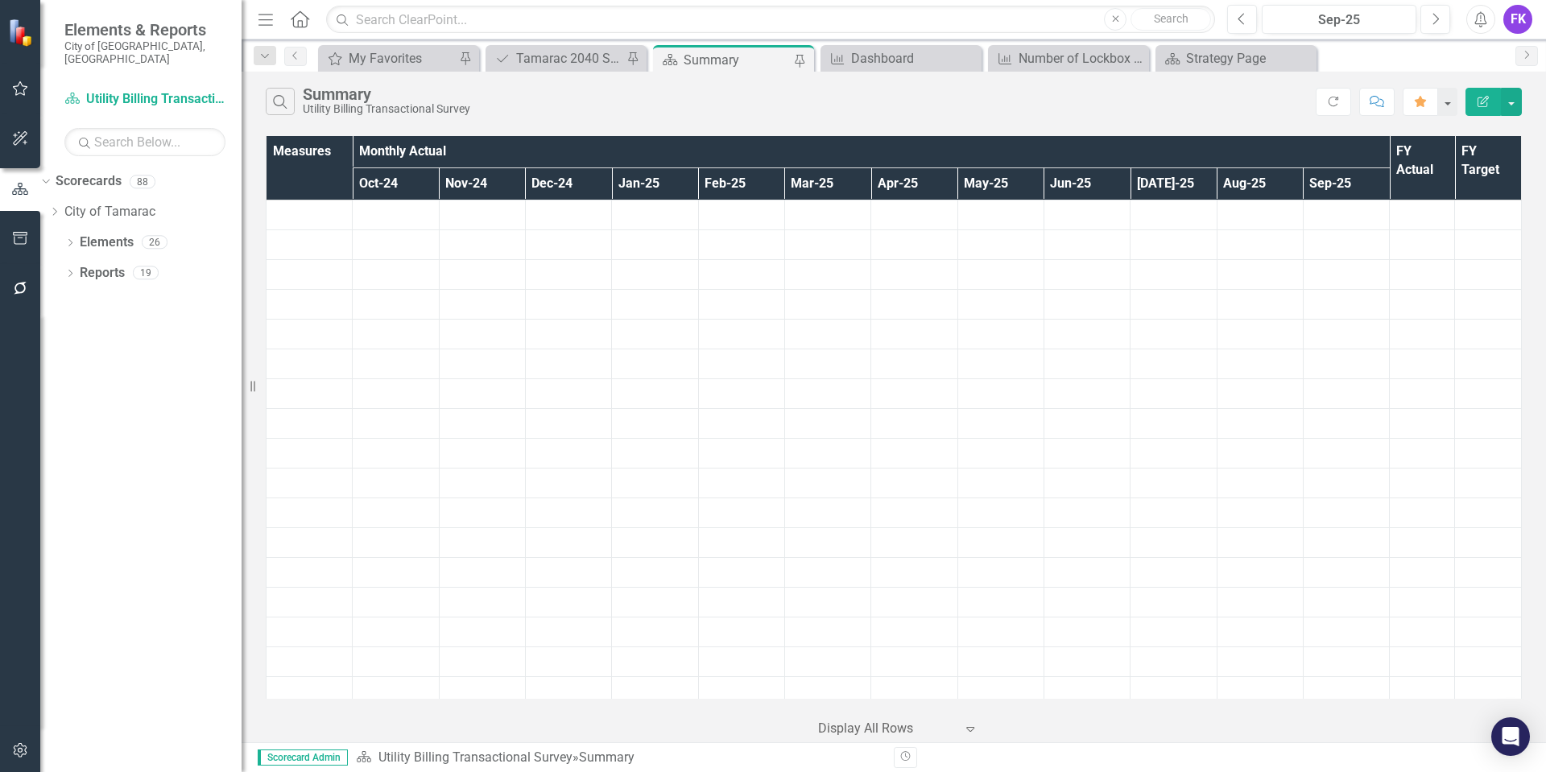
click at [730, 58] on div "Summary" at bounding box center [736, 60] width 106 height 20
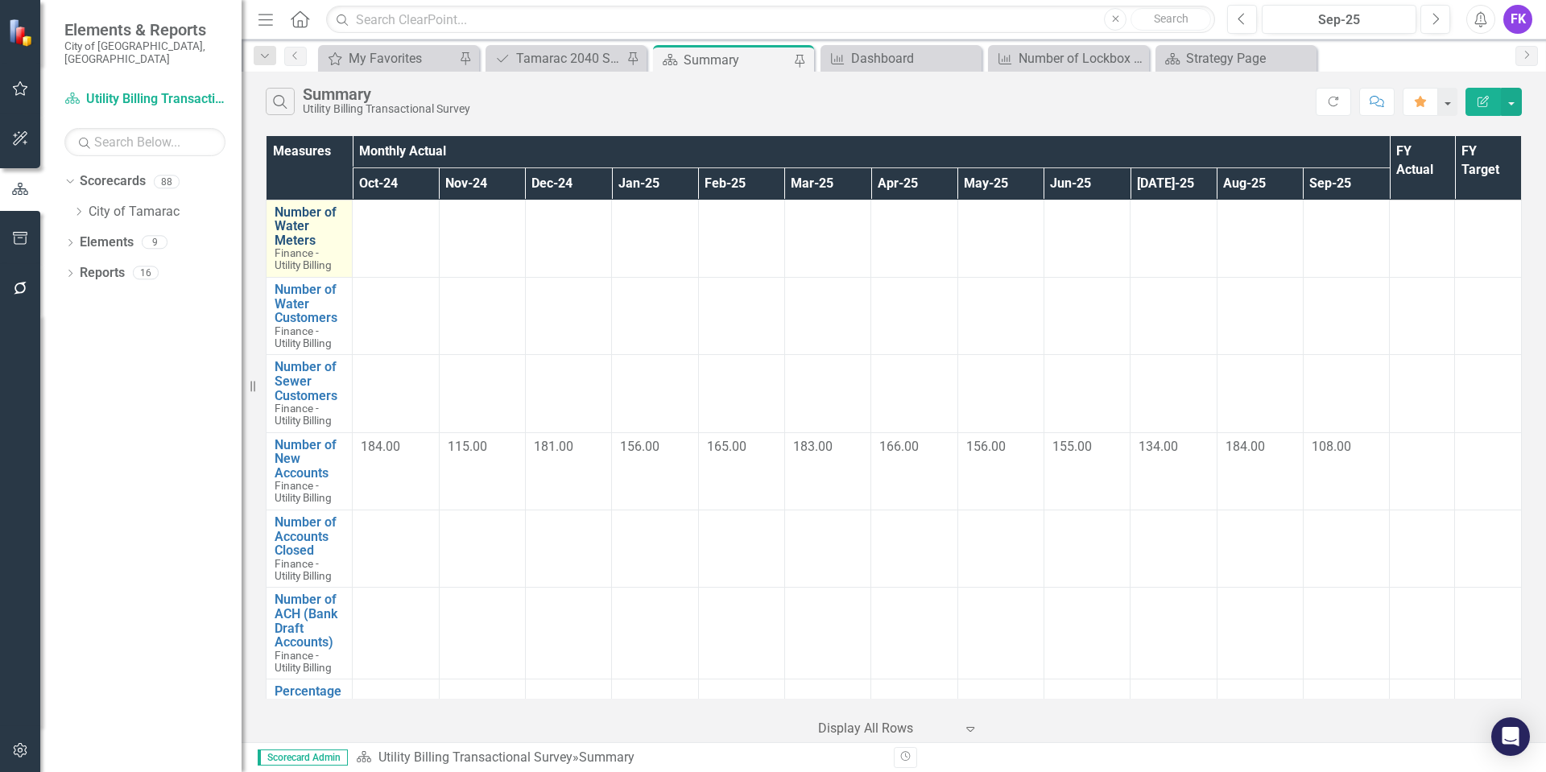
click at [275, 227] on link "Number of Water Meters" at bounding box center [309, 226] width 69 height 43
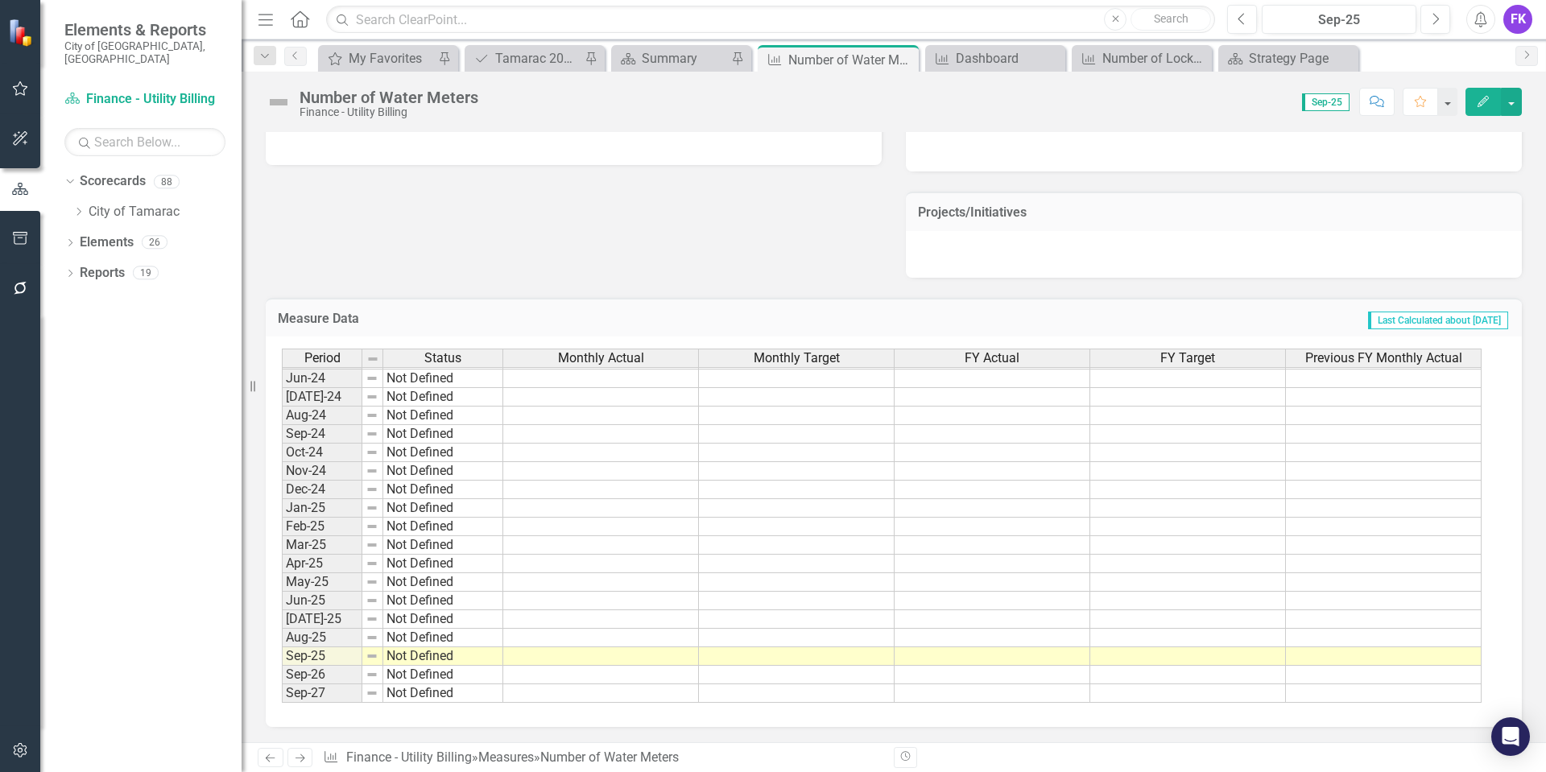
scroll to position [733, 0]
click at [896, 57] on icon "Close" at bounding box center [903, 59] width 16 height 13
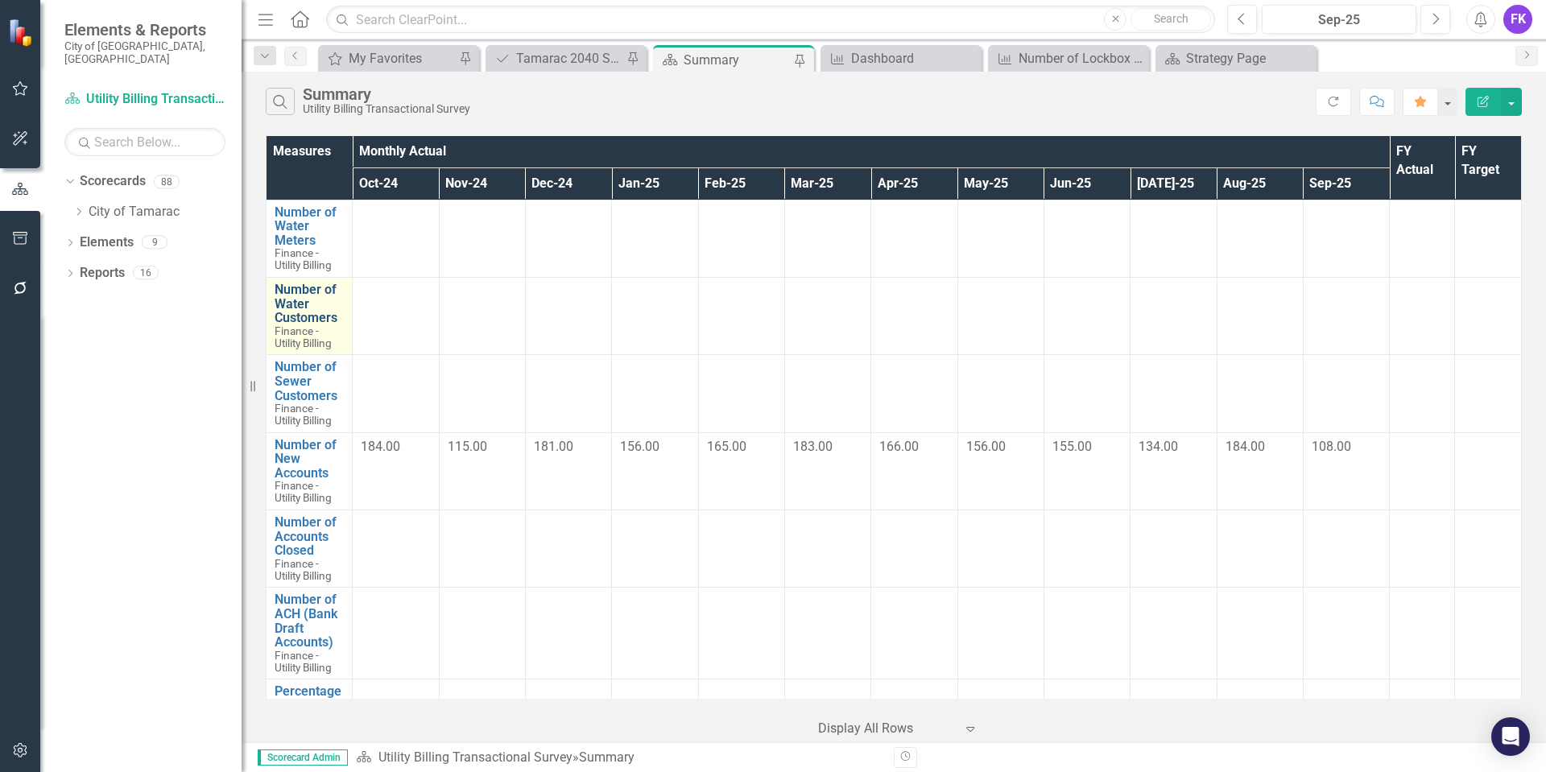
click at [299, 297] on link "Number of Water Customers" at bounding box center [309, 304] width 69 height 43
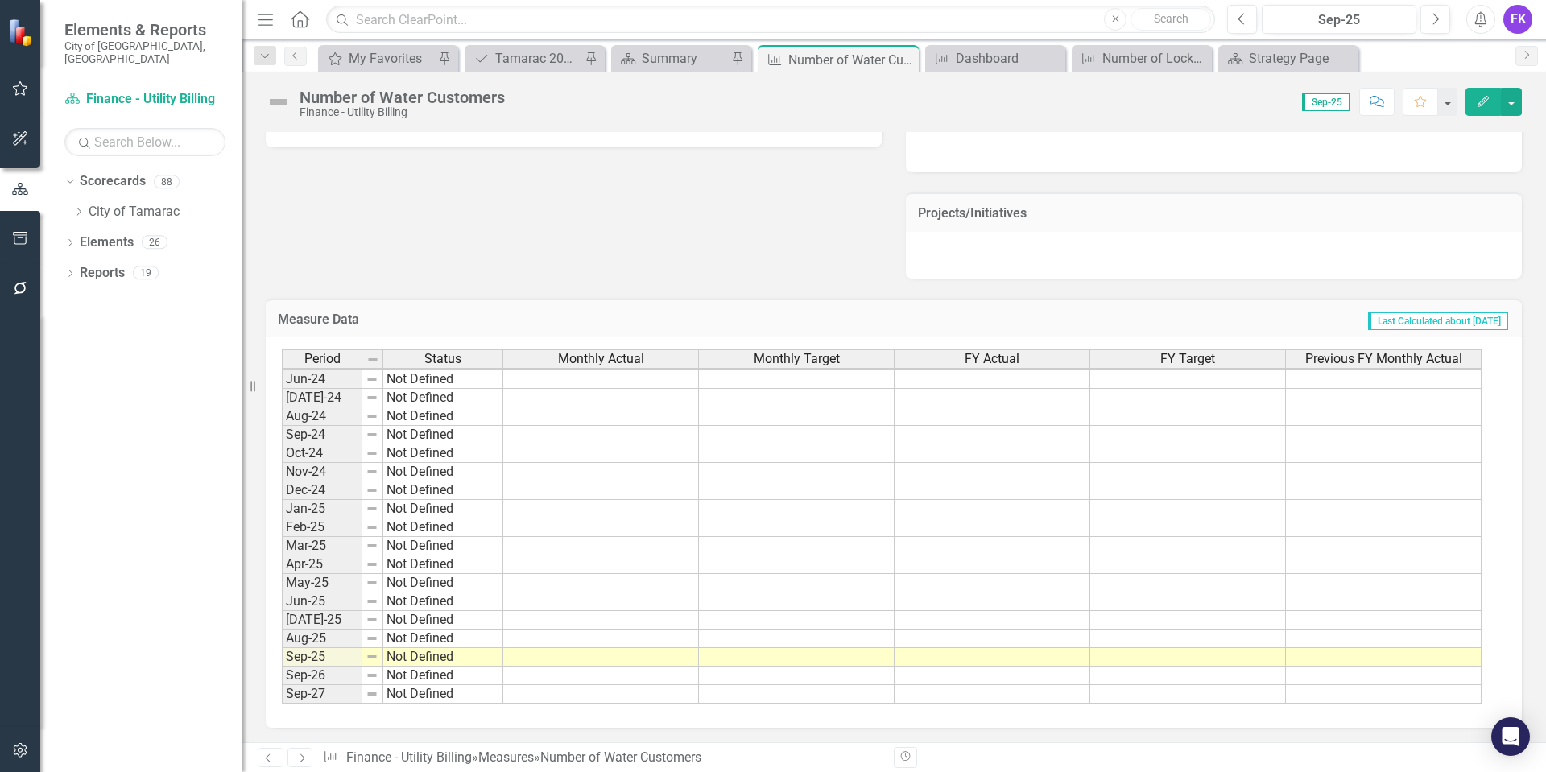
scroll to position [733, 0]
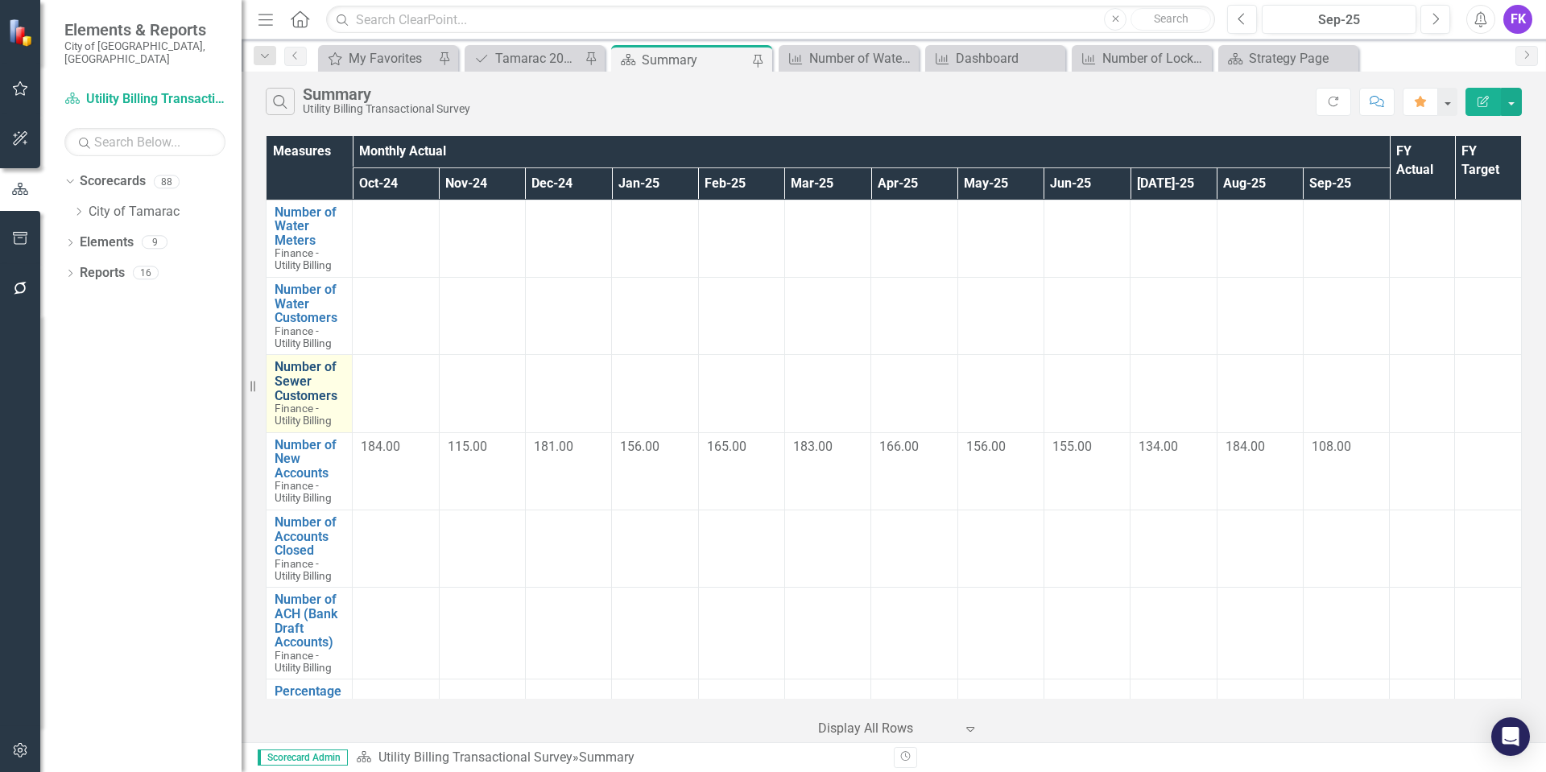
click at [302, 384] on link "Number of Sewer Customers" at bounding box center [309, 381] width 69 height 43
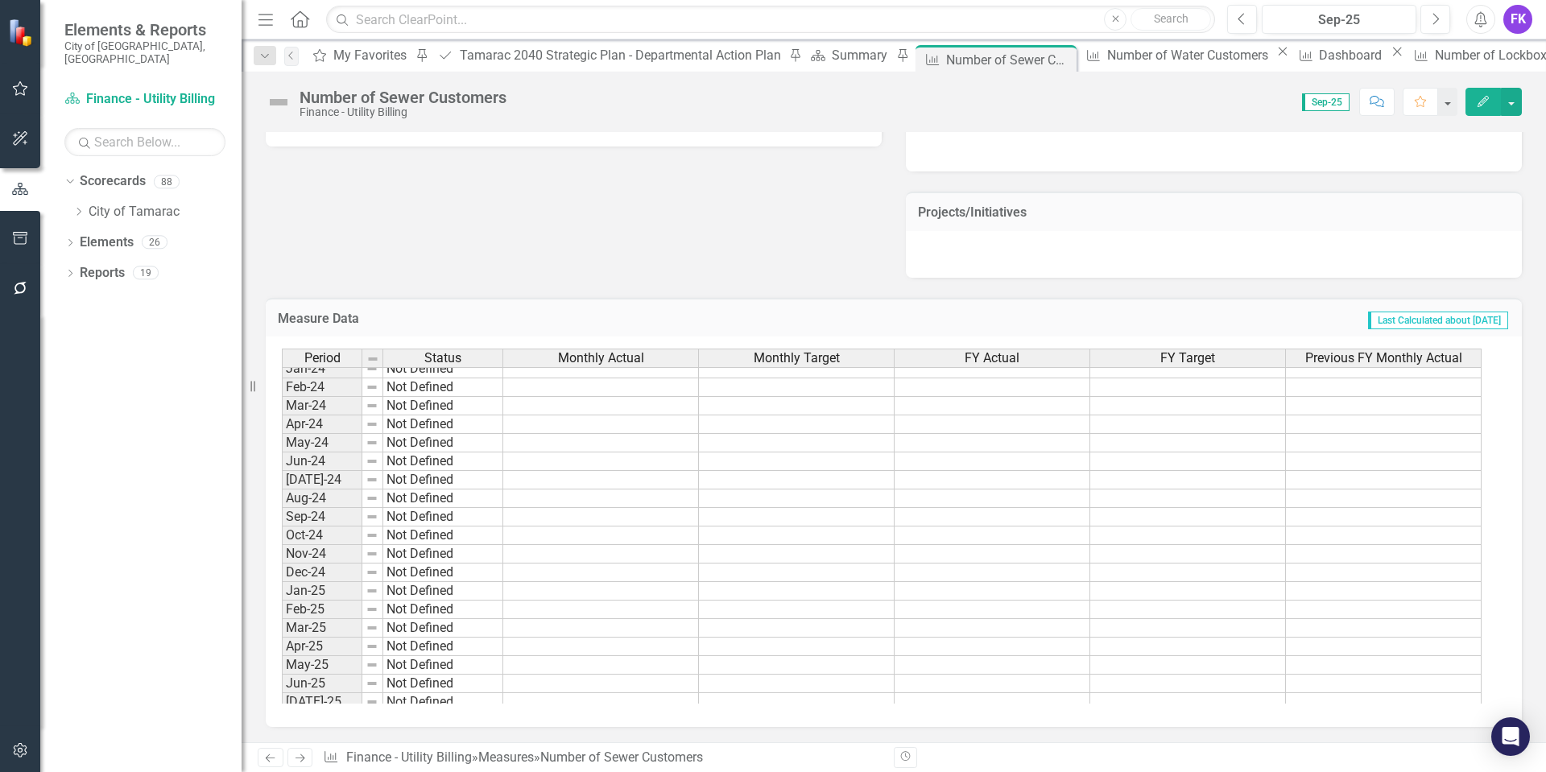
scroll to position [592, 0]
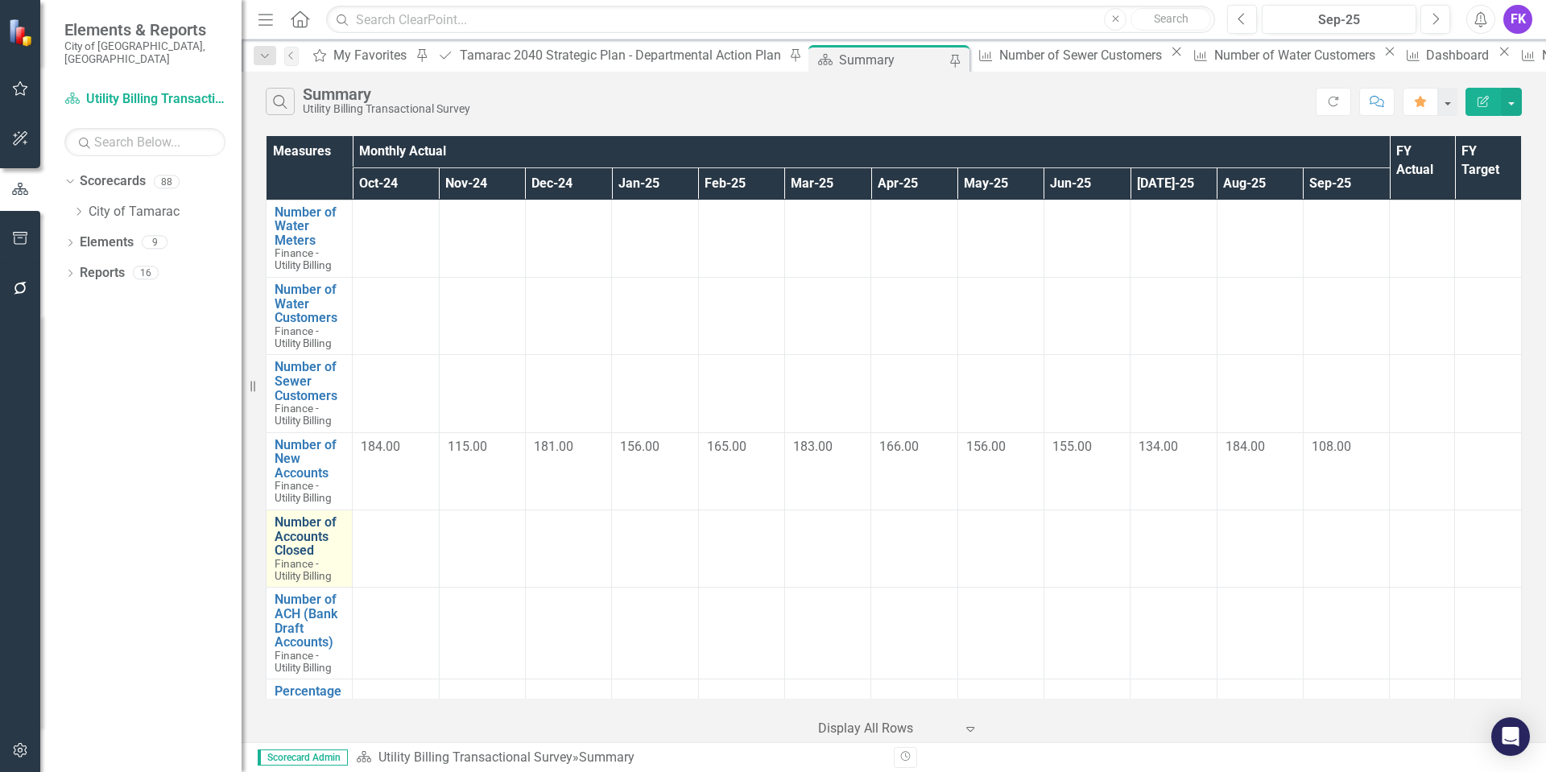
click at [309, 537] on link "Number of Accounts Closed" at bounding box center [309, 536] width 69 height 43
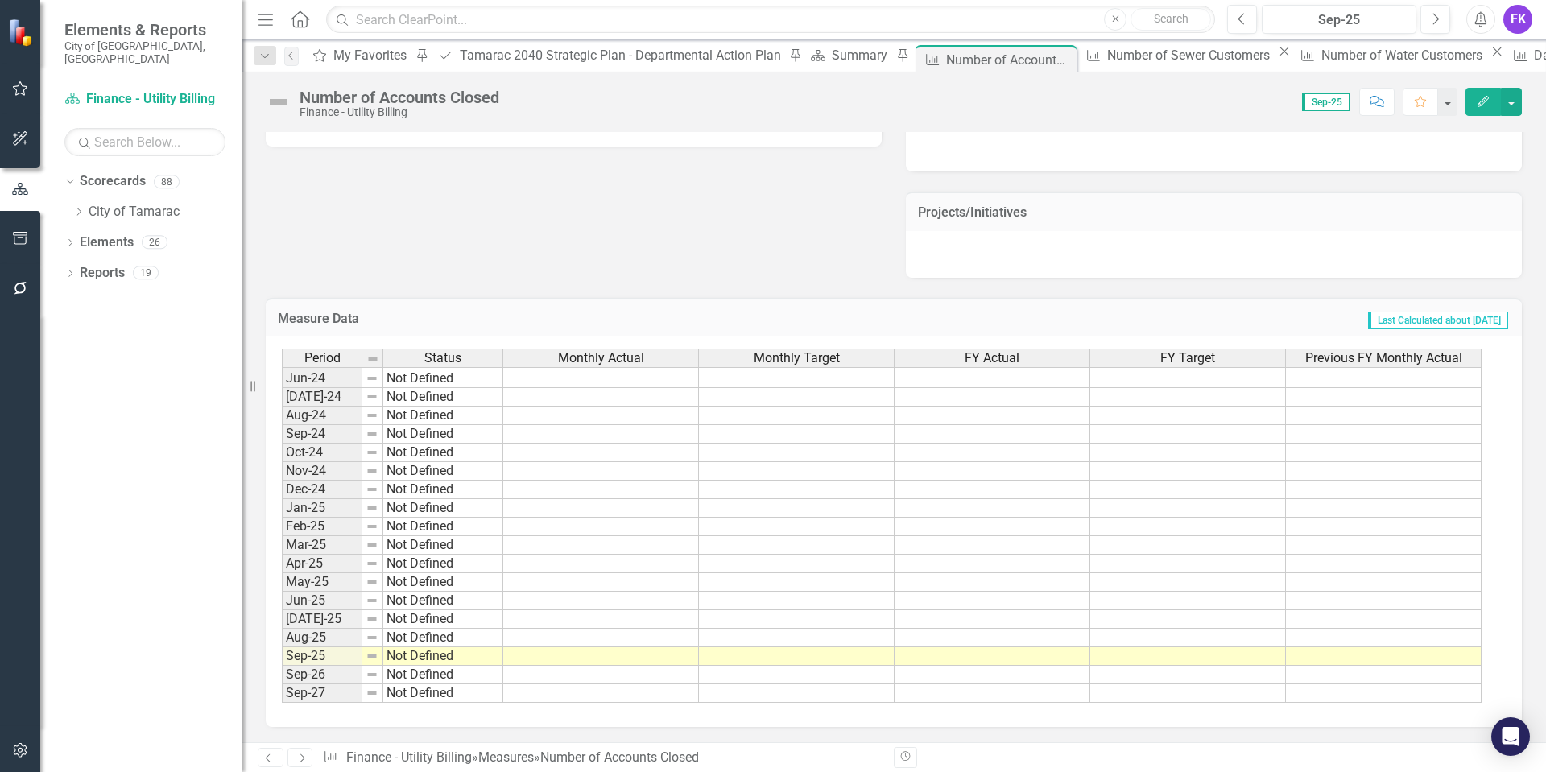
scroll to position [733, 0]
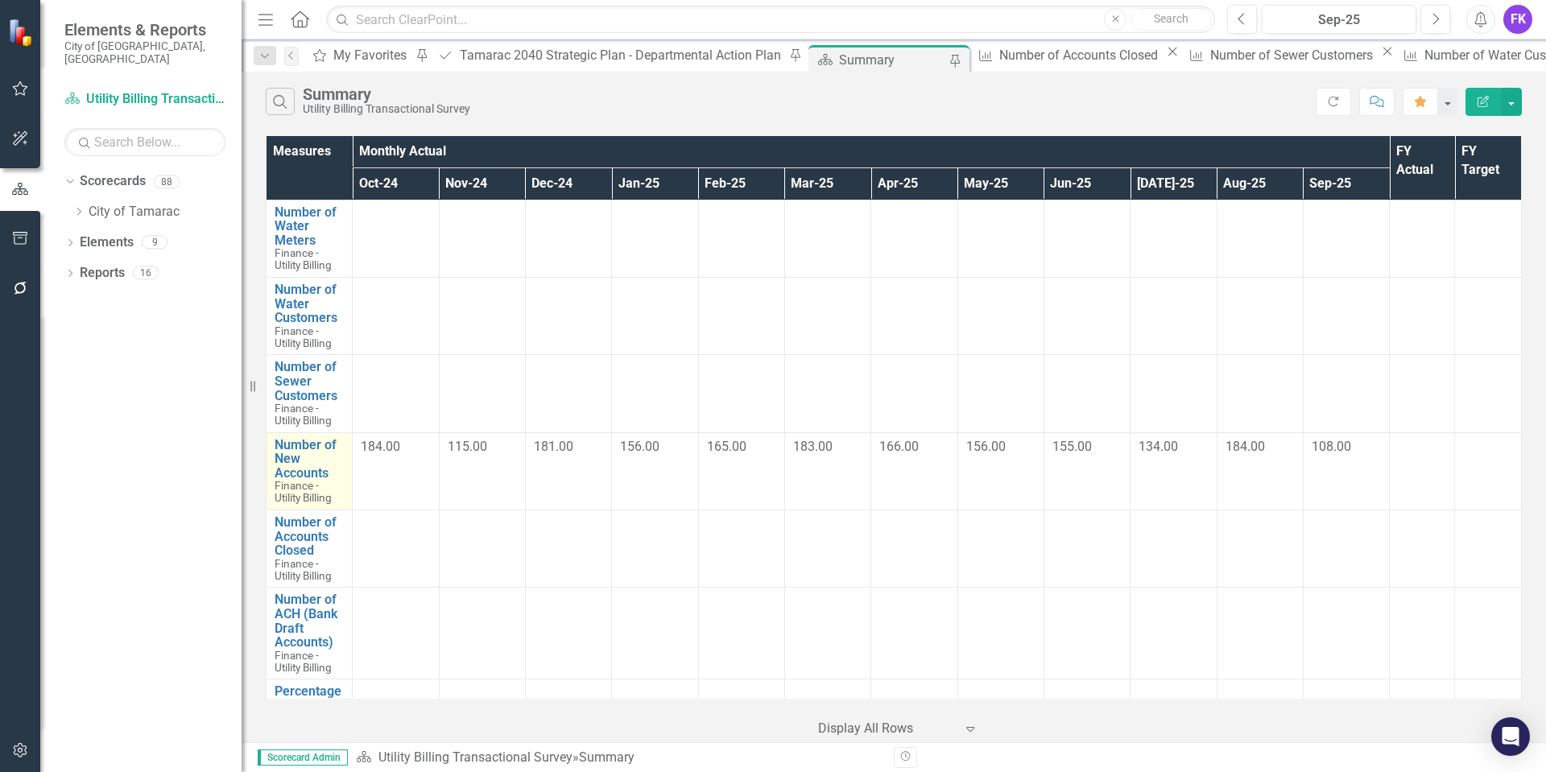
click at [293, 482] on span "Finance - Utility Billing" at bounding box center [303, 491] width 57 height 25
click at [300, 441] on link "Number of New Accounts" at bounding box center [309, 459] width 69 height 43
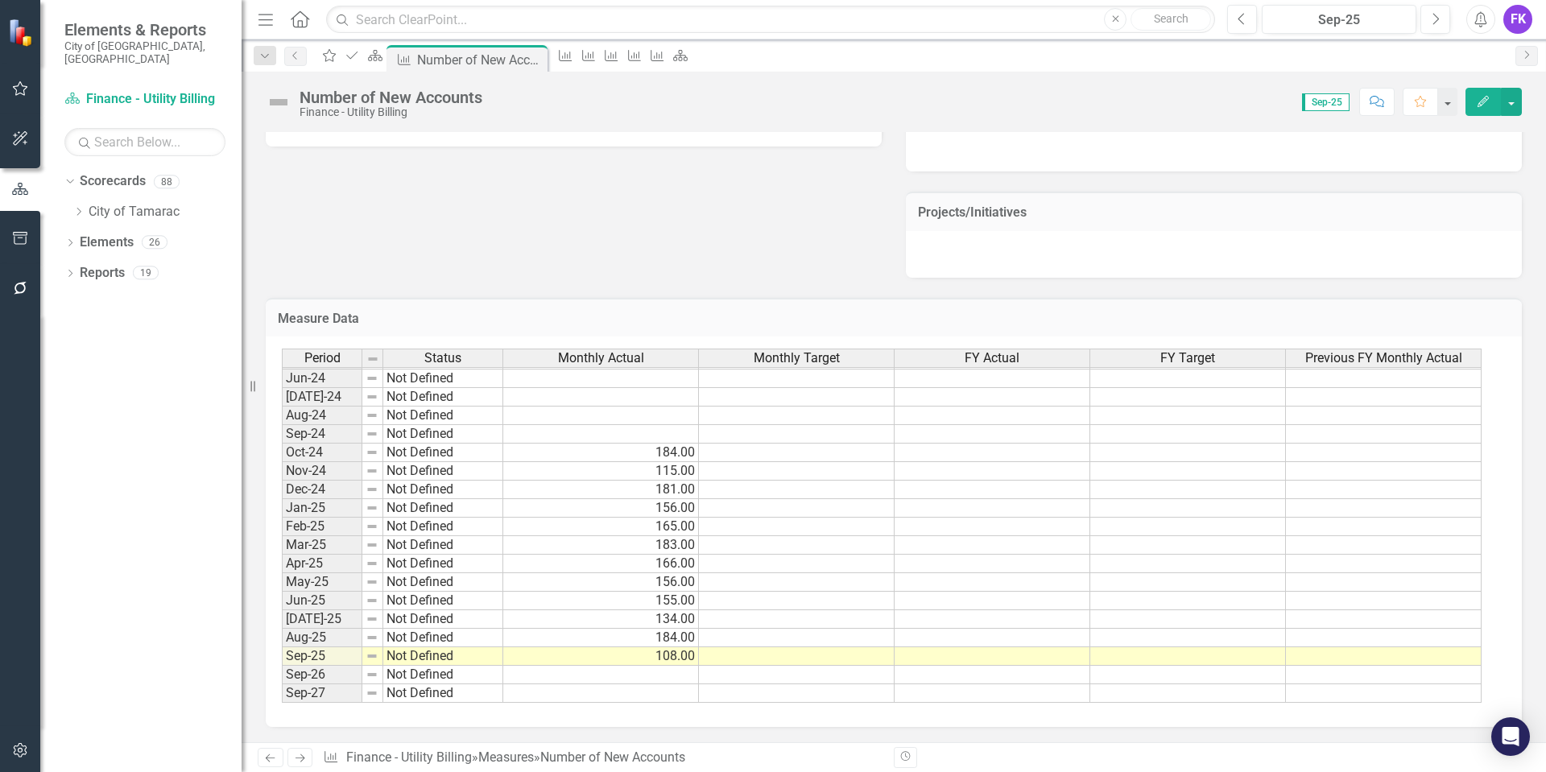
scroll to position [733, 0]
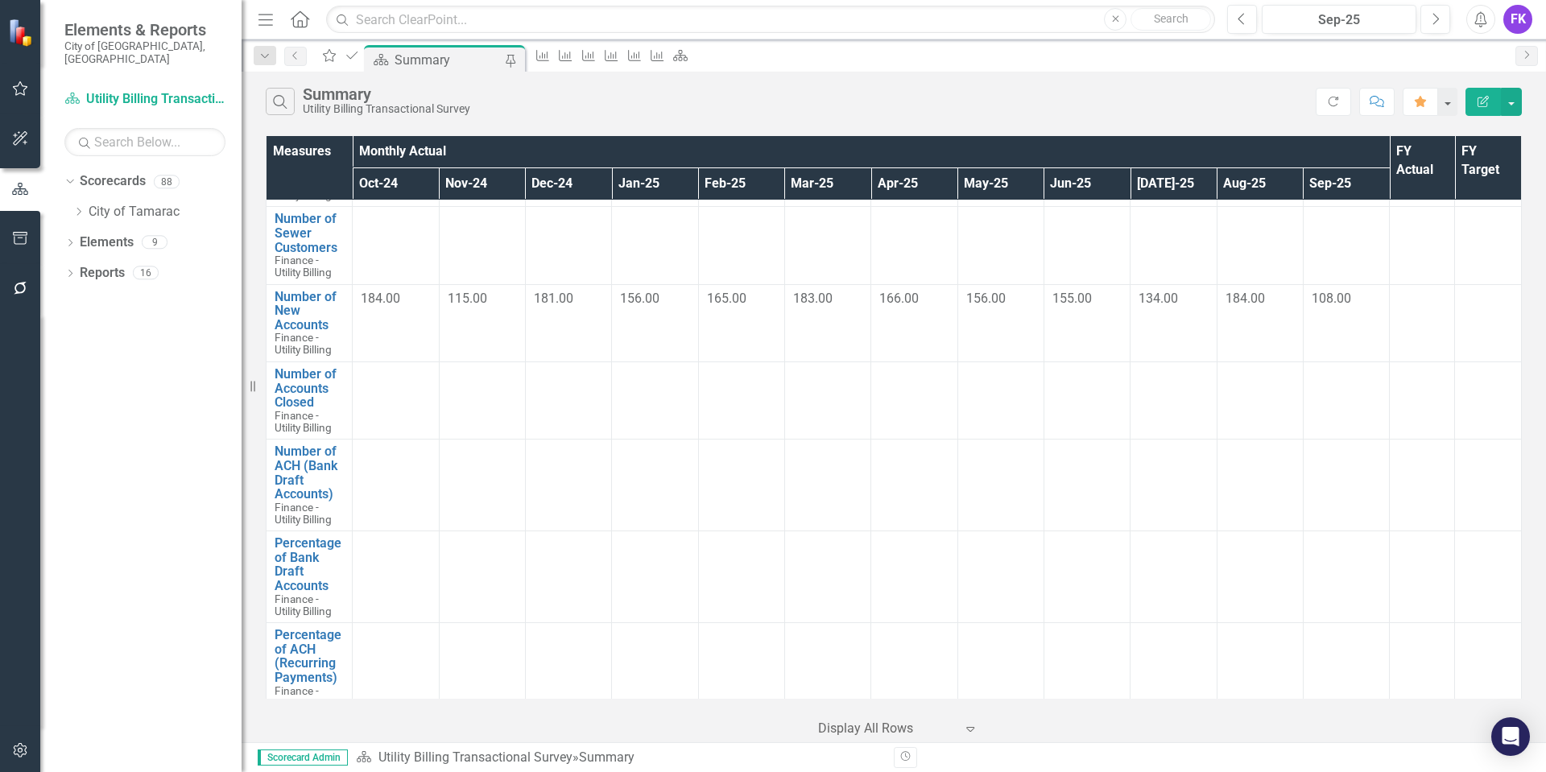
scroll to position [161, 0]
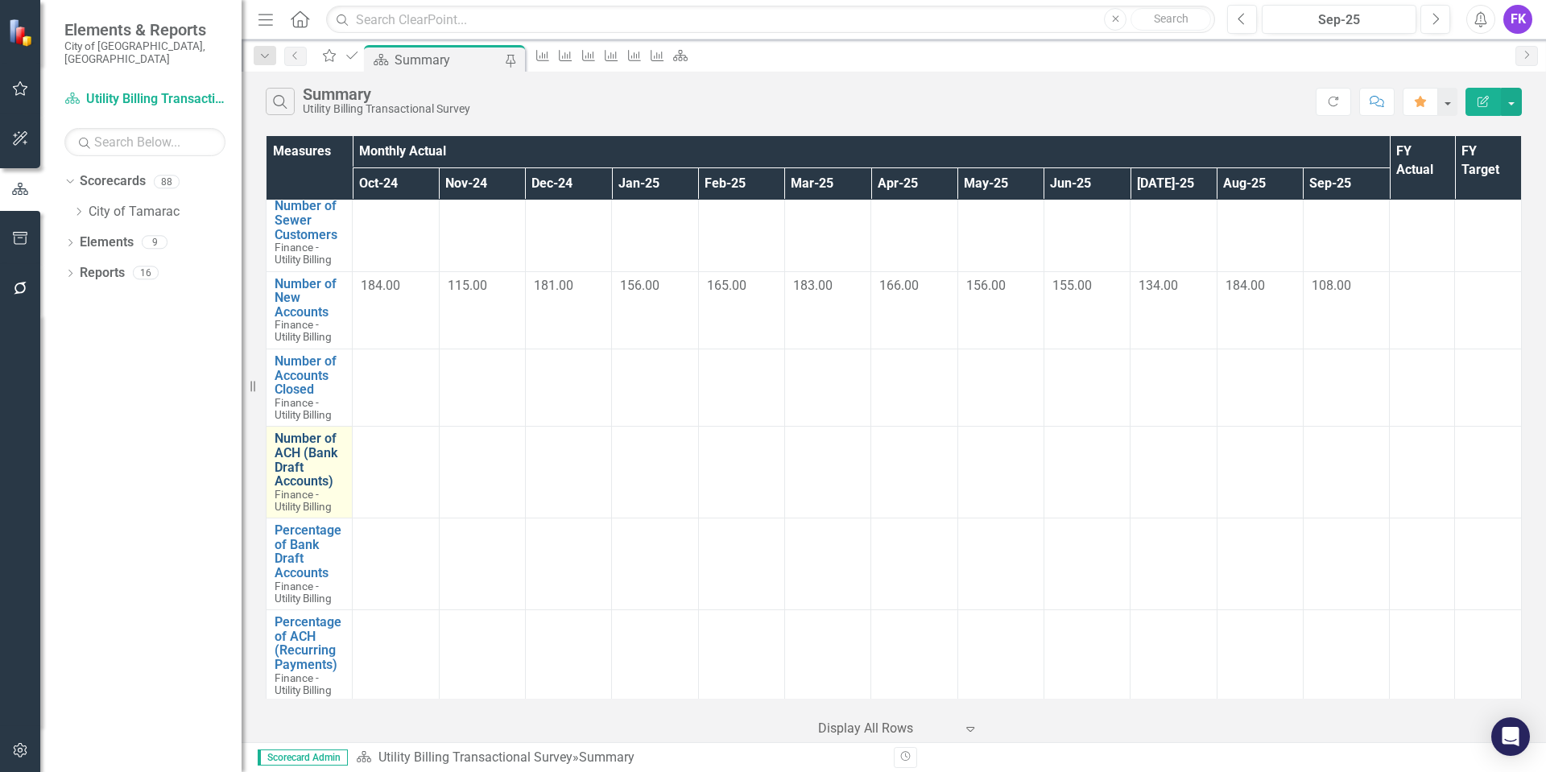
click at [291, 445] on link "Number of ACH (Bank Draft Accounts)" at bounding box center [309, 459] width 69 height 56
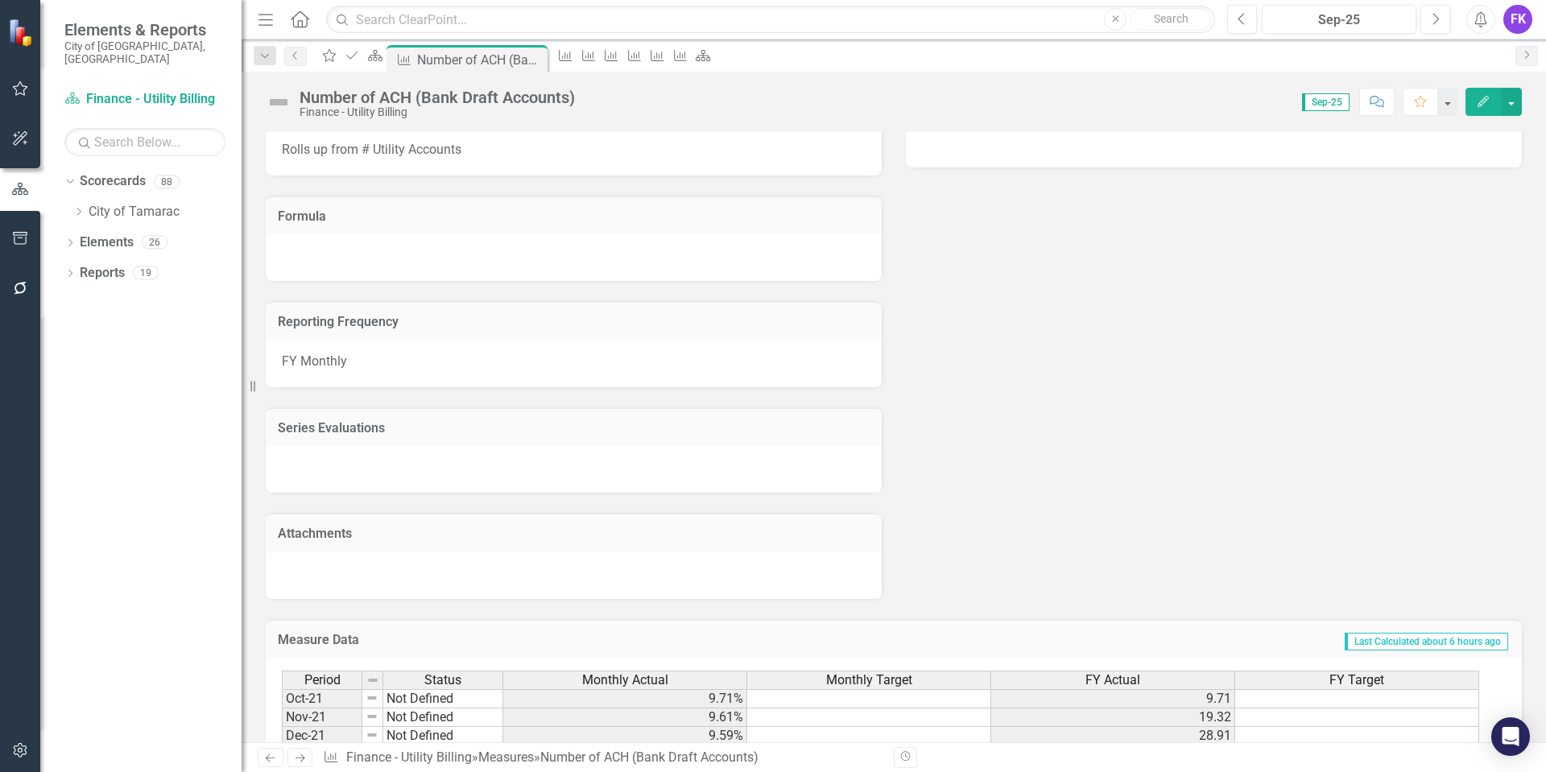
scroll to position [137, 0]
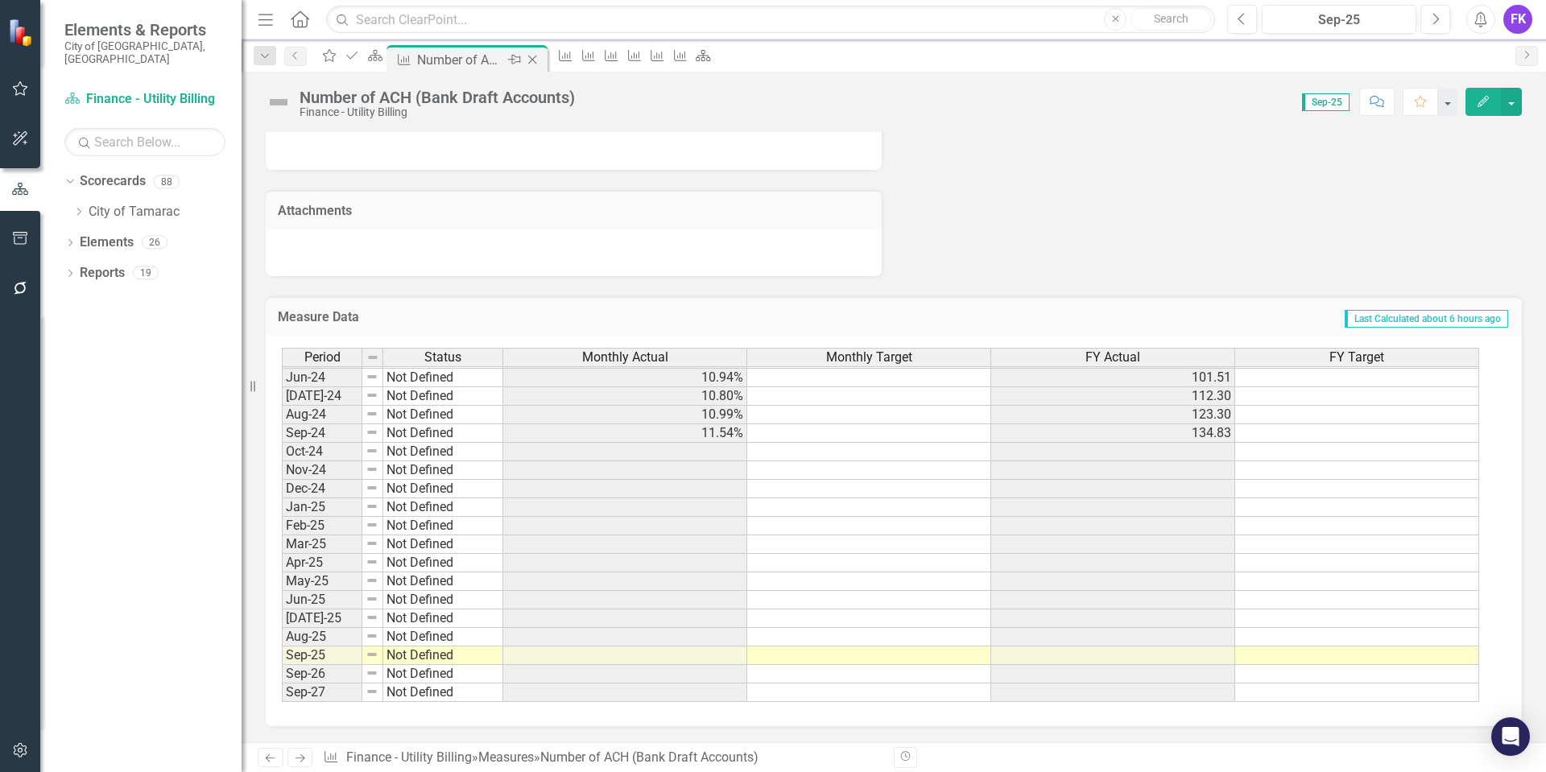
click at [537, 58] on icon at bounding box center [532, 60] width 9 height 9
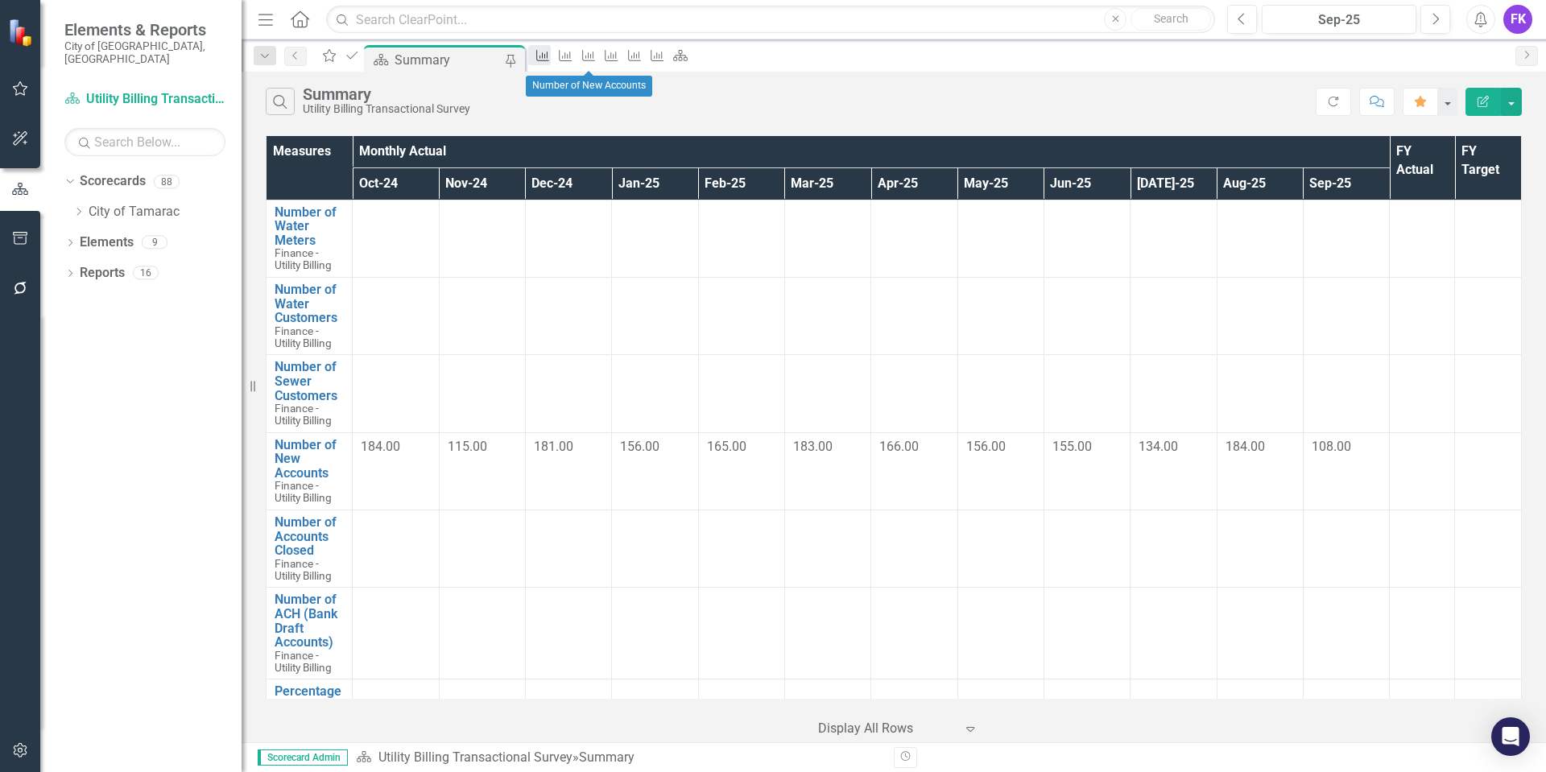
click at [551, 56] on icon "Measure" at bounding box center [543, 55] width 16 height 13
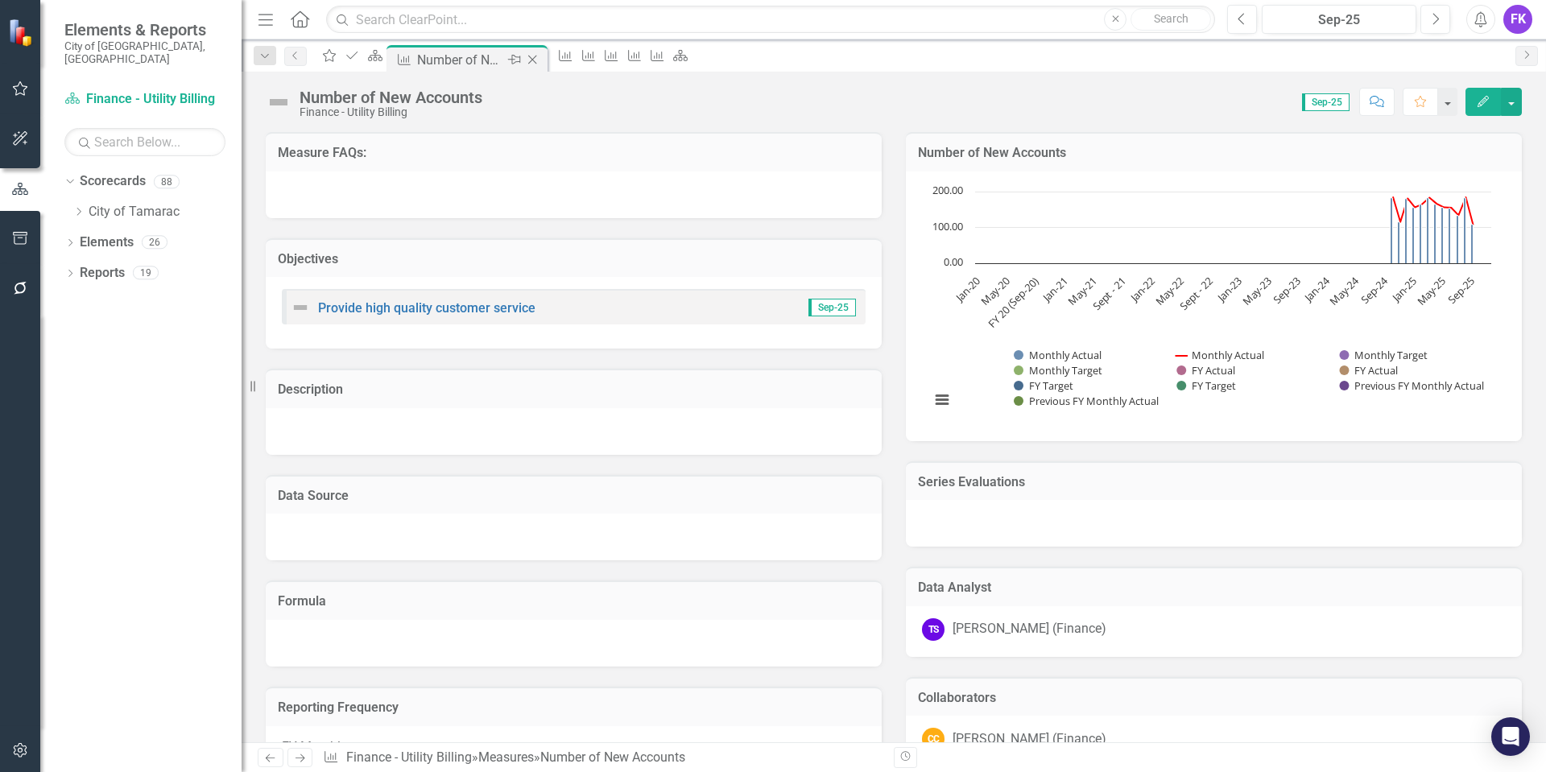
click at [540, 58] on icon "Close" at bounding box center [532, 59] width 16 height 13
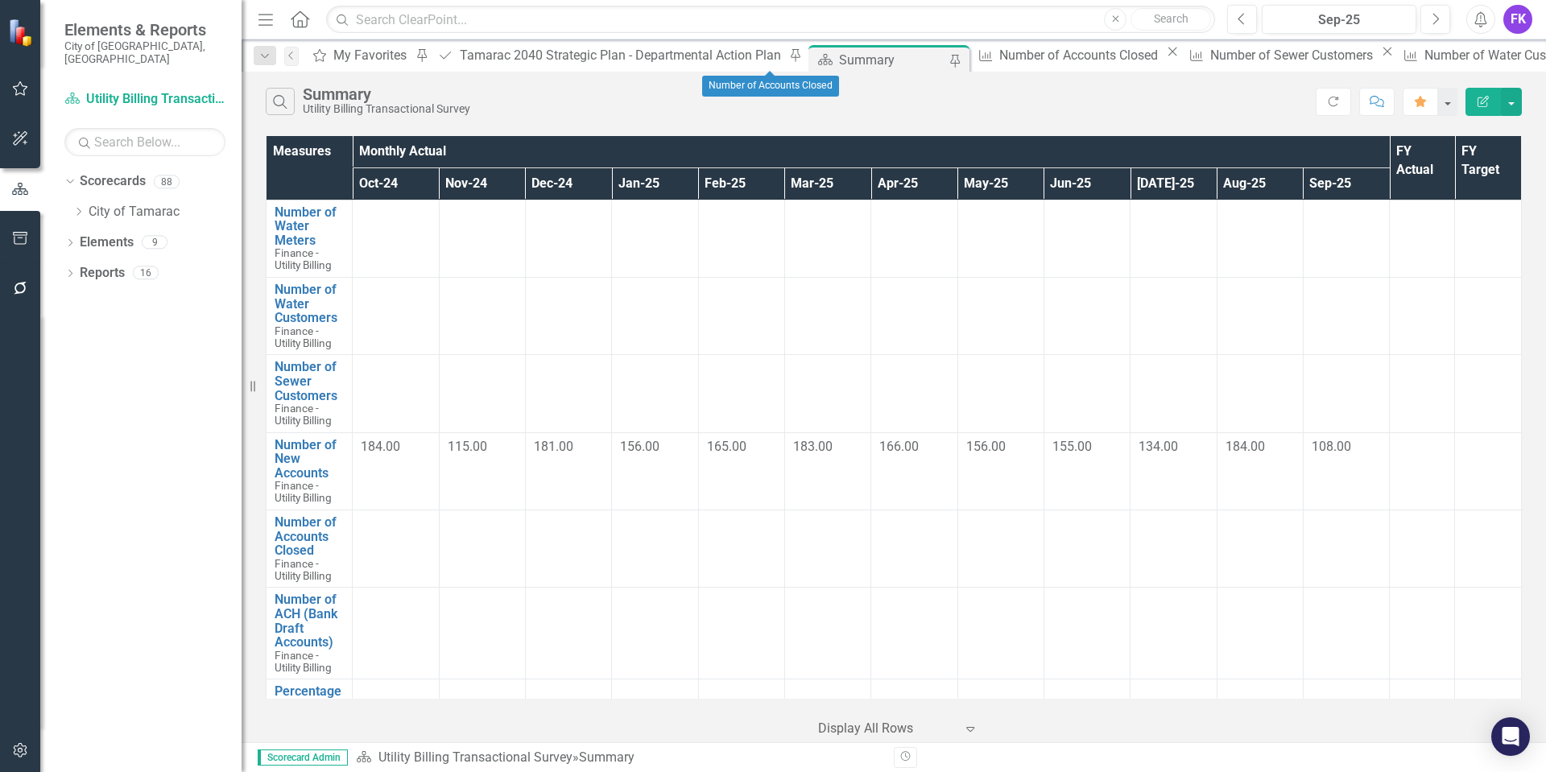
click at [1164, 56] on icon "Close" at bounding box center [1172, 51] width 16 height 13
click at [1168, 57] on icon "Close" at bounding box center [1176, 51] width 16 height 13
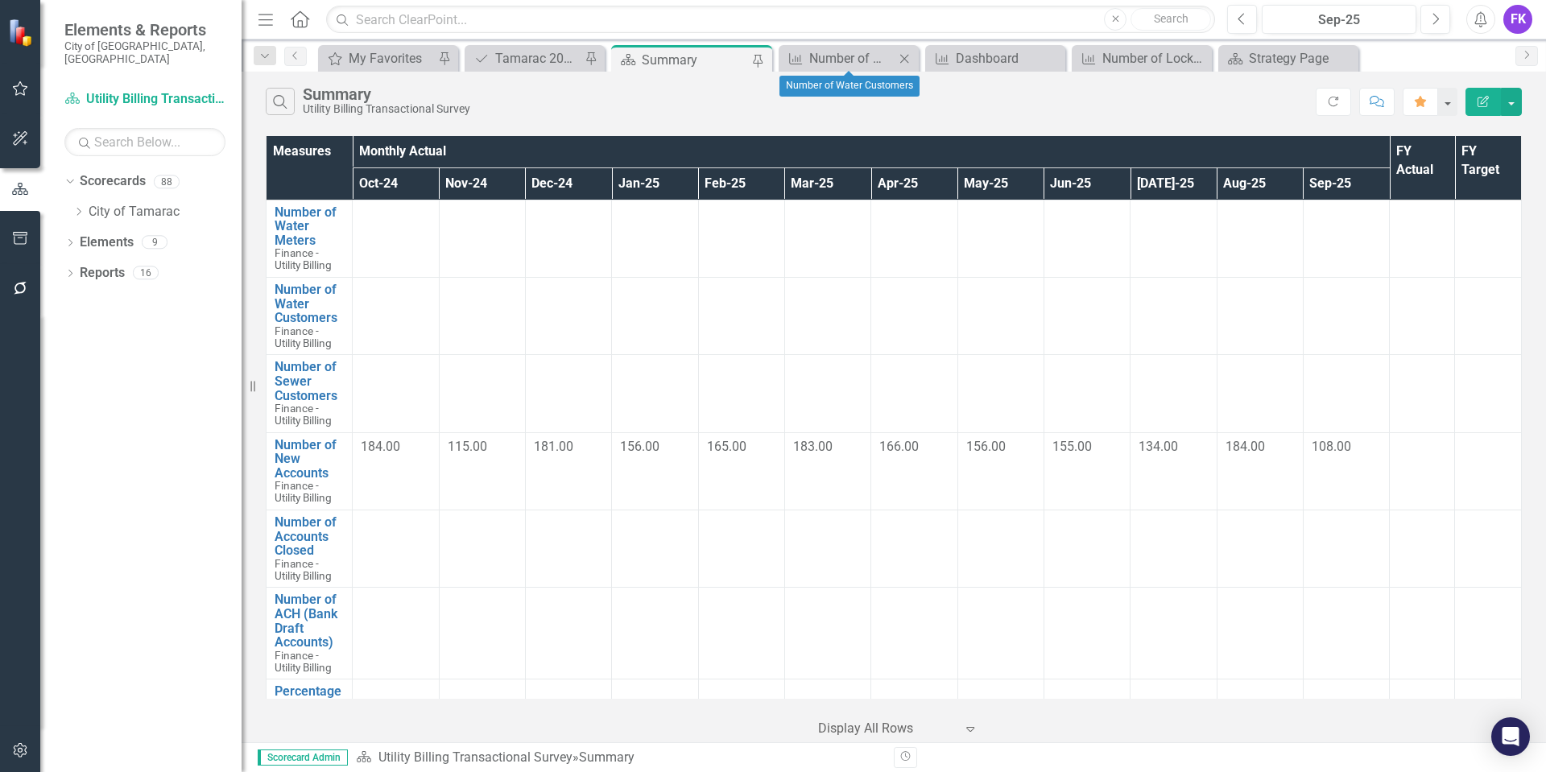
click at [908, 56] on icon "Close" at bounding box center [904, 58] width 16 height 13
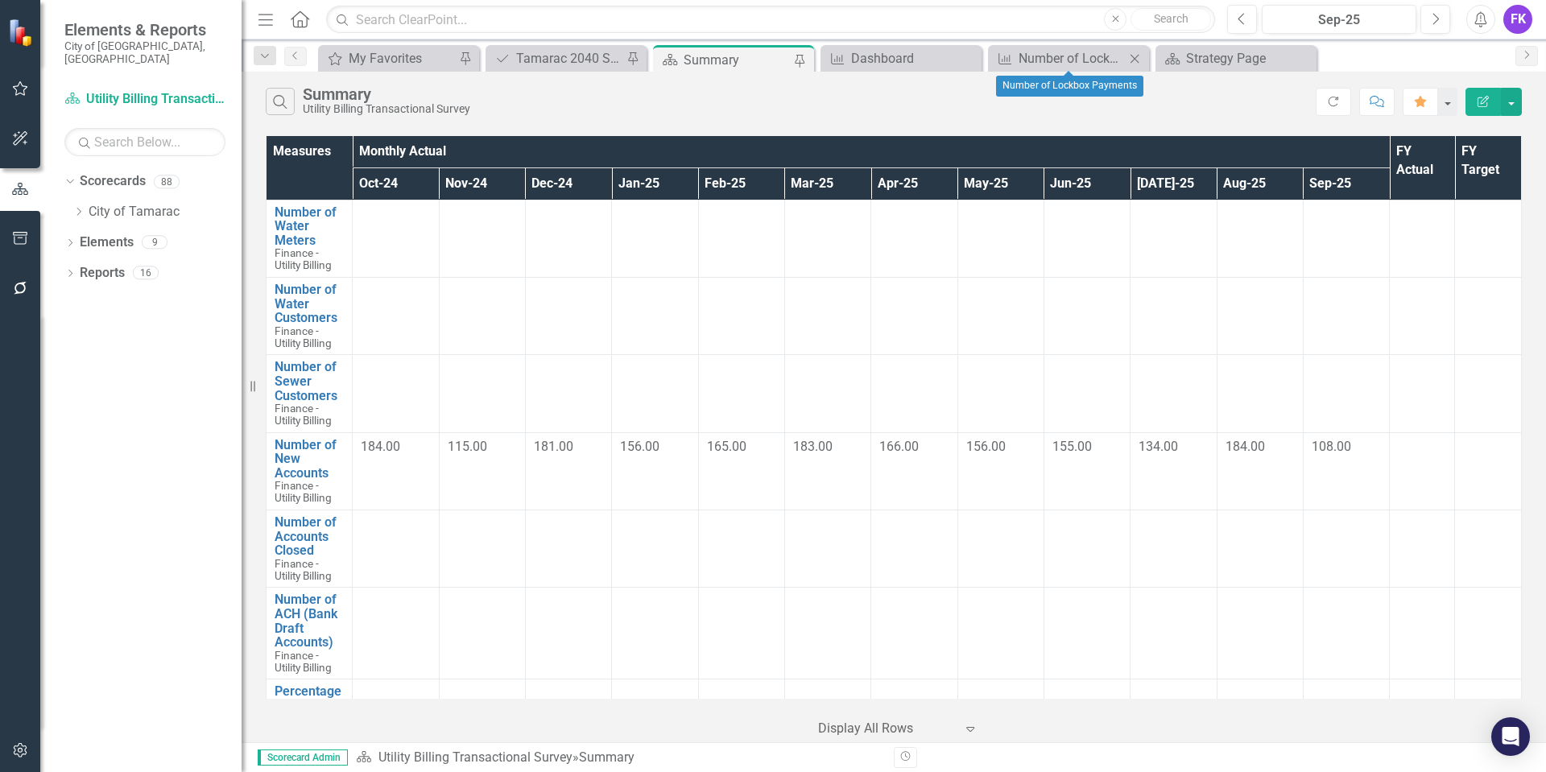
click at [1130, 56] on icon "Close" at bounding box center [1134, 58] width 16 height 13
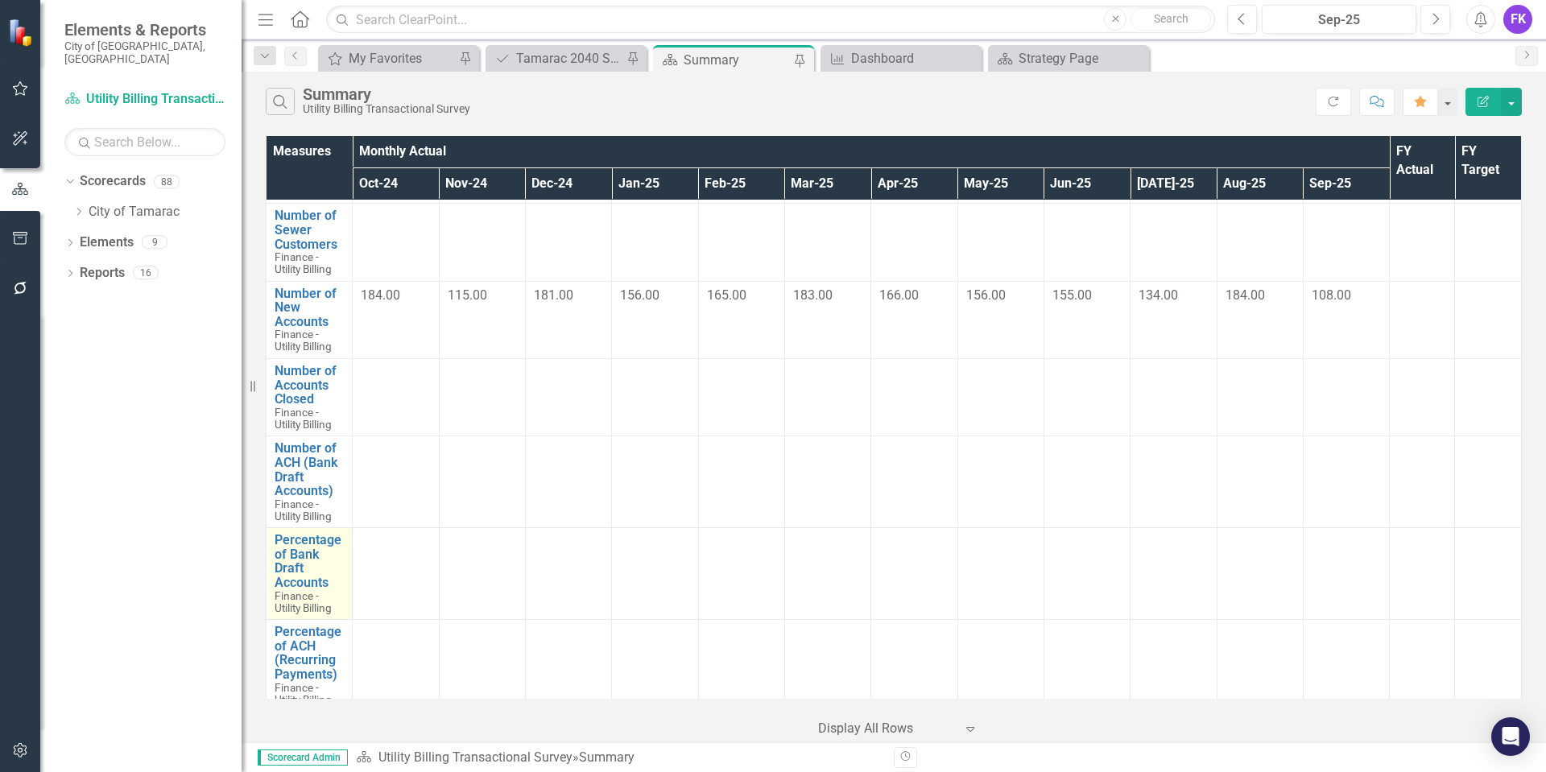
scroll to position [161, 0]
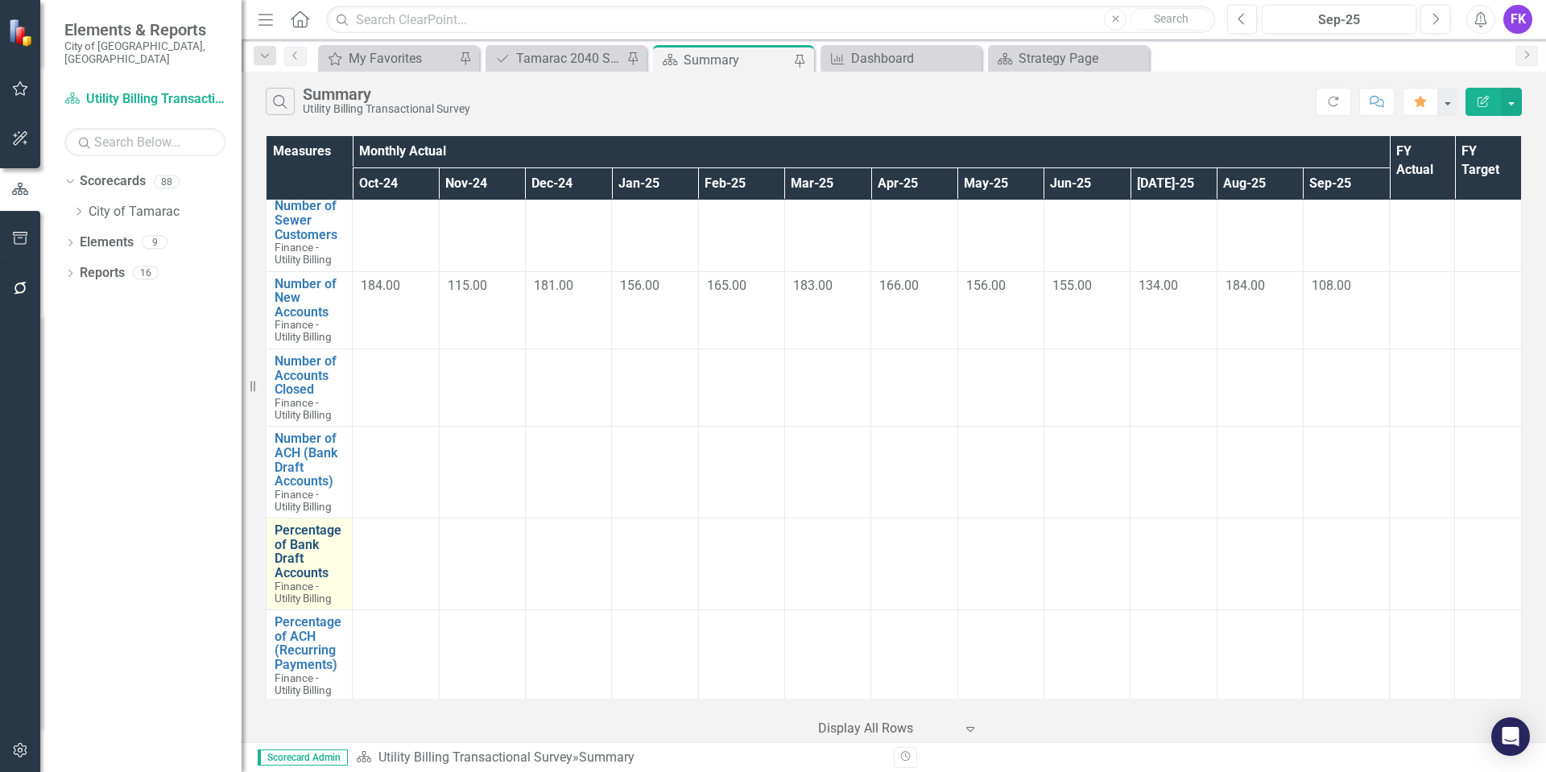
click at [291, 549] on link "Percentage of Bank Draft Accounts" at bounding box center [309, 551] width 69 height 56
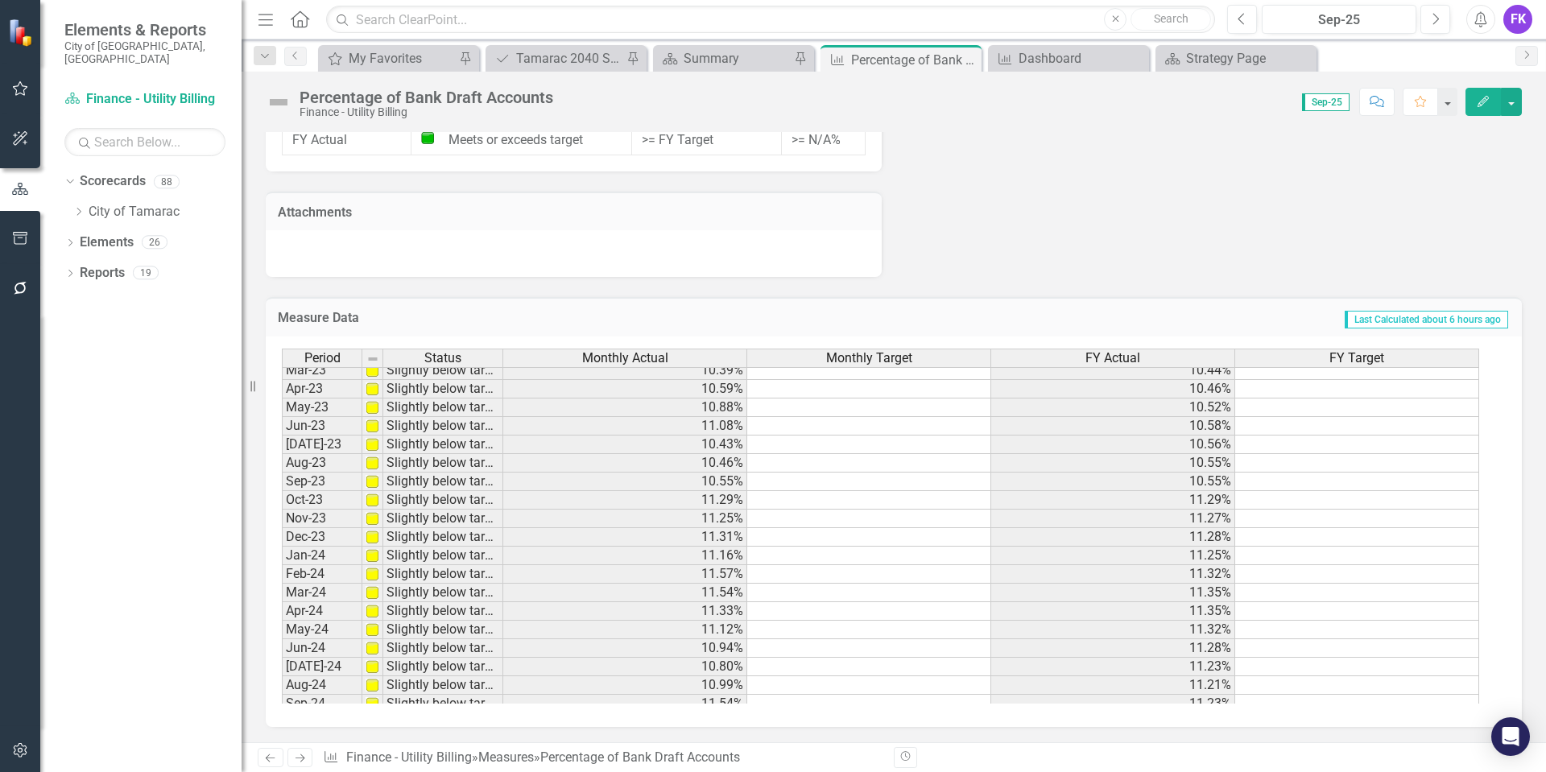
scroll to position [564, 0]
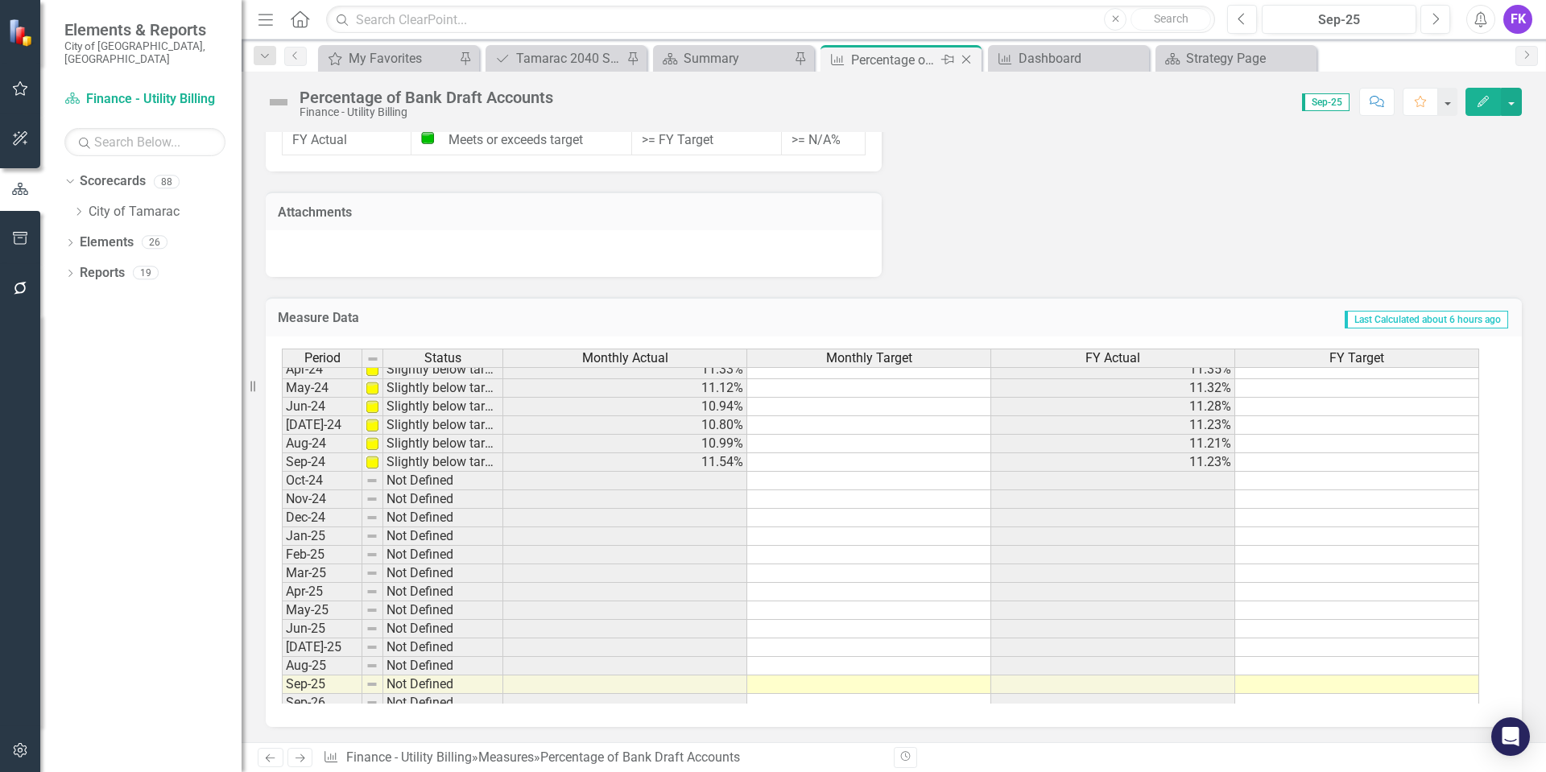
click at [966, 59] on icon "Close" at bounding box center [966, 59] width 16 height 13
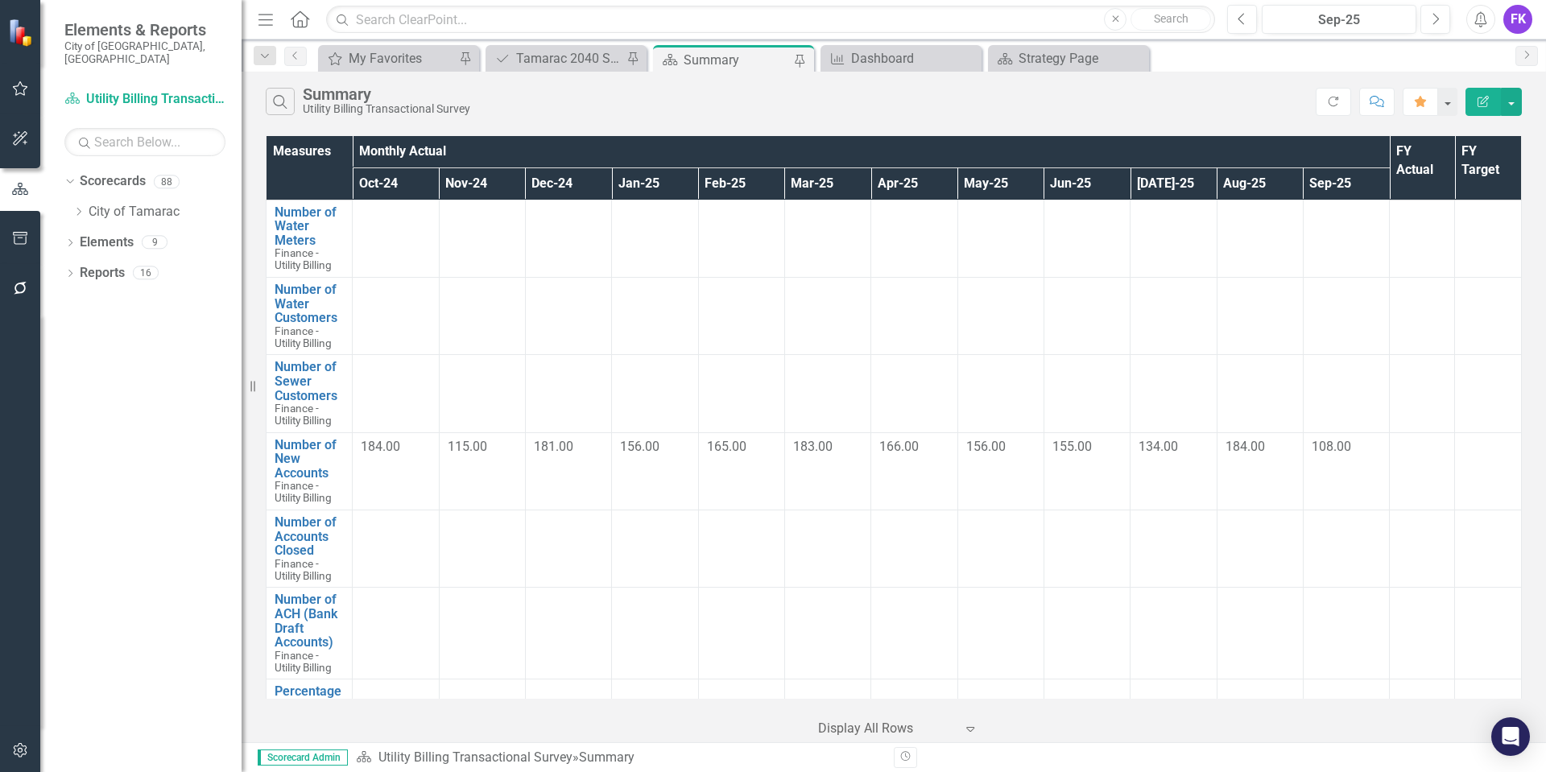
click at [704, 68] on div "Summary" at bounding box center [736, 60] width 106 height 20
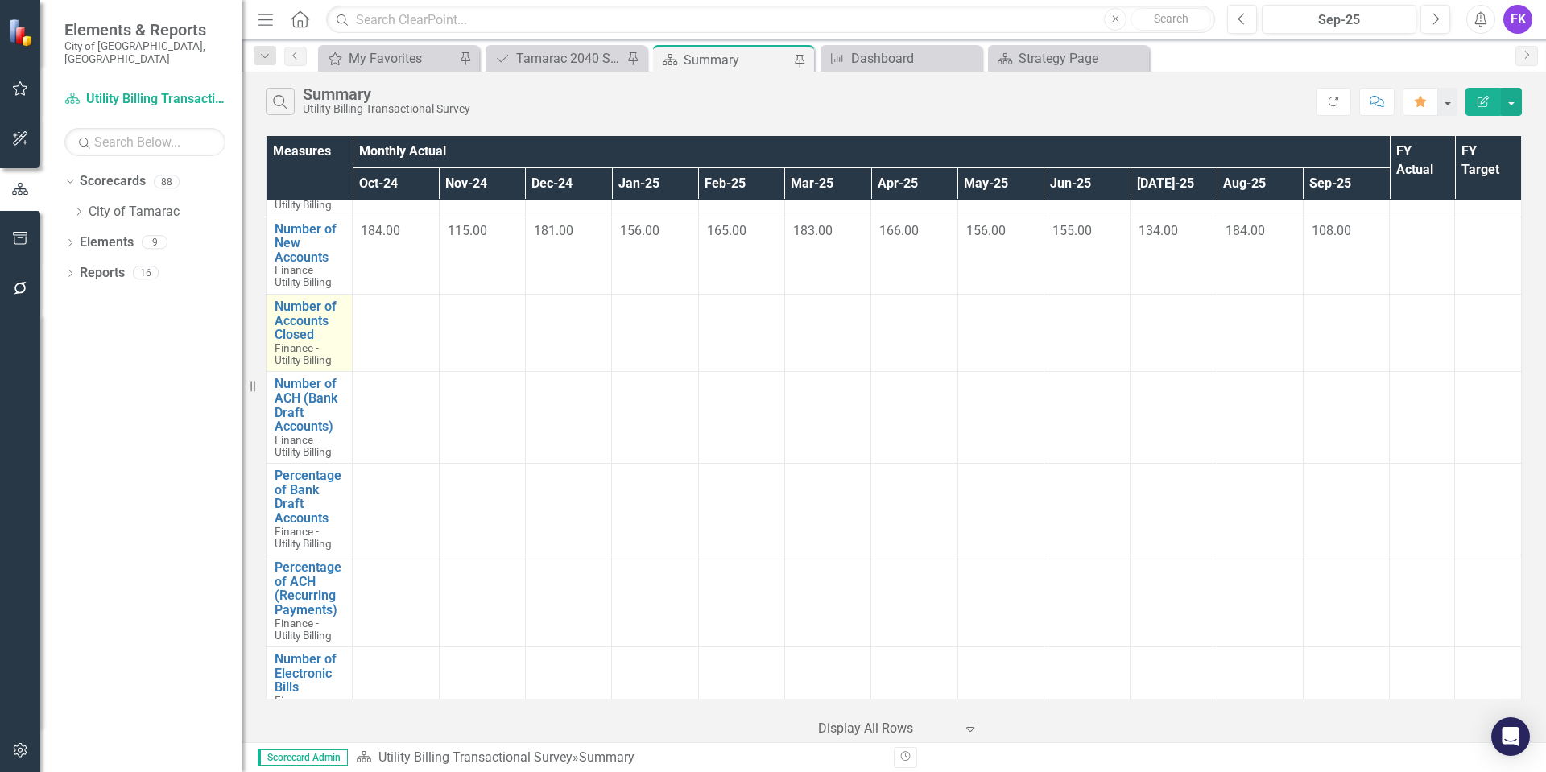
scroll to position [242, 0]
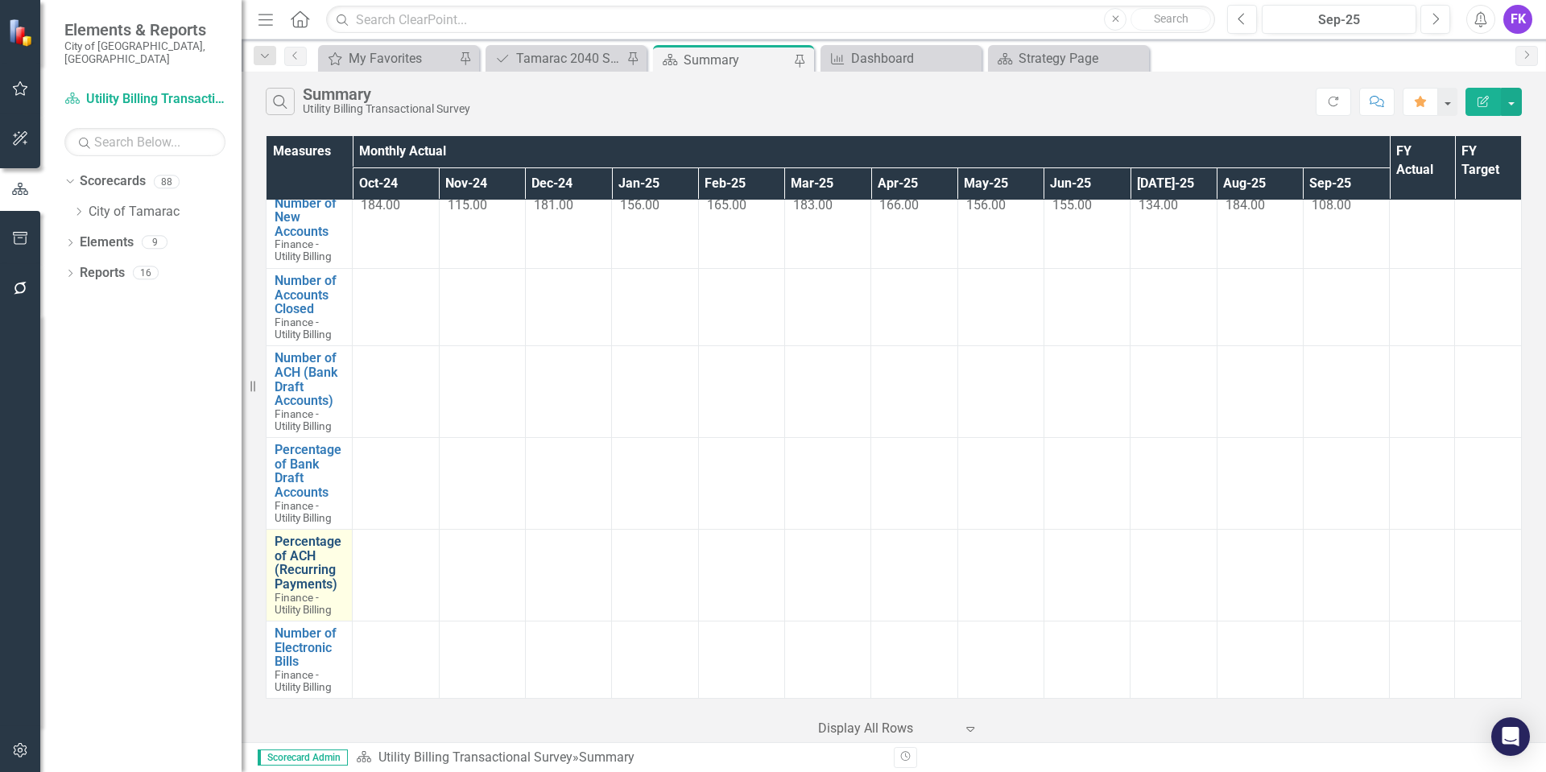
click at [304, 555] on link "Percentage of ACH (Recurring Payments)" at bounding box center [309, 563] width 69 height 56
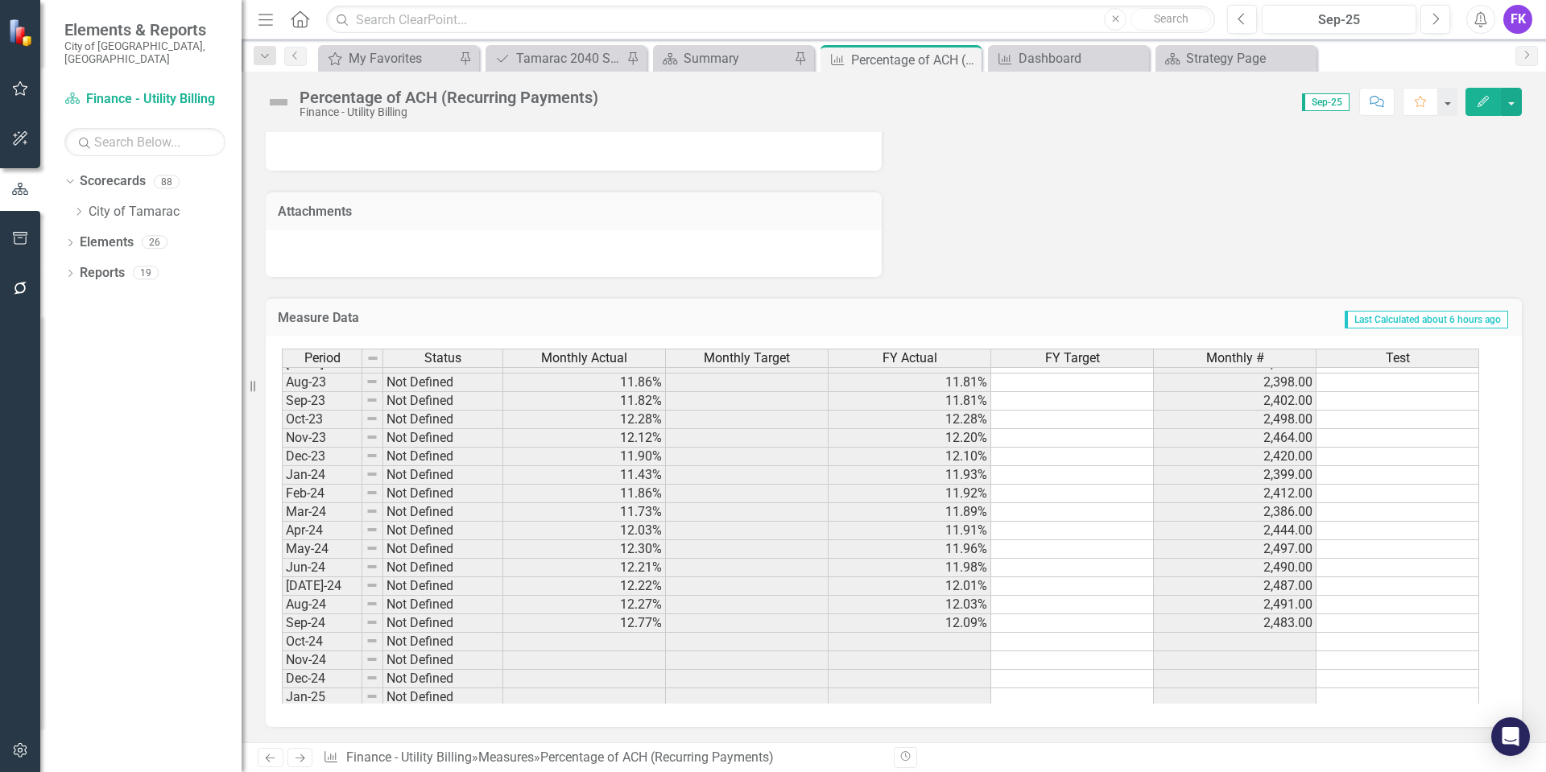
scroll to position [483, 0]
click at [964, 55] on icon "Close" at bounding box center [966, 59] width 16 height 13
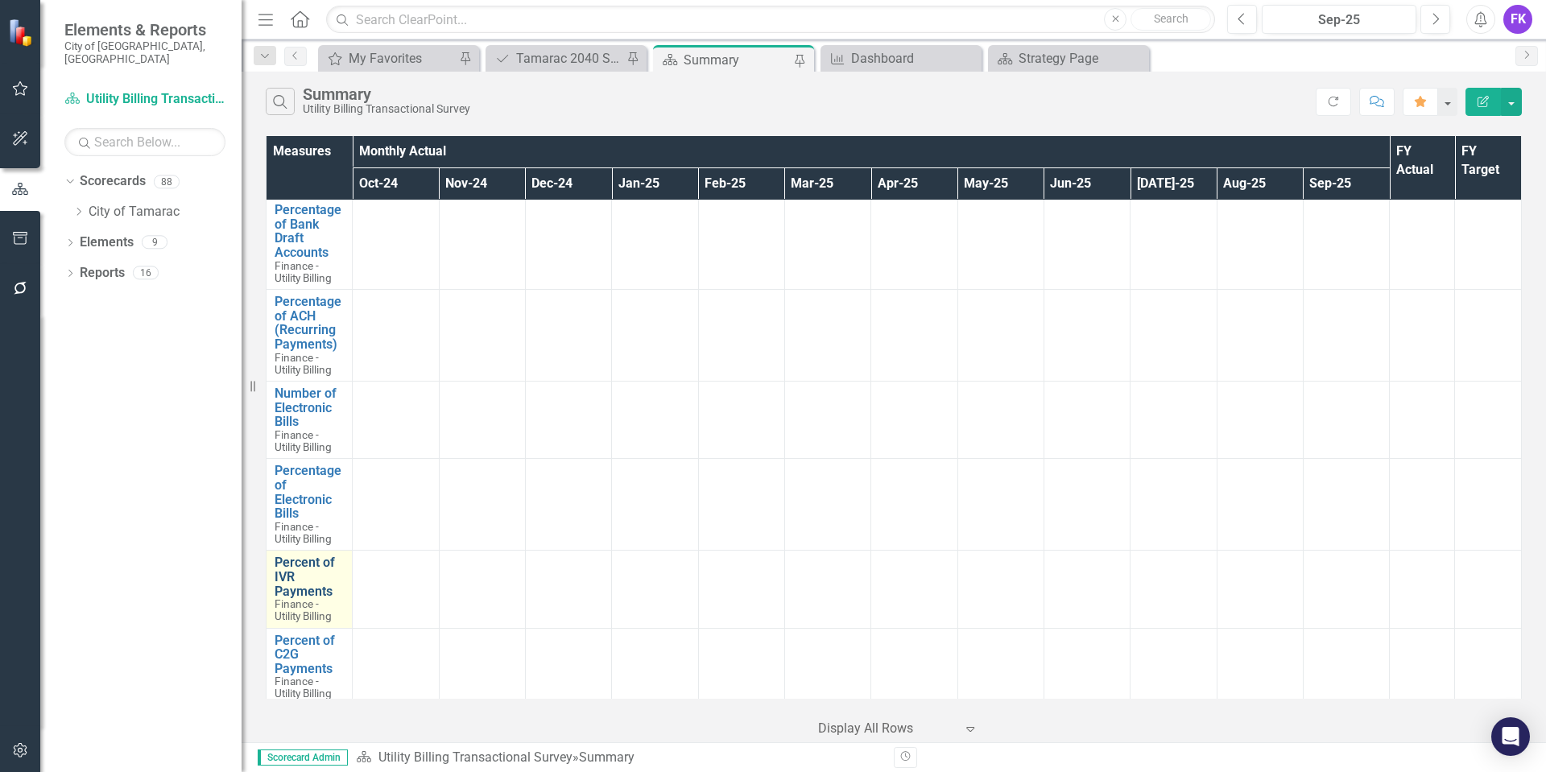
scroll to position [483, 0]
click at [299, 413] on link "Number of Electronic Bills" at bounding box center [309, 406] width 69 height 43
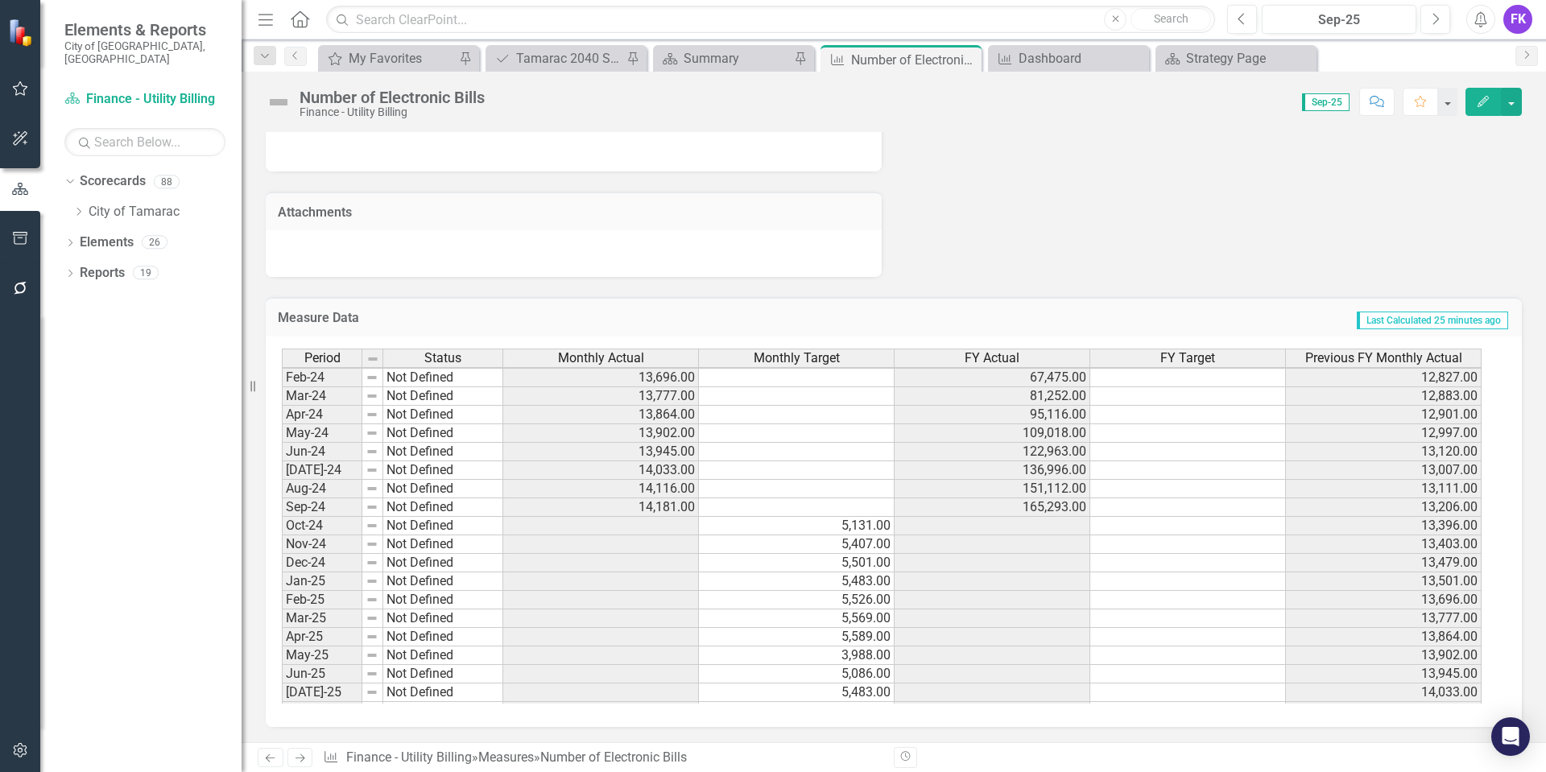
scroll to position [592, 0]
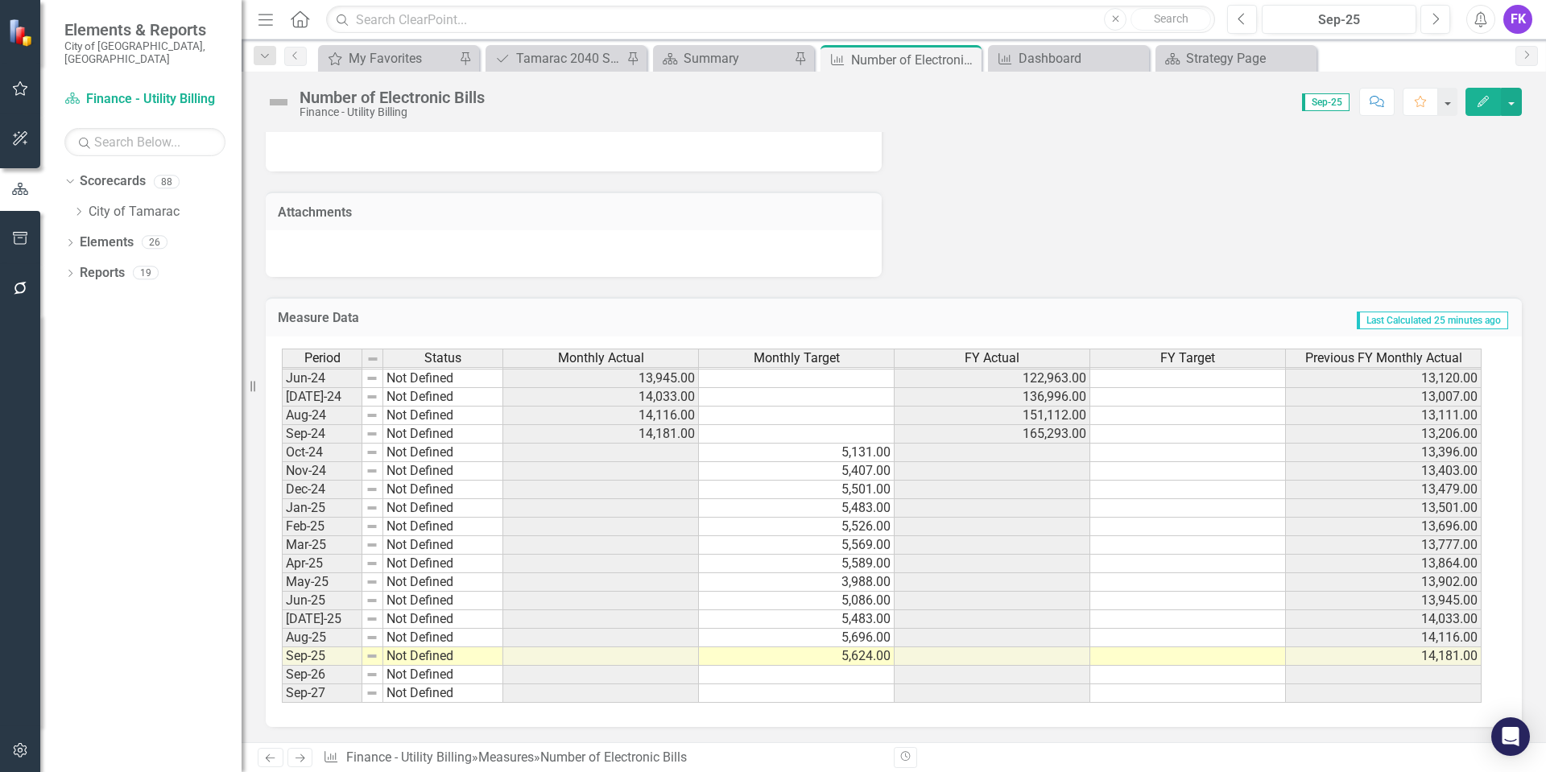
click at [282, 555] on div "Period Status Monthly Actual Monthly Target FY Actual FY Target Previous FY Mon…" at bounding box center [282, 378] width 0 height 650
click at [282, 500] on div "Period Status Monthly Actual Monthly Target FY Actual FY Target Previous FY Mon…" at bounding box center [282, 406] width 0 height 594
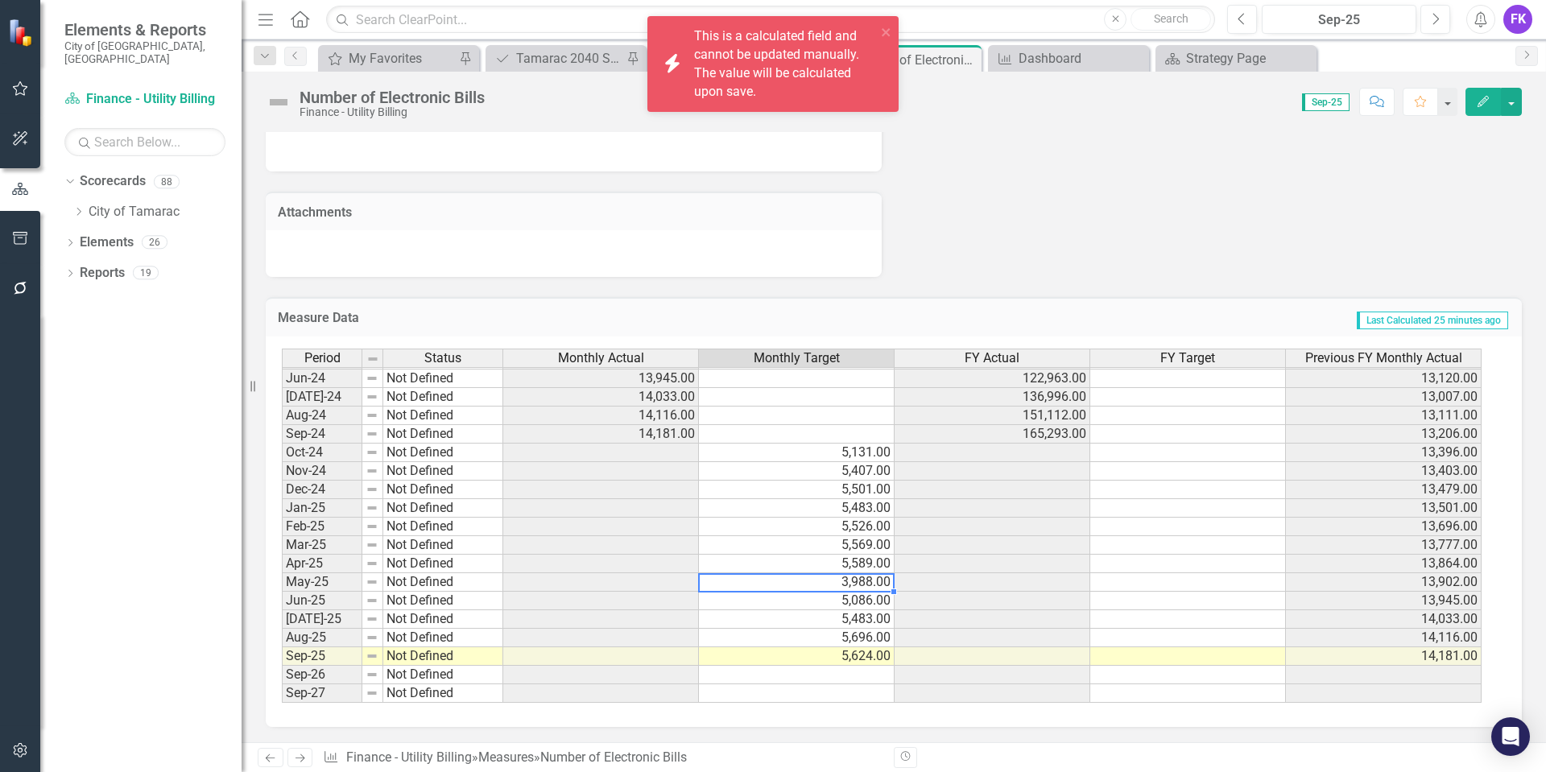
click at [845, 584] on td "3,988.00" at bounding box center [797, 582] width 196 height 19
click at [1094, 475] on td at bounding box center [1188, 471] width 196 height 19
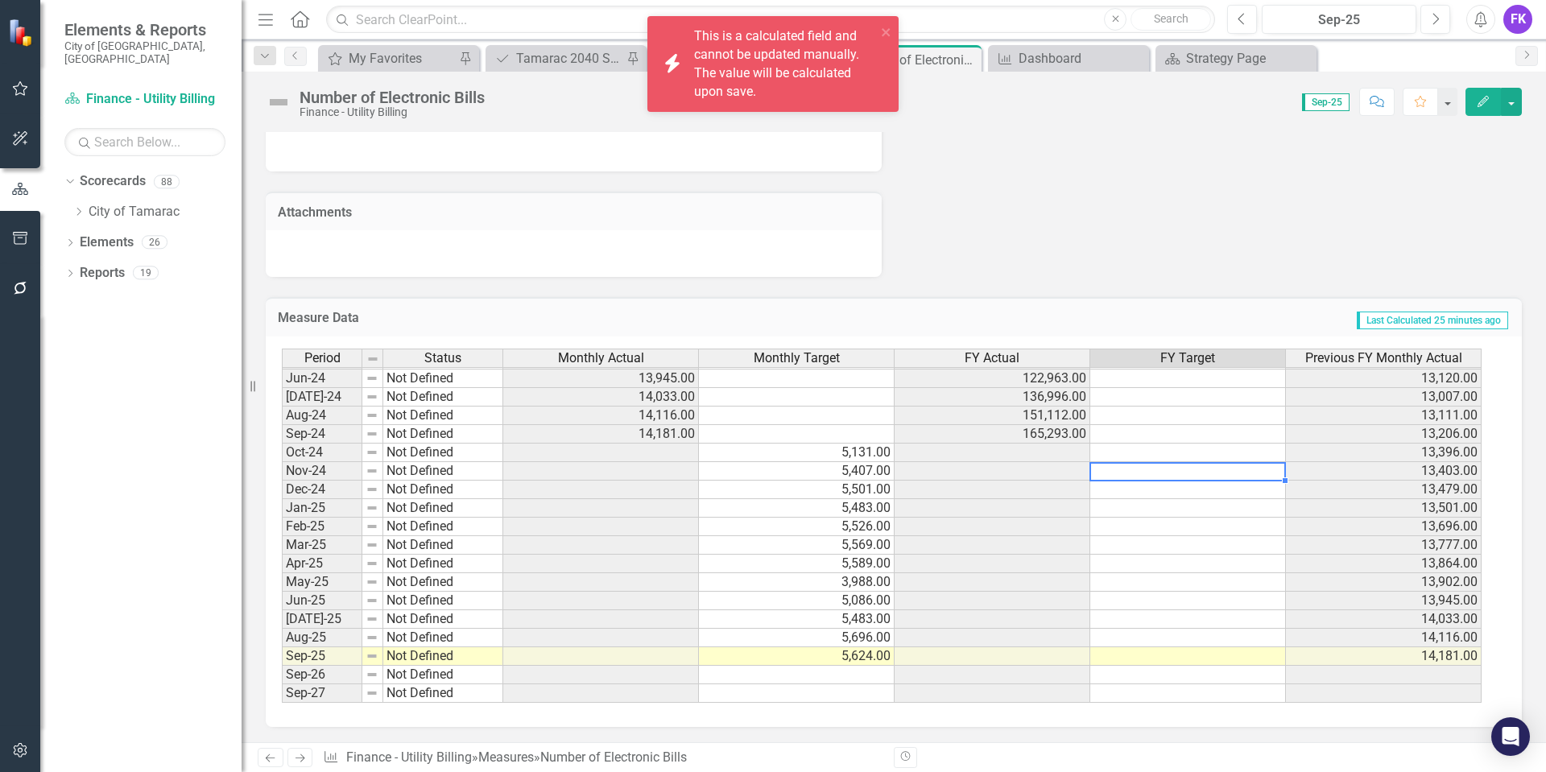
click at [1035, 489] on td at bounding box center [992, 490] width 196 height 19
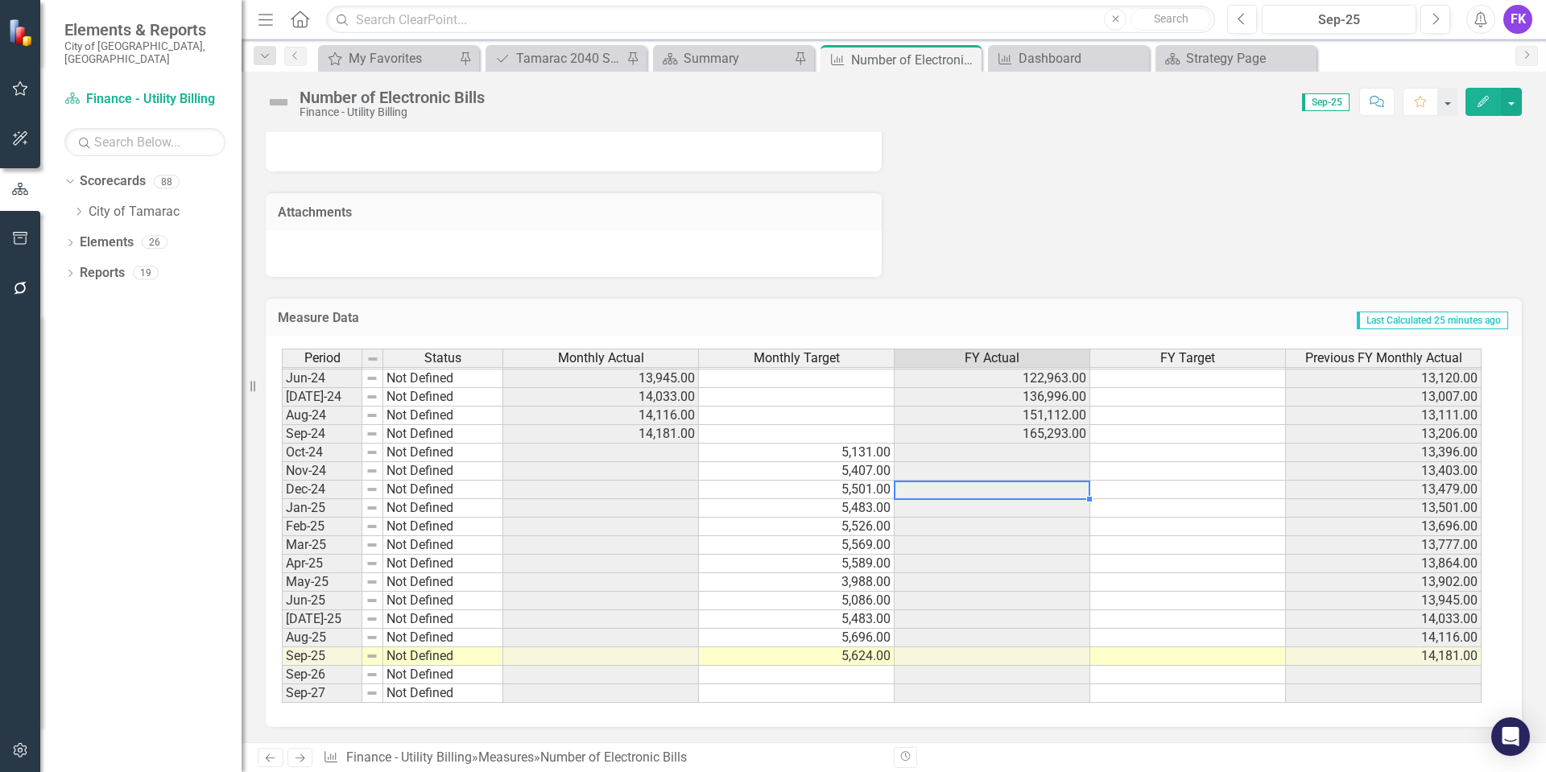
click at [988, 489] on td at bounding box center [992, 490] width 196 height 19
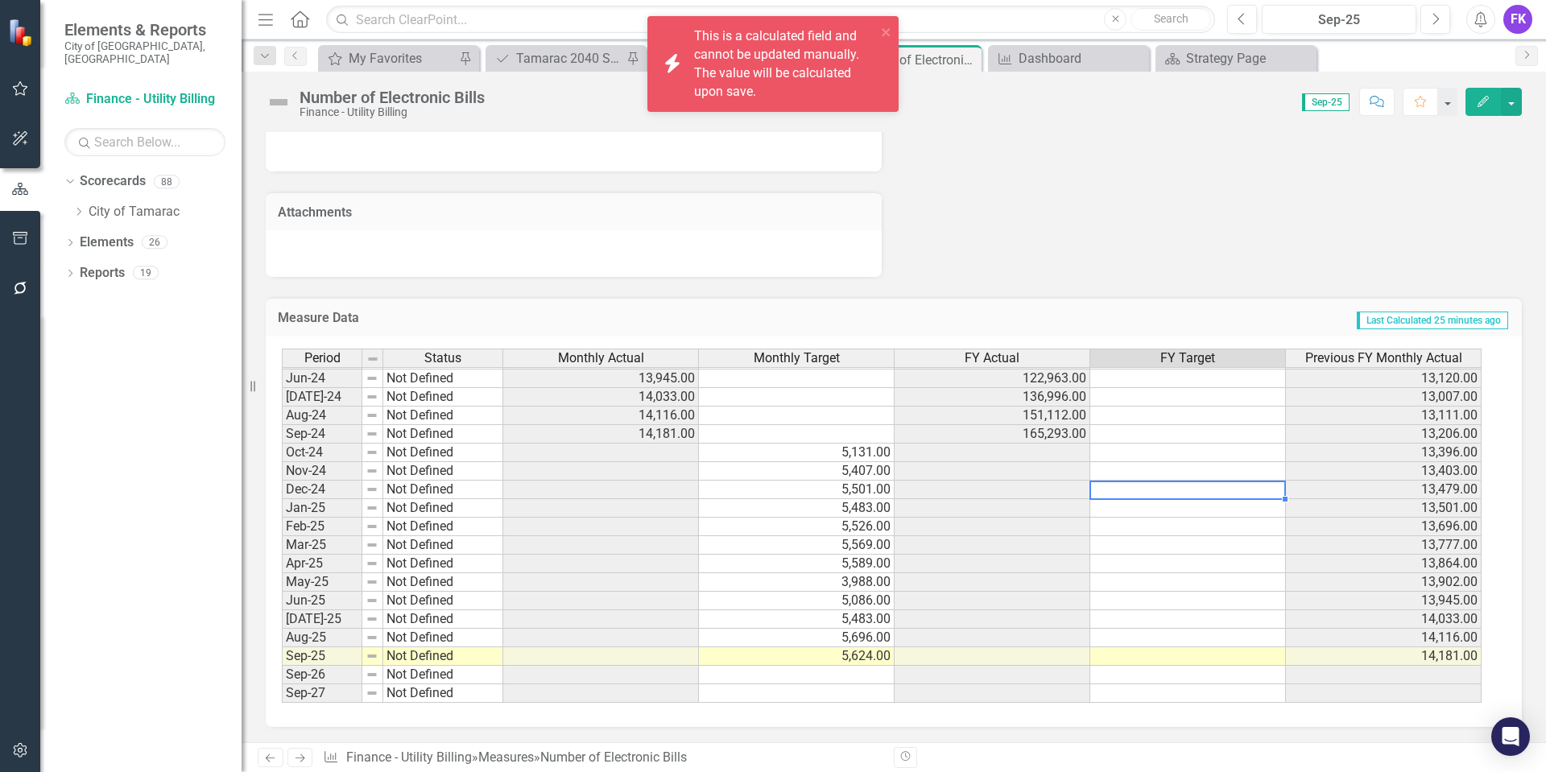
click at [1225, 493] on td at bounding box center [1188, 490] width 196 height 19
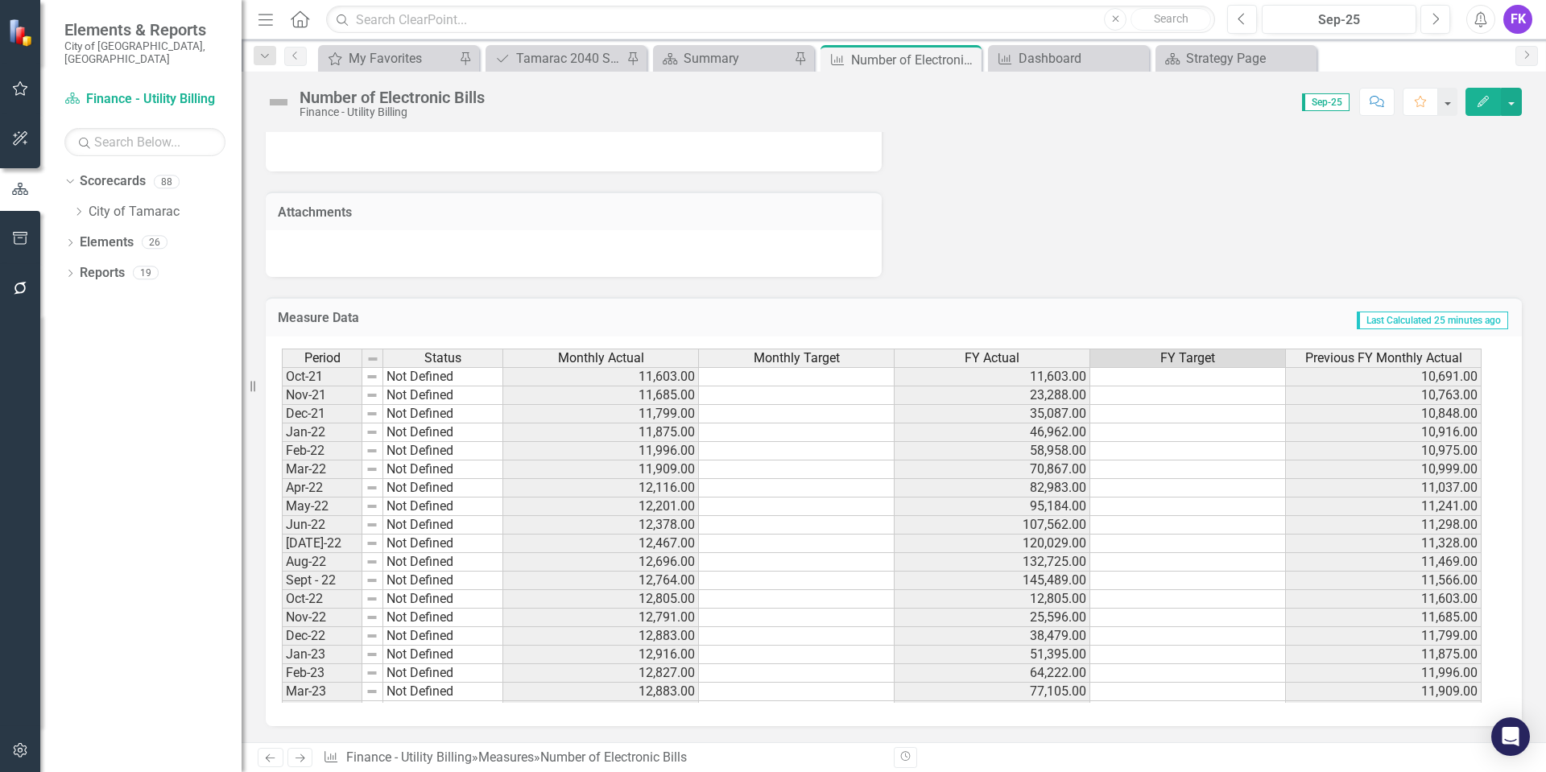
scroll to position [1067, 0]
click at [967, 53] on icon "Close" at bounding box center [966, 59] width 16 height 13
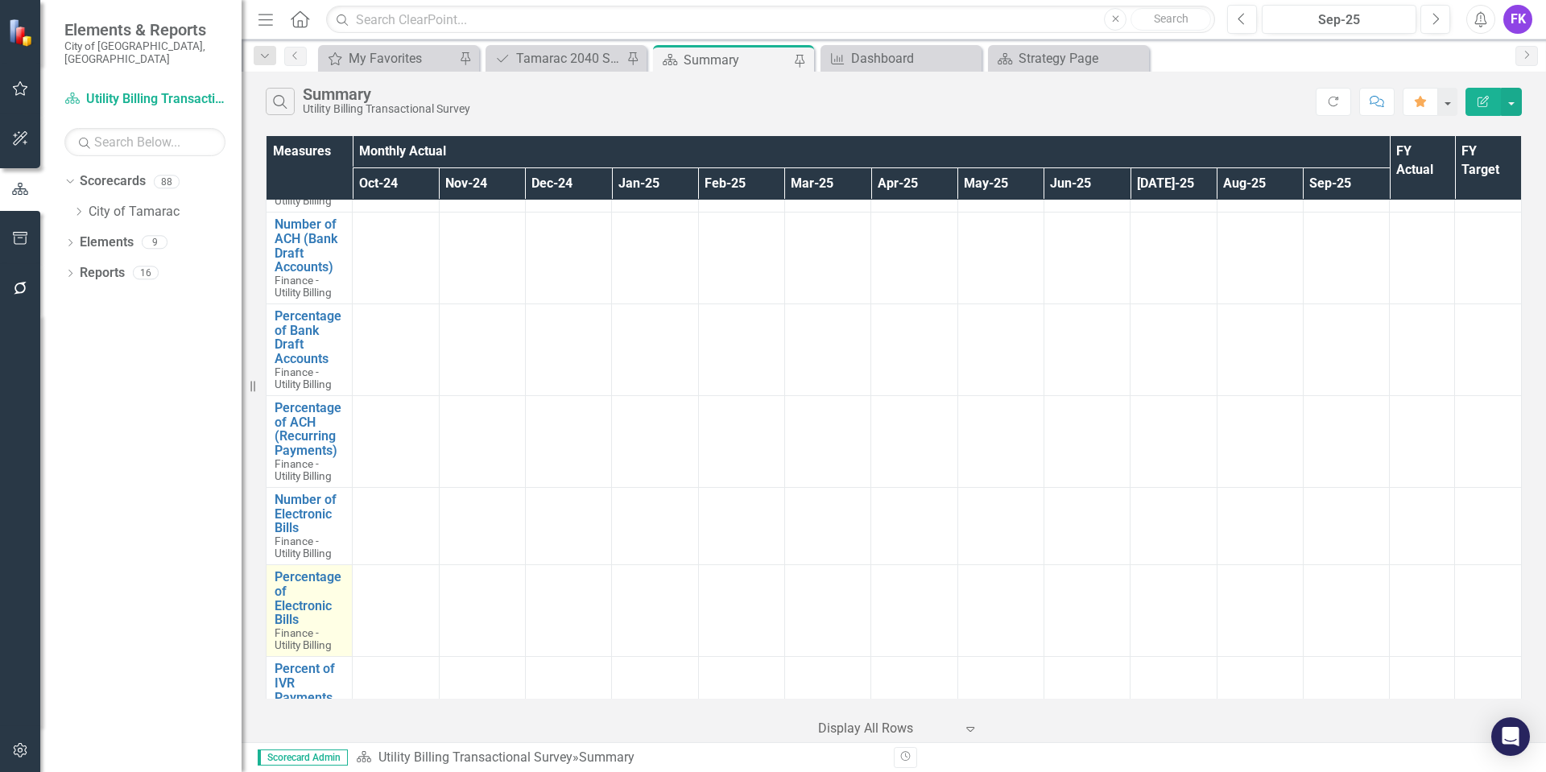
scroll to position [403, 0]
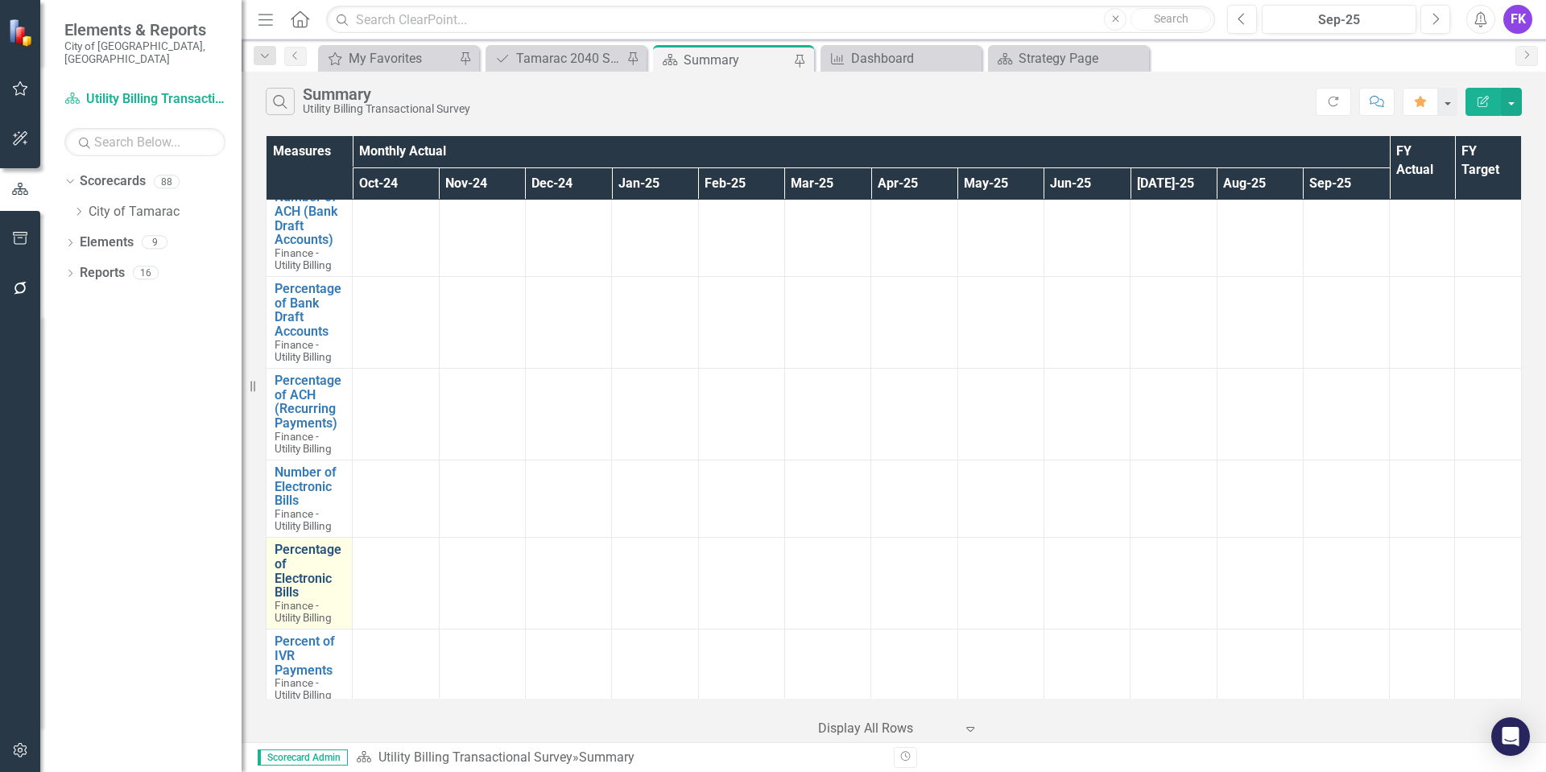
click at [286, 559] on link "Percentage of Electronic Bills" at bounding box center [309, 571] width 69 height 56
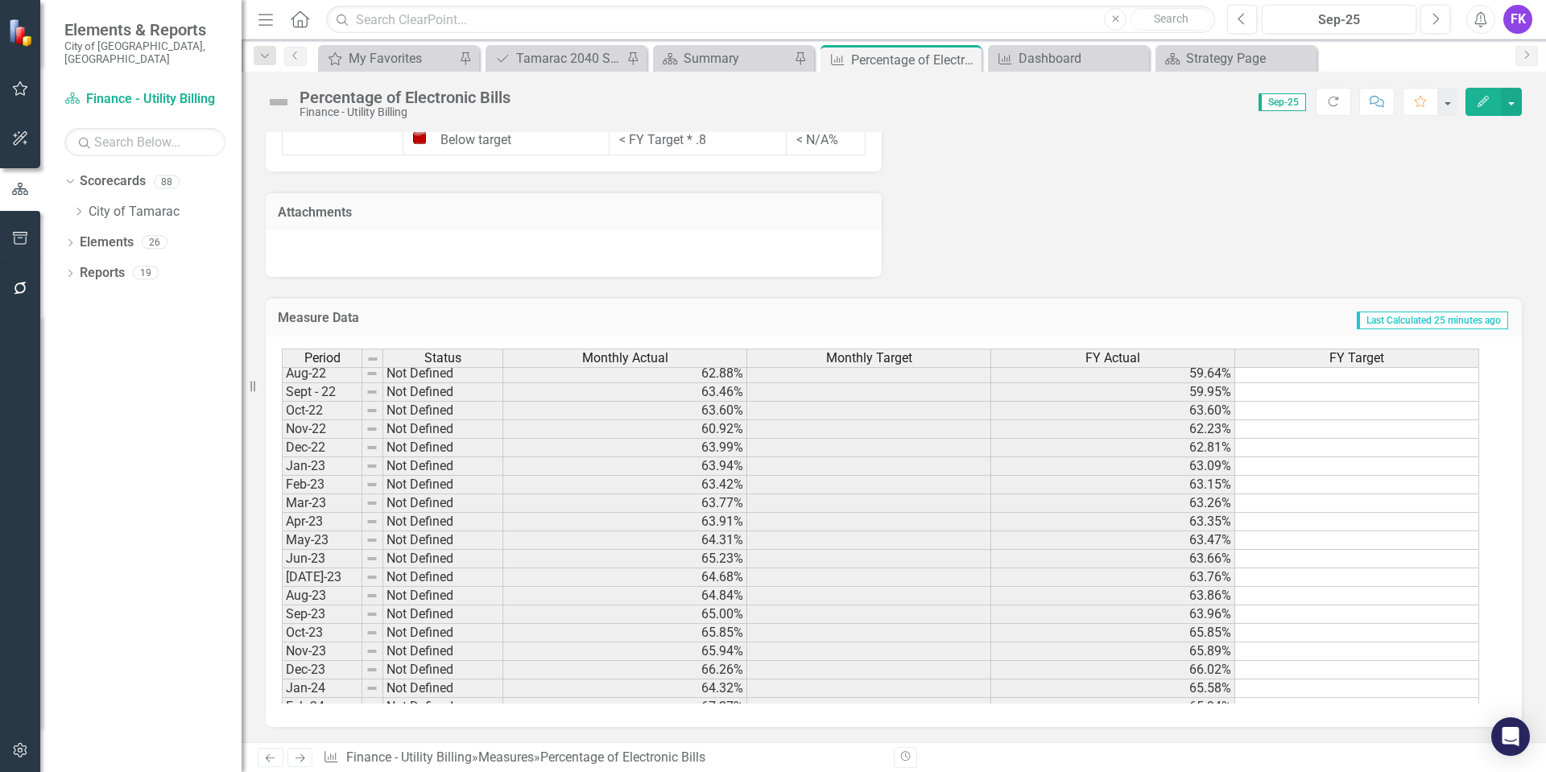
scroll to position [403, 0]
click at [967, 59] on icon at bounding box center [966, 60] width 9 height 9
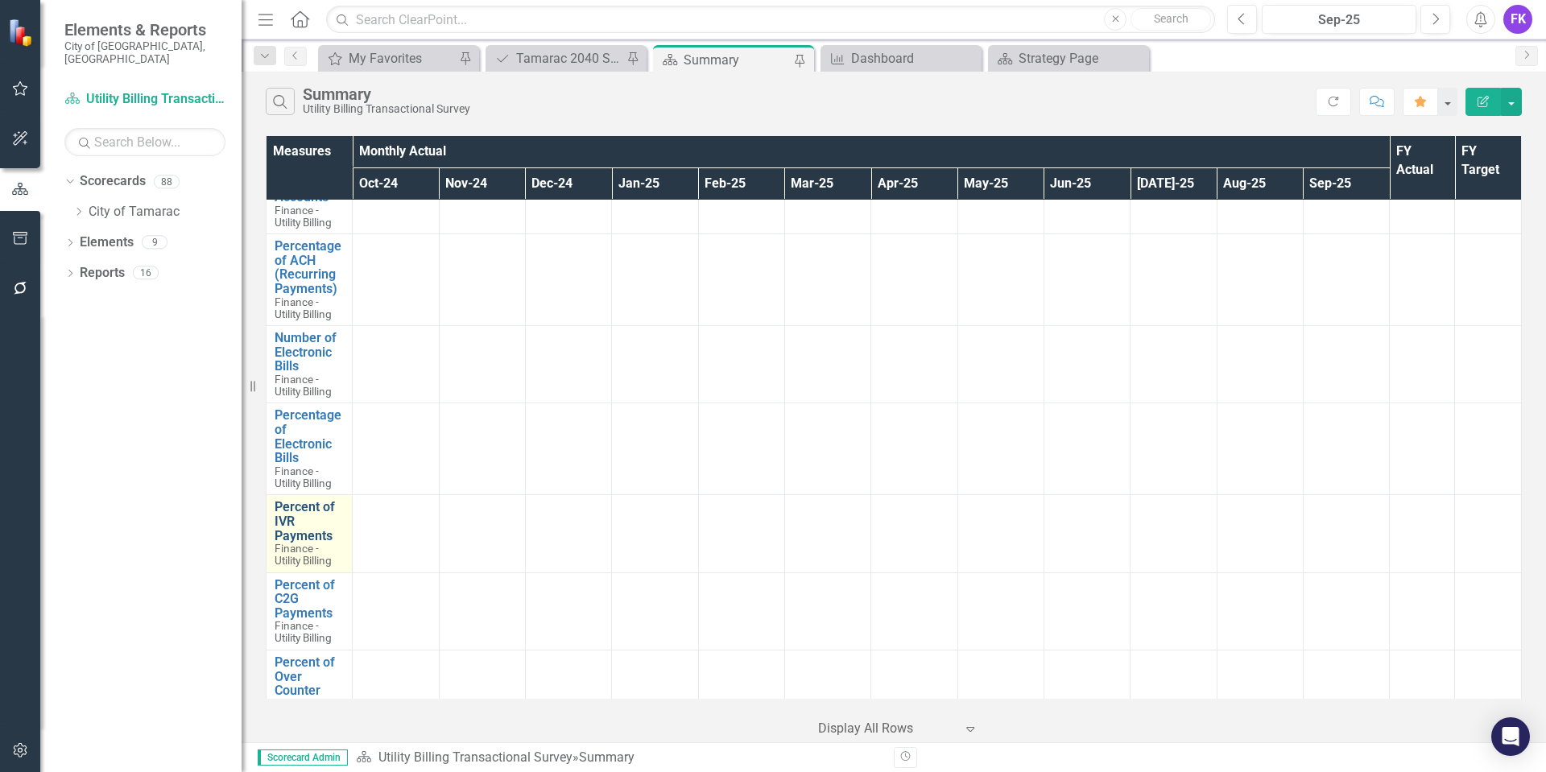
scroll to position [564, 0]
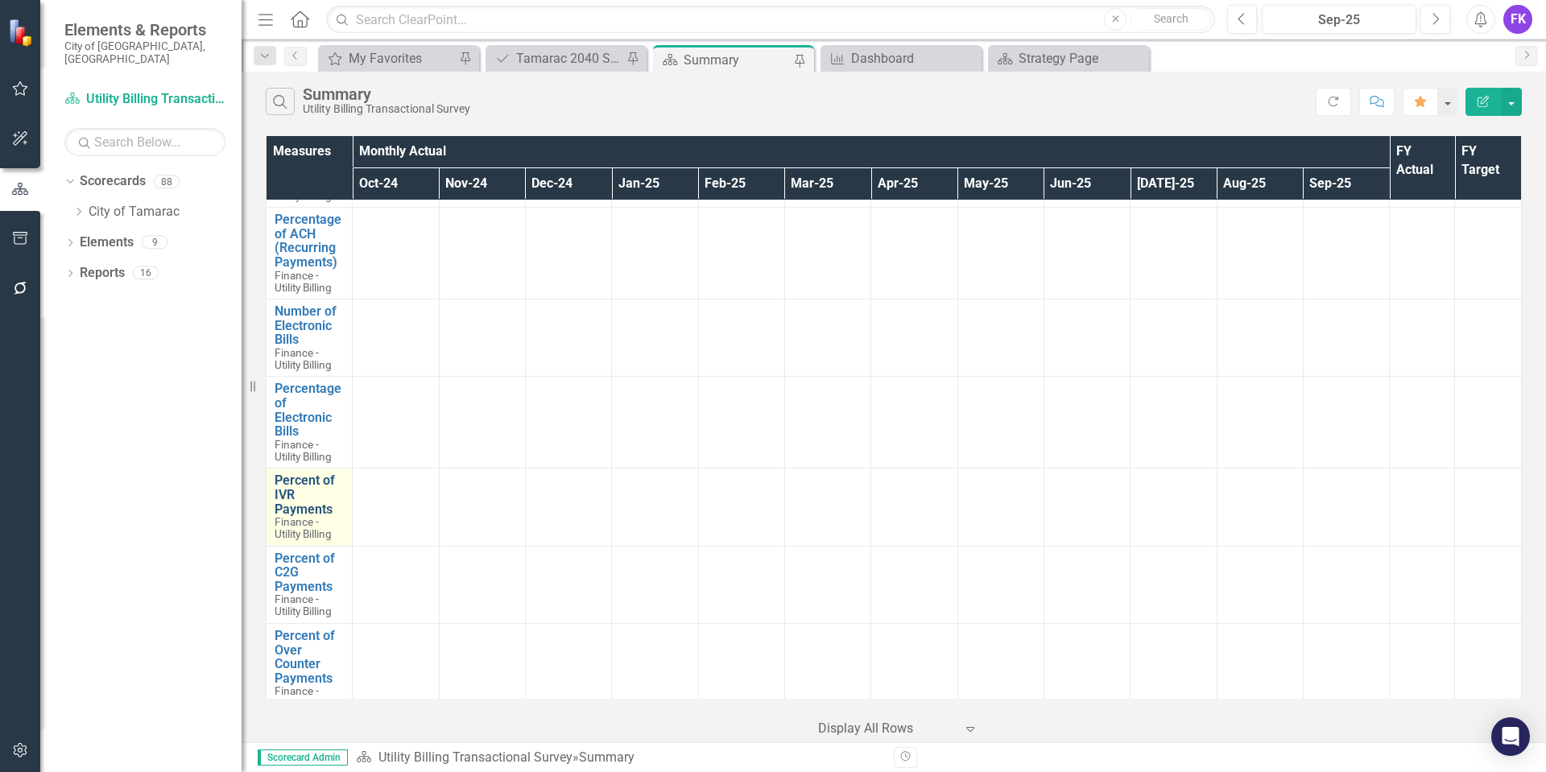
click at [290, 489] on link "Percent of IVR Payments" at bounding box center [309, 494] width 69 height 43
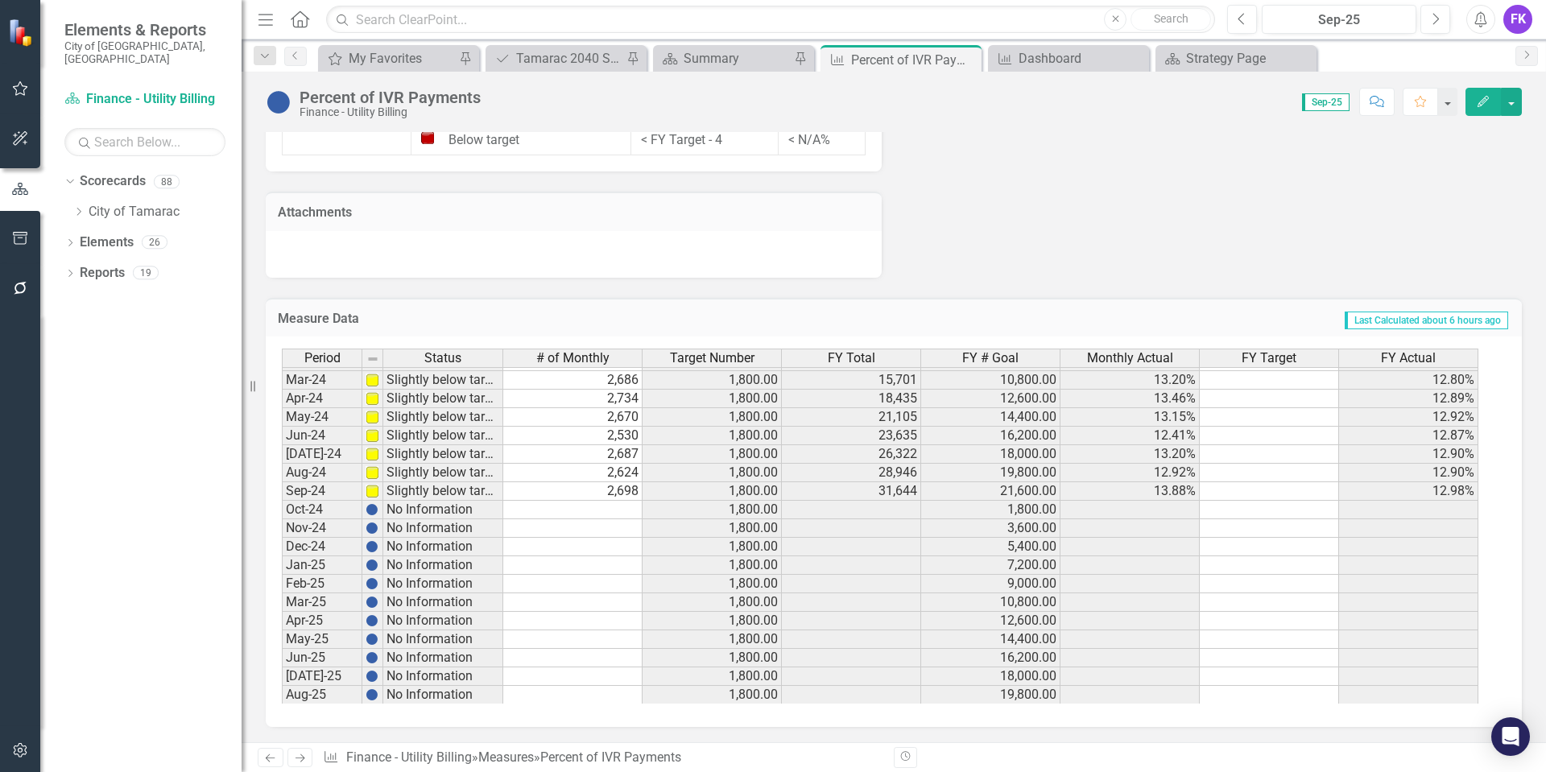
scroll to position [564, 0]
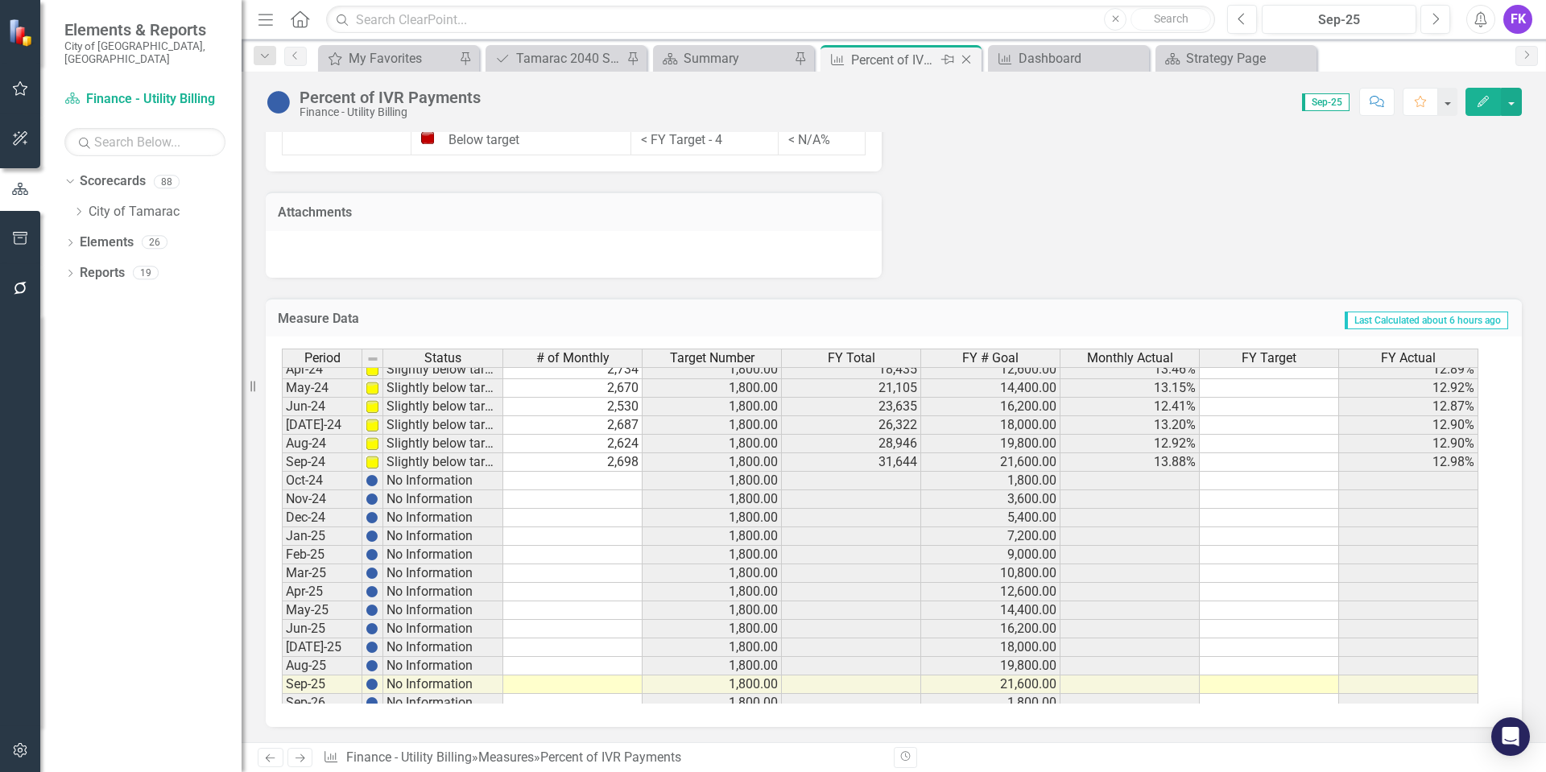
click at [972, 61] on icon "Close" at bounding box center [966, 59] width 16 height 13
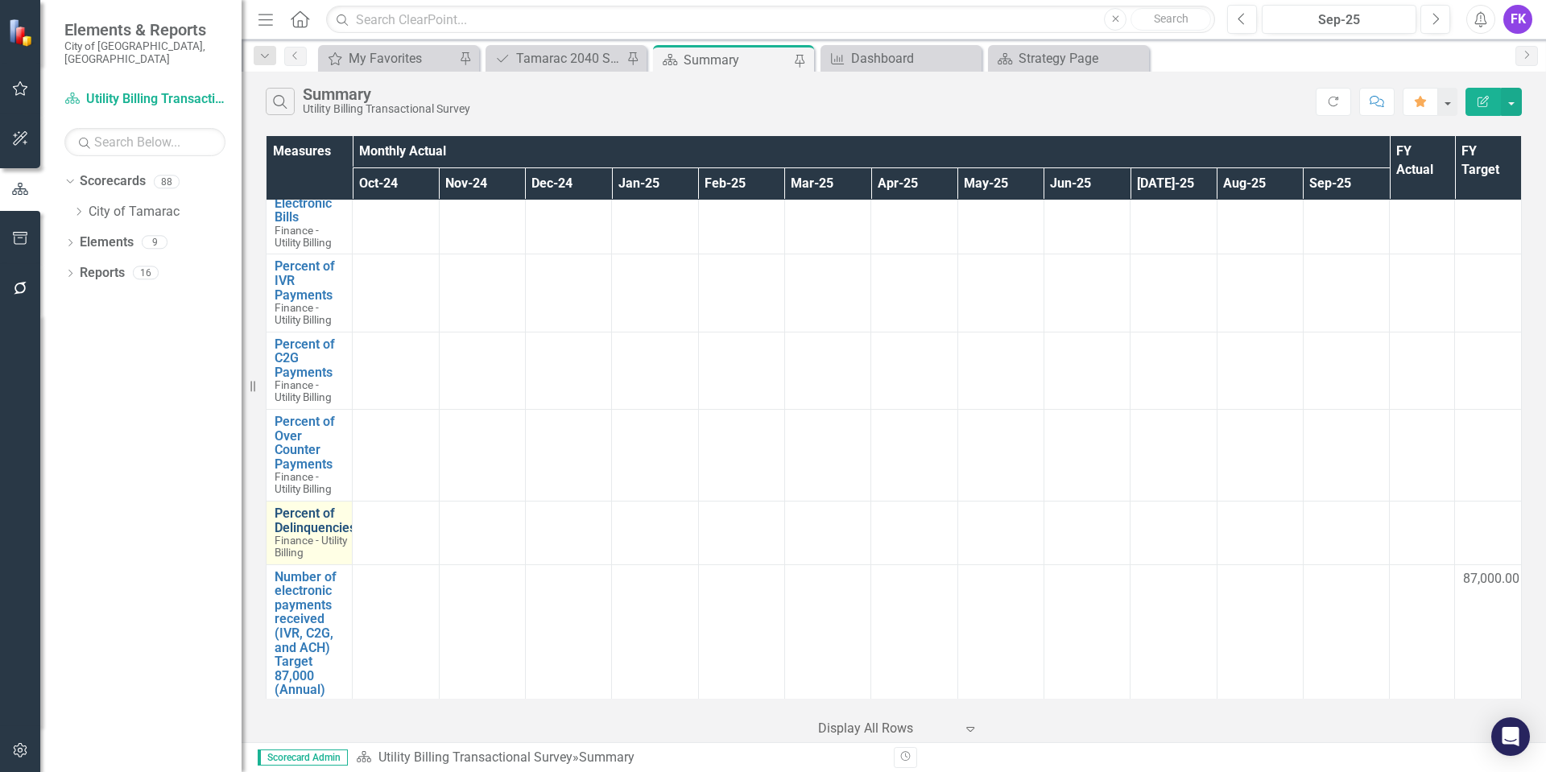
scroll to position [805, 0]
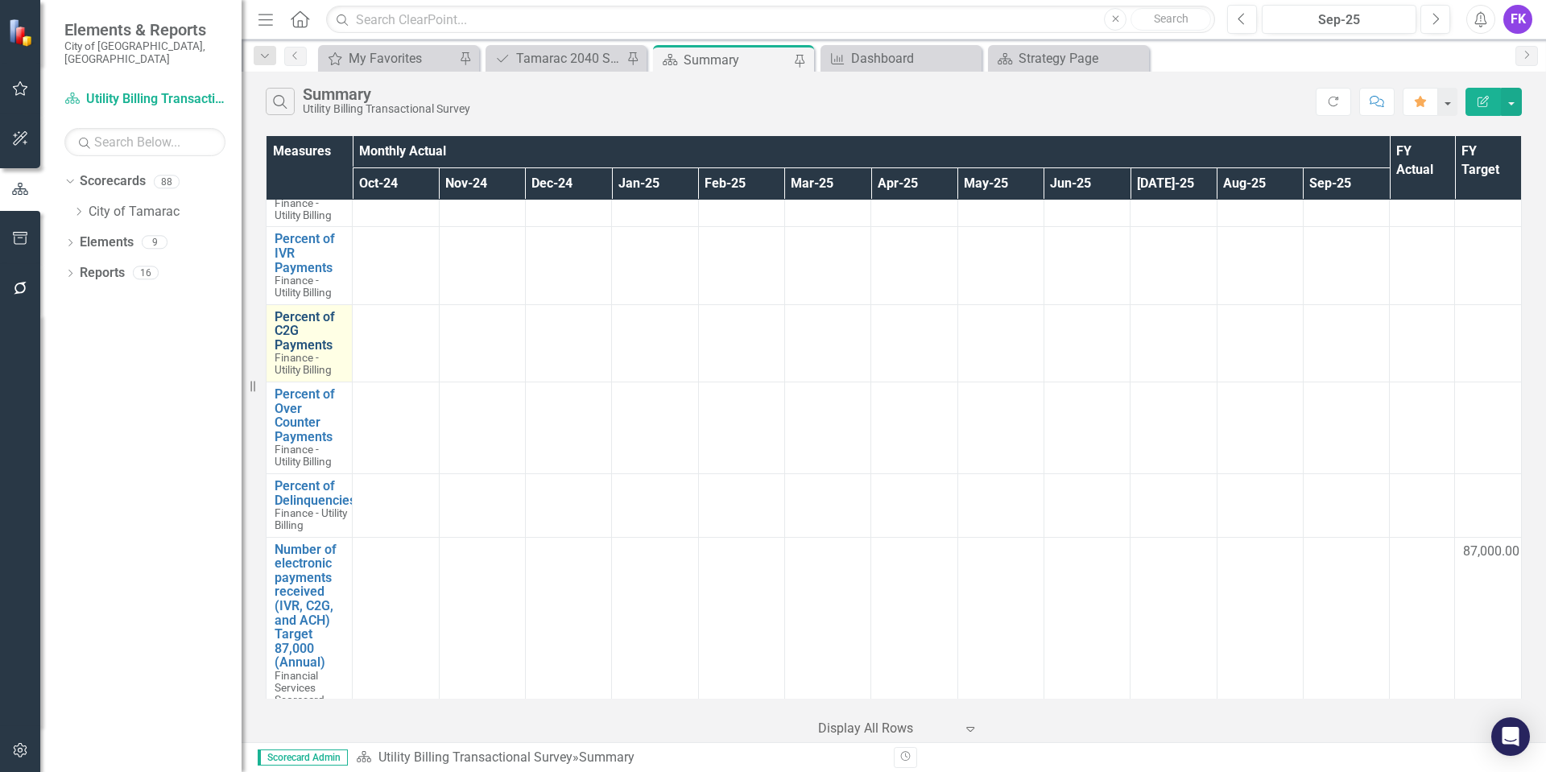
click at [281, 336] on link "Percent of C2G Payments" at bounding box center [309, 331] width 69 height 43
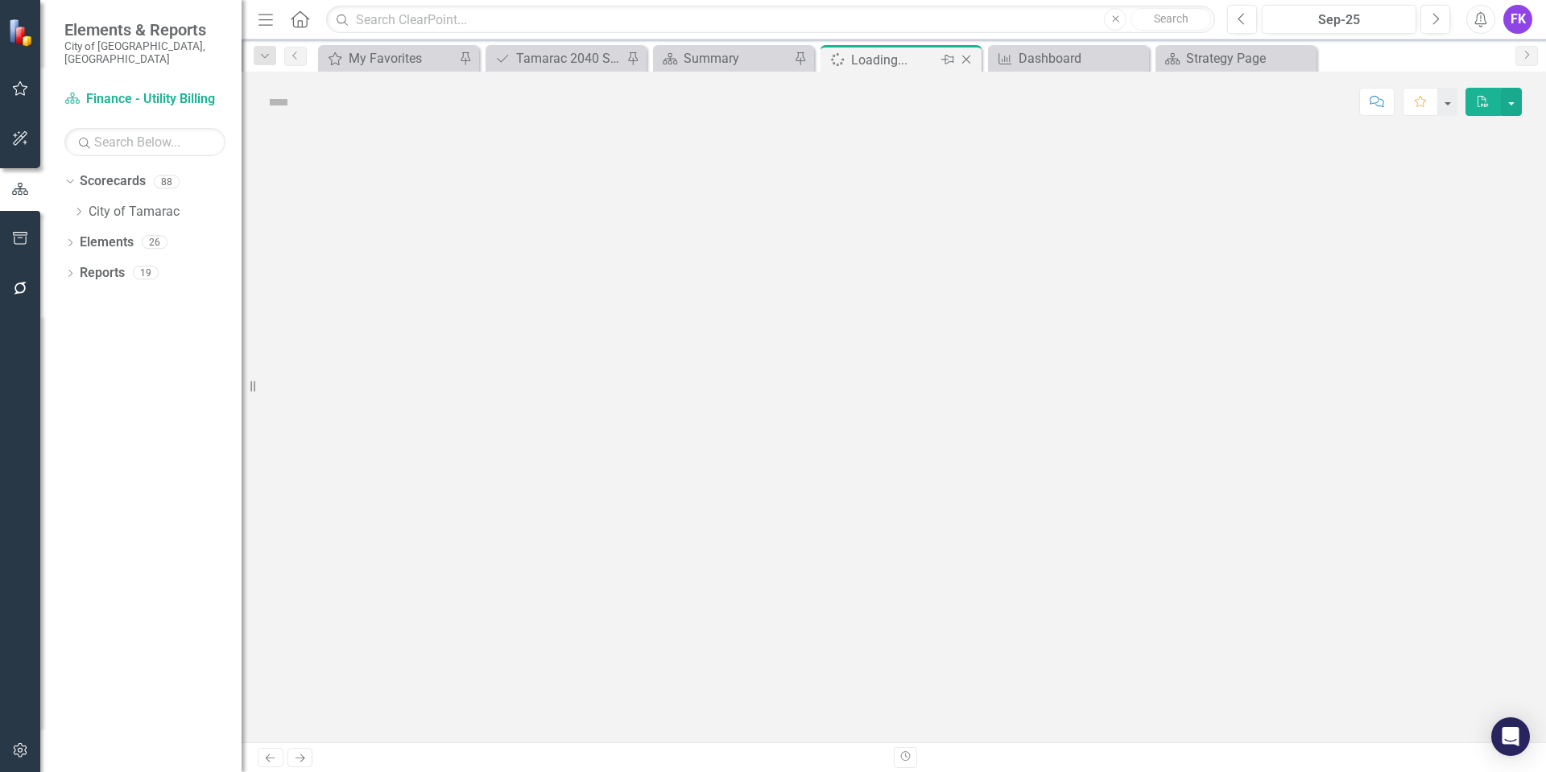
click at [962, 55] on icon "Close" at bounding box center [966, 59] width 16 height 13
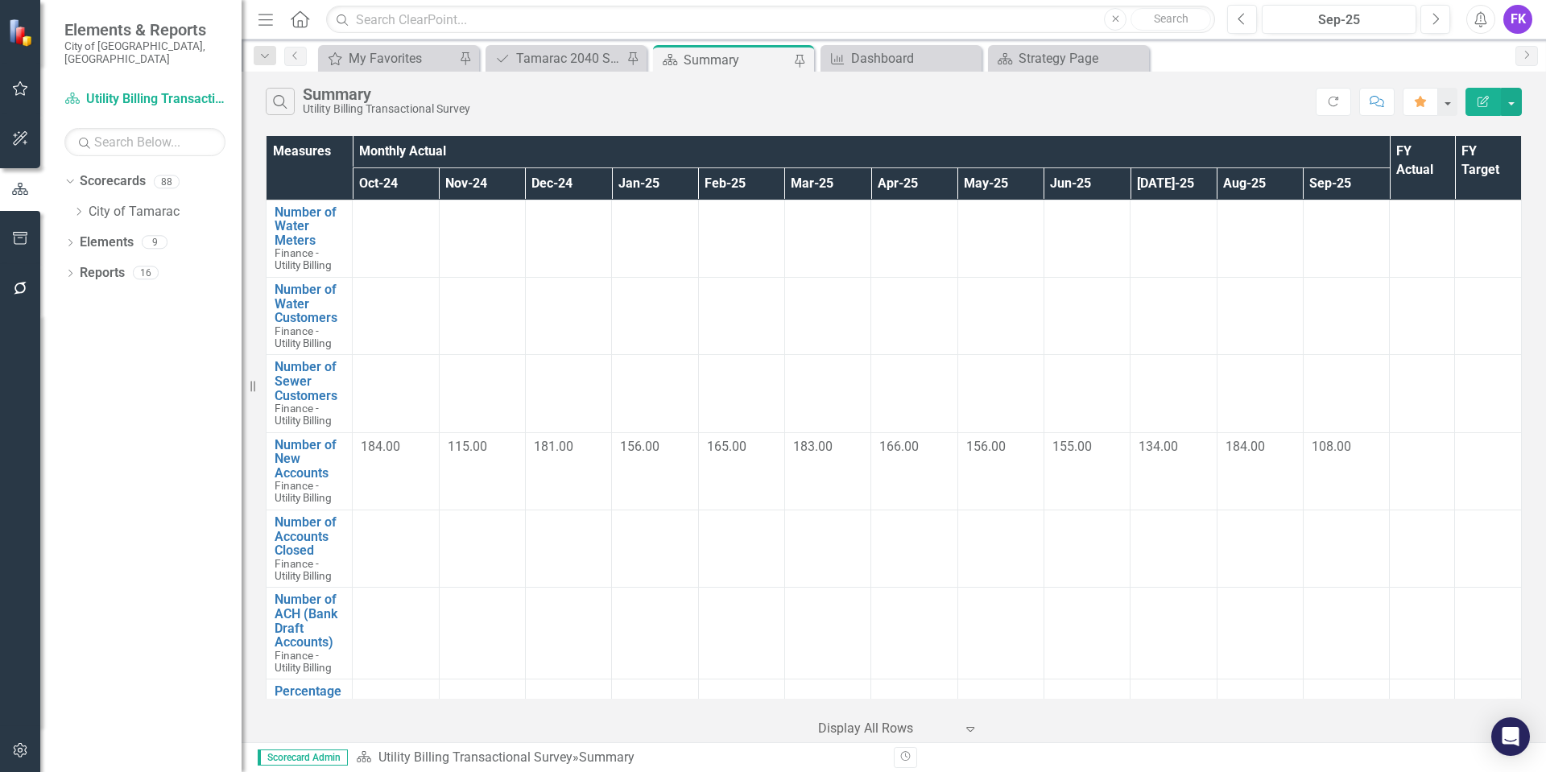
click at [732, 60] on div "Summary" at bounding box center [736, 60] width 106 height 20
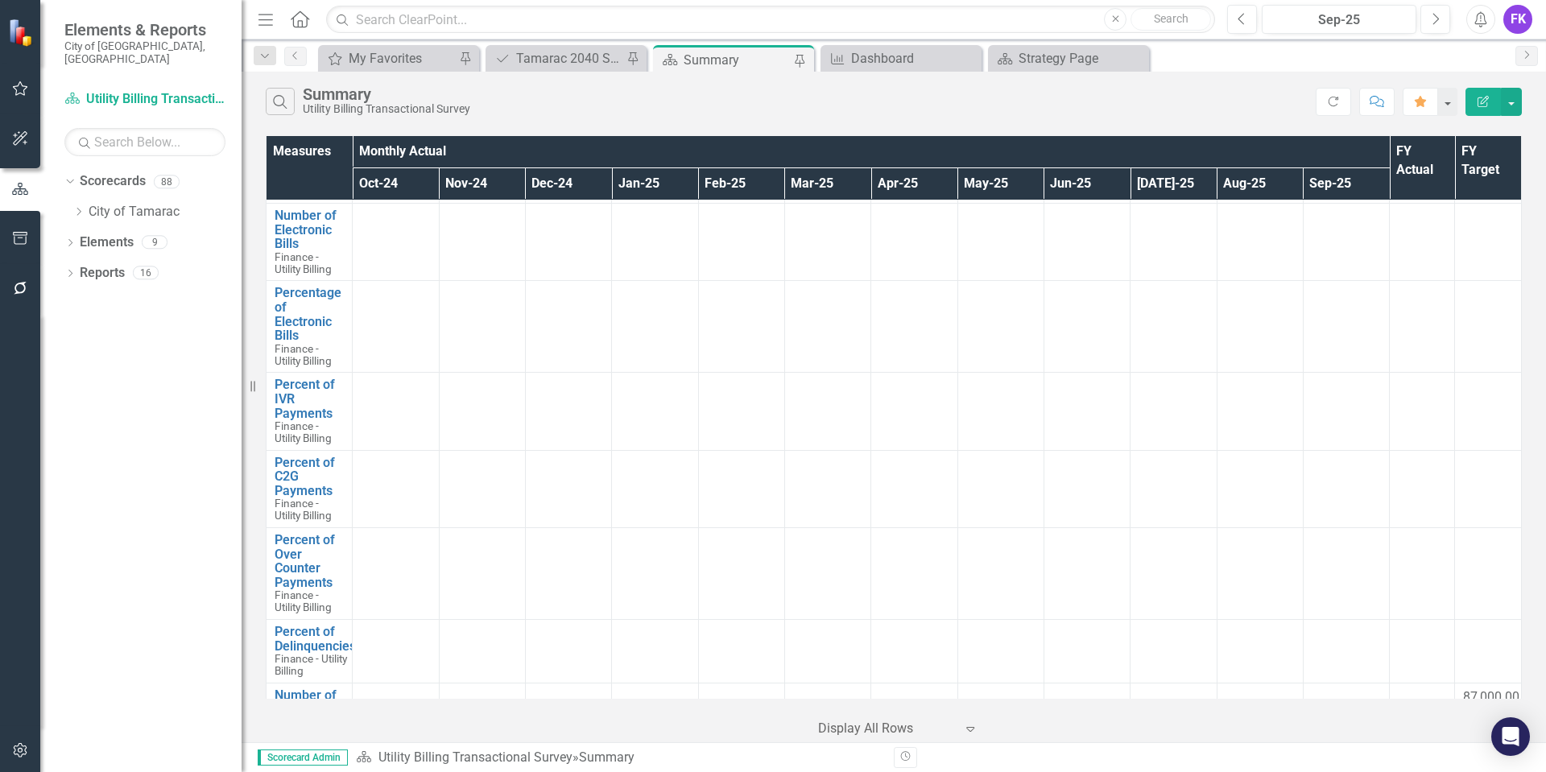
scroll to position [886, 0]
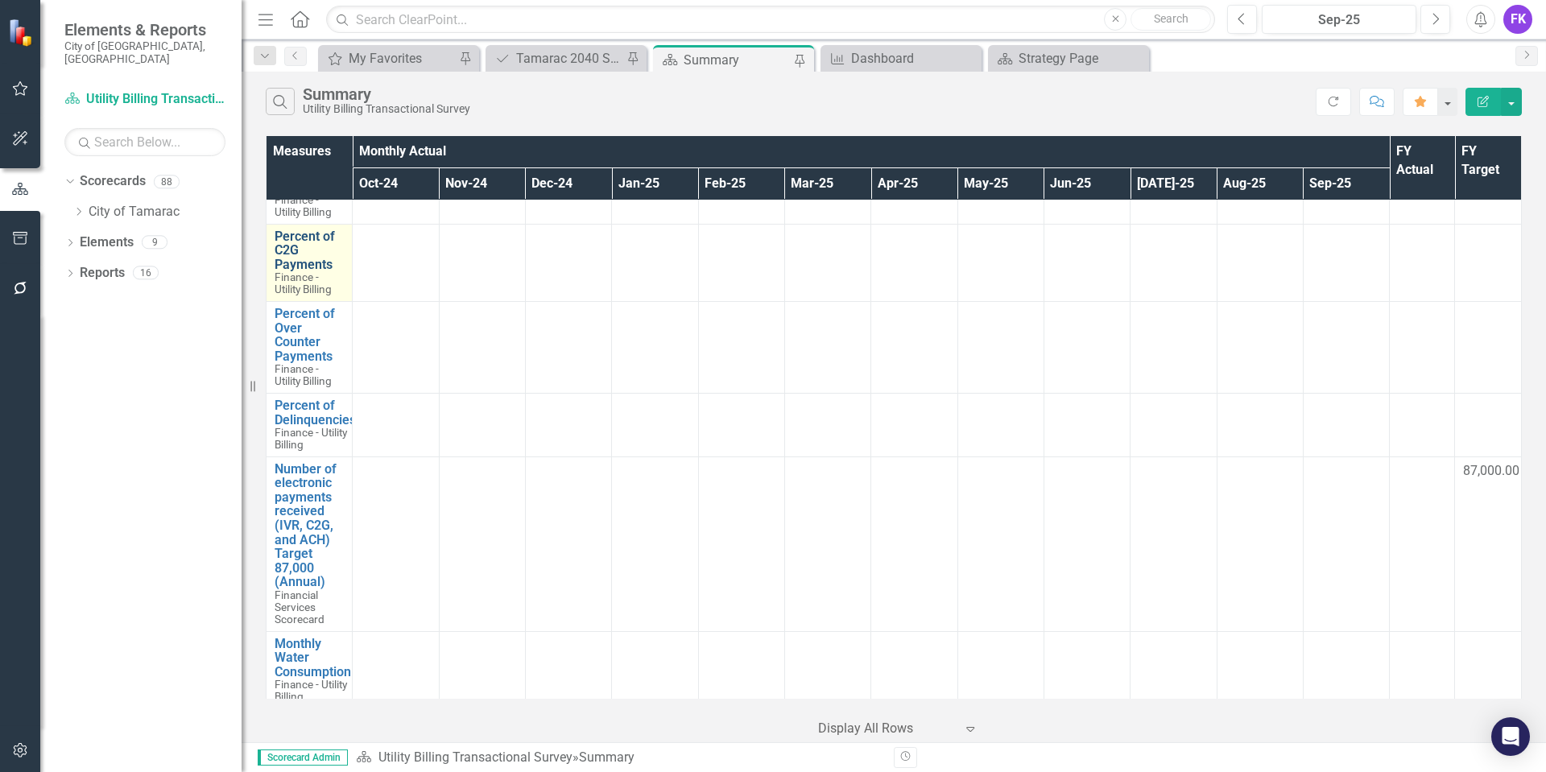
click at [299, 248] on link "Percent of C2G Payments" at bounding box center [309, 250] width 69 height 43
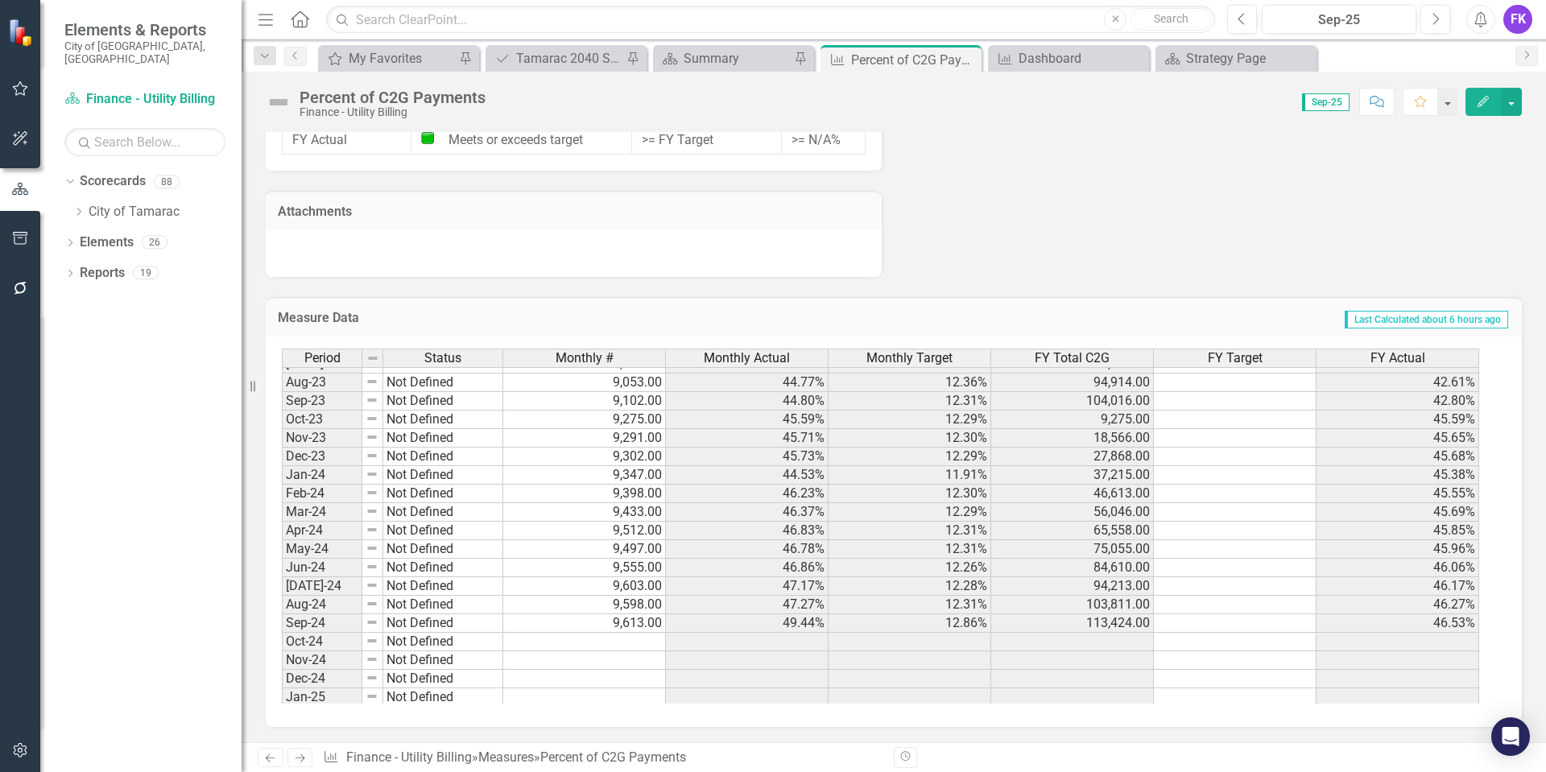
scroll to position [564, 0]
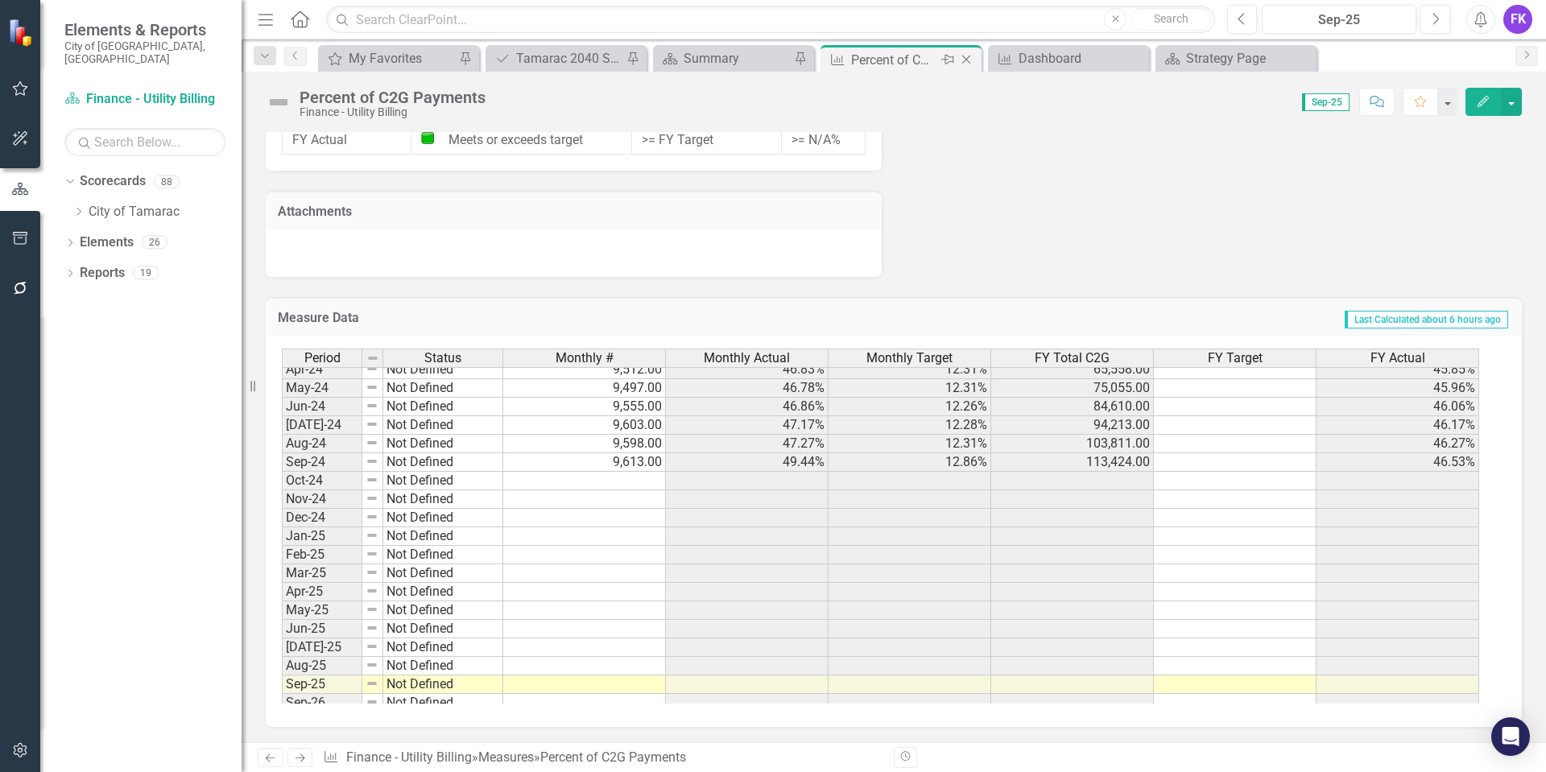
click at [966, 58] on icon "Close" at bounding box center [966, 59] width 16 height 13
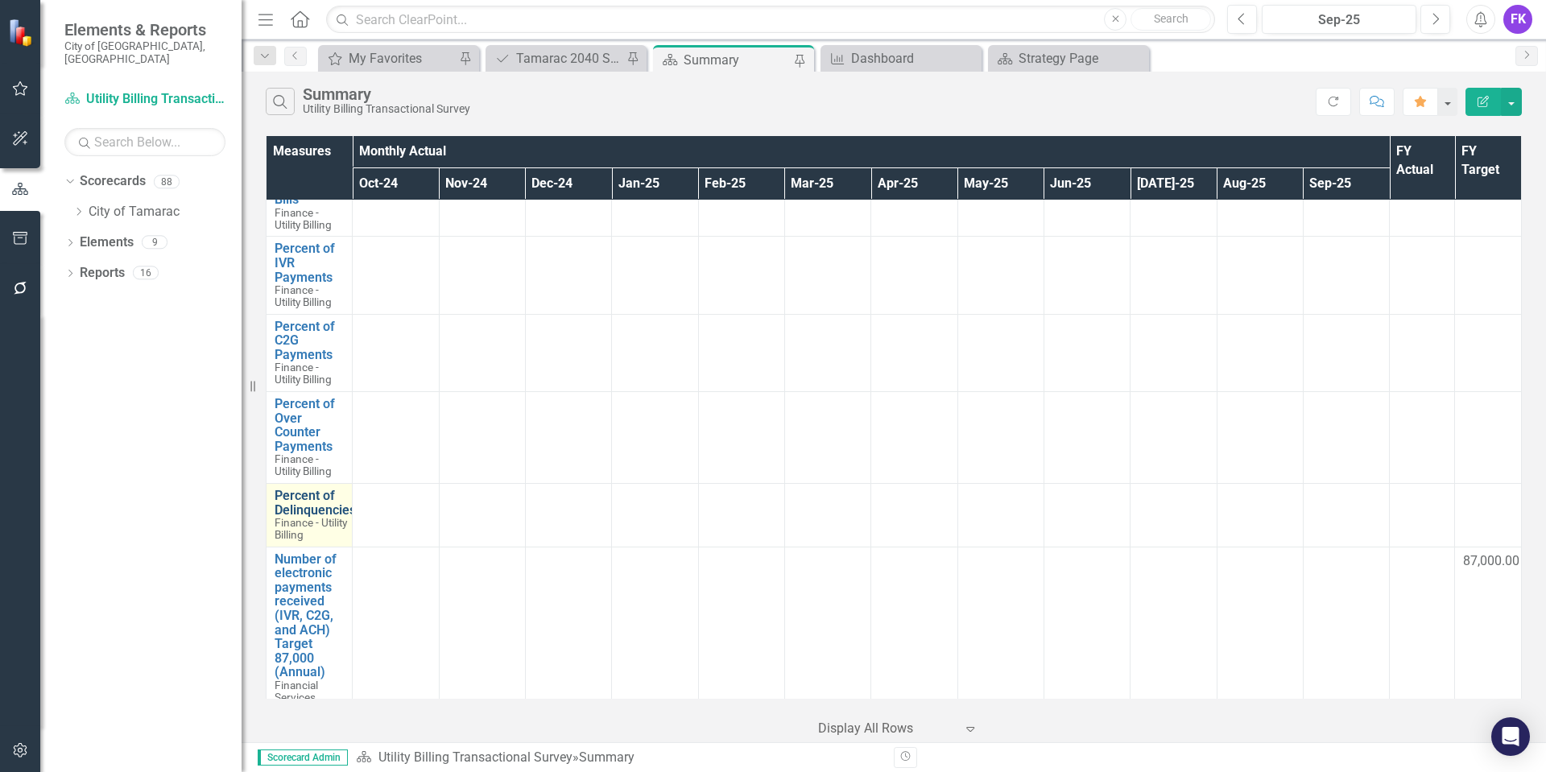
scroll to position [805, 0]
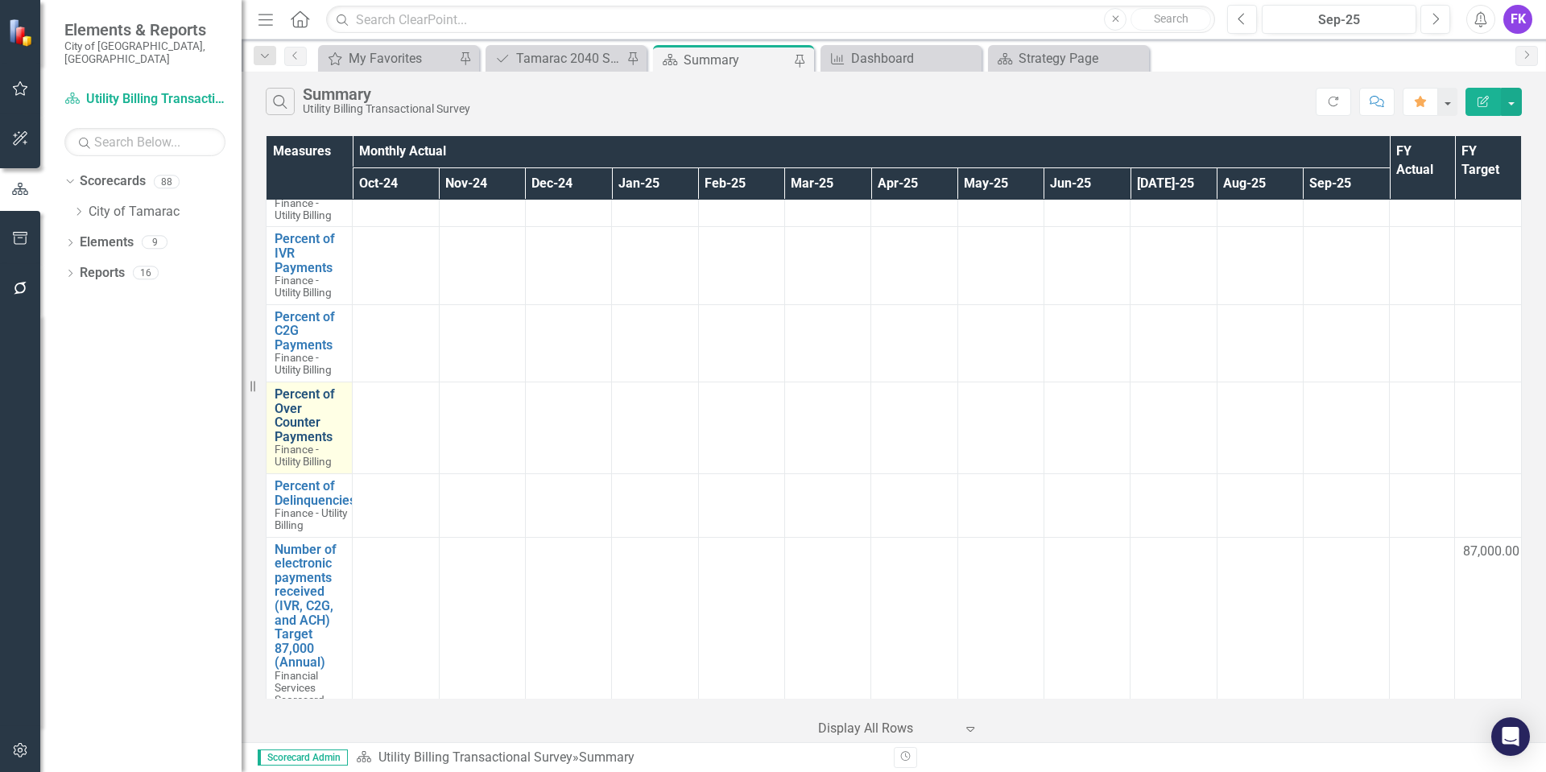
click at [287, 420] on link "Percent of Over Counter Payments" at bounding box center [309, 415] width 69 height 56
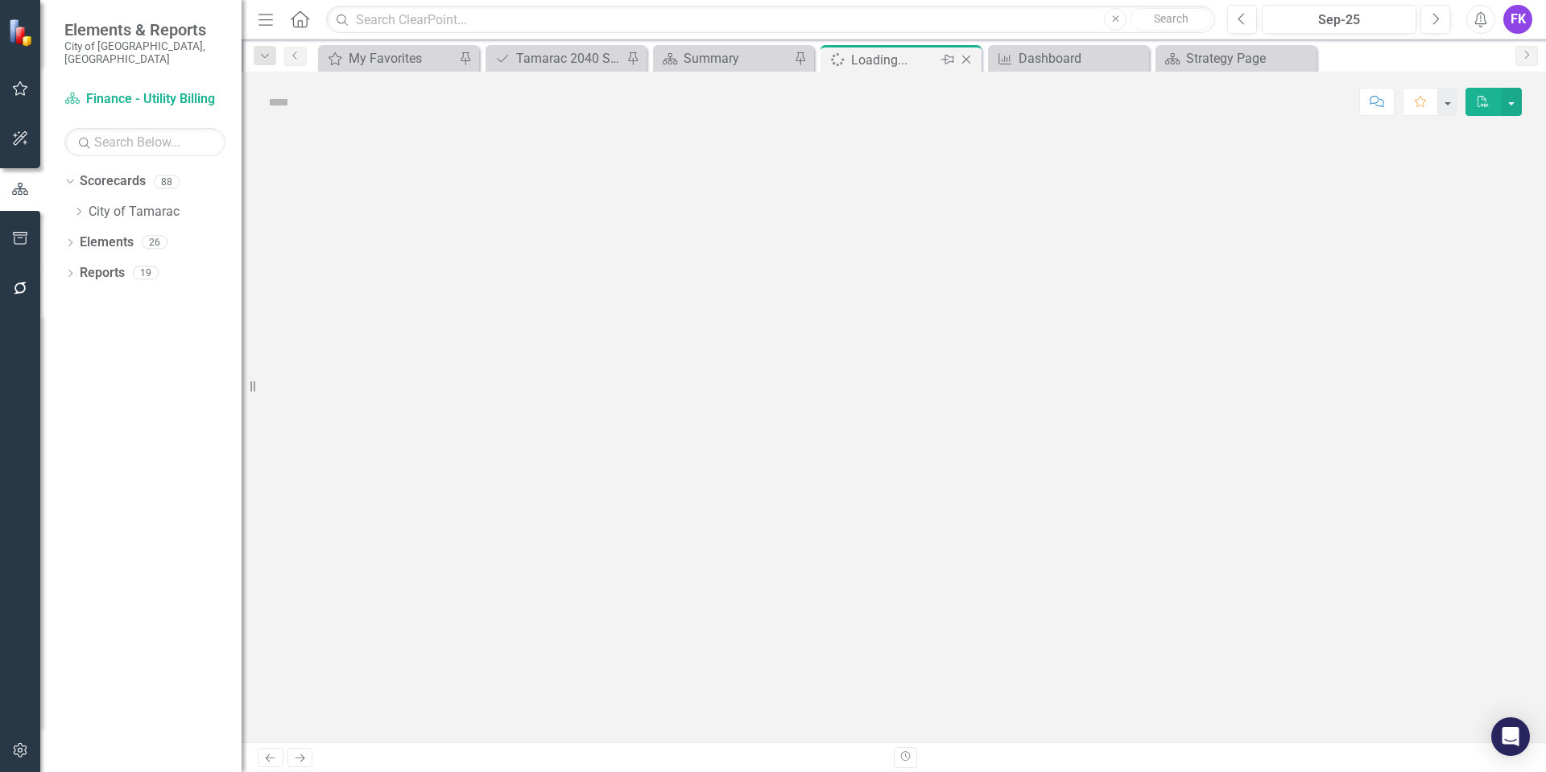
click at [968, 58] on icon at bounding box center [966, 60] width 9 height 9
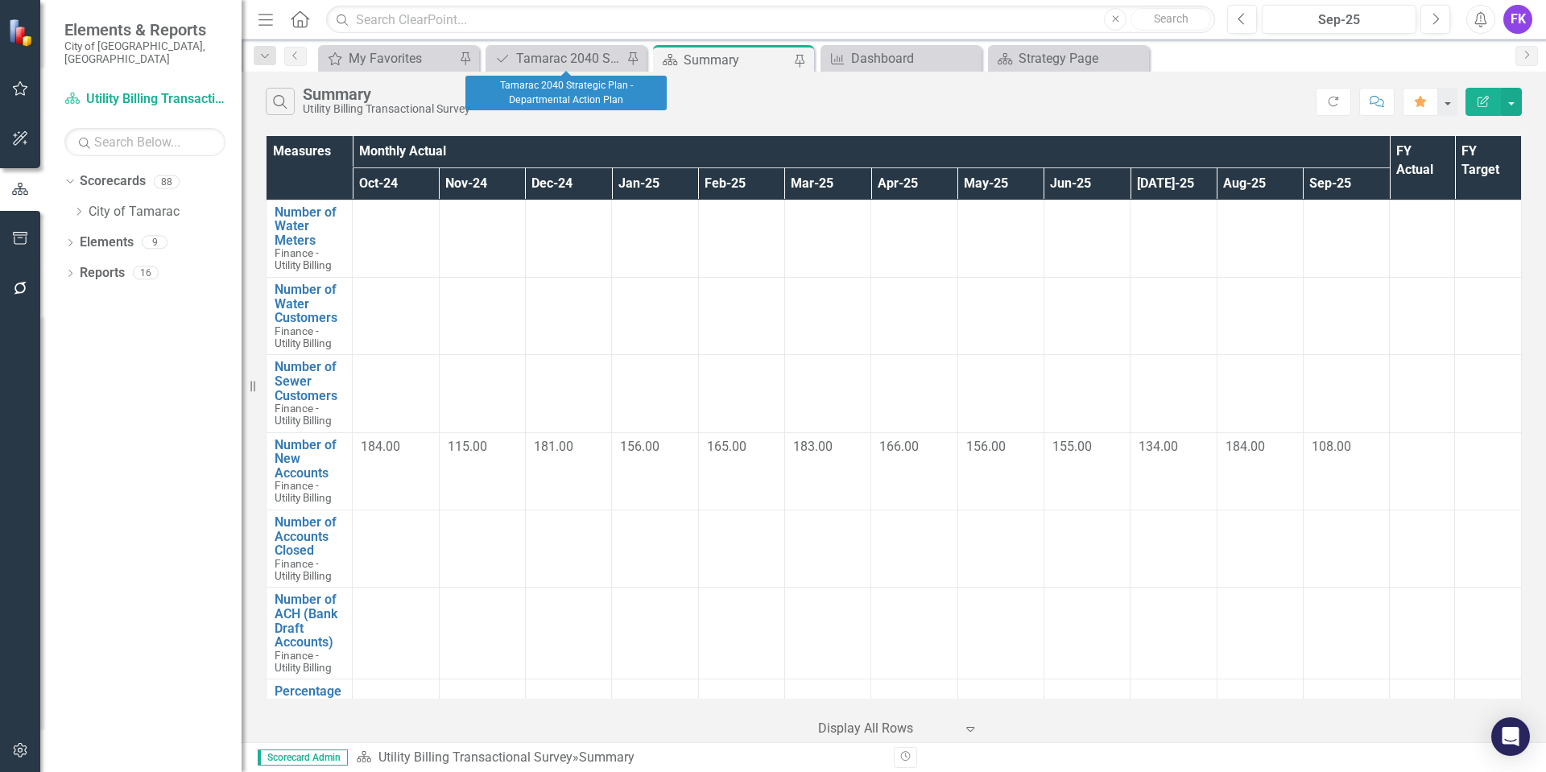
click at [683, 63] on div "Summary" at bounding box center [736, 60] width 106 height 20
click at [733, 65] on div "Summary" at bounding box center [736, 60] width 106 height 20
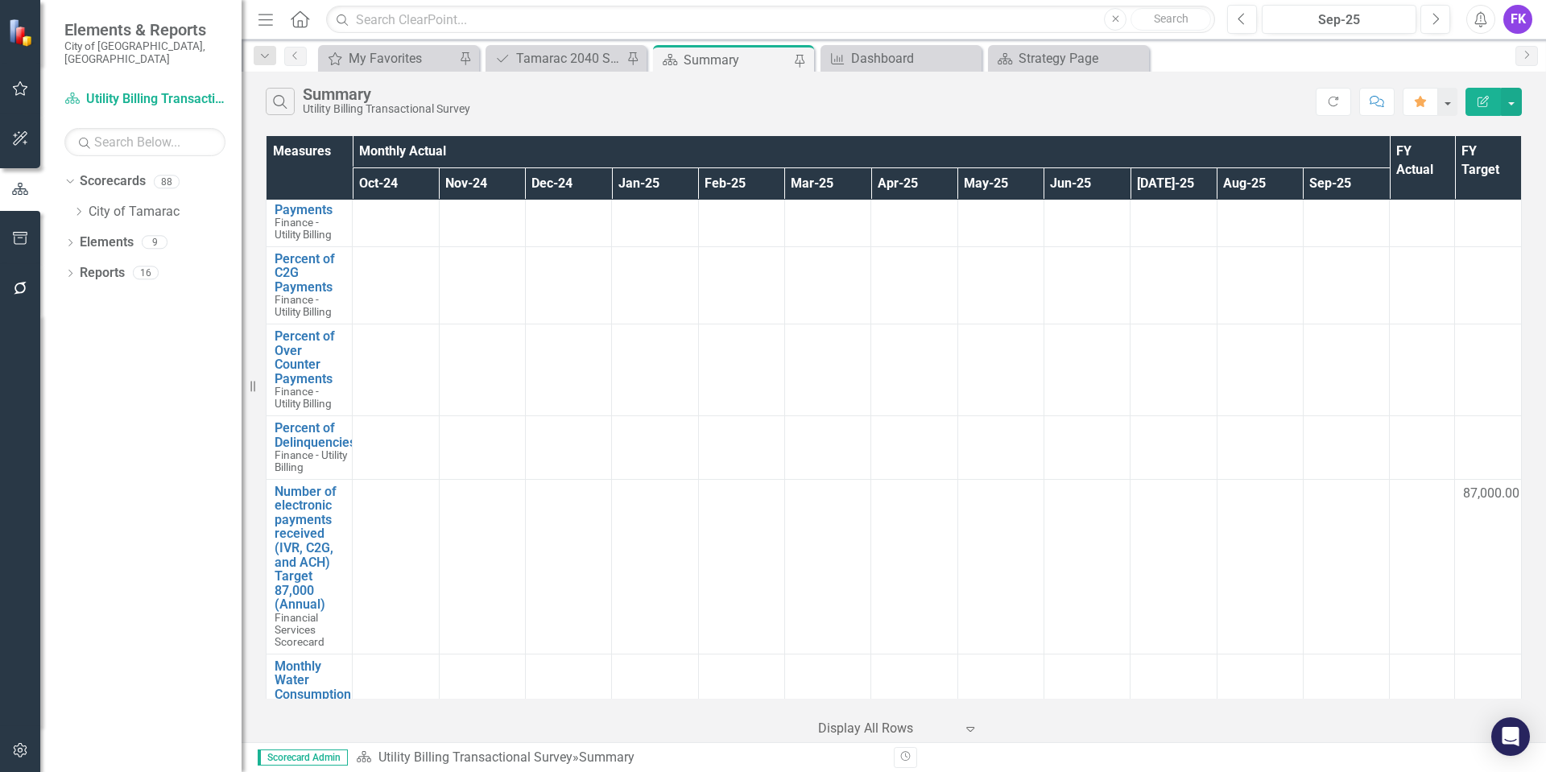
scroll to position [886, 0]
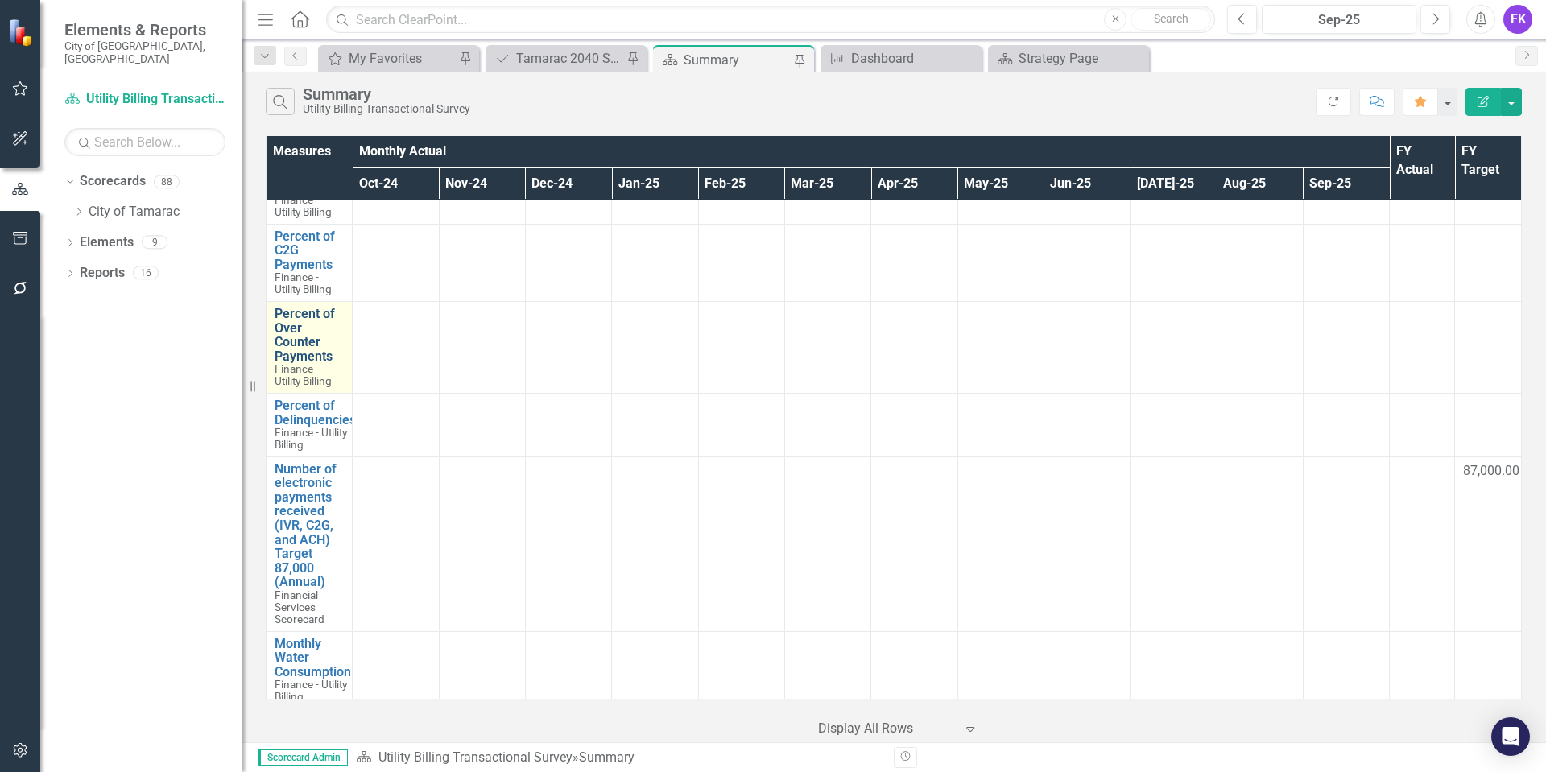
click at [293, 349] on link "Percent of Over Counter Payments" at bounding box center [309, 335] width 69 height 56
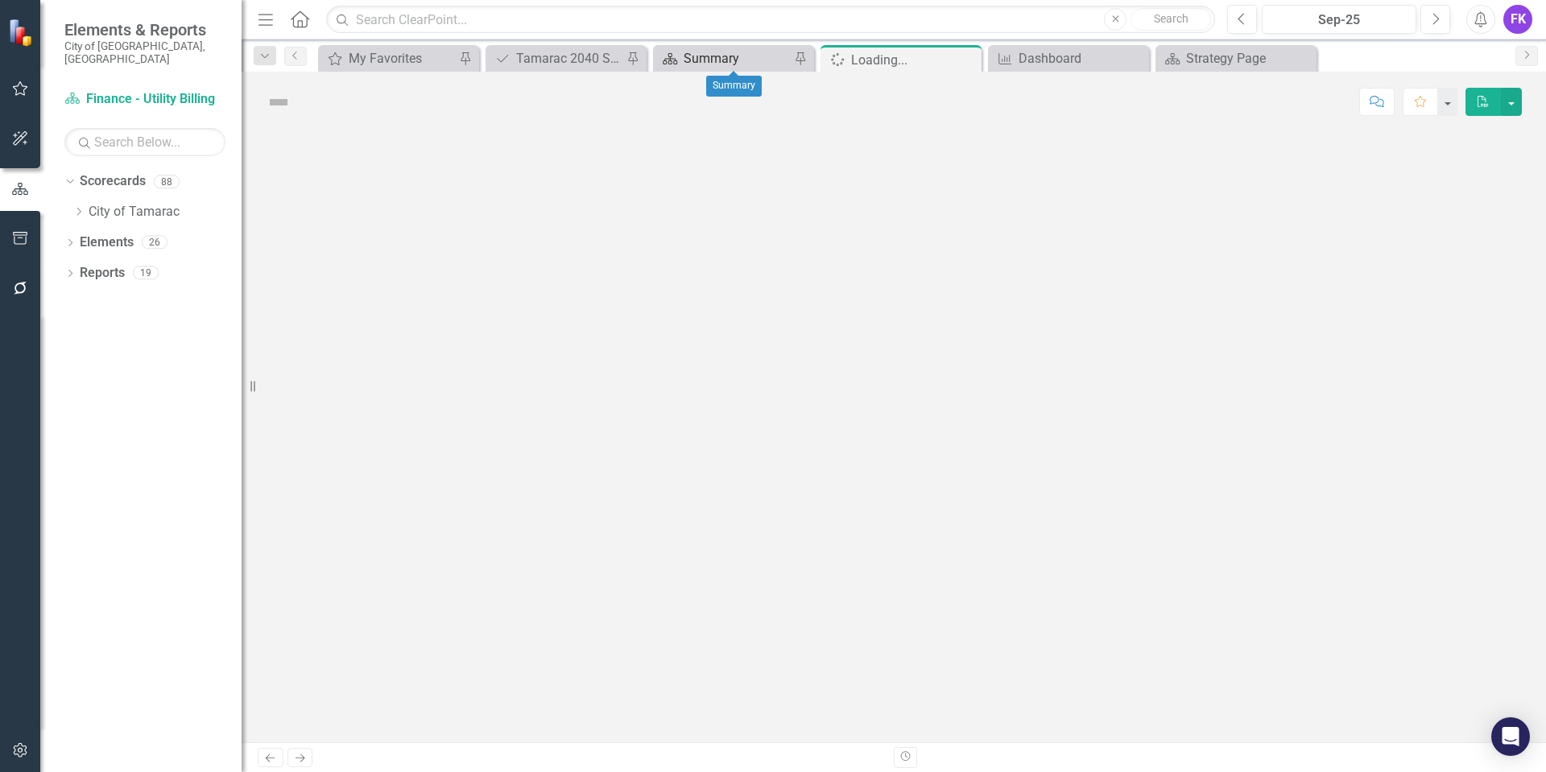
click at [695, 61] on div "Summary" at bounding box center [736, 58] width 106 height 20
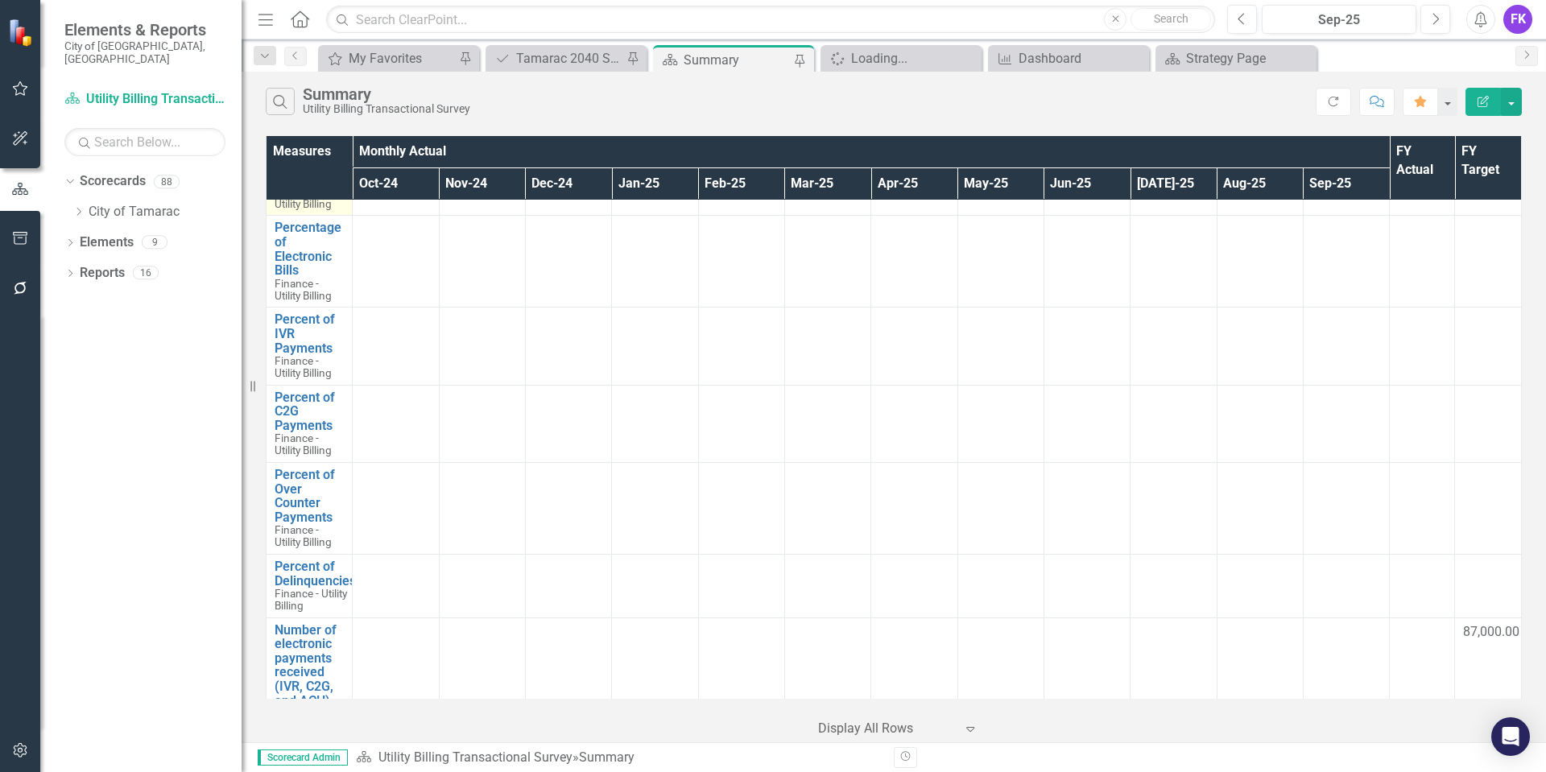
scroll to position [886, 0]
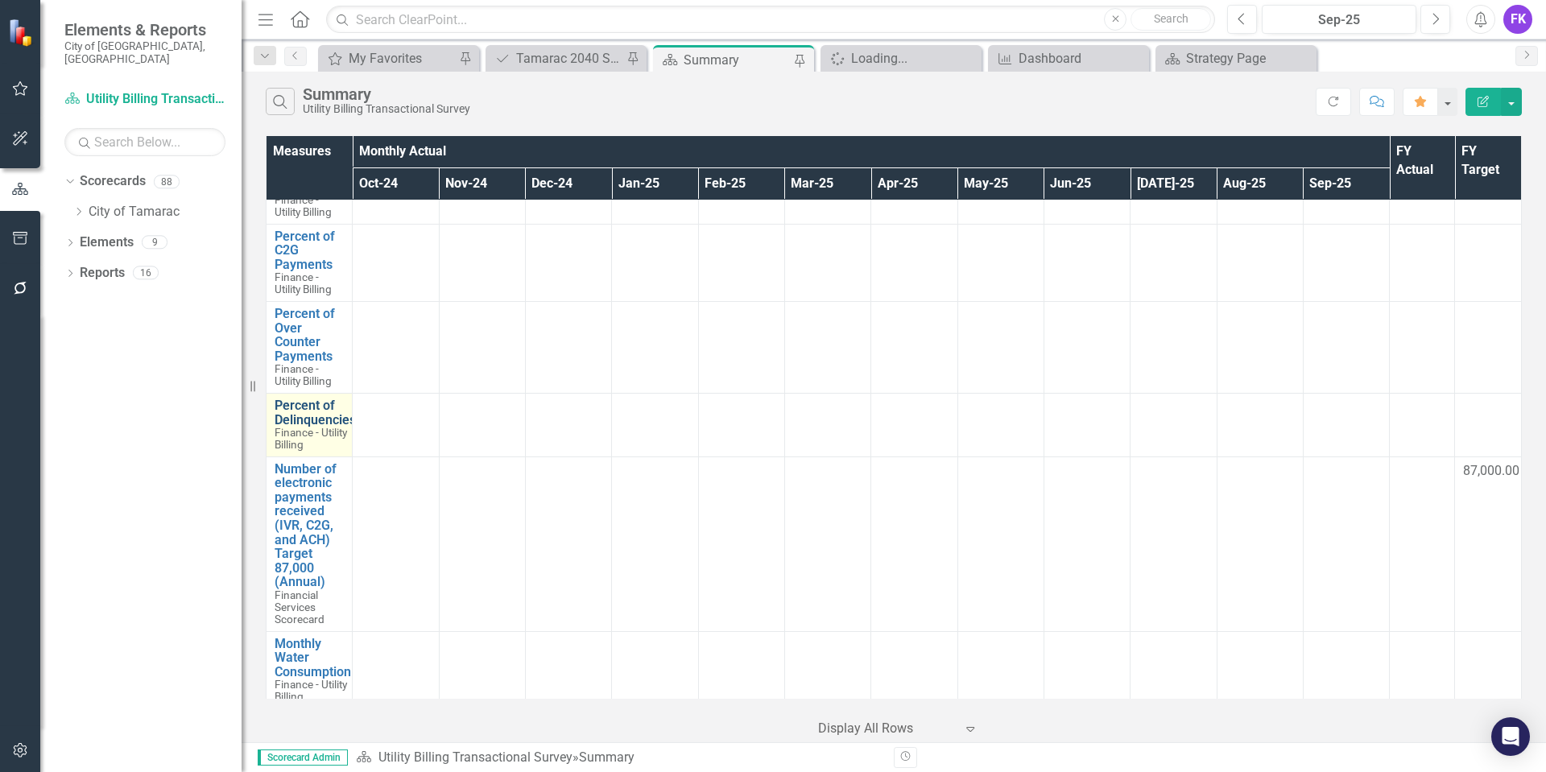
click at [324, 423] on link "Percent of Delinquencies" at bounding box center [315, 412] width 81 height 28
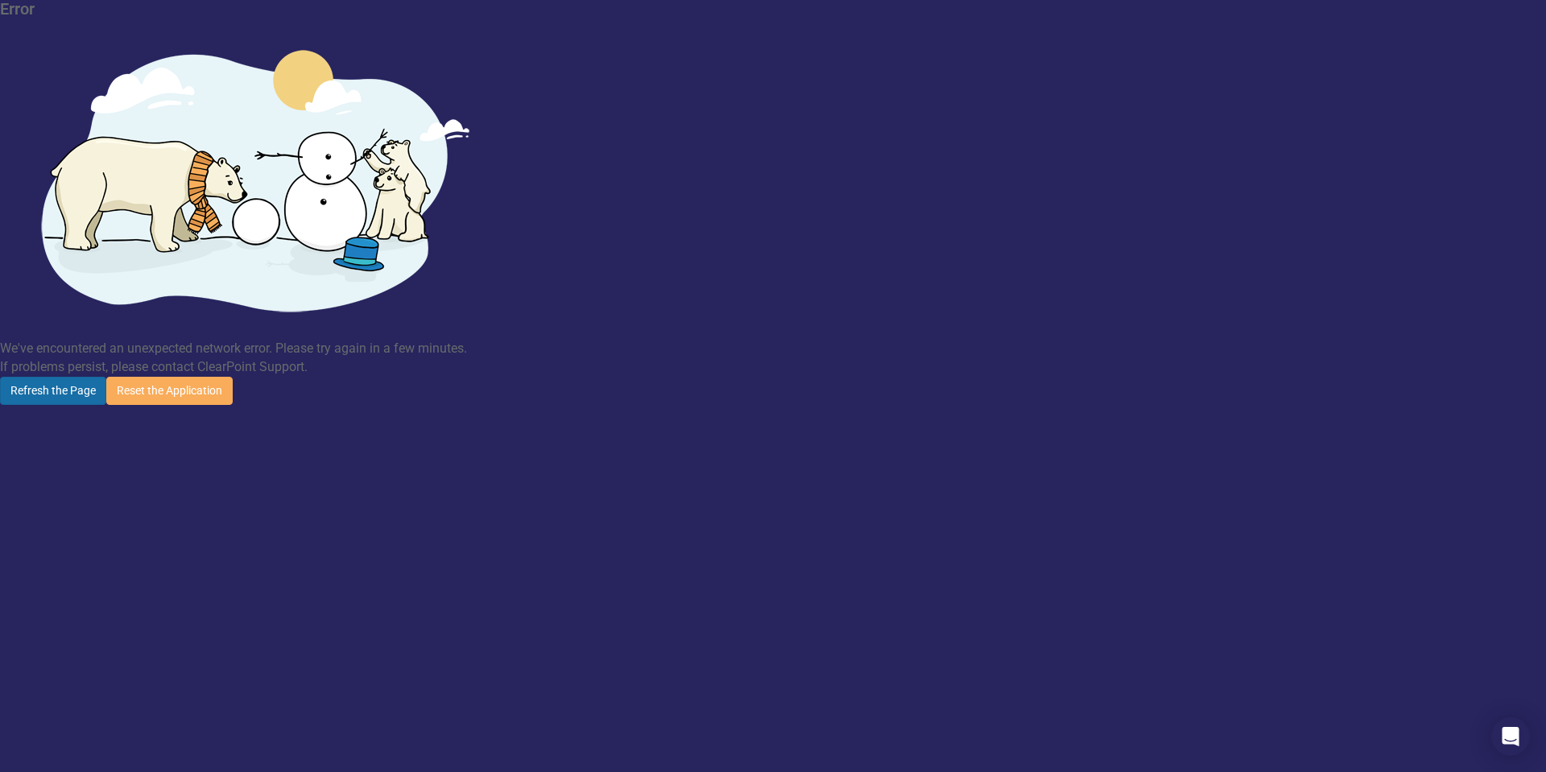
click at [106, 377] on button "Refresh the Page" at bounding box center [53, 391] width 106 height 28
